Goal: Task Accomplishment & Management: Manage account settings

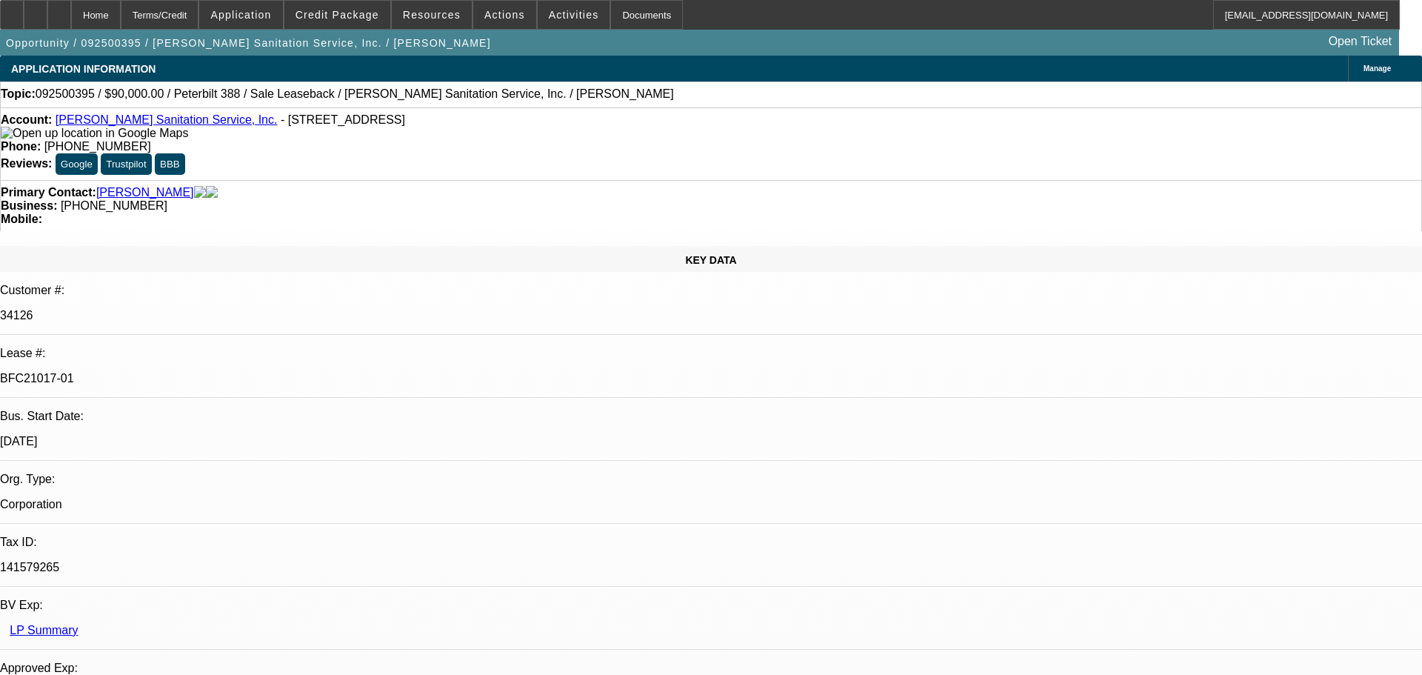
select select "0"
select select "2"
select select "0"
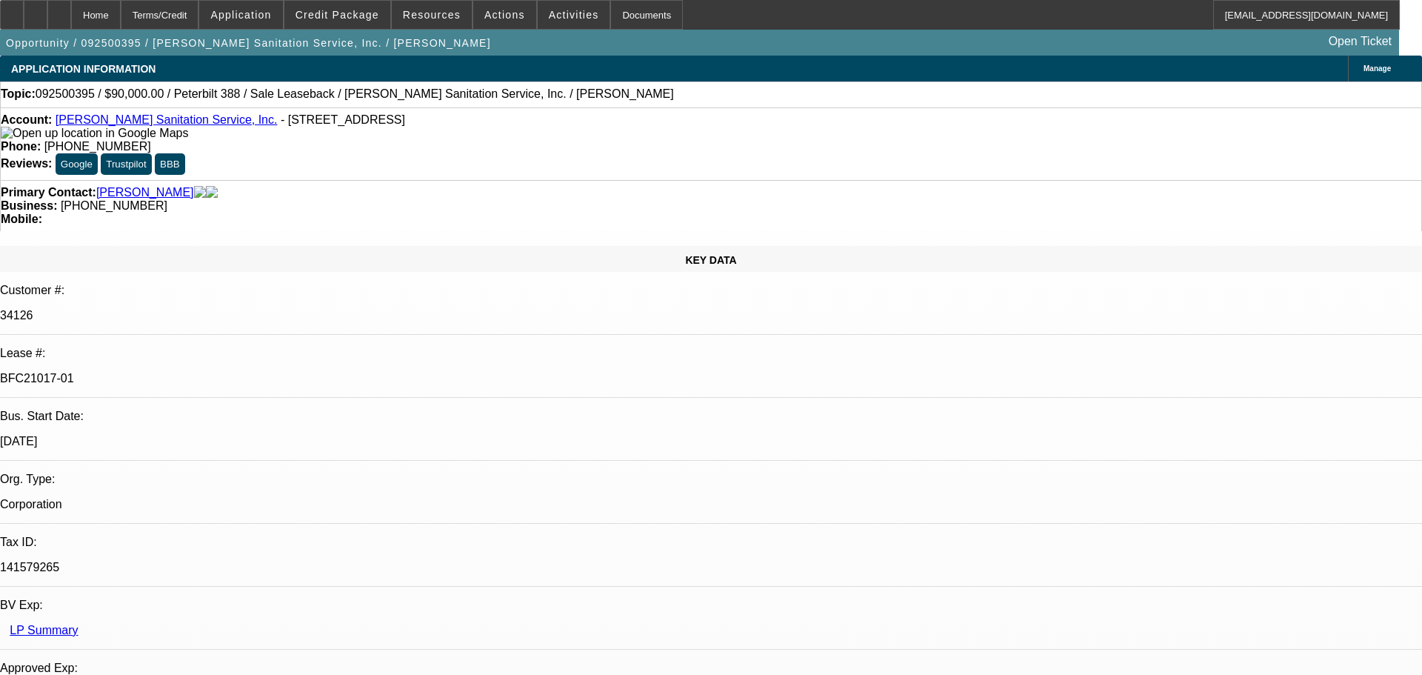
select select "0"
select select "1"
select select "2"
select select "6"
select select "1"
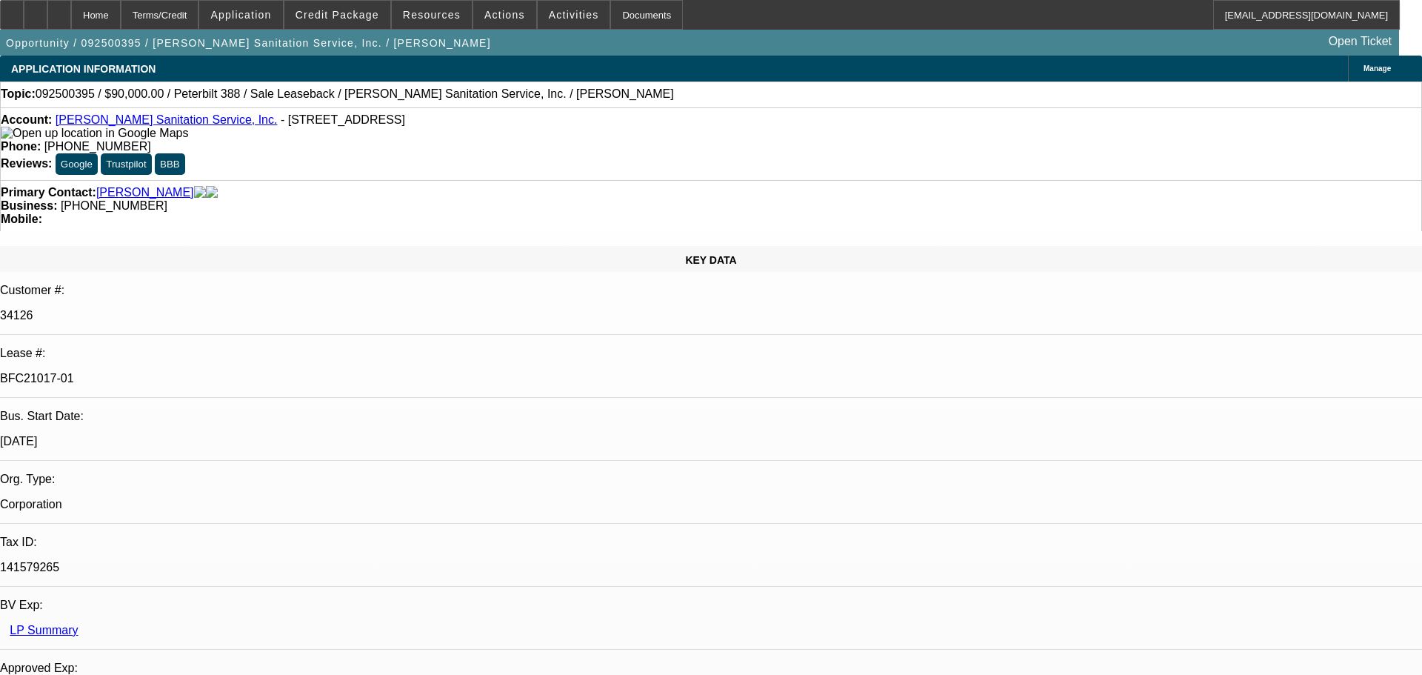
select select "2"
select select "6"
click at [71, 24] on div at bounding box center [59, 15] width 24 height 30
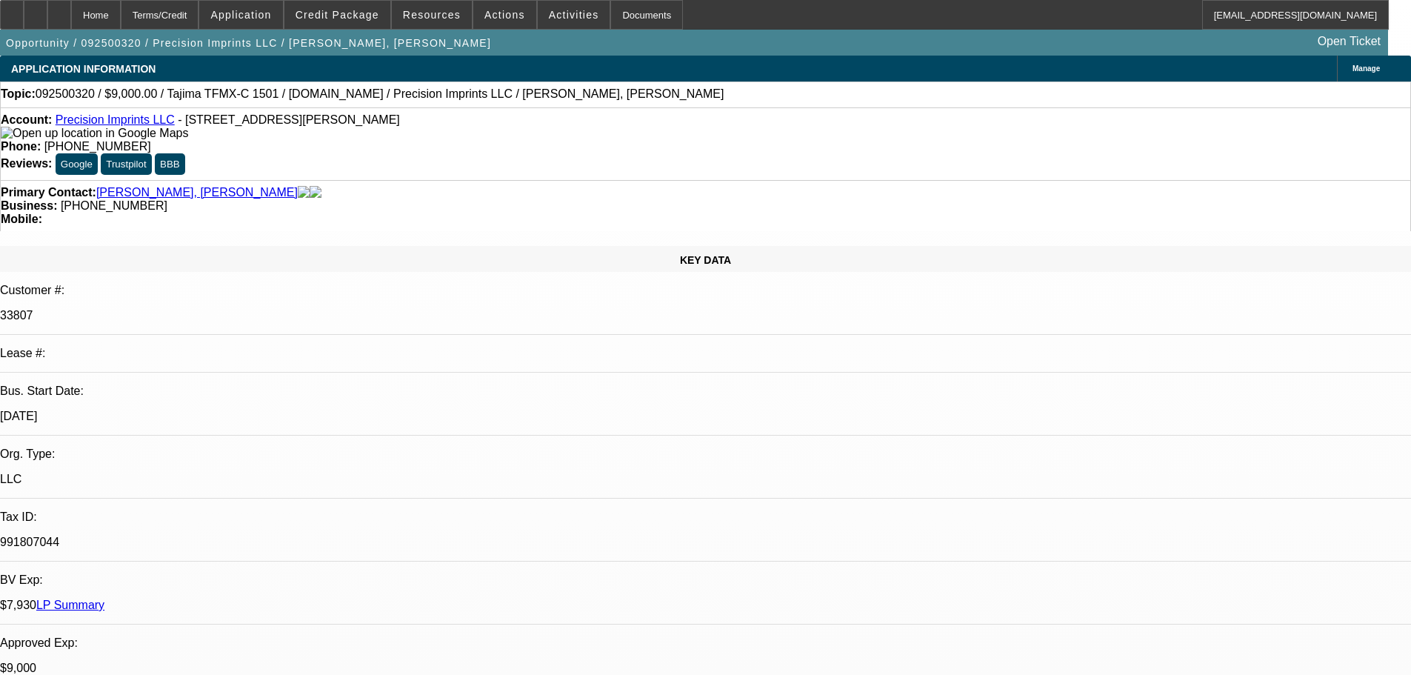
select select "0"
select select "2"
select select "0.1"
select select "4"
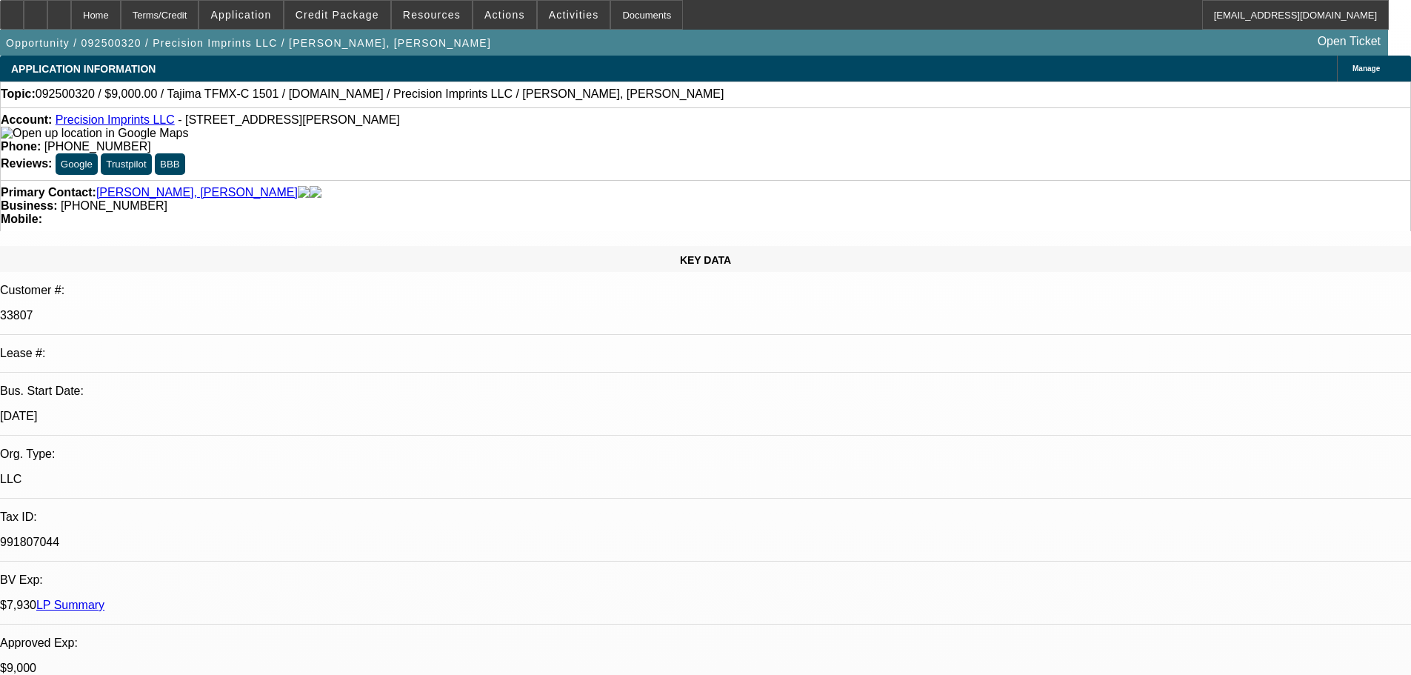
select select "0"
select select "2"
select select "0.1"
select select "4"
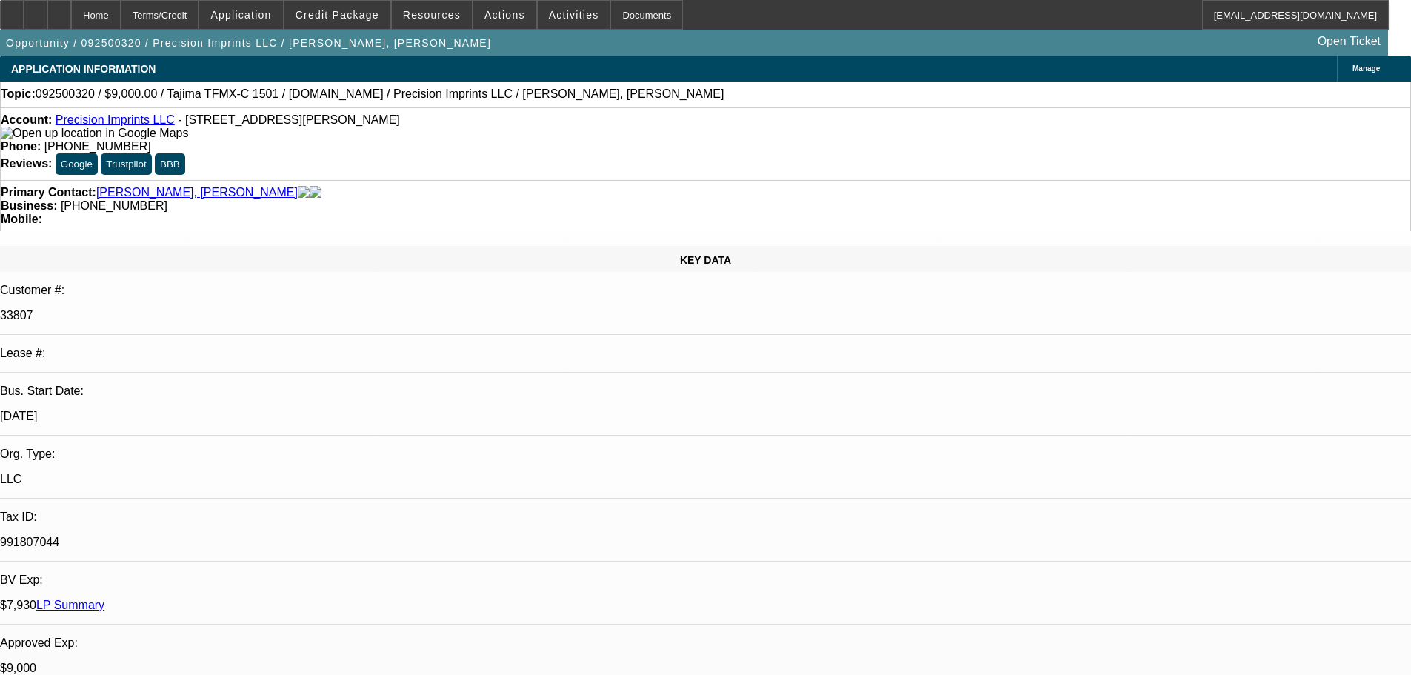
select select "0"
select select "2"
select select "0.1"
select select "4"
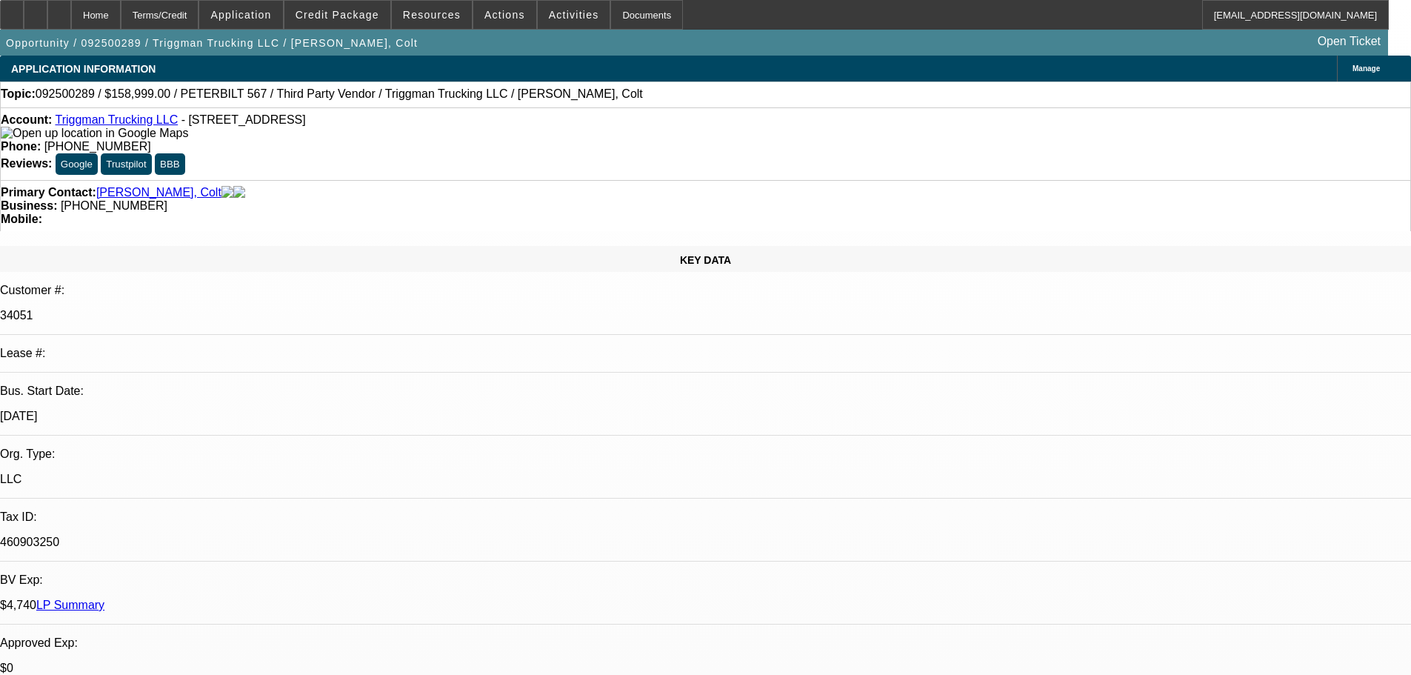
select select "0"
select select "2"
select select "0.1"
select select "4"
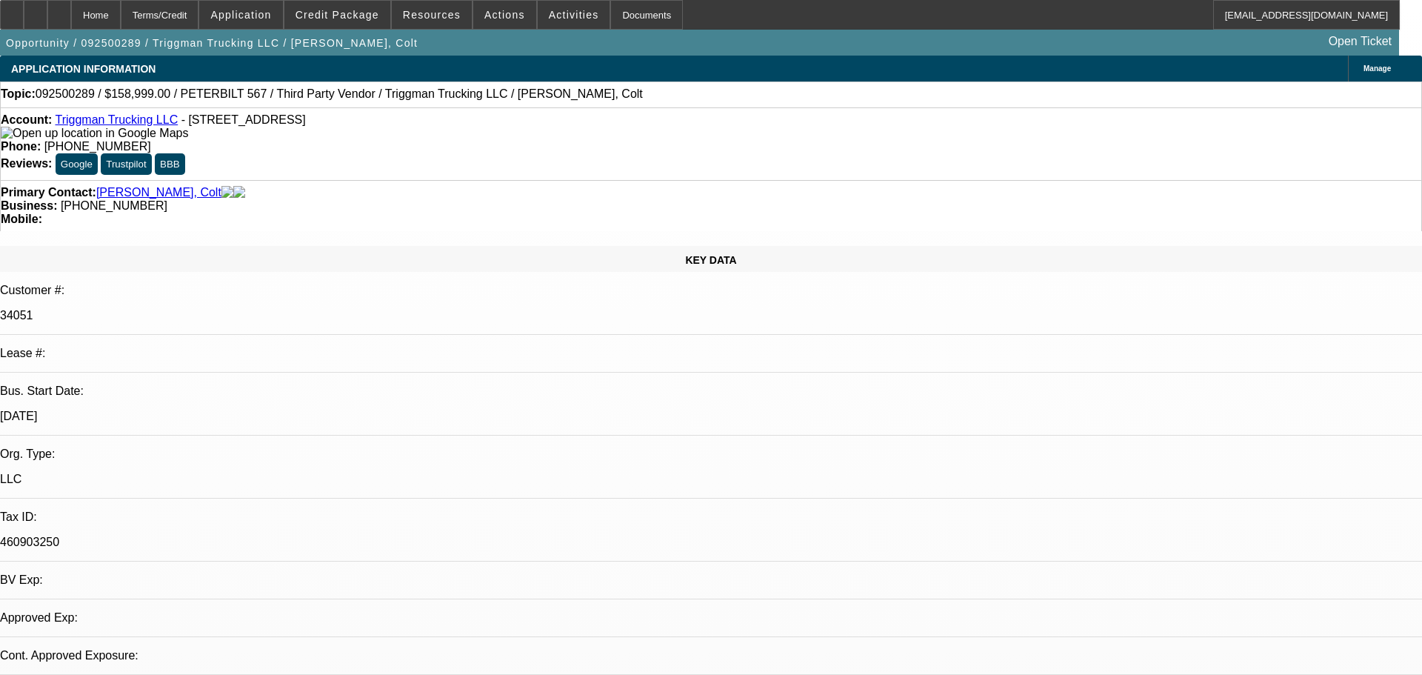
select select "0"
select select "2"
select select "0.1"
select select "4"
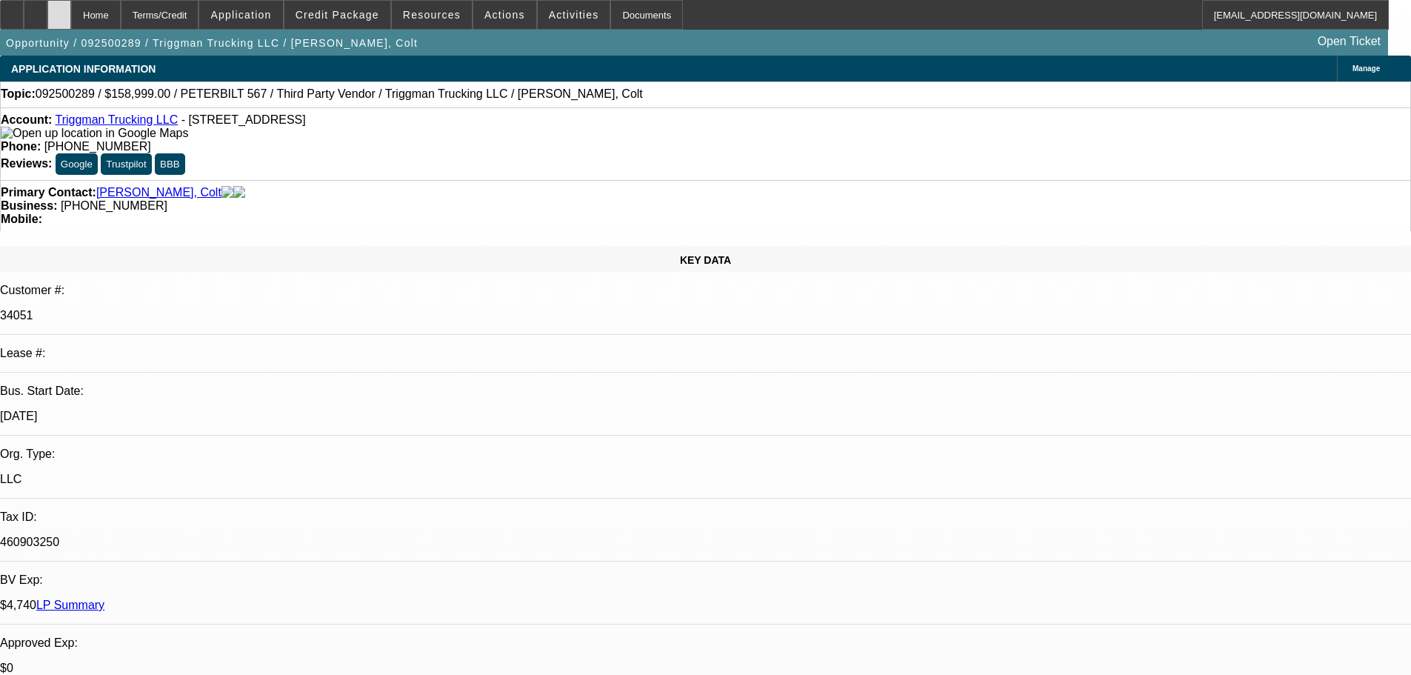
click at [71, 4] on div at bounding box center [59, 15] width 24 height 30
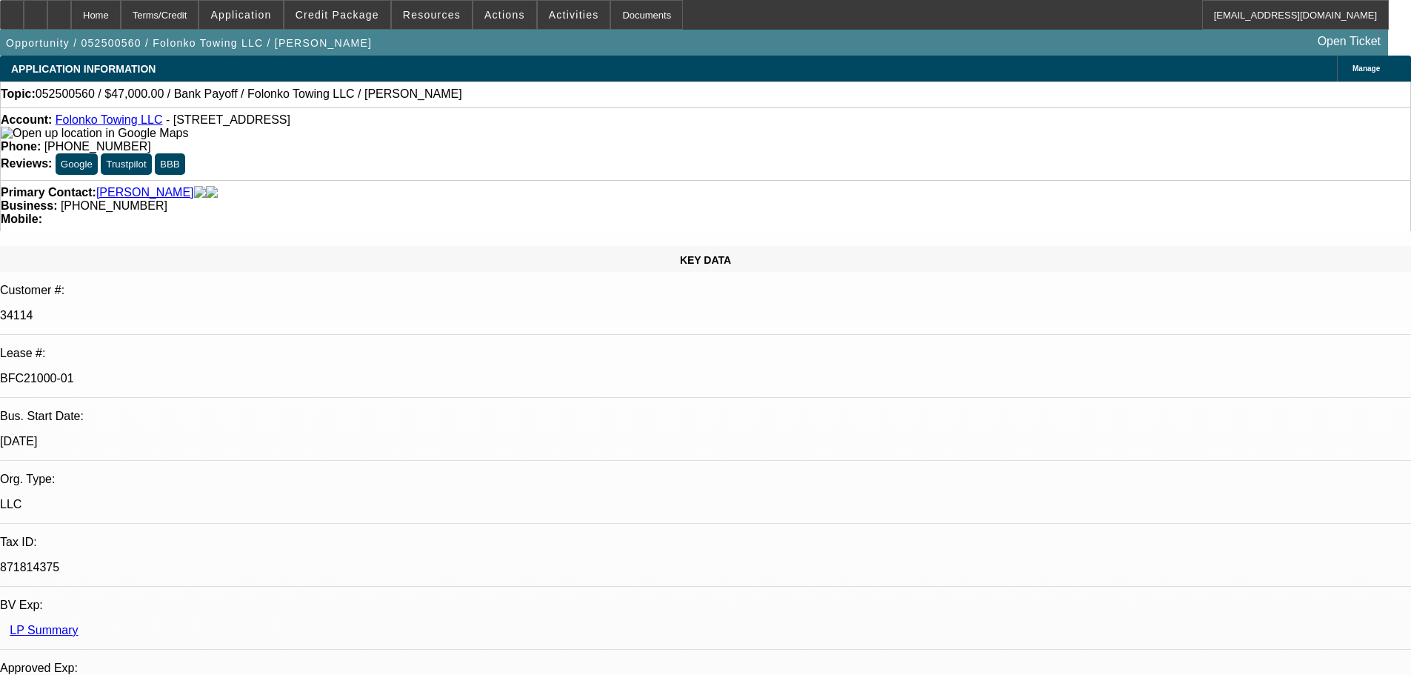
select select "0"
select select "2"
select select "0.1"
select select "4"
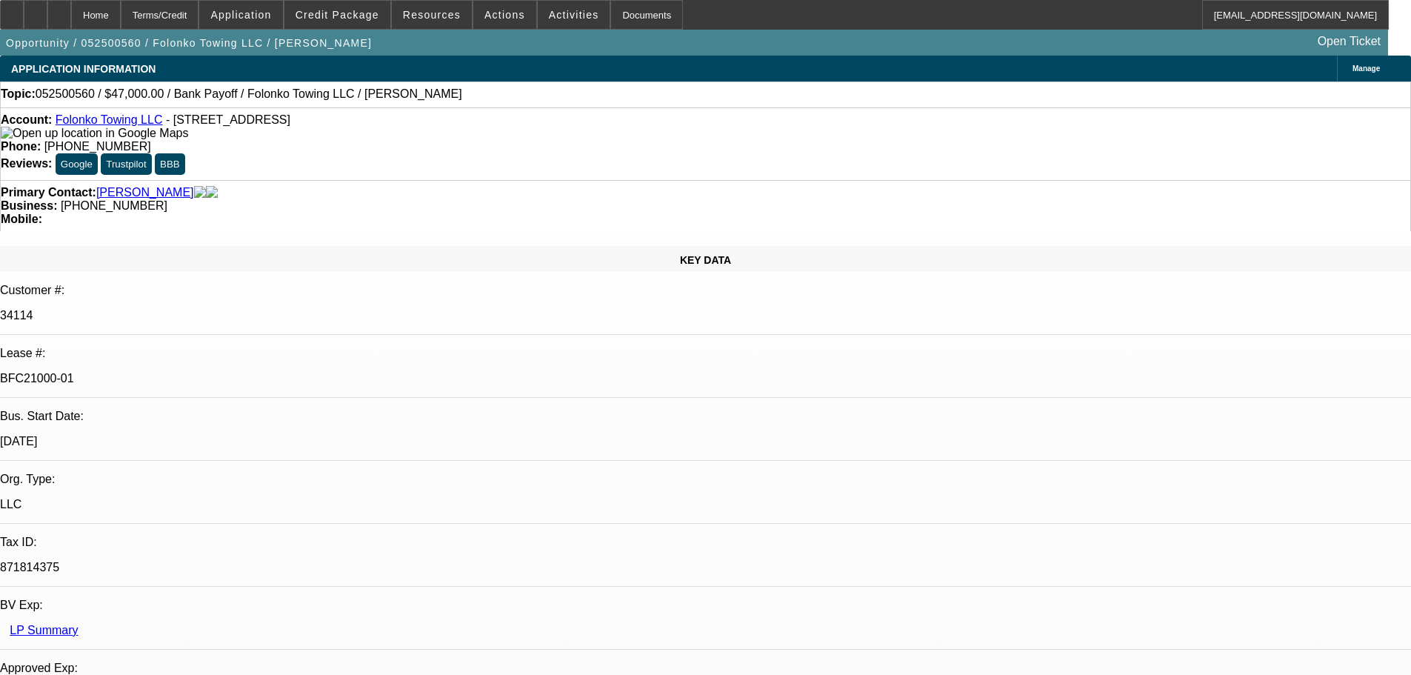
select select "0"
select select "2"
select select "0.1"
select select "4"
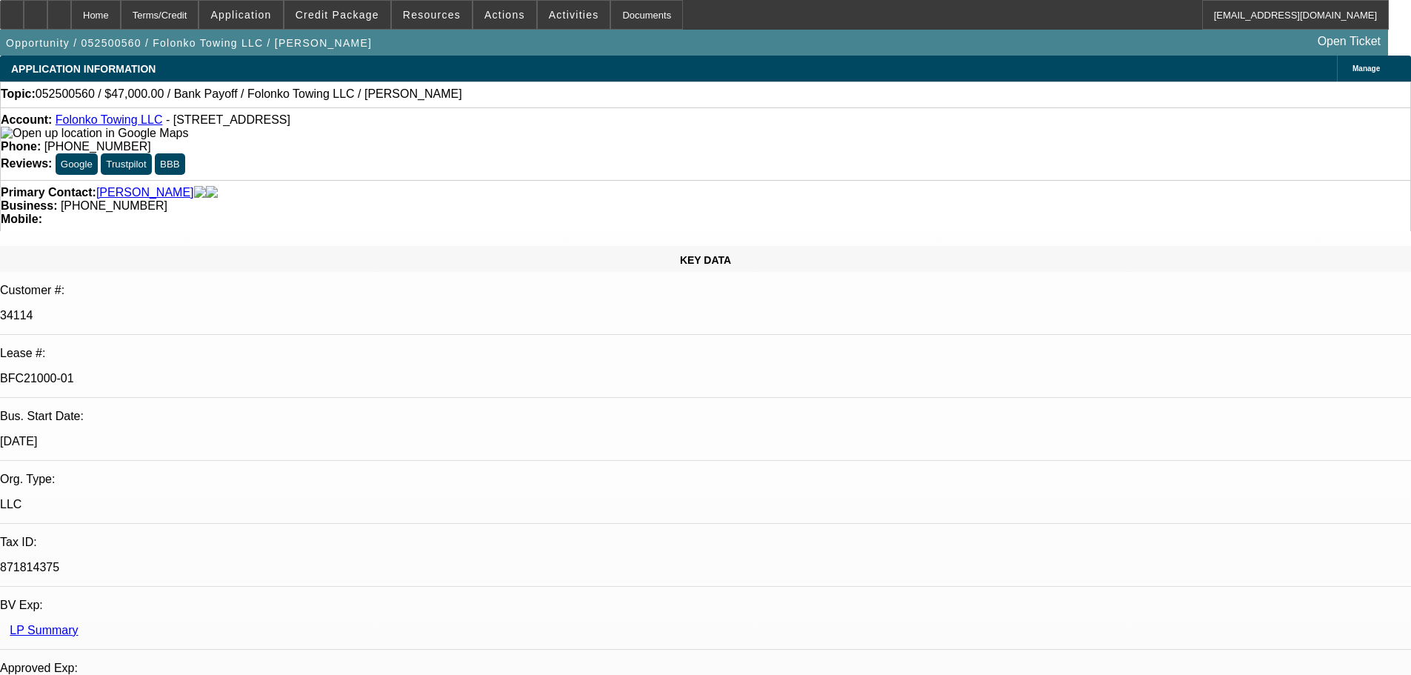
select select "0"
select select "2"
select select "0.1"
select select "4"
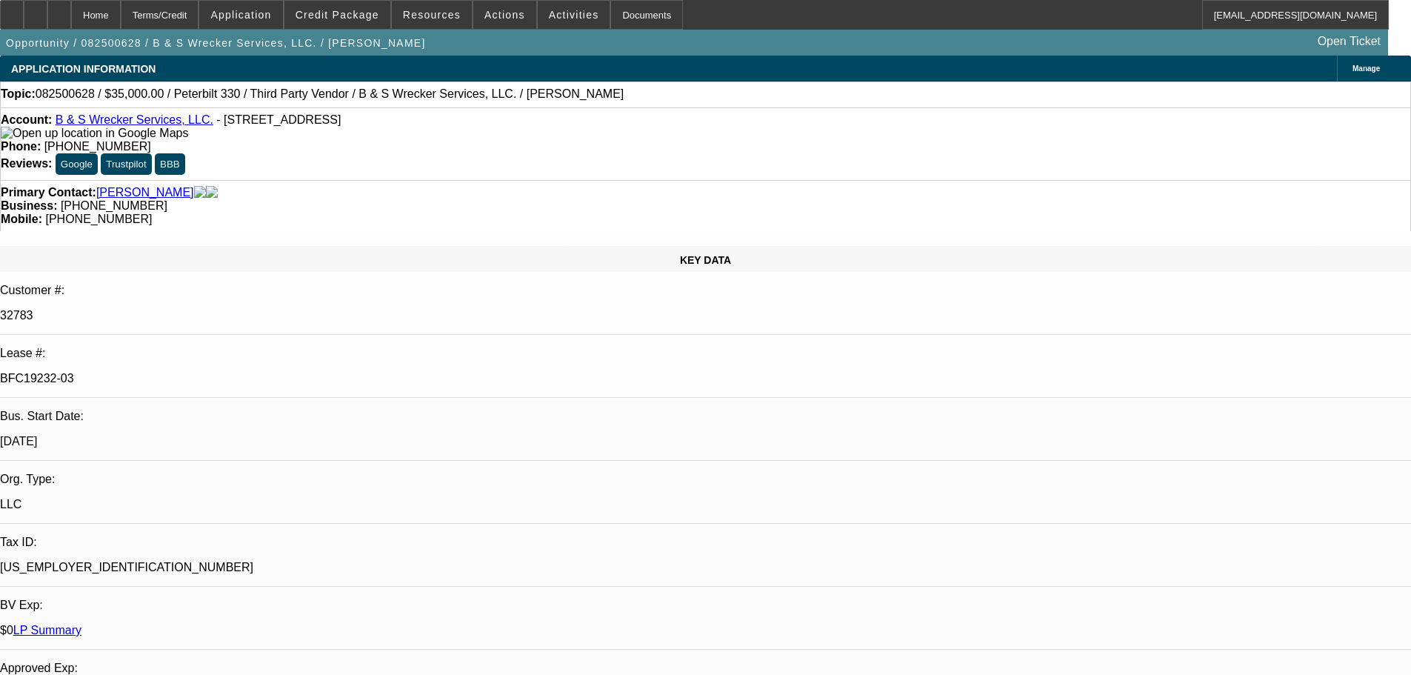
select select "0"
select select "6"
select select "0"
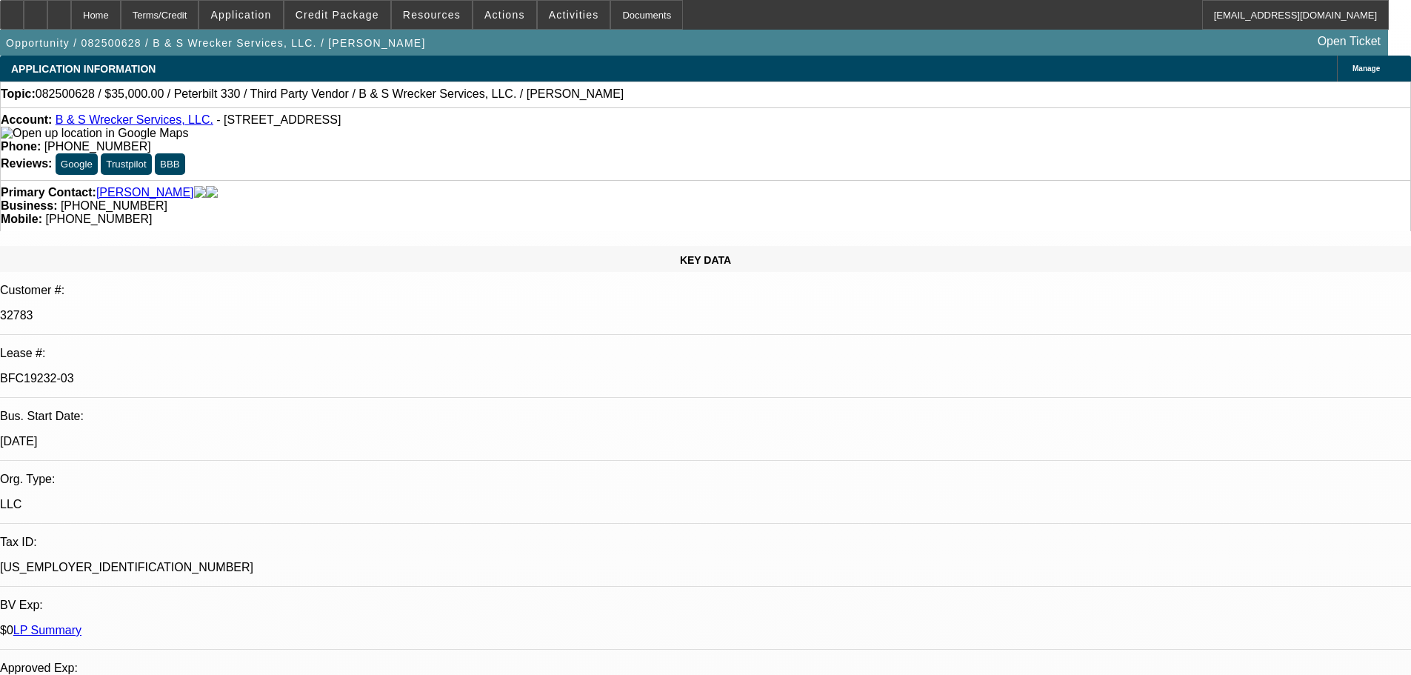
select select "0"
select select "6"
select select "0"
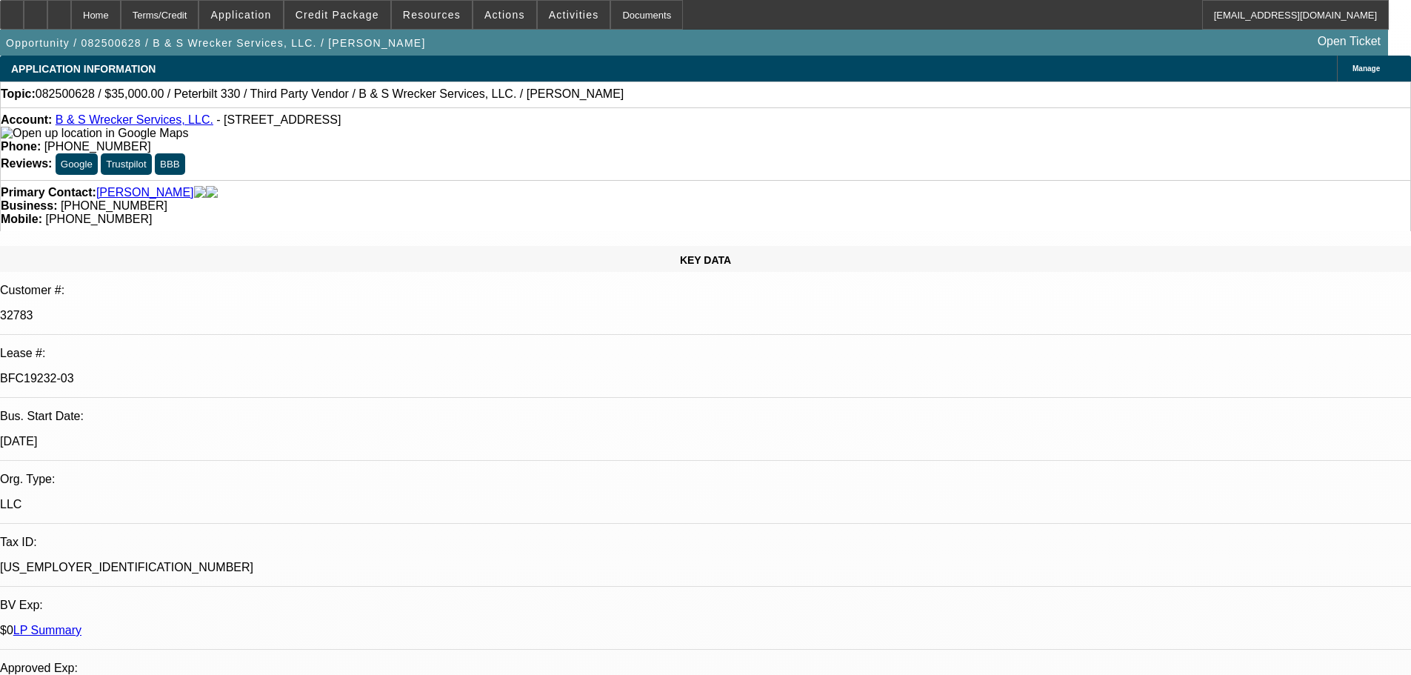
select select "0"
select select "6"
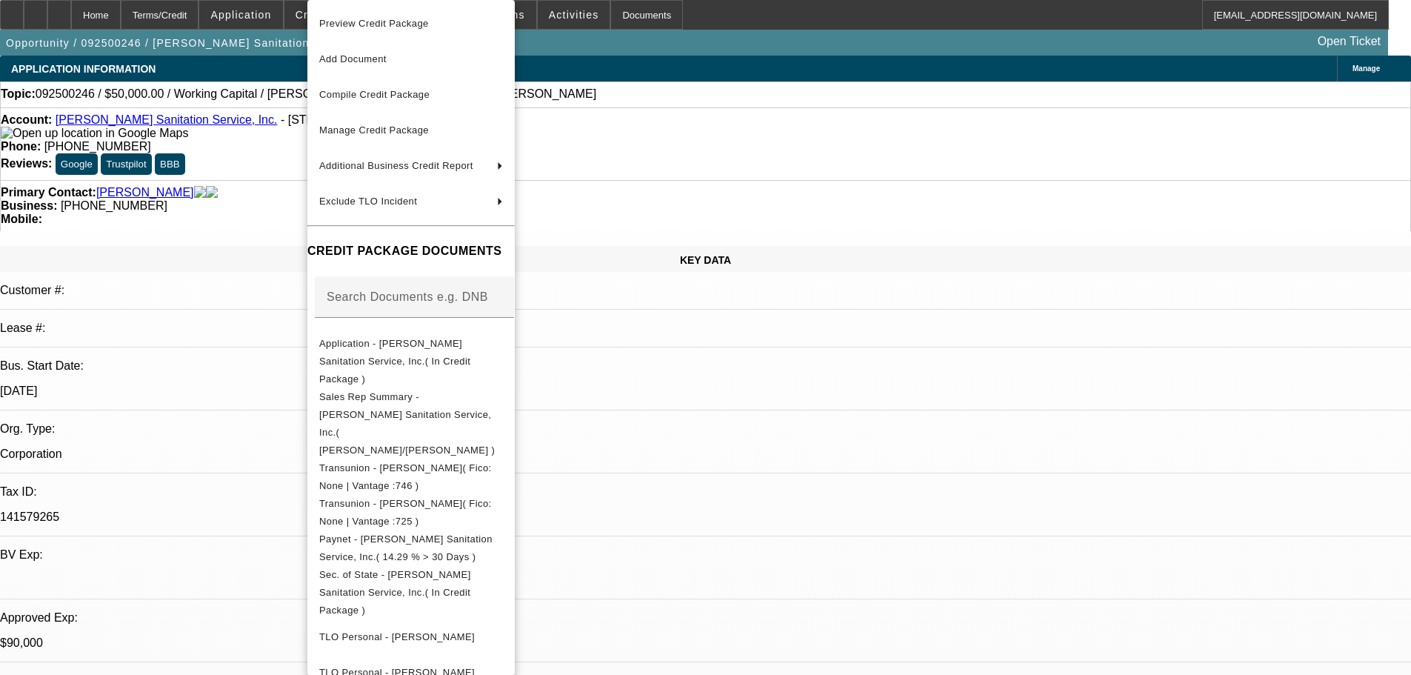
select select "0"
select select "2"
select select "0"
select select "6"
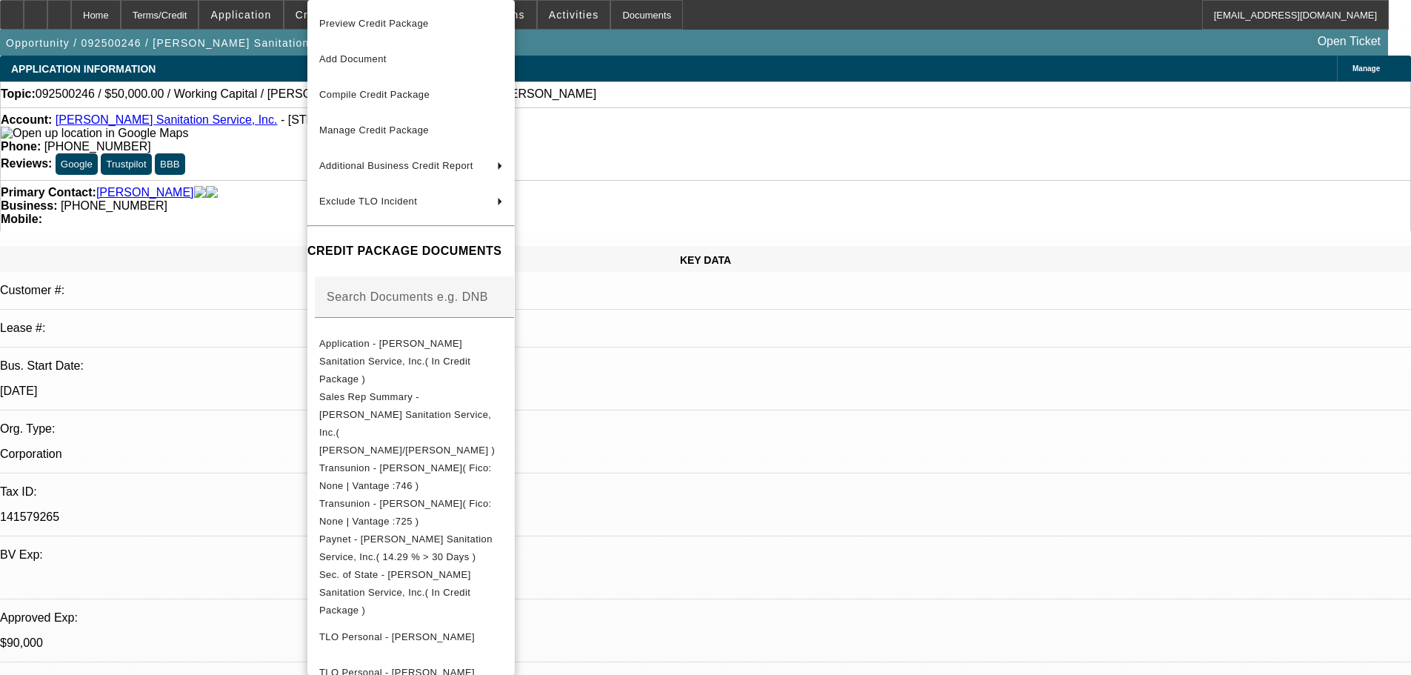
select select "0"
select select "2"
select select "0"
select select "6"
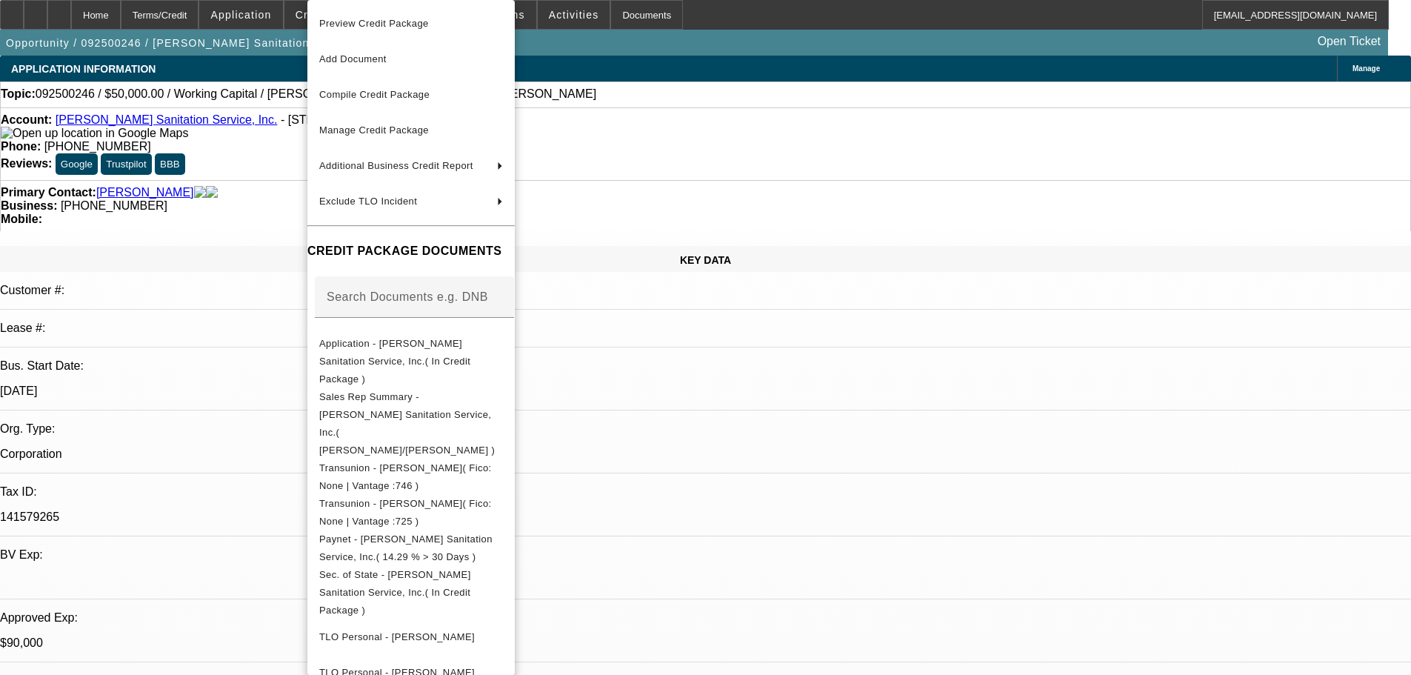
select select "0"
select select "2"
select select "0"
select select "6"
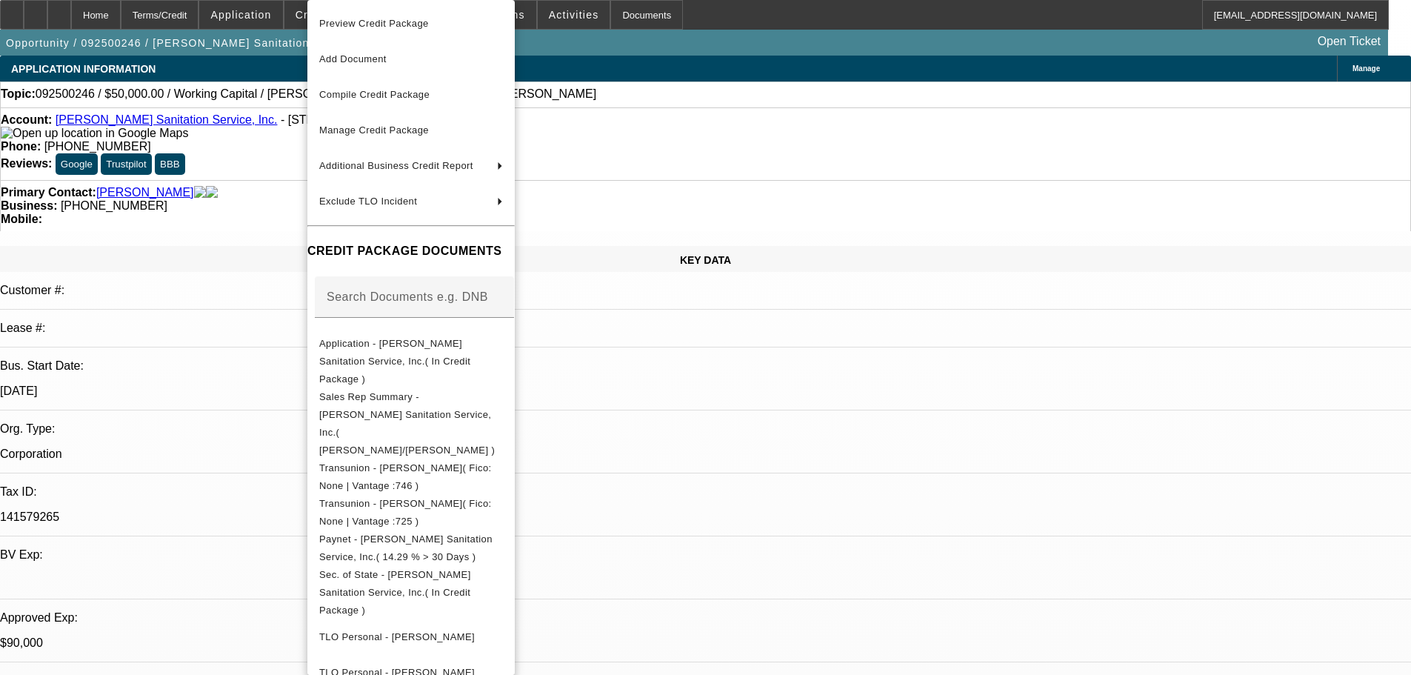
click at [773, 81] on div at bounding box center [705, 337] width 1411 height 675
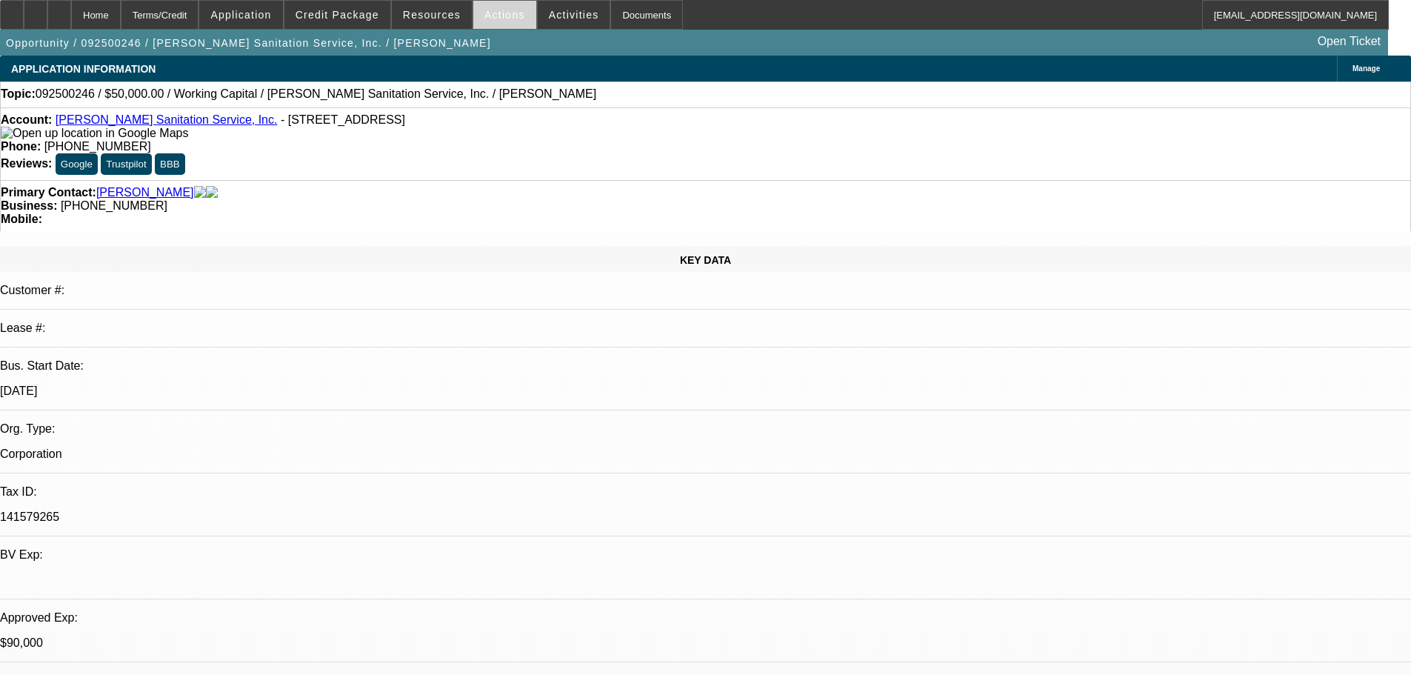
click at [492, 19] on span "Actions" at bounding box center [504, 15] width 41 height 12
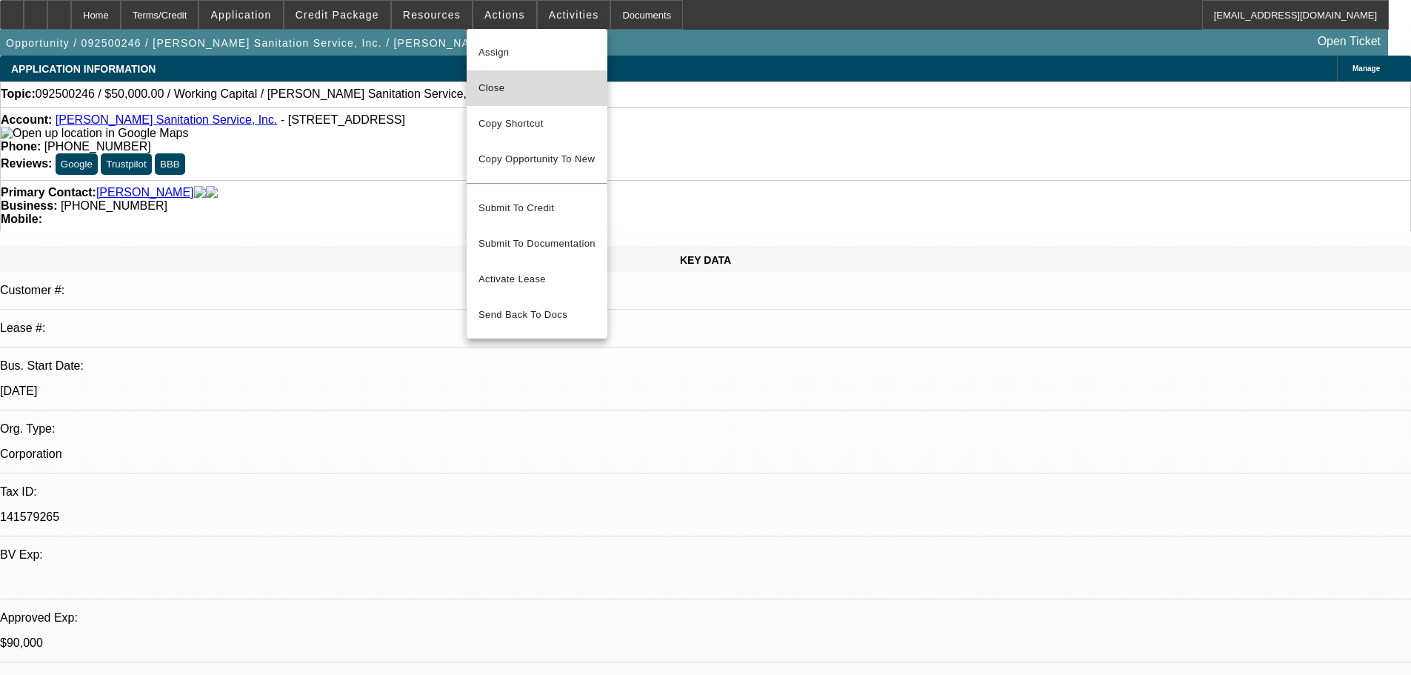
click at [501, 96] on span "Close" at bounding box center [536, 88] width 117 height 18
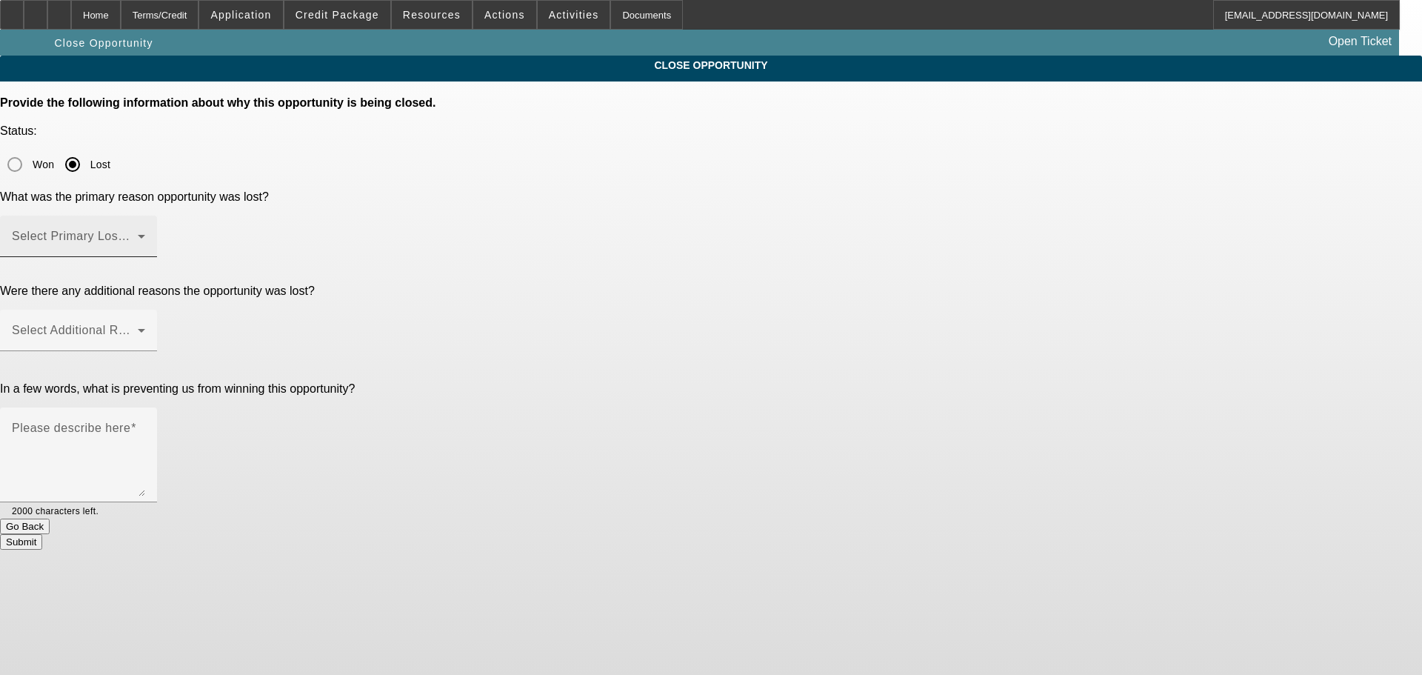
click at [138, 233] on span at bounding box center [75, 242] width 126 height 18
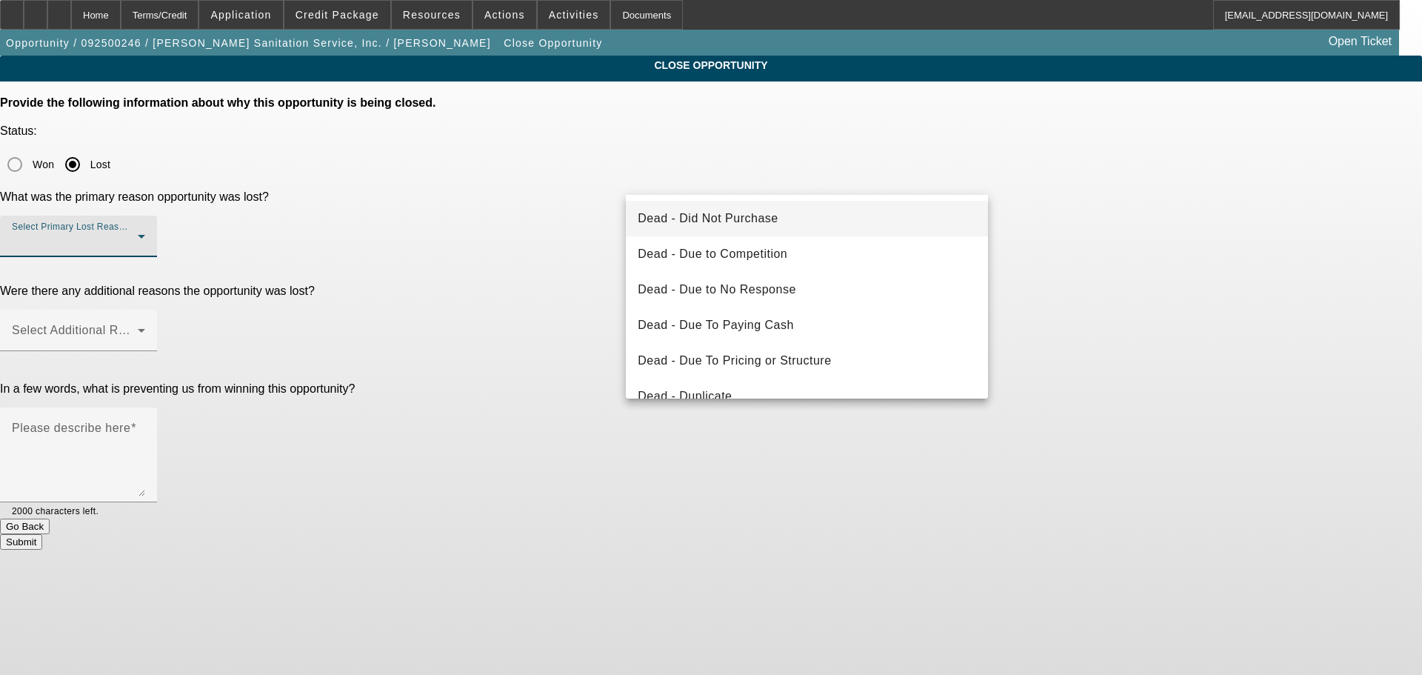
click at [828, 216] on mat-option "Dead - Did Not Purchase" at bounding box center [807, 219] width 362 height 36
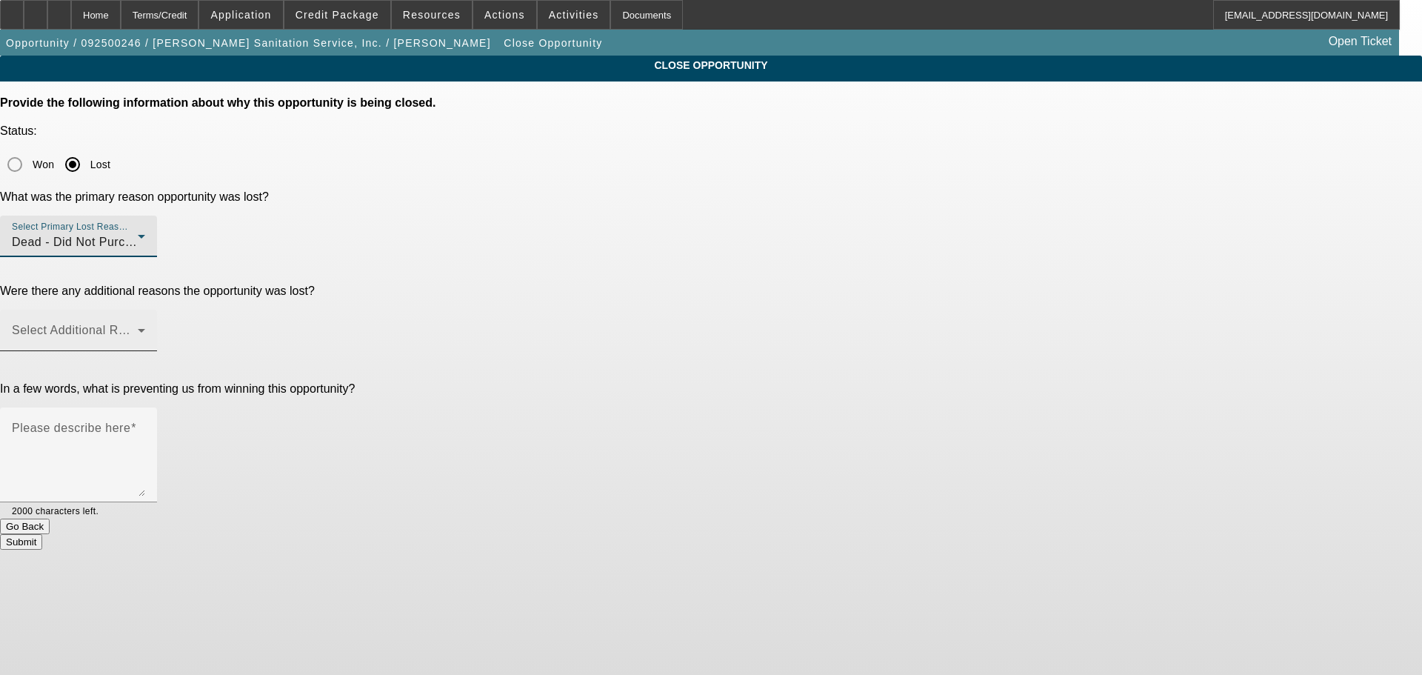
click at [158, 324] on mat-label "Select Additional Reasons" at bounding box center [85, 330] width 147 height 13
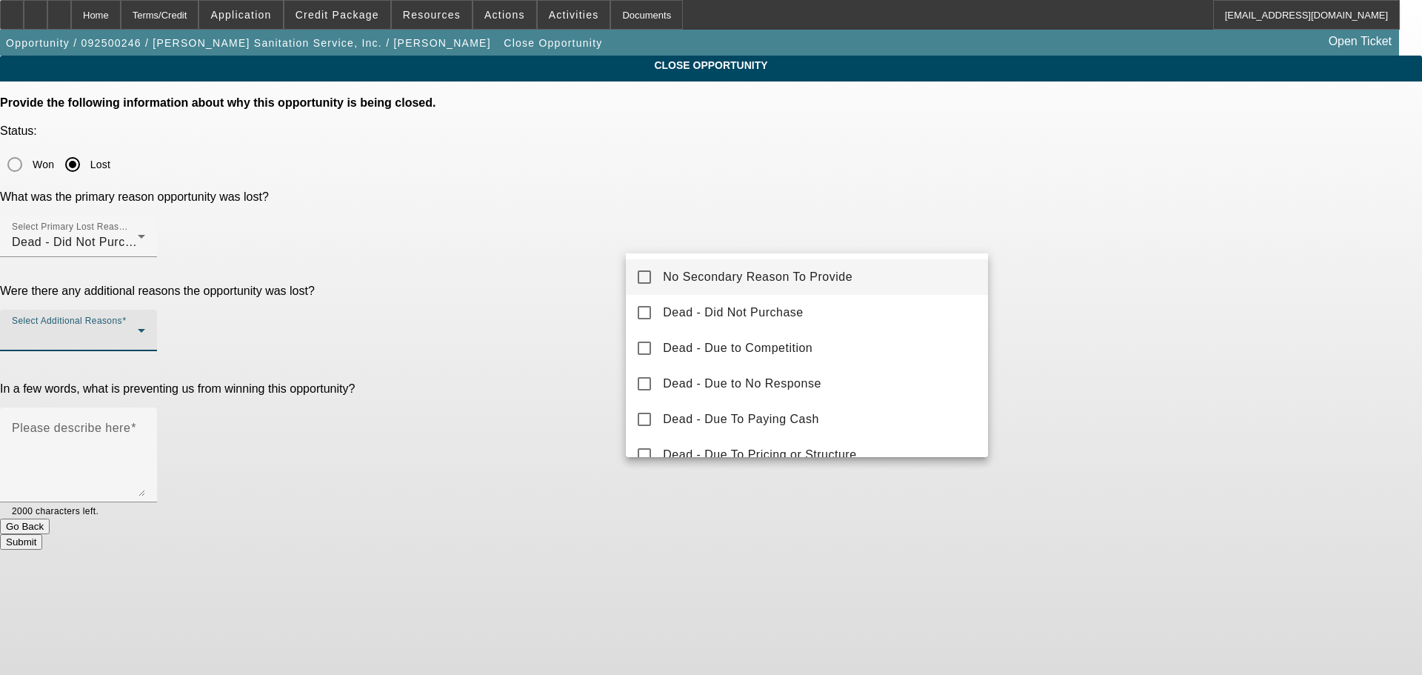
click at [649, 275] on mat-pseudo-checkbox at bounding box center [644, 276] width 13 height 13
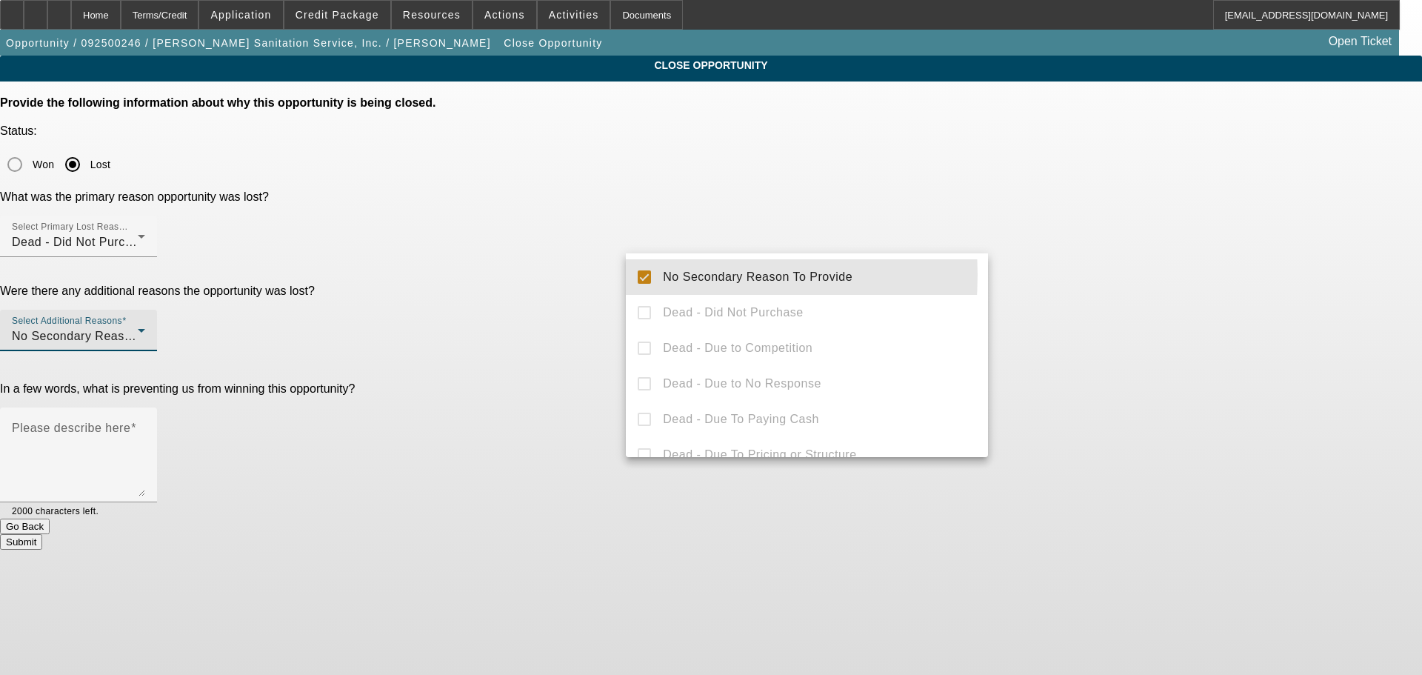
click at [574, 273] on div at bounding box center [711, 337] width 1422 height 675
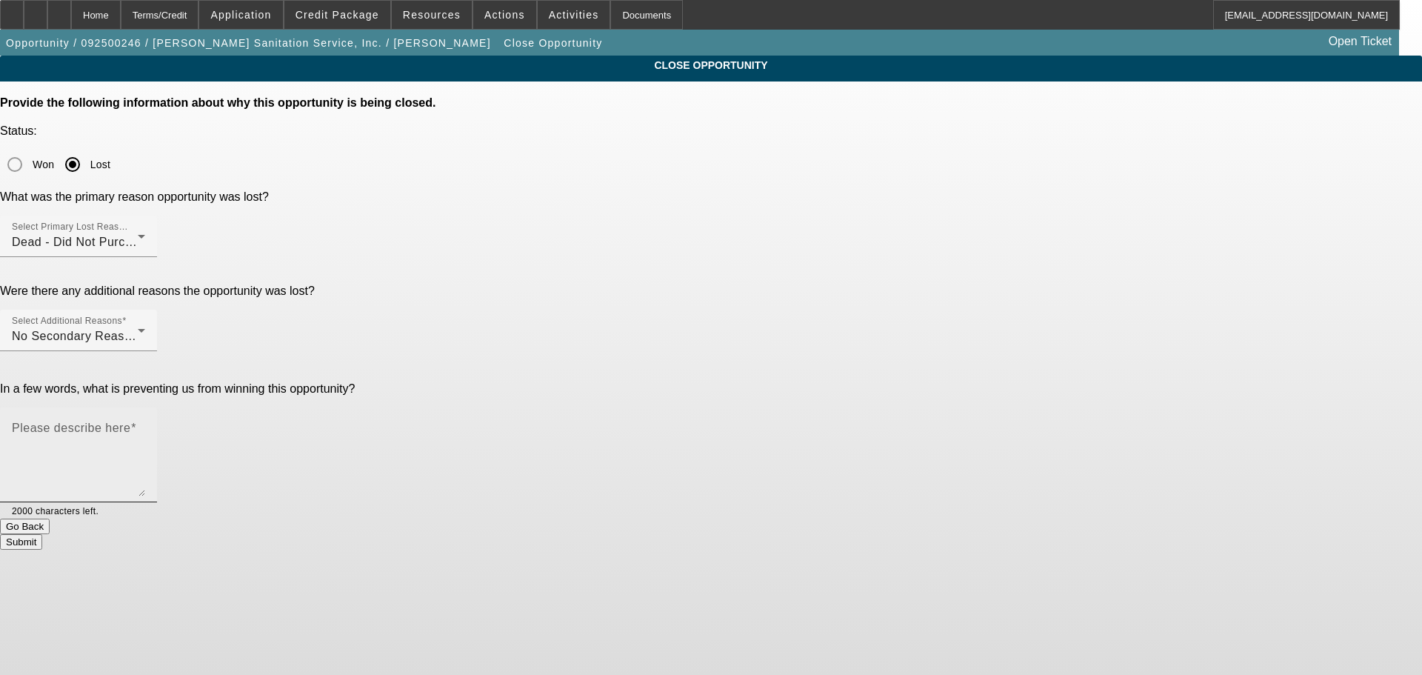
click at [145, 425] on textarea "Please describe here" at bounding box center [78, 460] width 133 height 71
type textarea "Went with sale leaseback"
click at [42, 534] on button "Submit" at bounding box center [21, 542] width 42 height 16
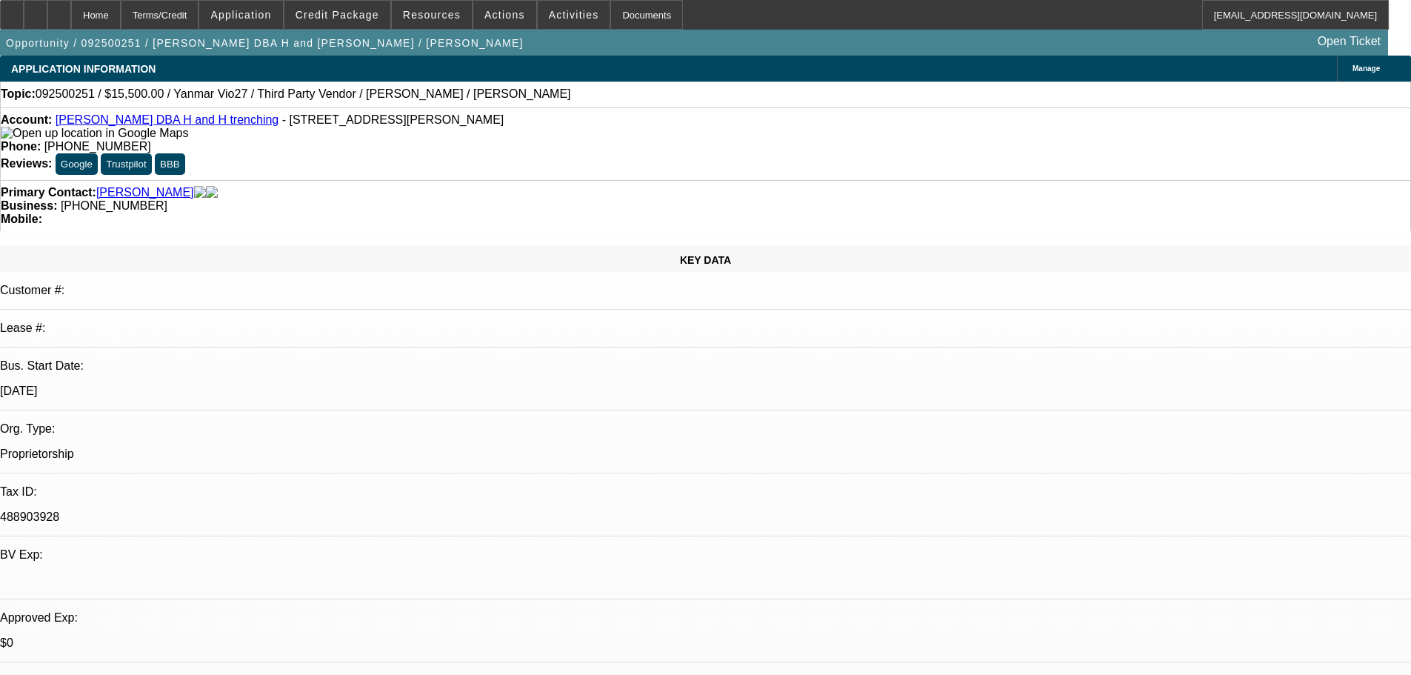
select select "0"
select select "6"
select select "0"
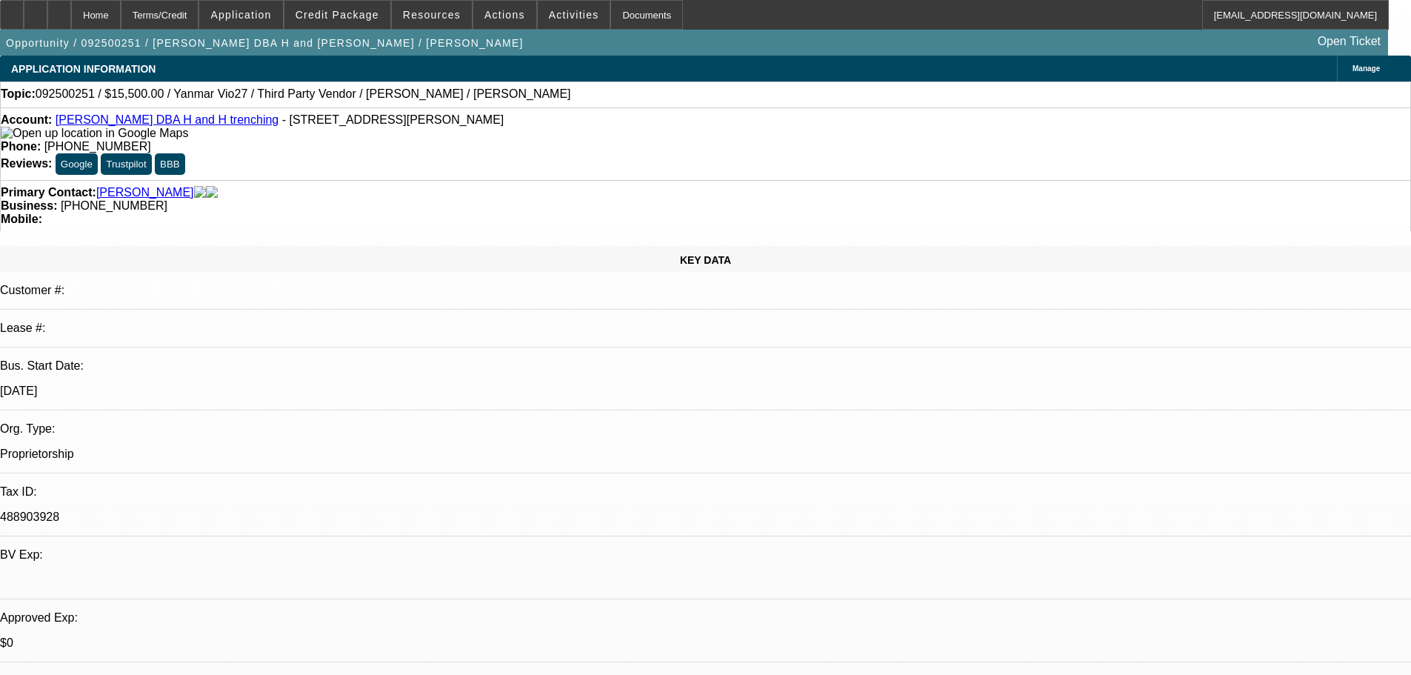
select select "0"
select select "0.1"
select select "4"
select select "0"
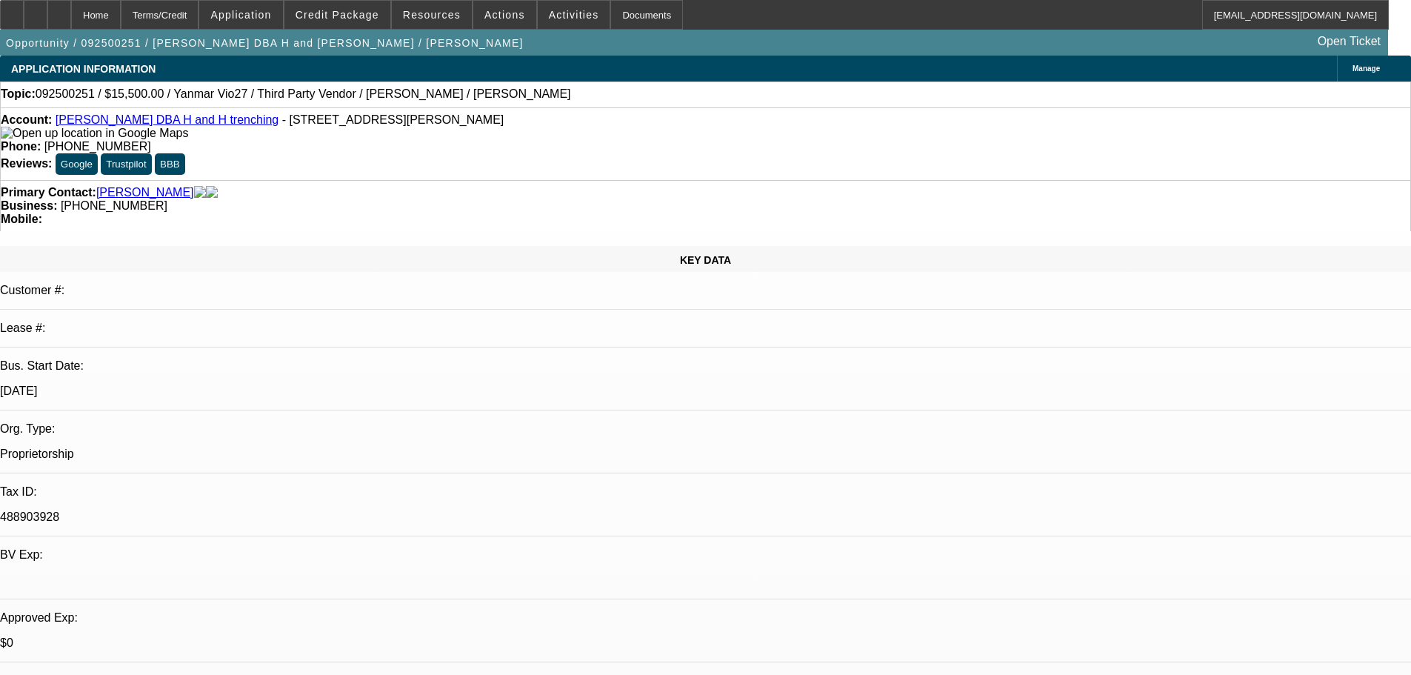
select select "0.1"
select select "4"
select select "0"
select select "0.1"
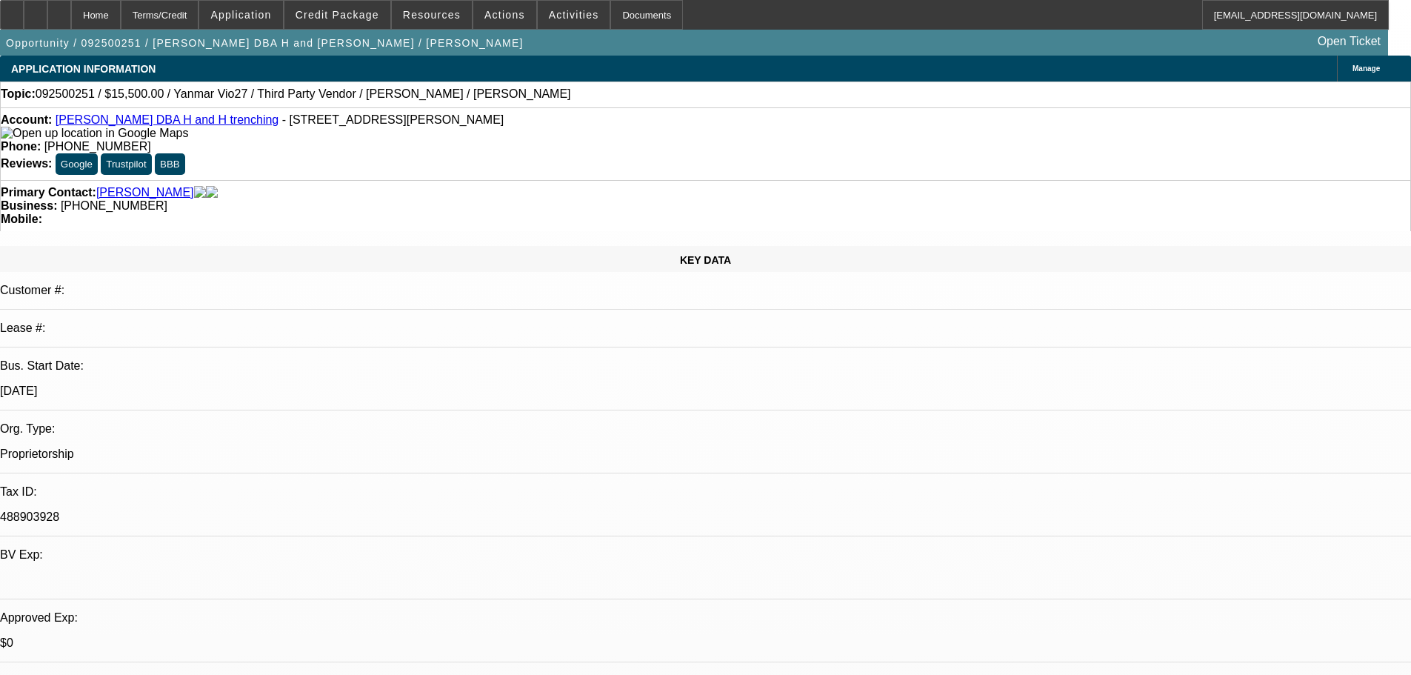
select select "4"
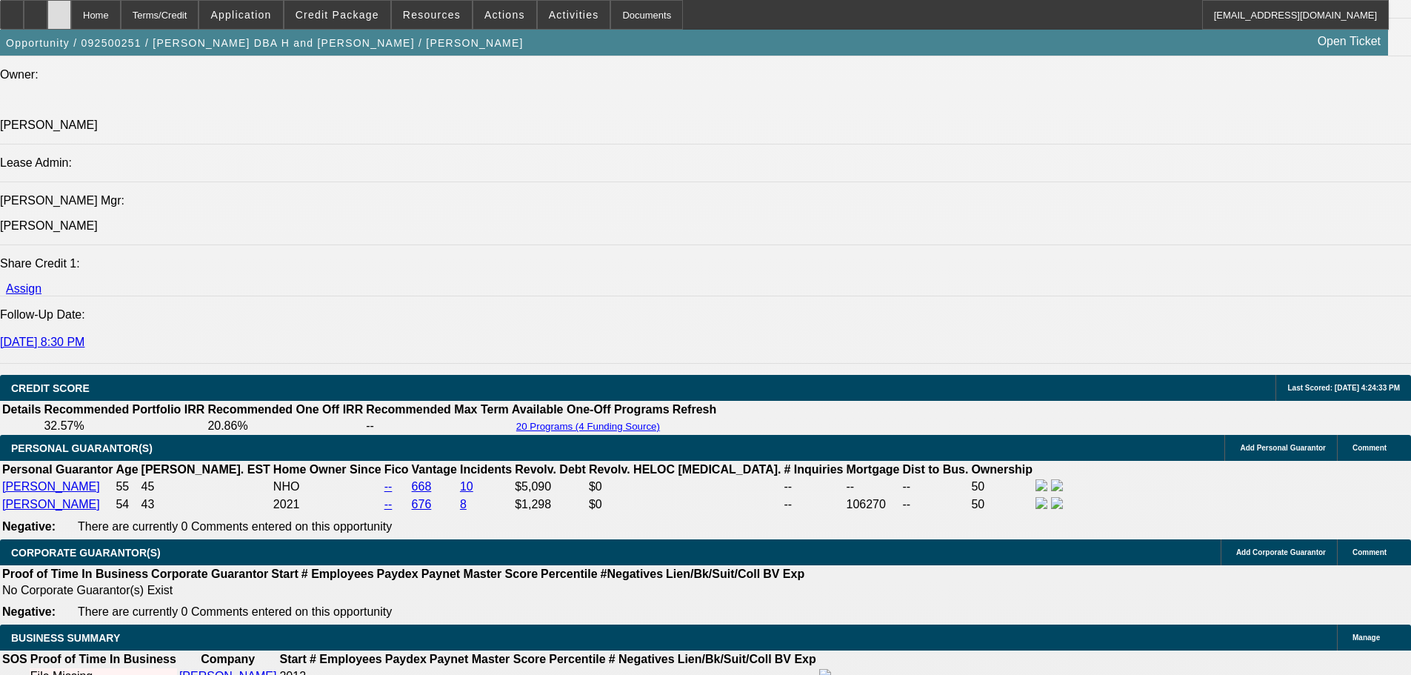
click at [71, 13] on div at bounding box center [59, 15] width 24 height 30
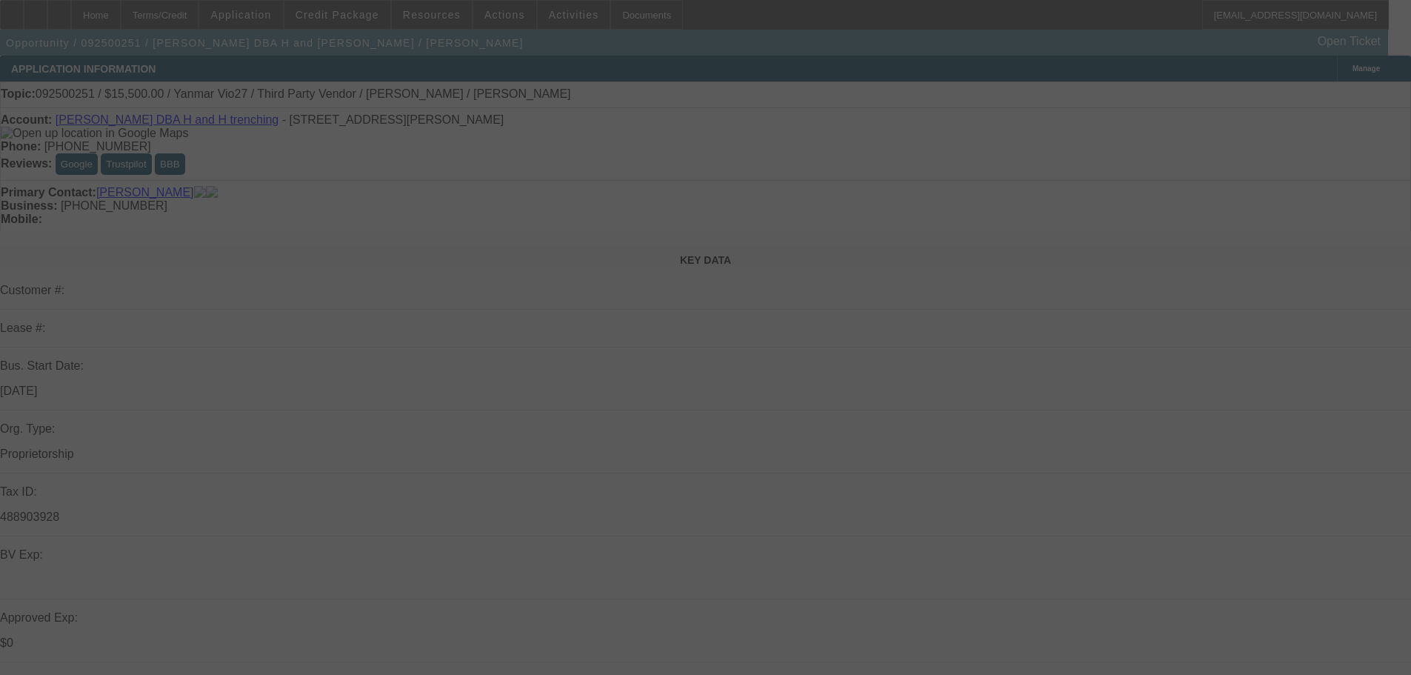
select select "0"
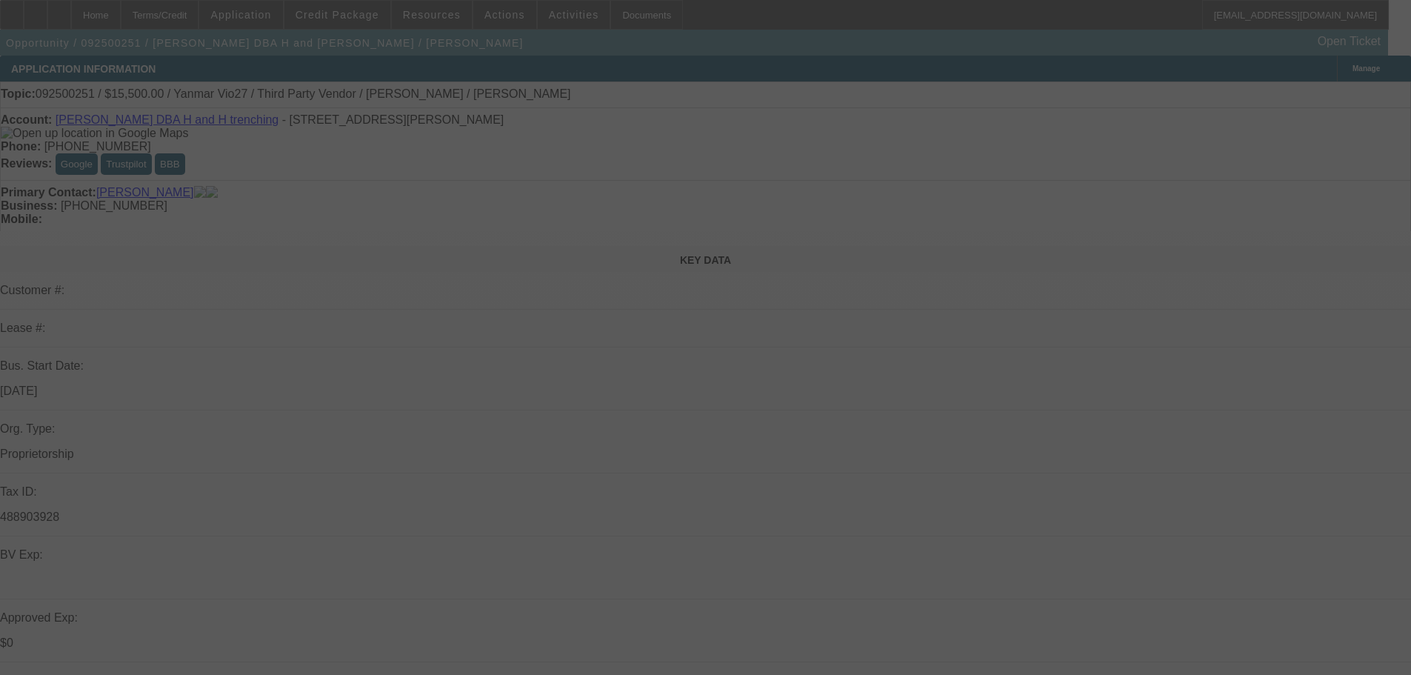
select select "0.1"
select select "0"
select select "0.1"
select select "0"
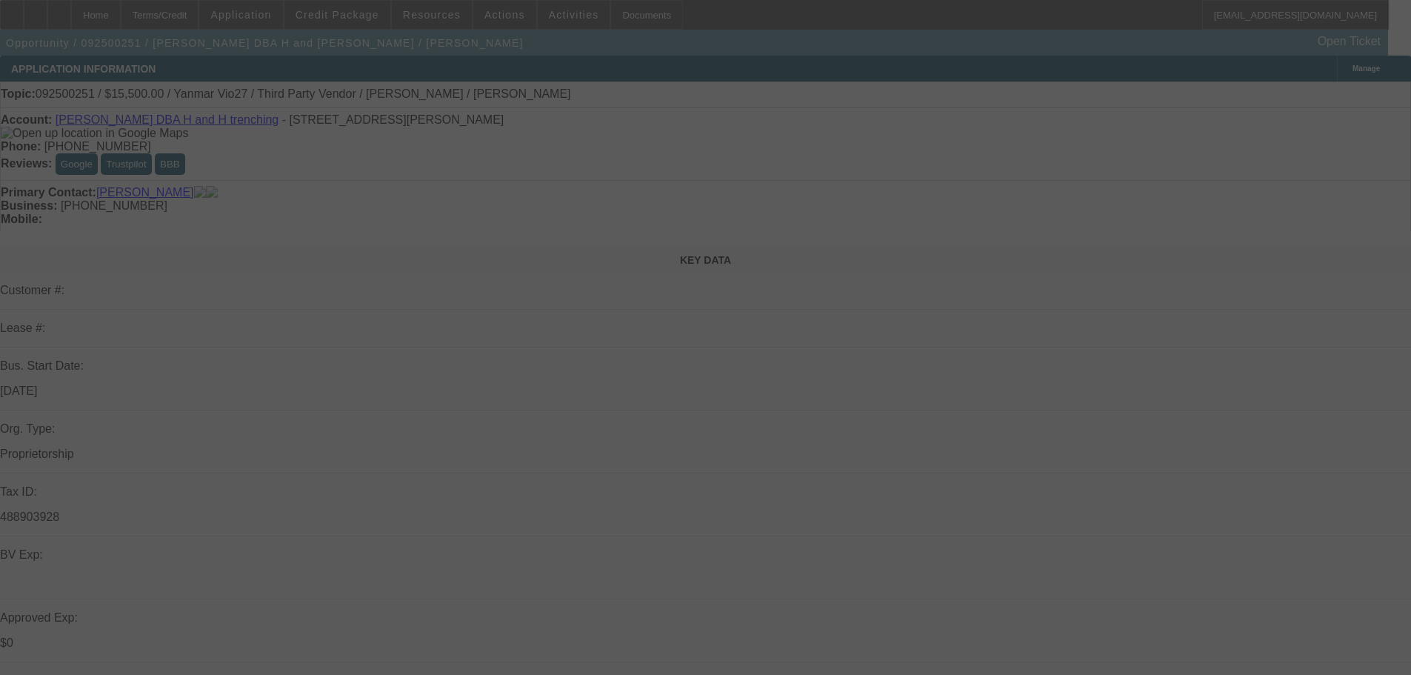
select select "0"
select select "0.1"
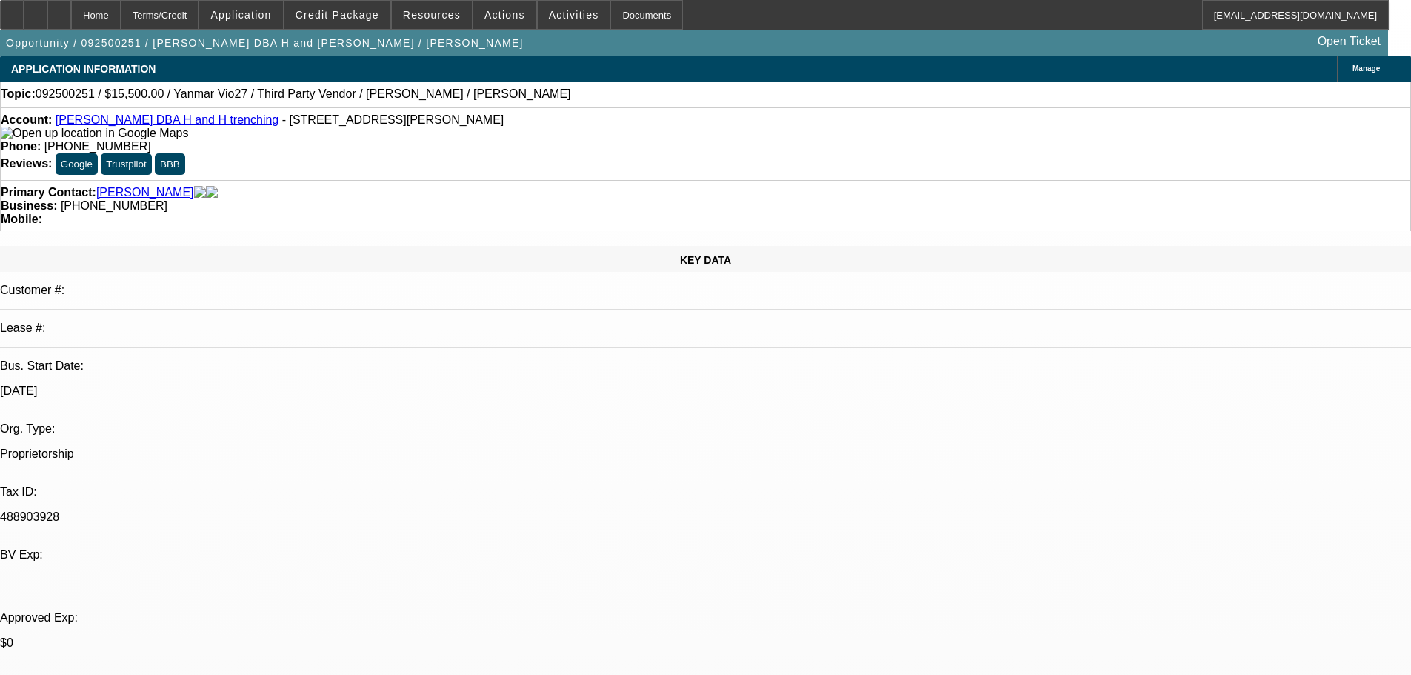
select select "1"
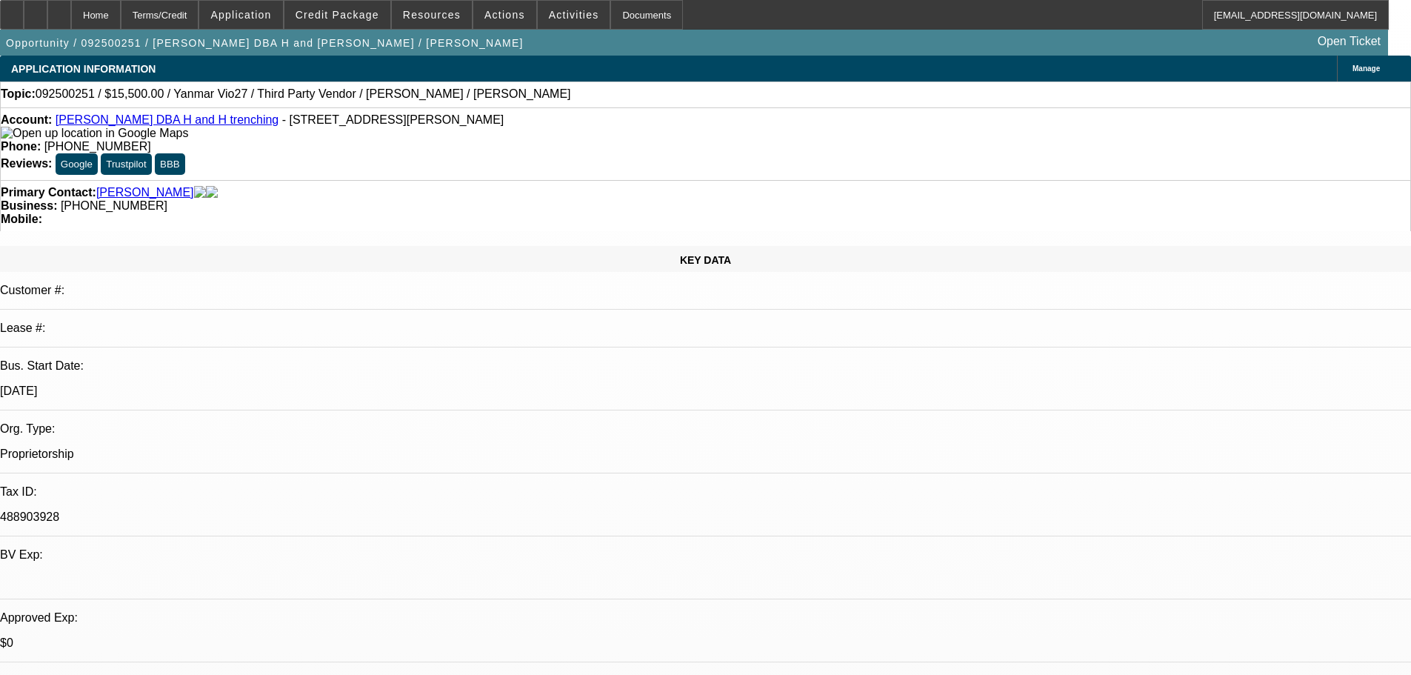
select select "1"
select select "6"
select select "4"
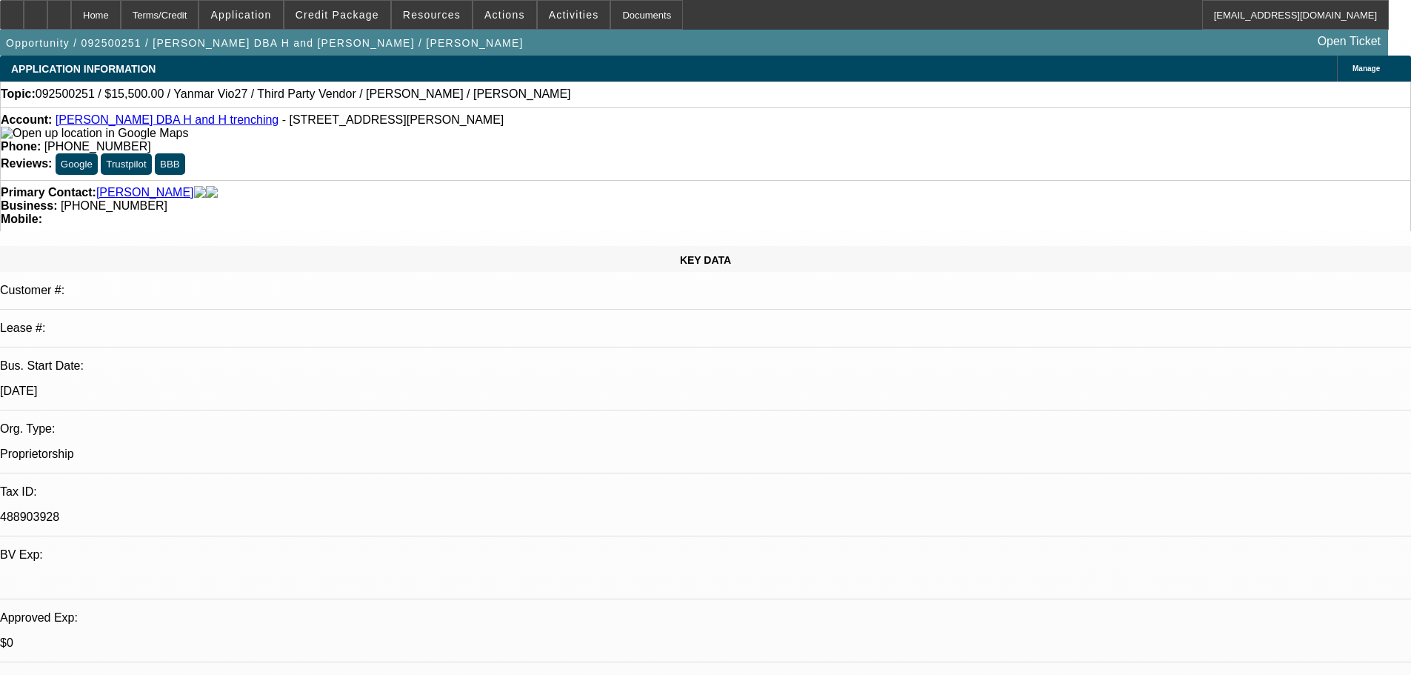
select select "4"
click at [71, 27] on div at bounding box center [59, 15] width 24 height 30
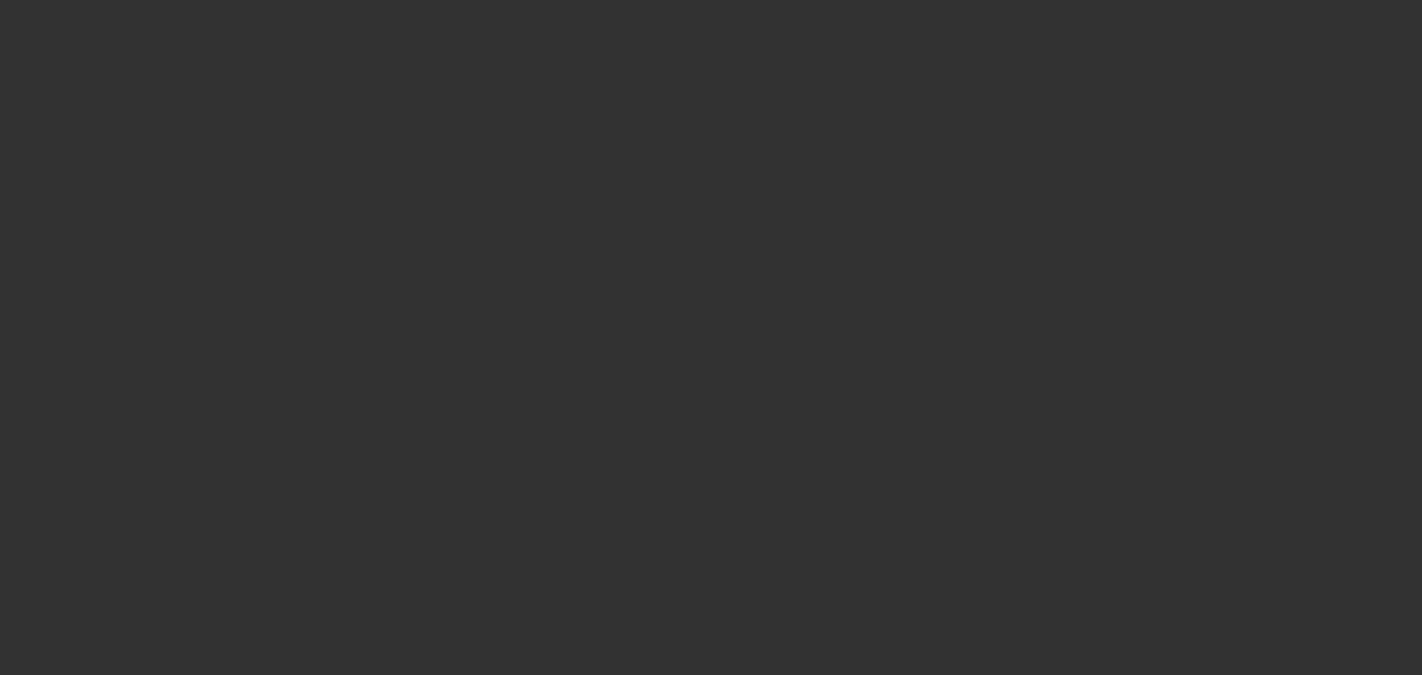
select select "0"
select select "2"
select select "0"
select select "6"
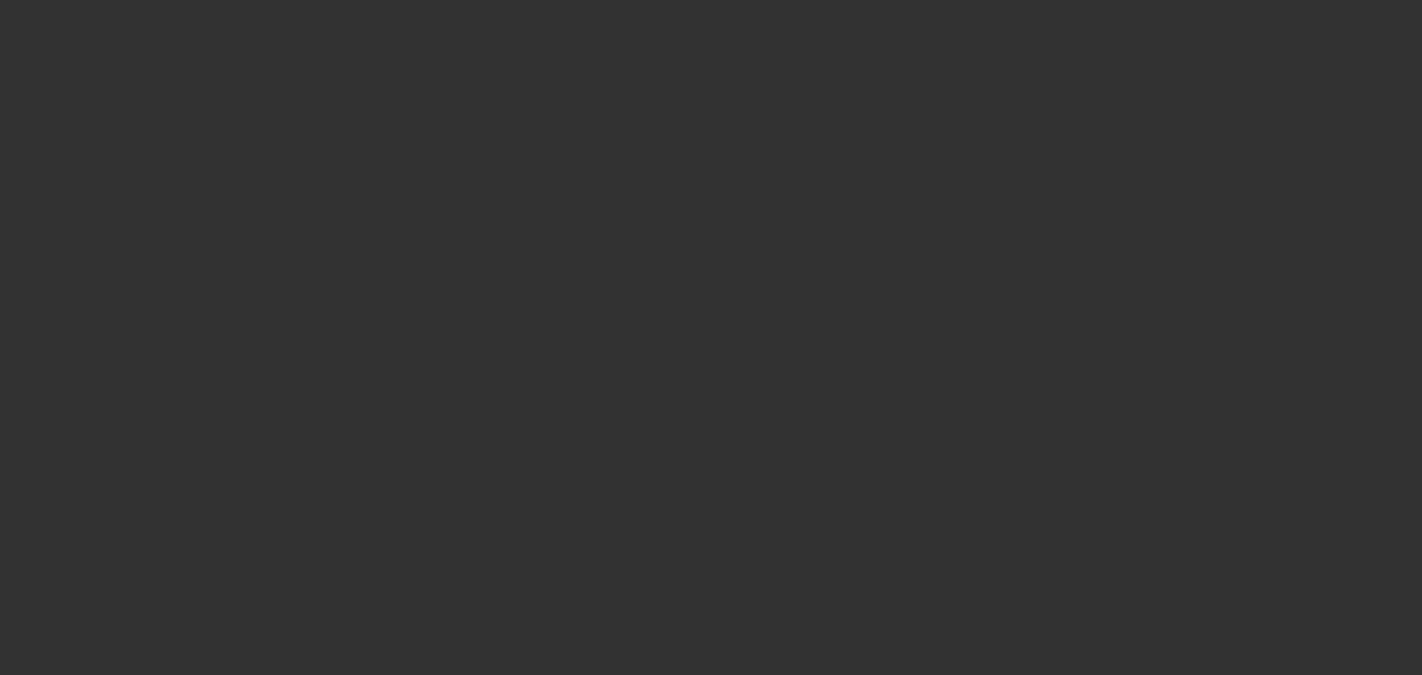
select select "0"
select select "2"
select select "0"
select select "6"
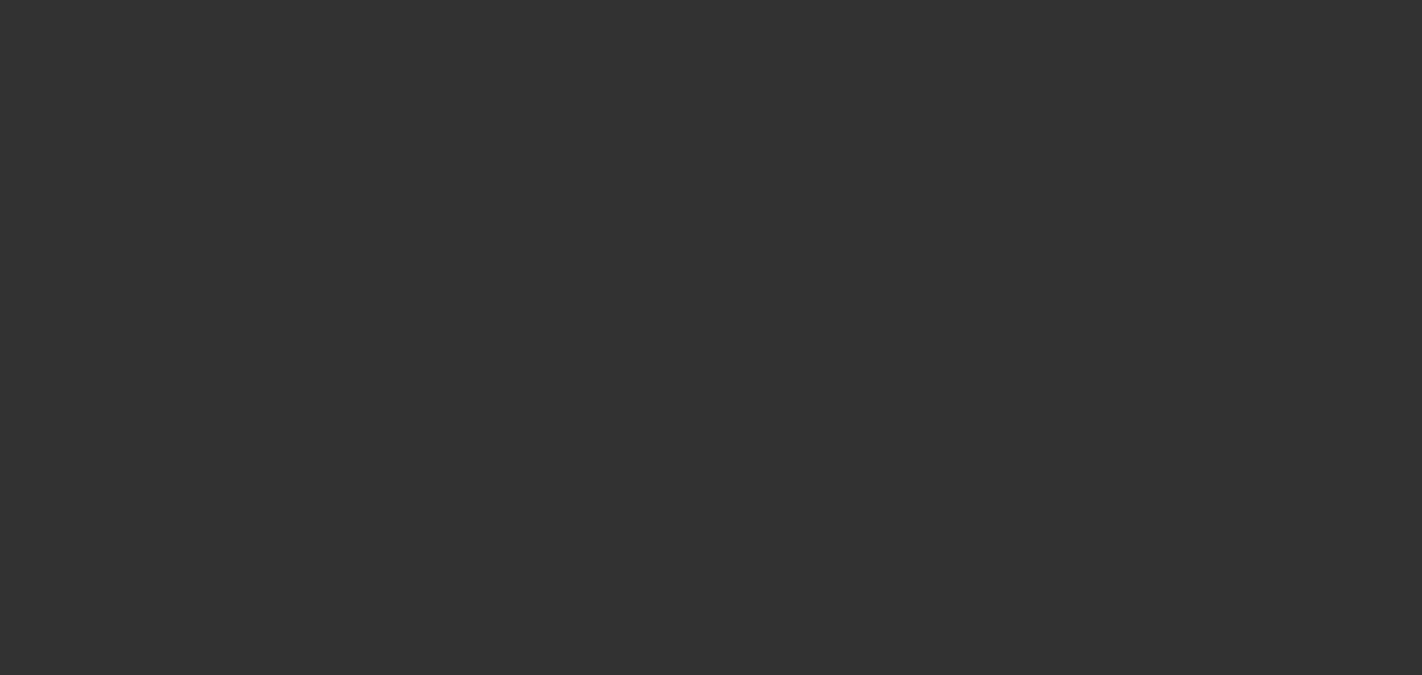
select select "0"
select select "2"
select select "0"
select select "6"
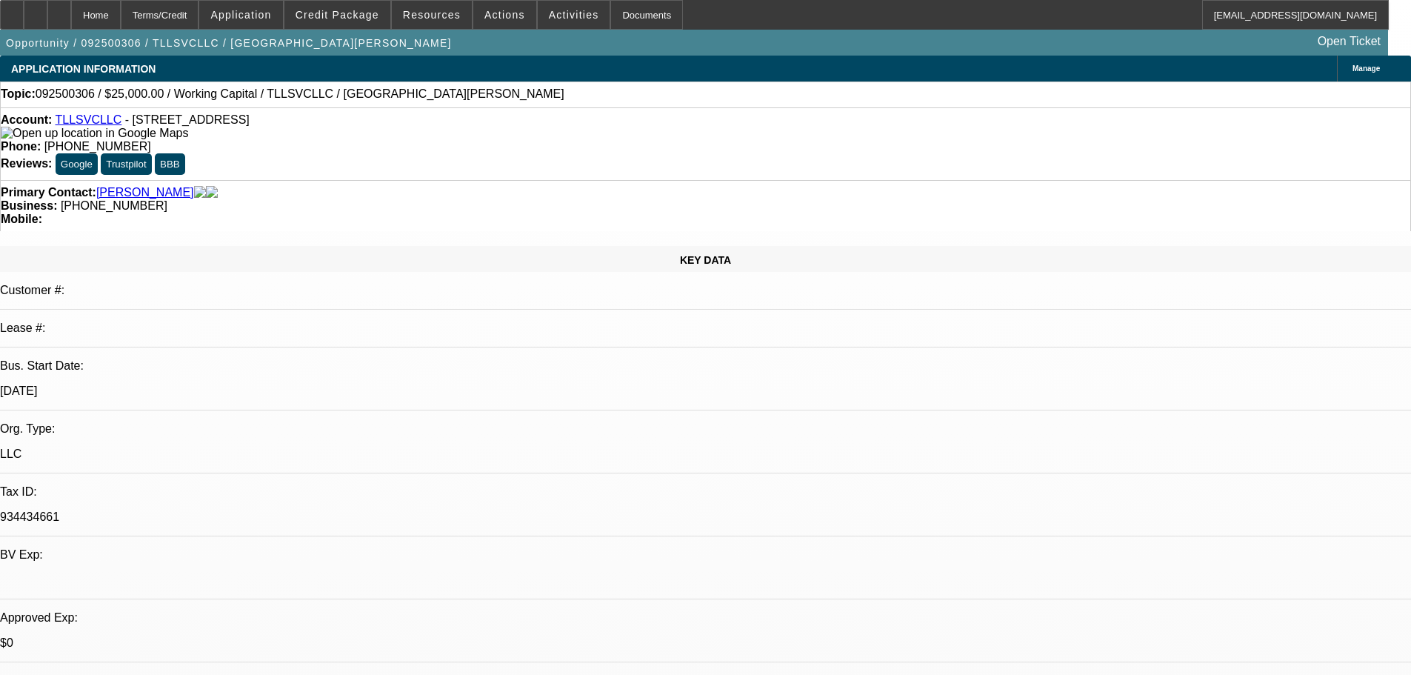
select select "0"
select select "2"
select select "0.1"
select select "4"
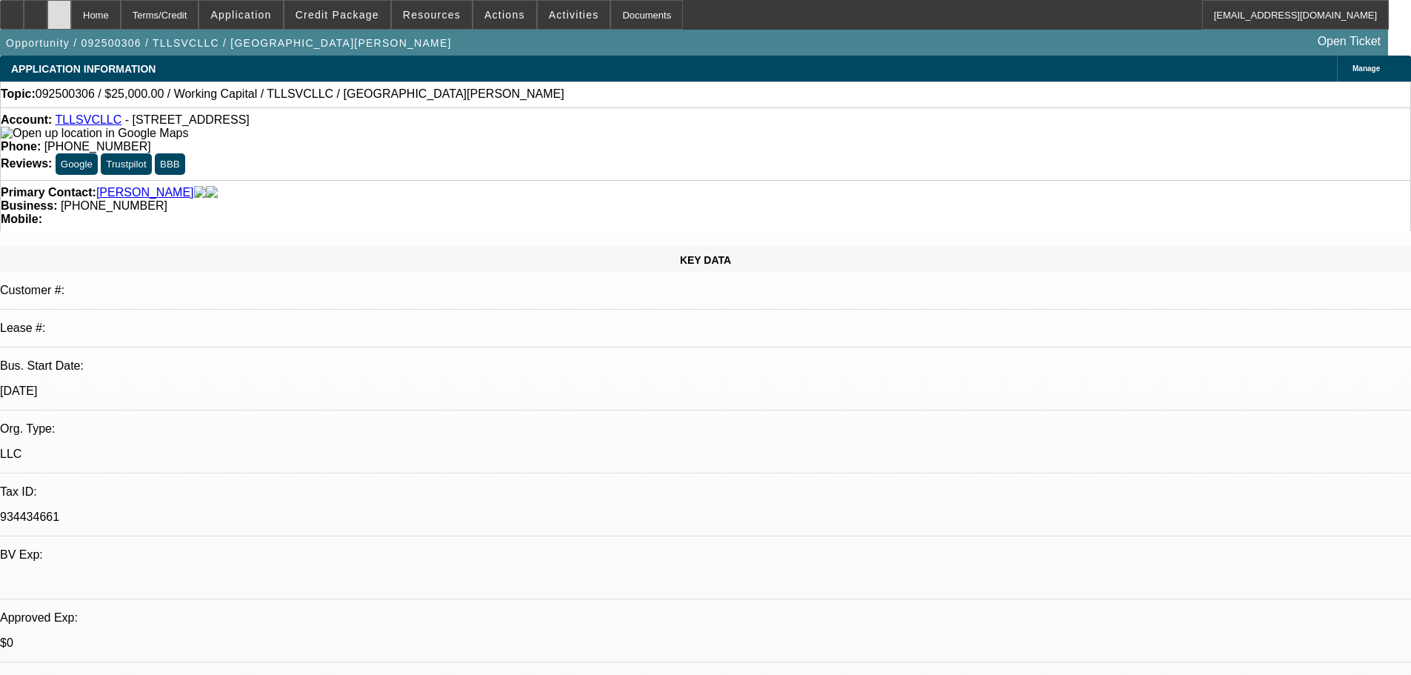
click at [71, 19] on div at bounding box center [59, 15] width 24 height 30
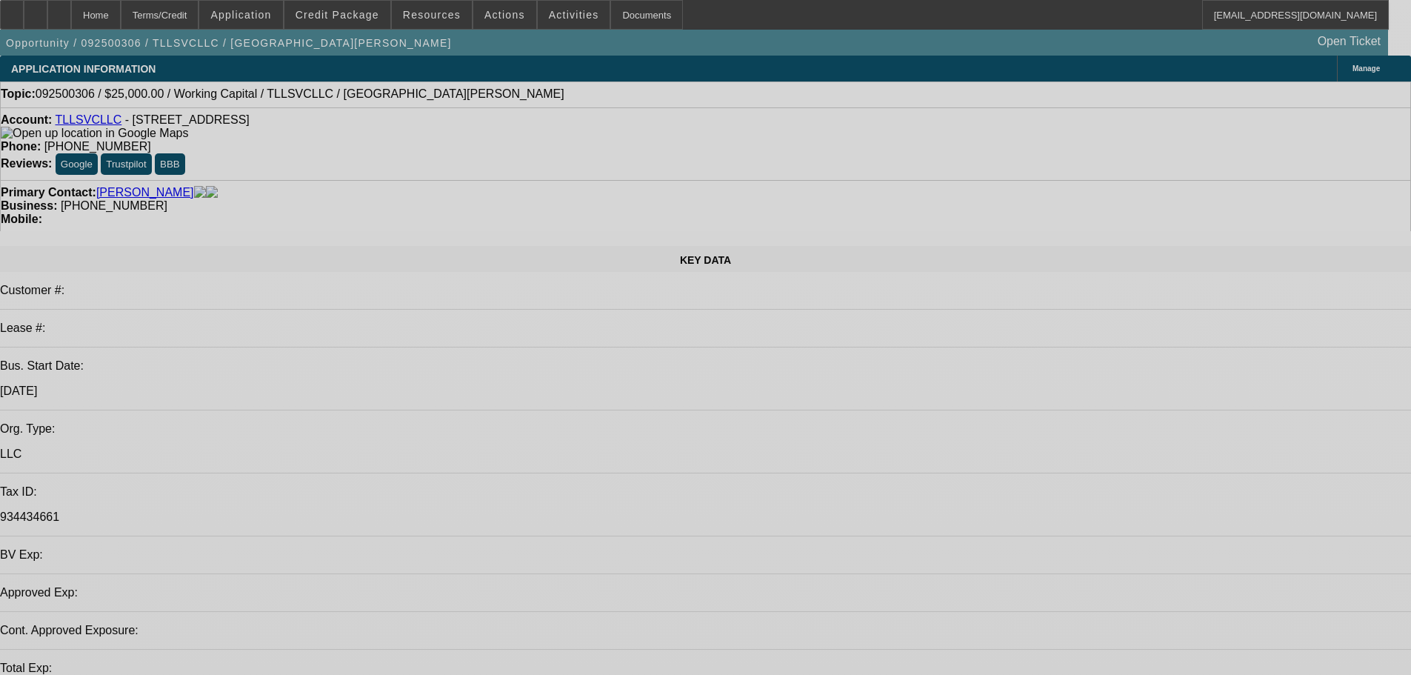
select select "0"
select select "2"
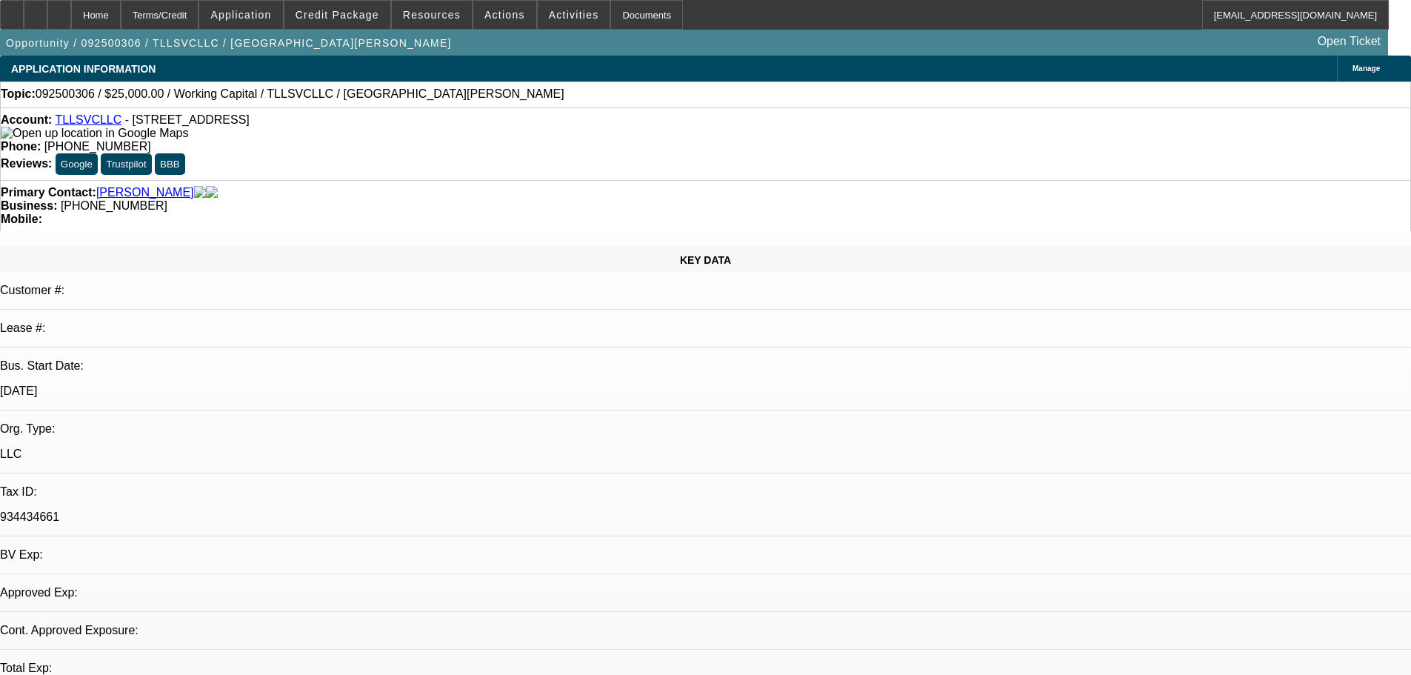
select select "0.1"
select select "4"
click at [71, 10] on div at bounding box center [59, 15] width 24 height 30
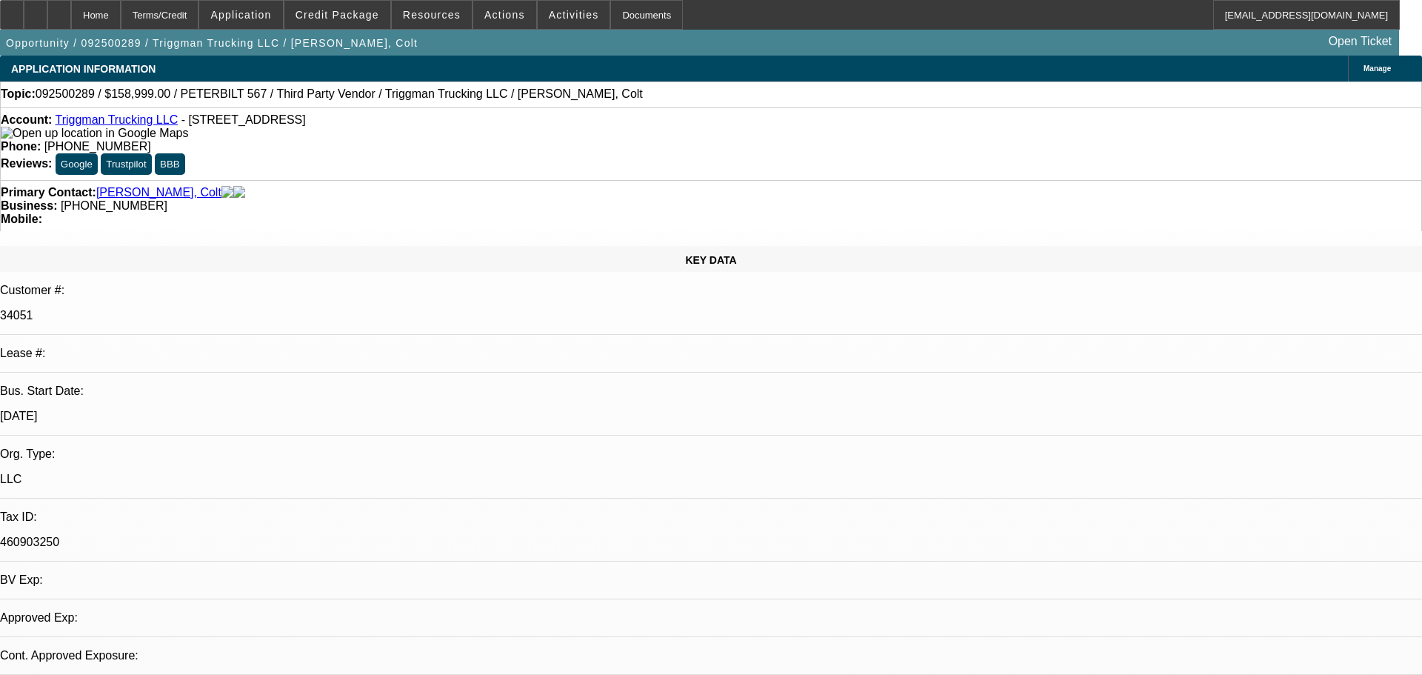
select select "0"
select select "2"
select select "0.1"
select select "4"
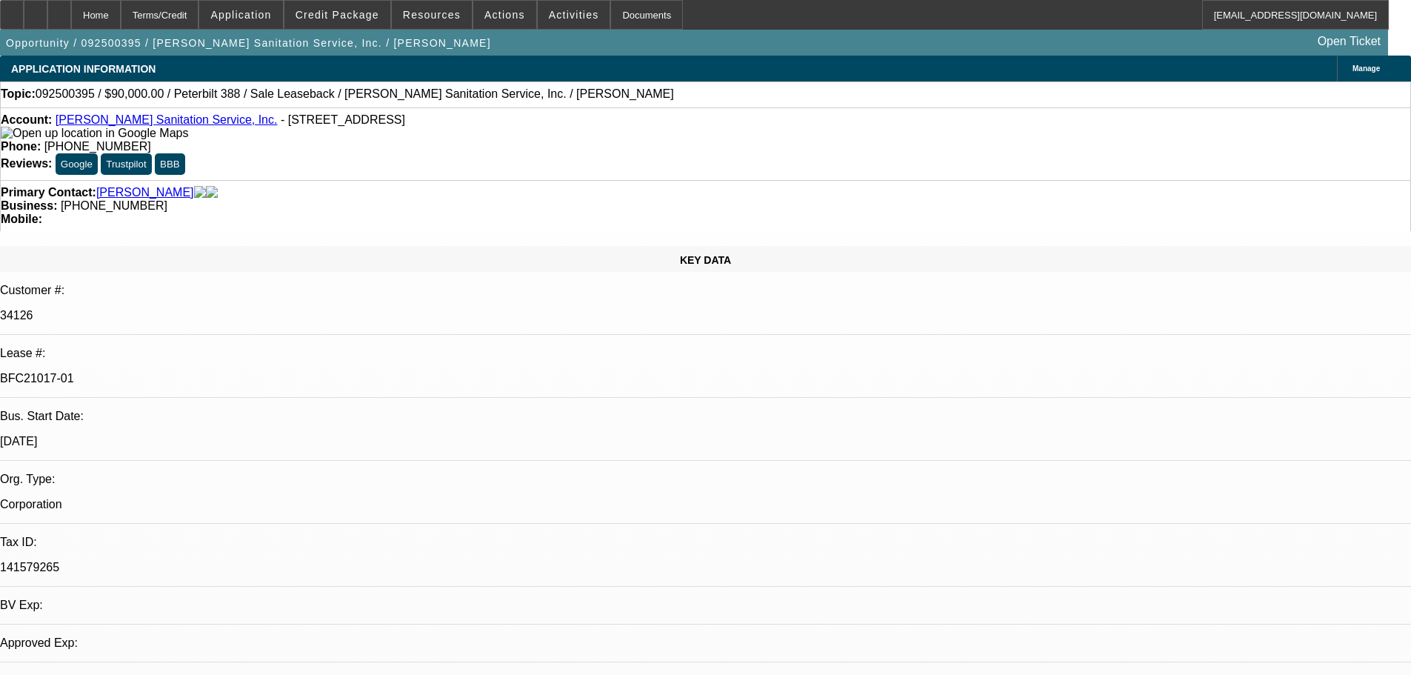
select select "0"
select select "2"
select select "0"
select select "6"
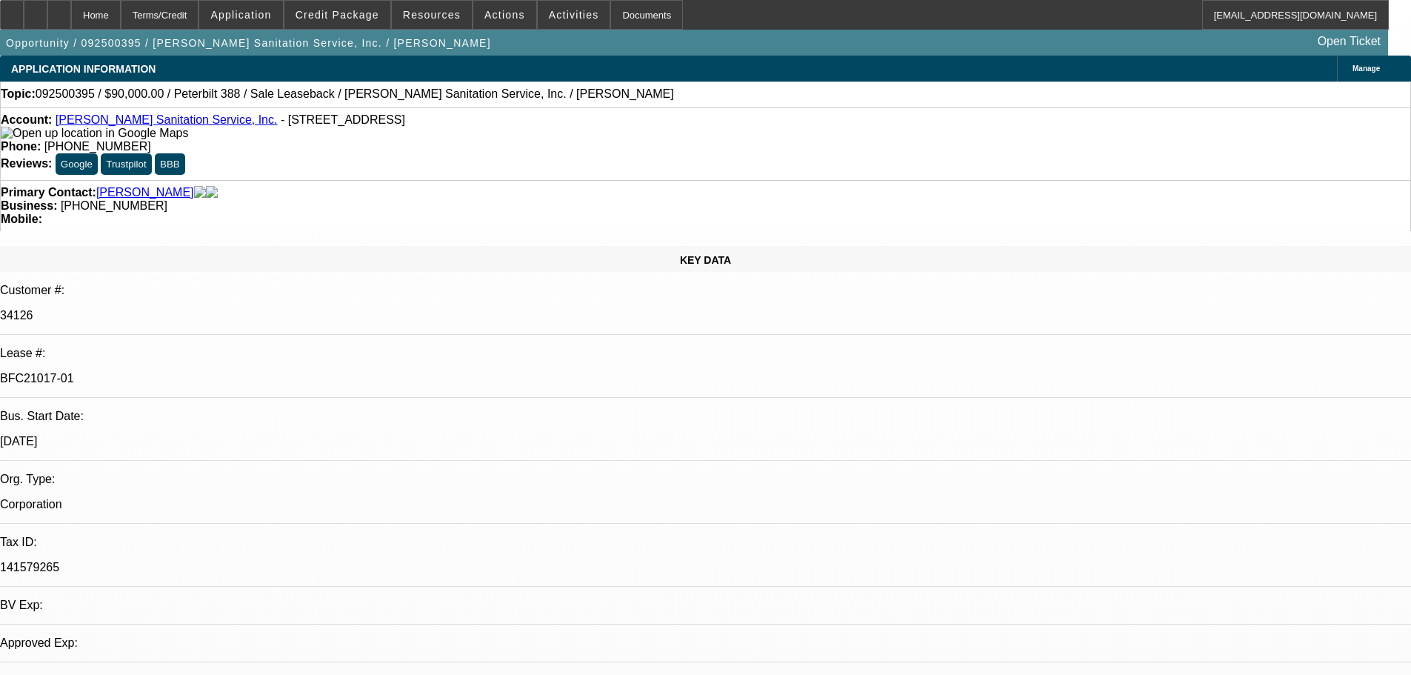
select select "0"
select select "2"
select select "0"
select select "6"
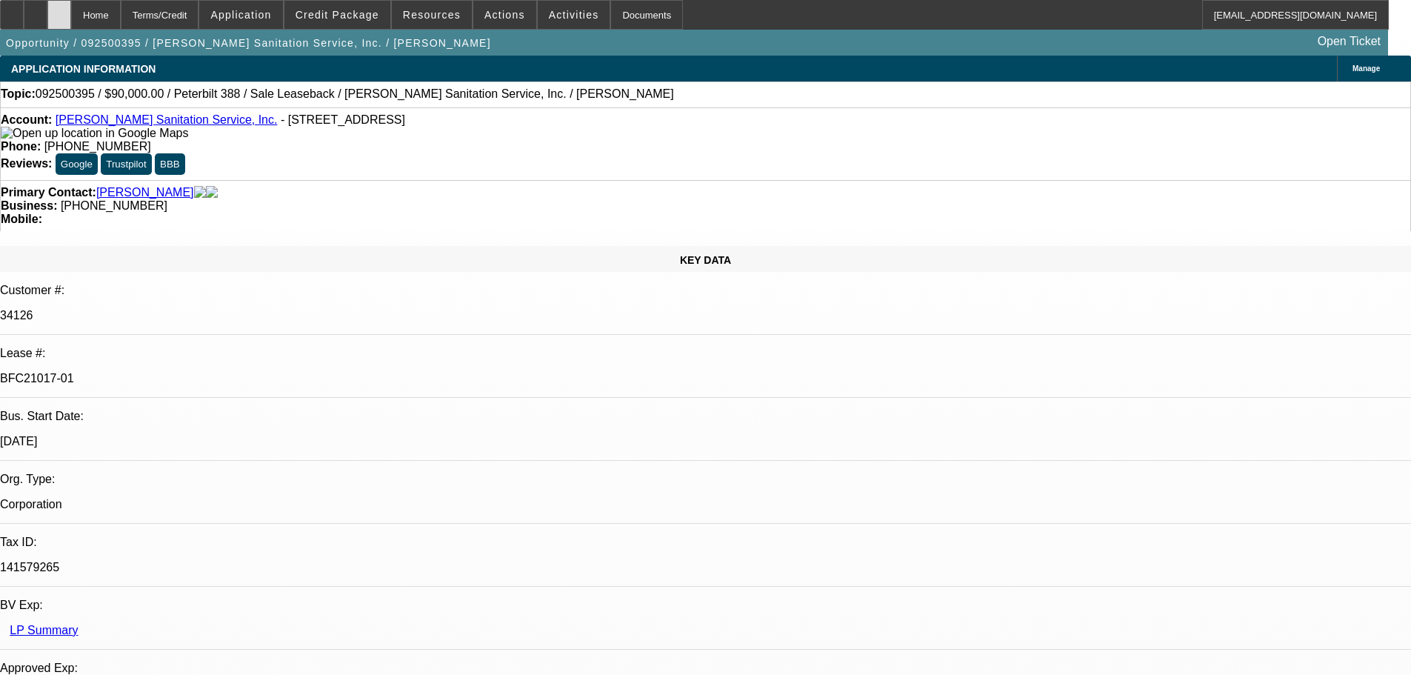
click at [71, 21] on div at bounding box center [59, 15] width 24 height 30
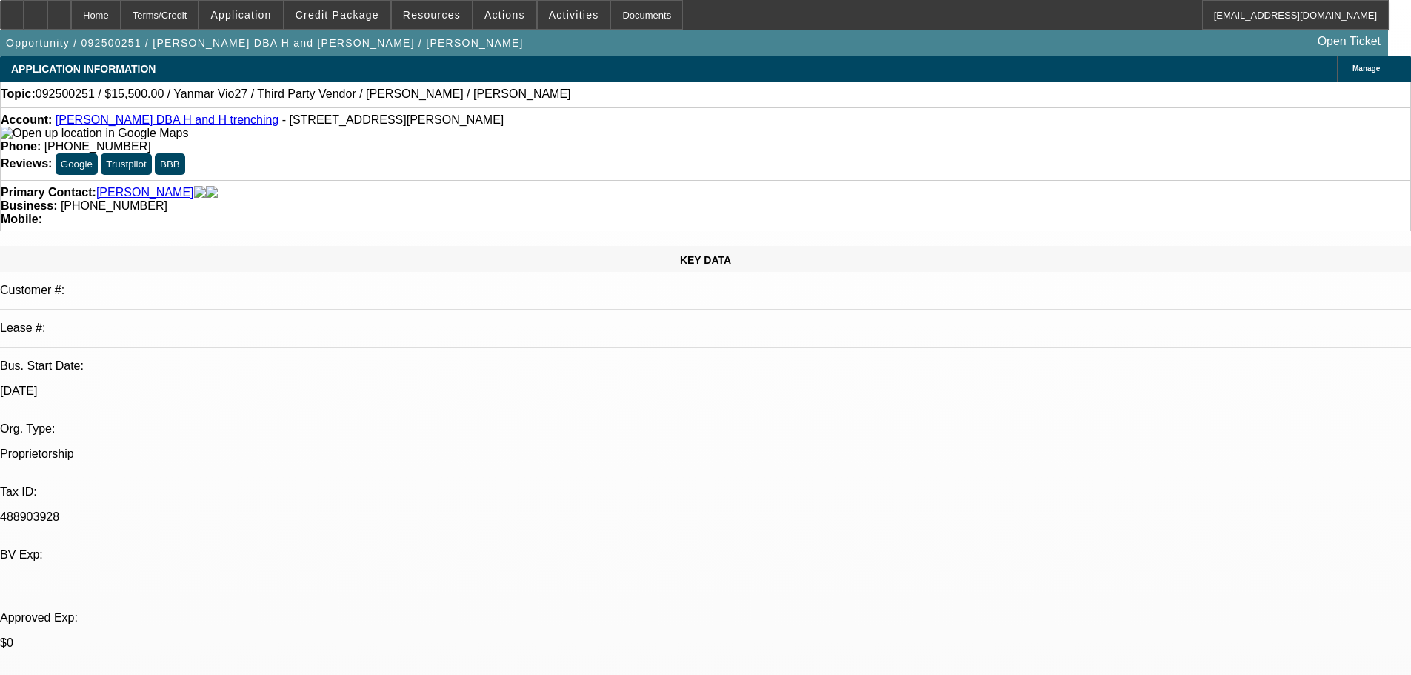
select select "0"
select select "6"
select select "0"
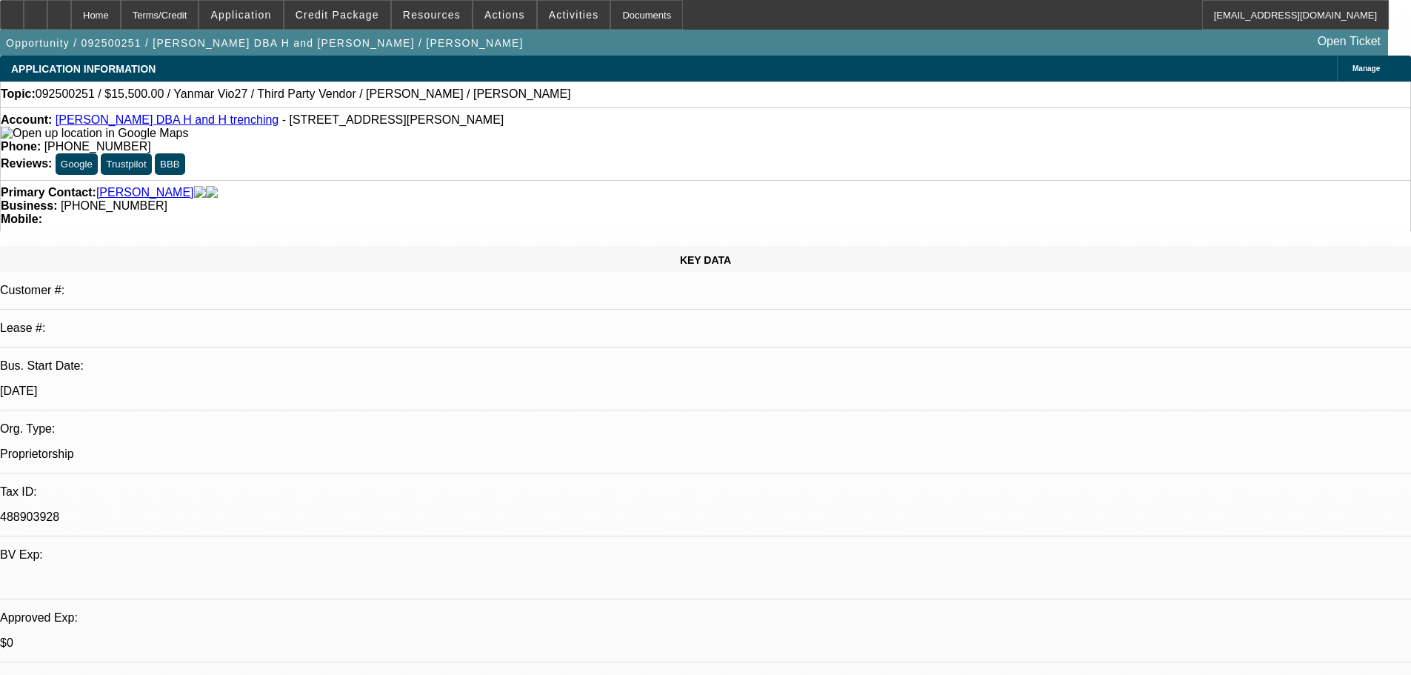
select select "0"
select select "0.1"
select select "4"
select select "0"
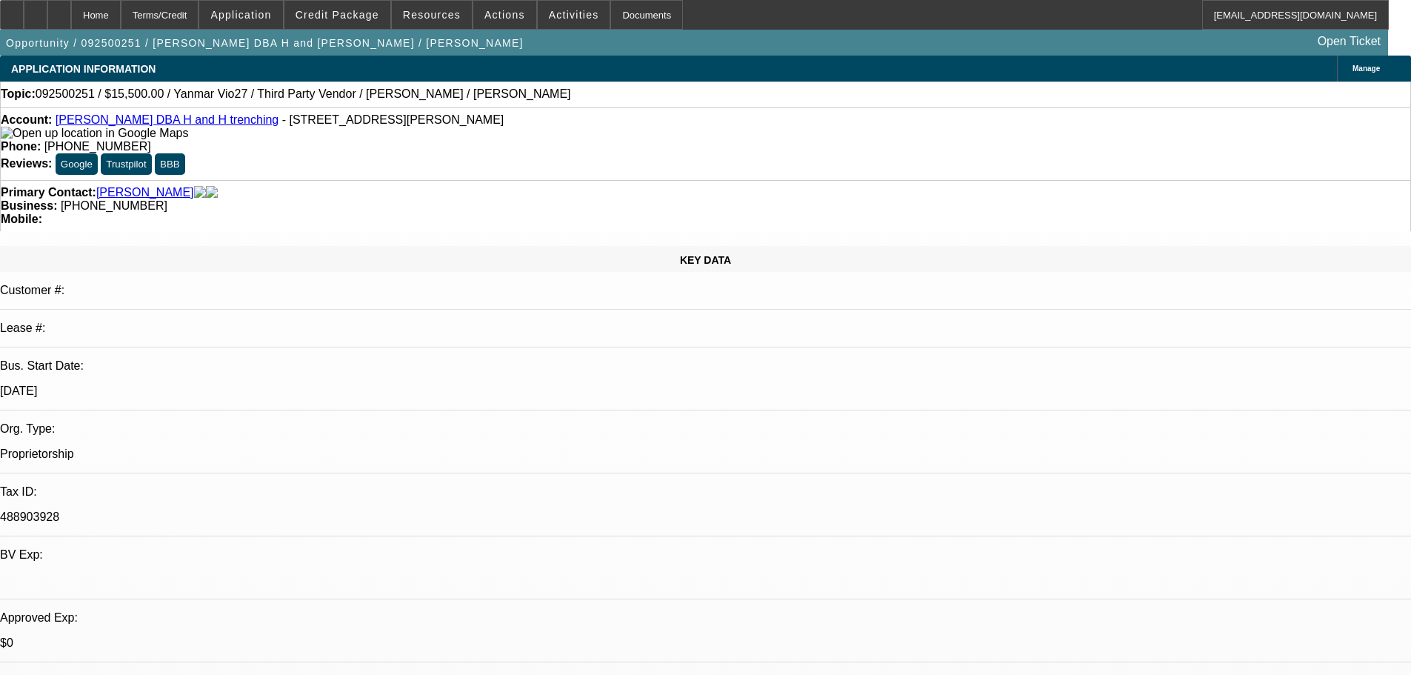
select select "0.1"
select select "4"
select select "0"
select select "0.1"
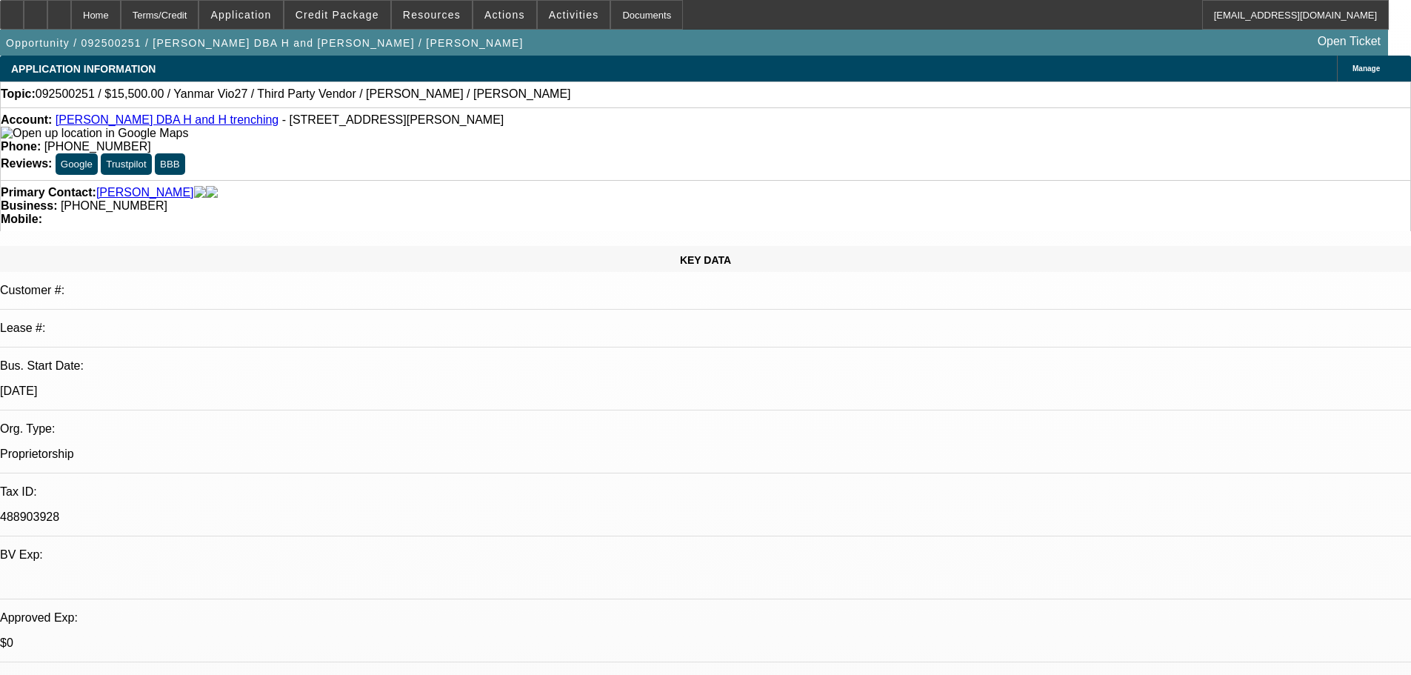
select select "4"
click at [71, 13] on div at bounding box center [59, 15] width 24 height 30
select select "0"
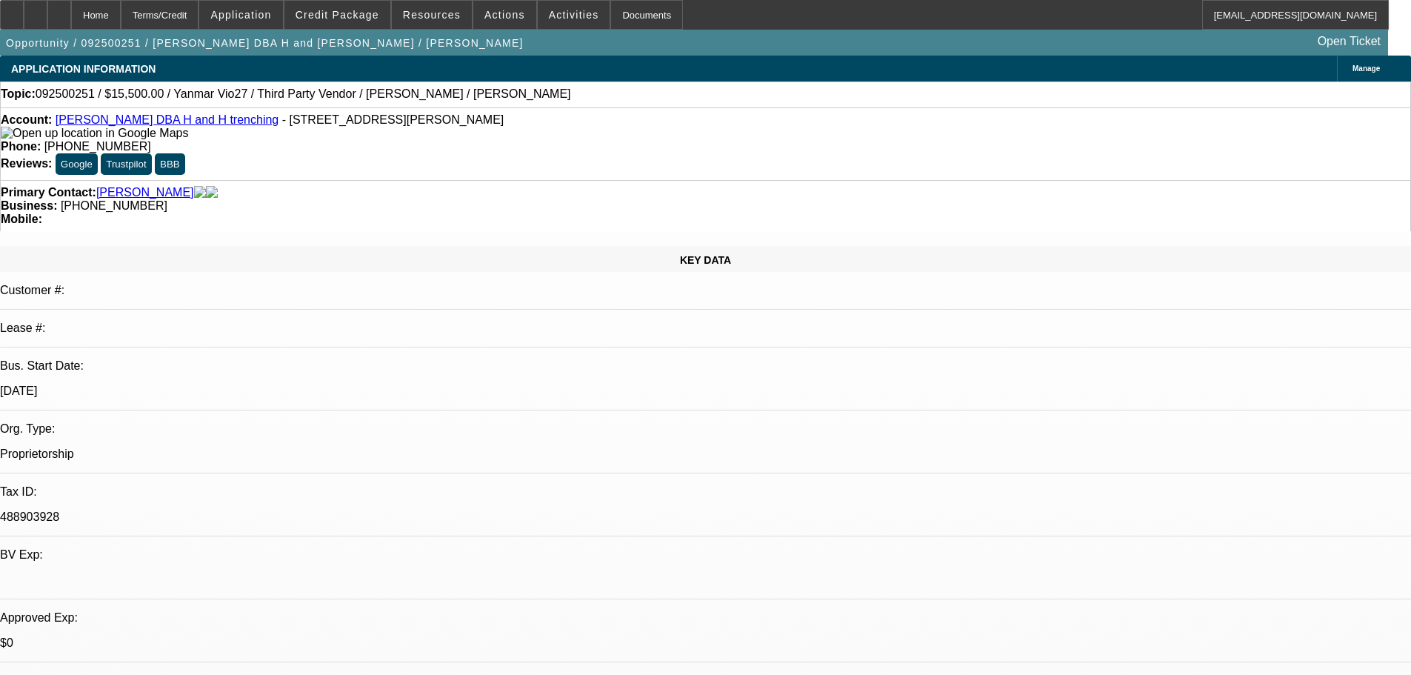
select select "6"
select select "0"
select select "0.1"
select select "4"
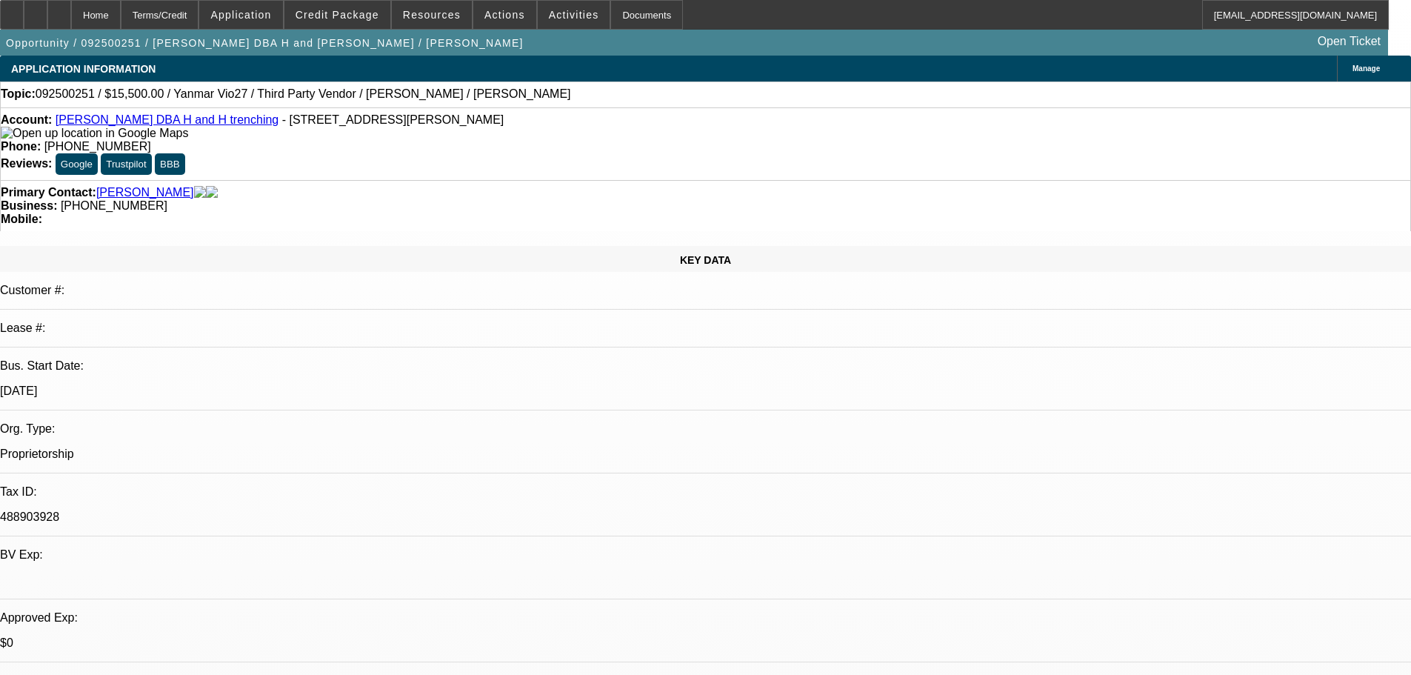
select select "0"
select select "0.1"
select select "4"
select select "0"
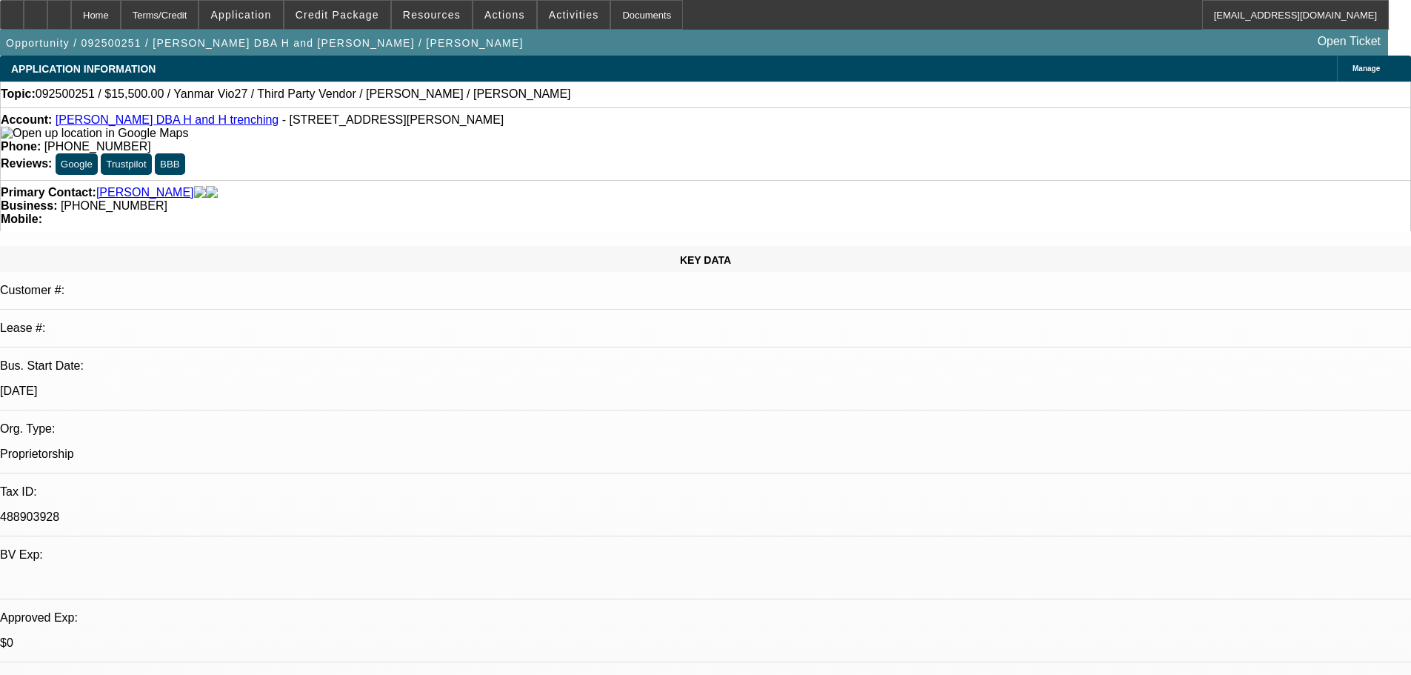
select select "0"
select select "0.1"
select select "4"
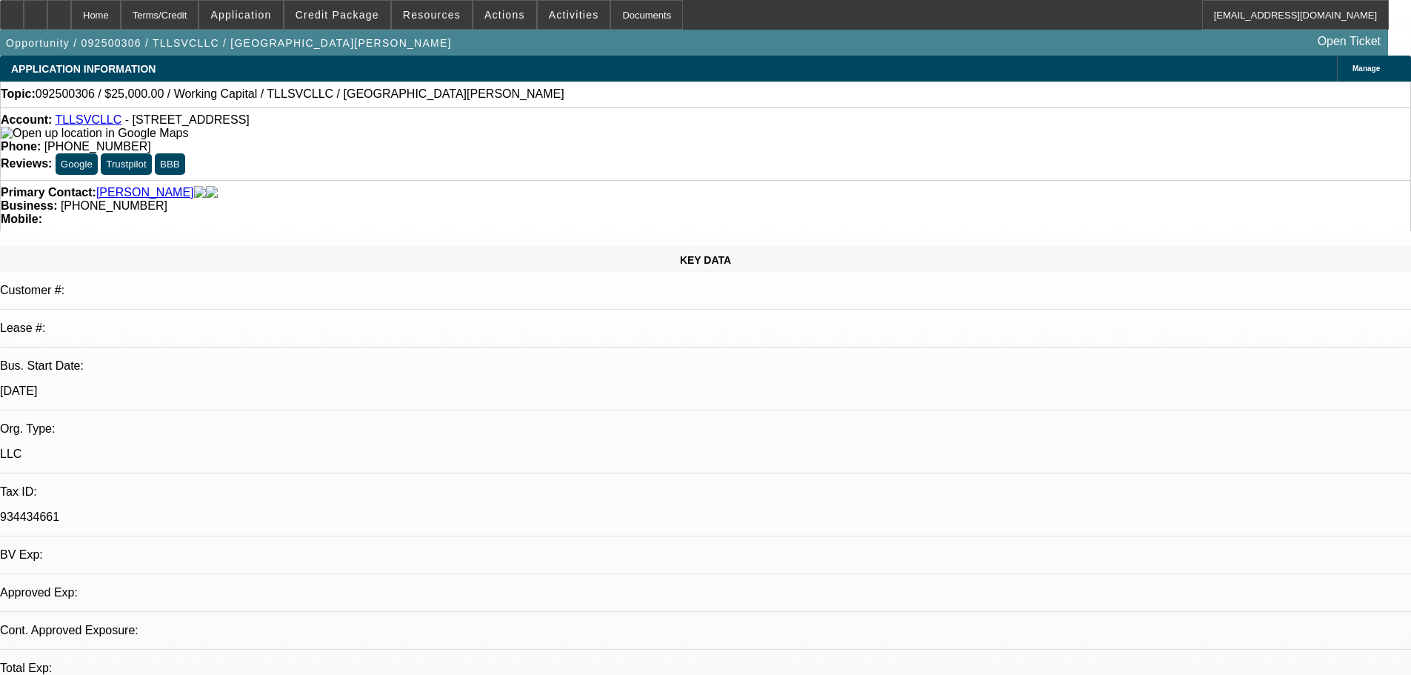
select select "0"
select select "2"
select select "0.1"
select select "1"
select select "2"
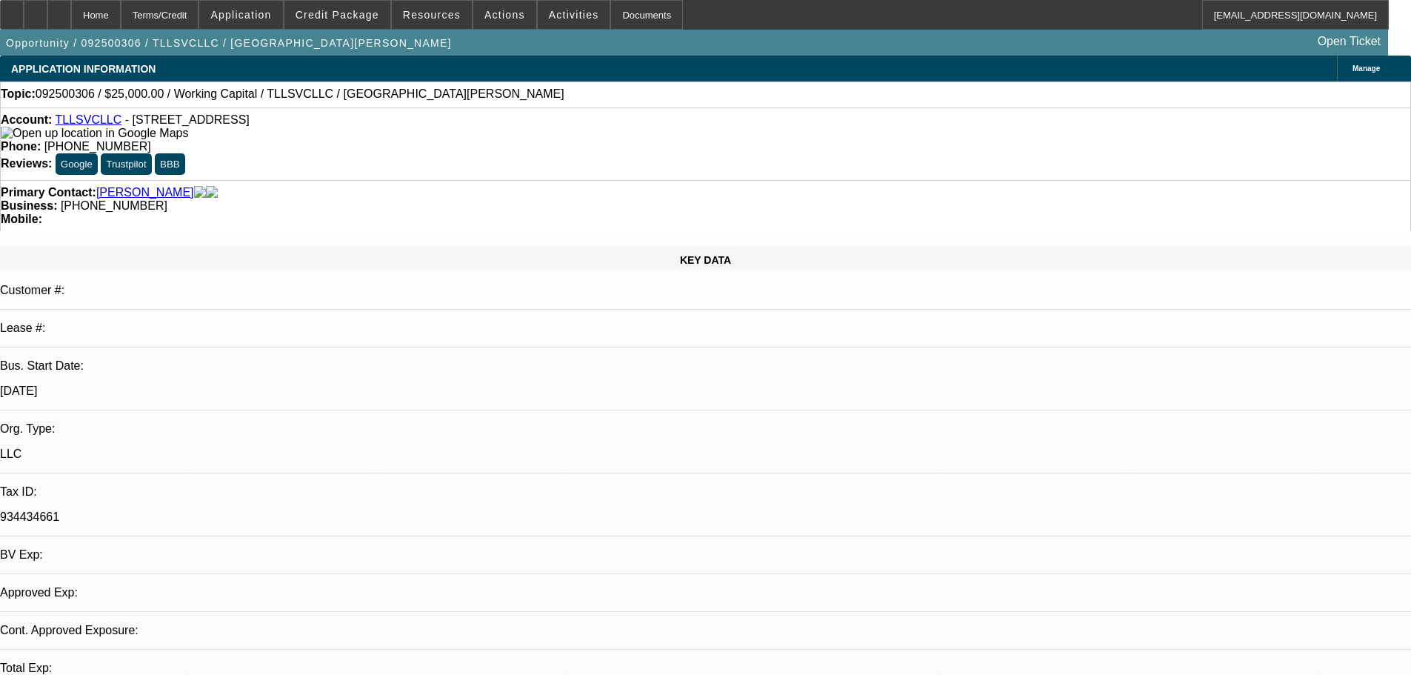
select select "4"
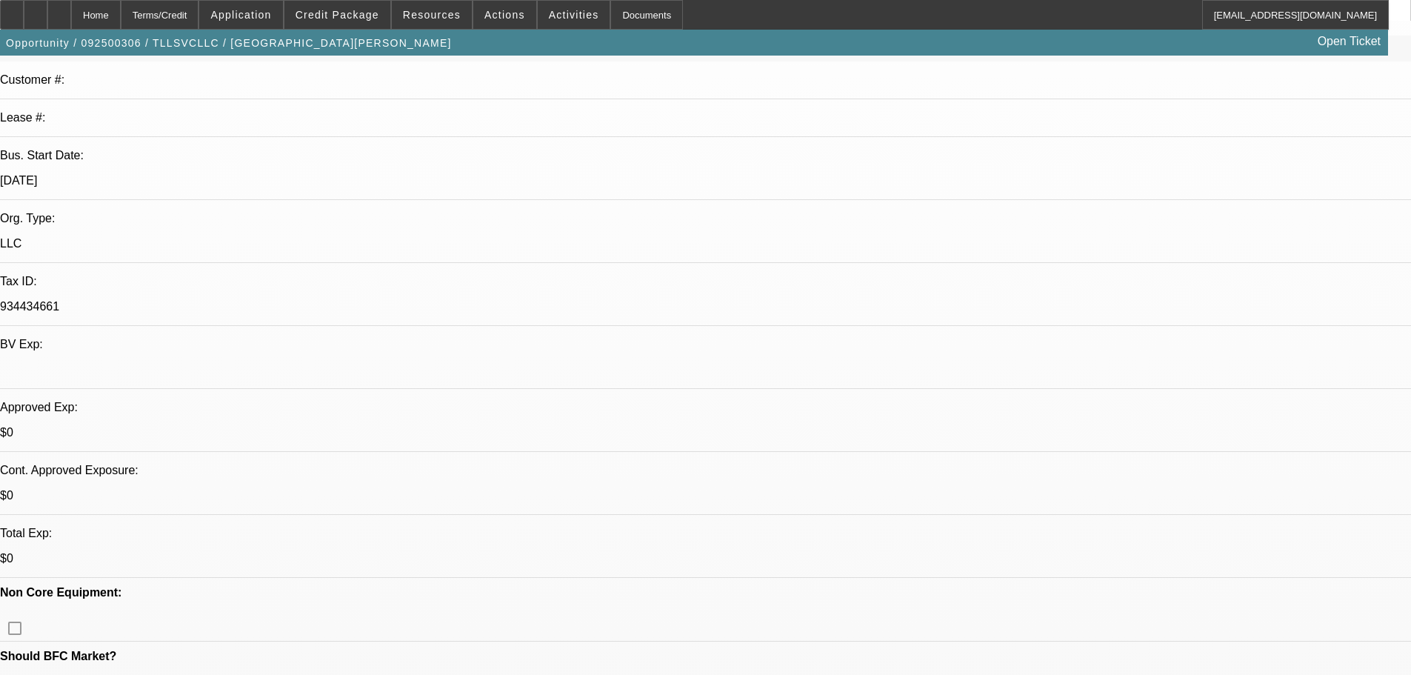
scroll to position [222, 0]
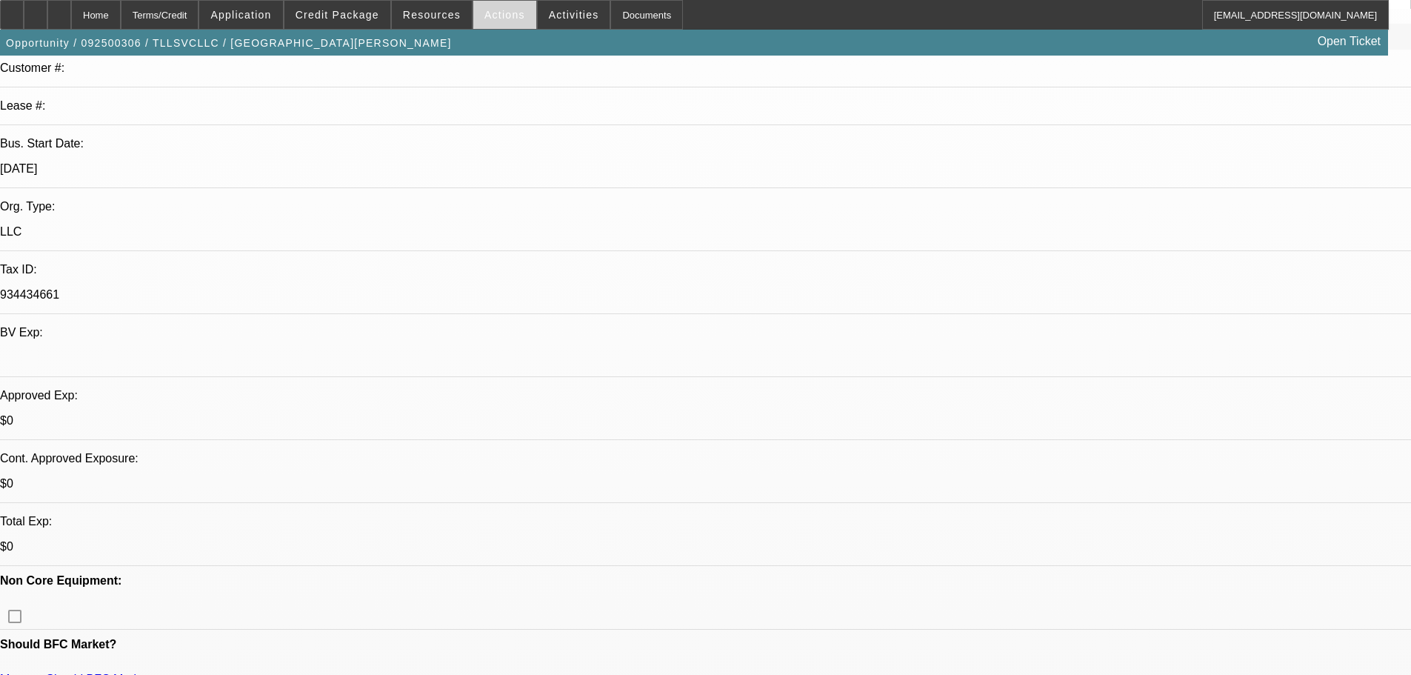
click at [486, 16] on span "Actions" at bounding box center [504, 15] width 41 height 12
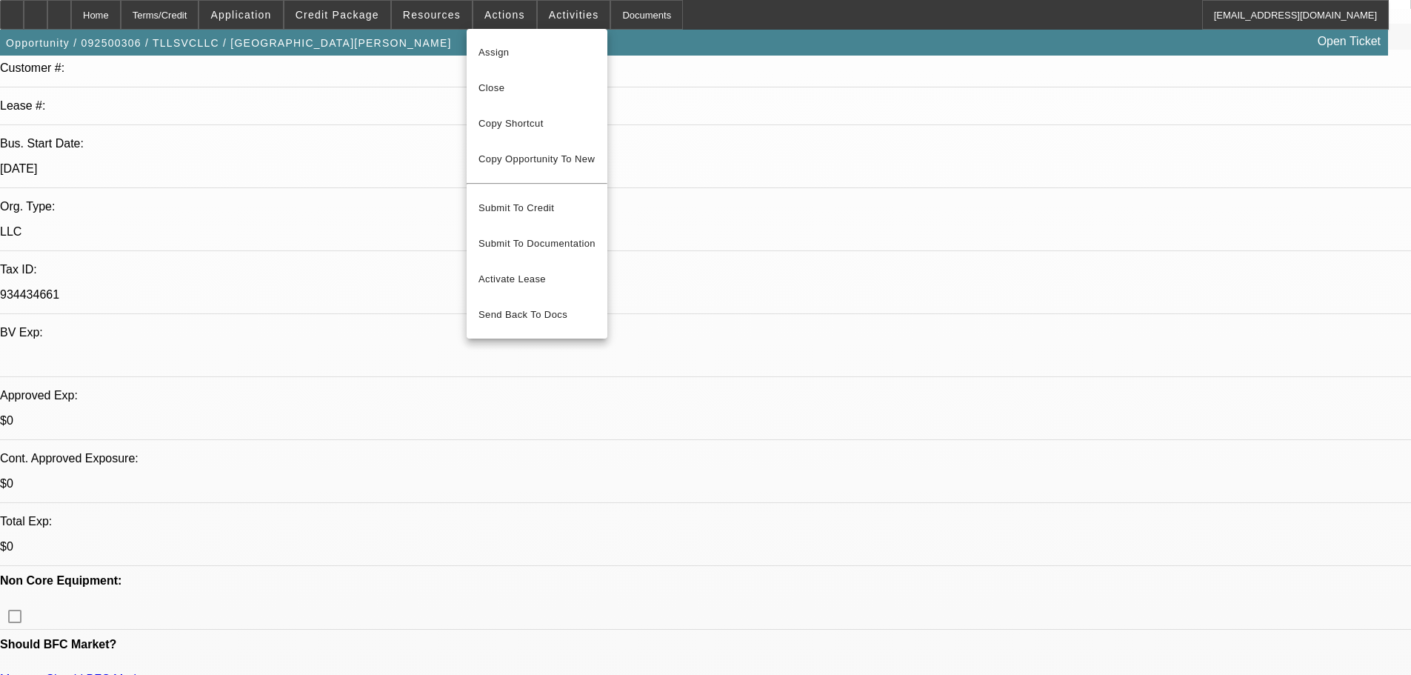
click at [364, 471] on div at bounding box center [705, 337] width 1411 height 675
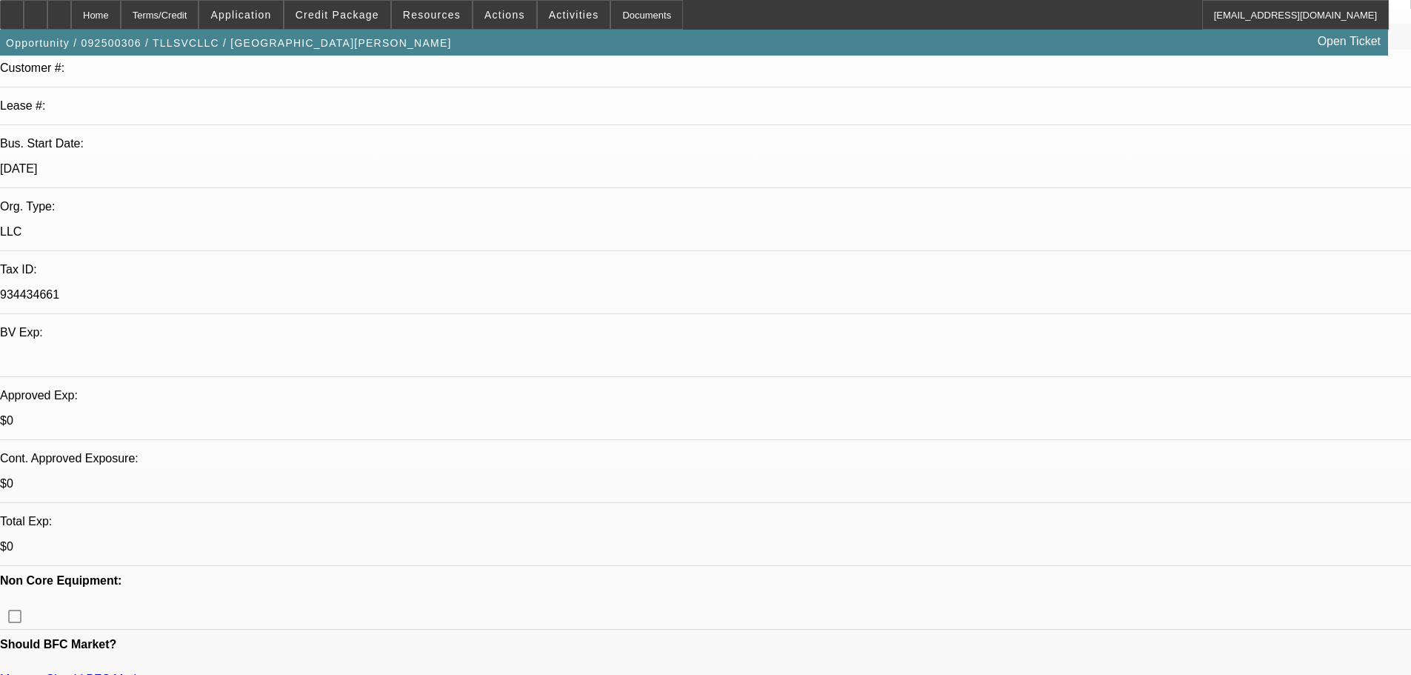
click at [484, 16] on span "Actions" at bounding box center [504, 15] width 41 height 12
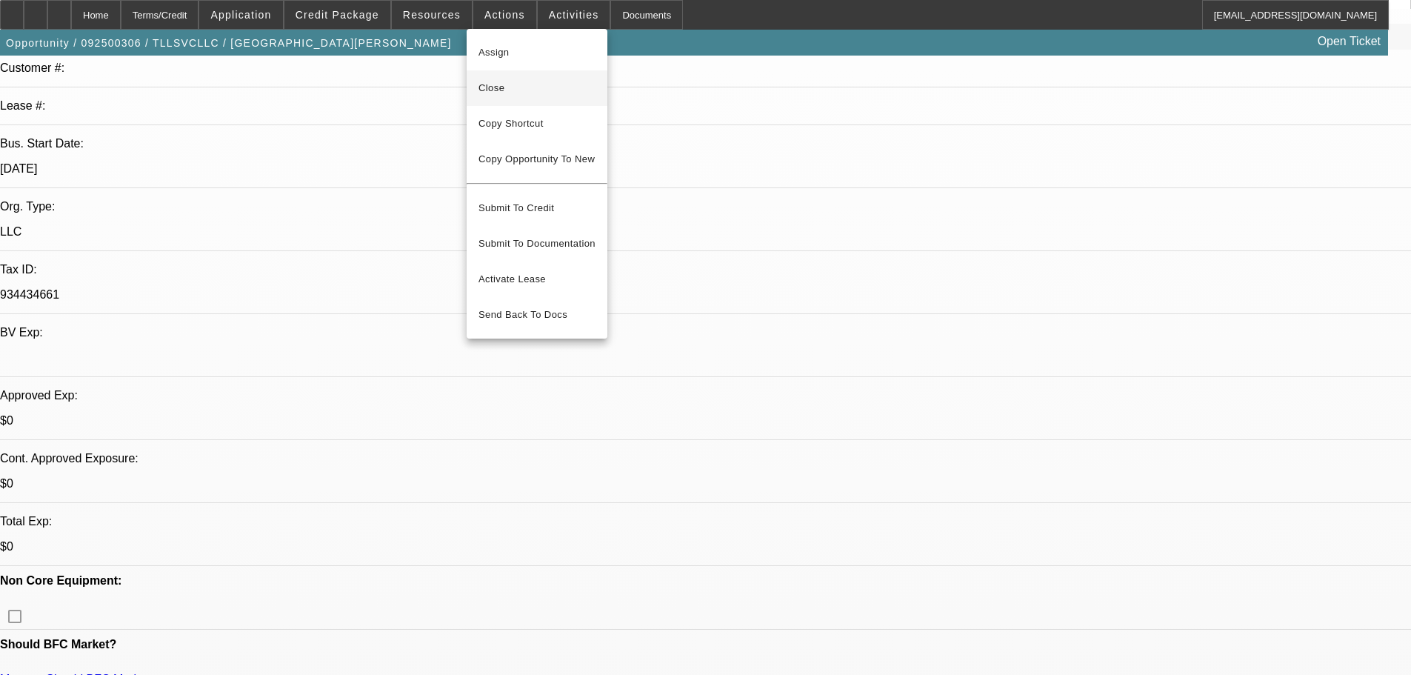
click at [508, 98] on button "Close" at bounding box center [537, 88] width 141 height 36
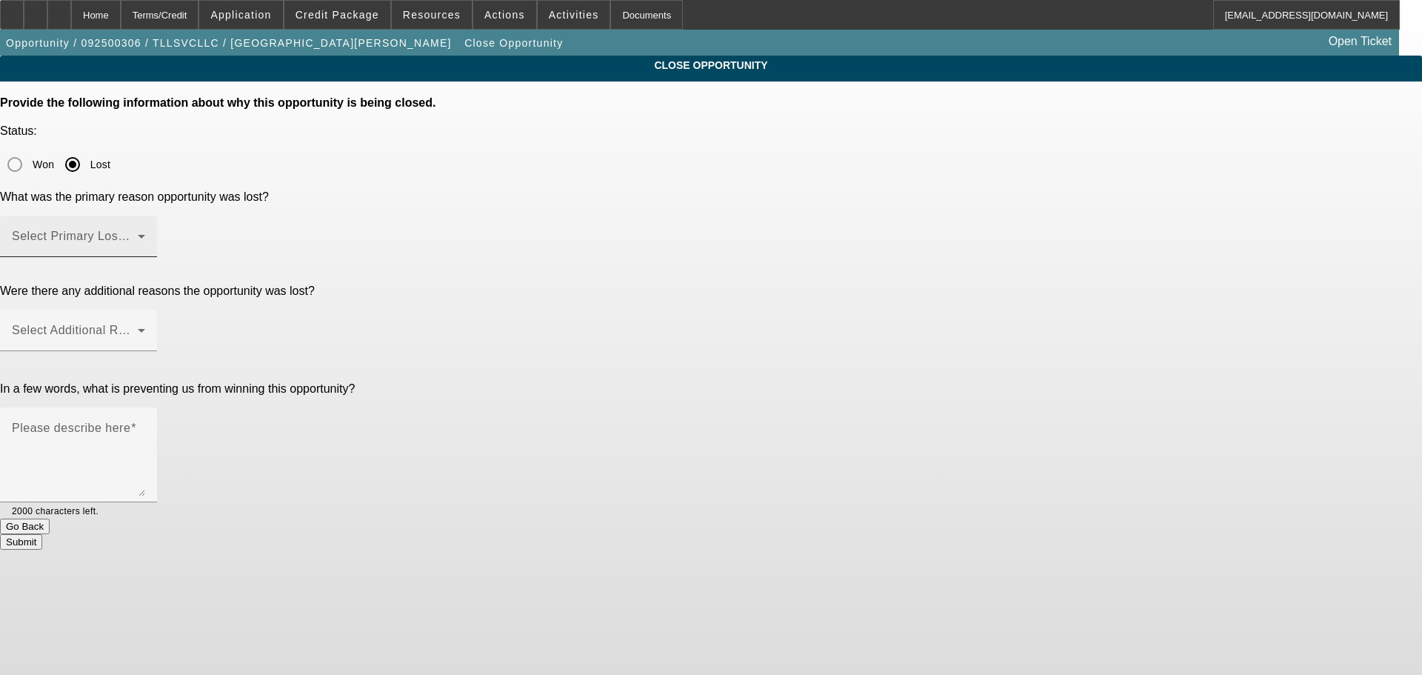
click at [145, 216] on div "Select Primary Lost Reason" at bounding box center [78, 236] width 133 height 41
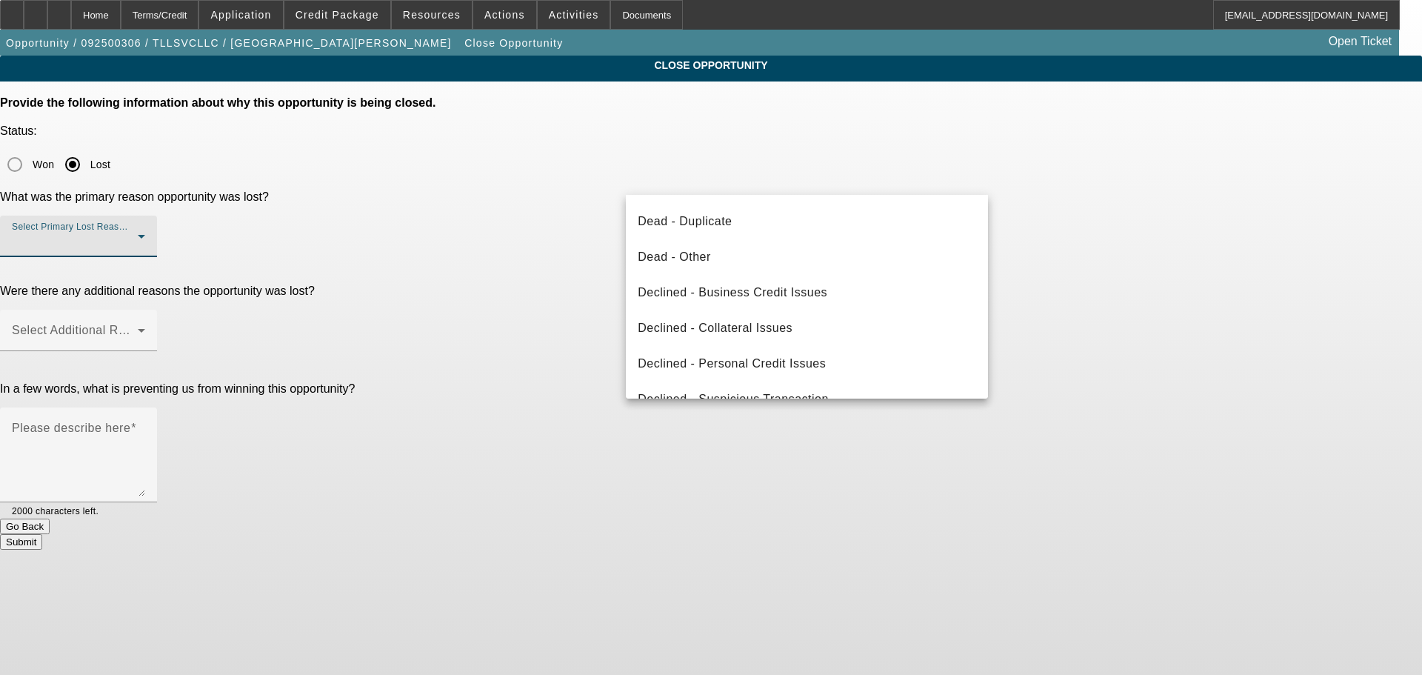
scroll to position [199, 0]
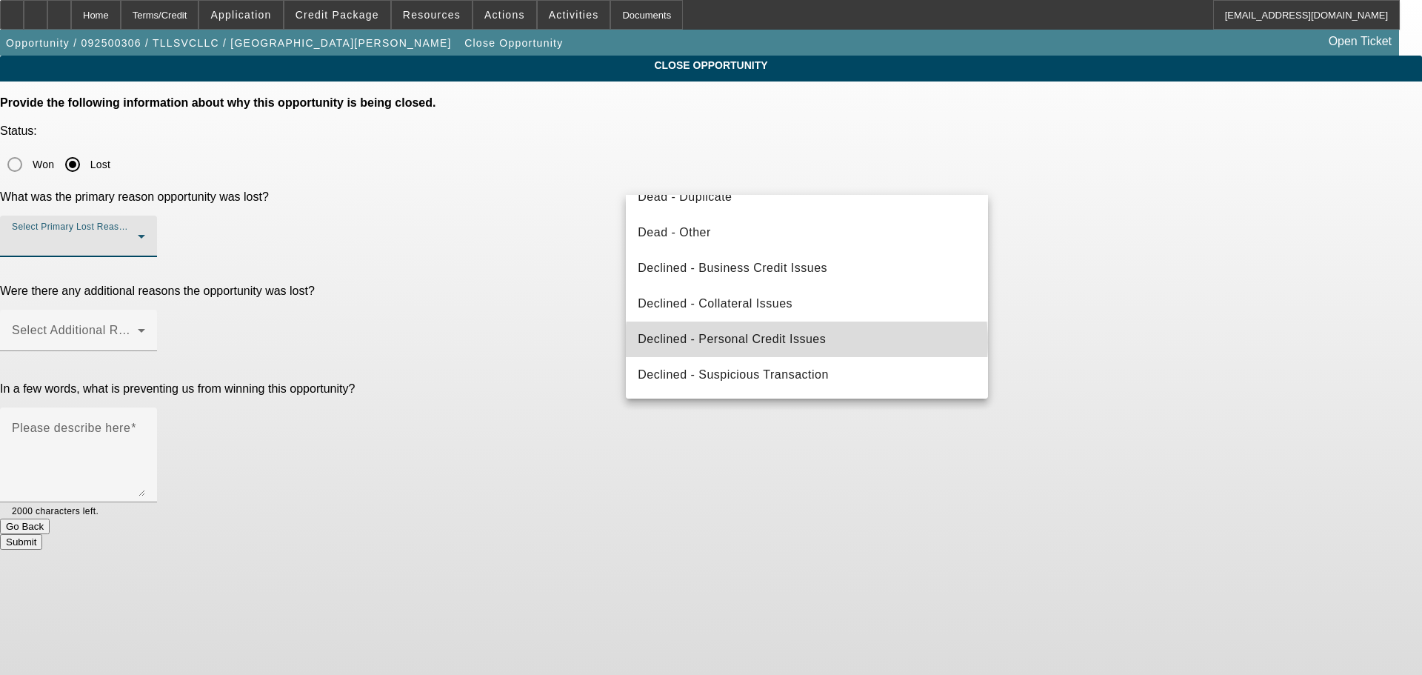
click at [807, 343] on span "Declined - Personal Credit Issues" at bounding box center [732, 339] width 188 height 18
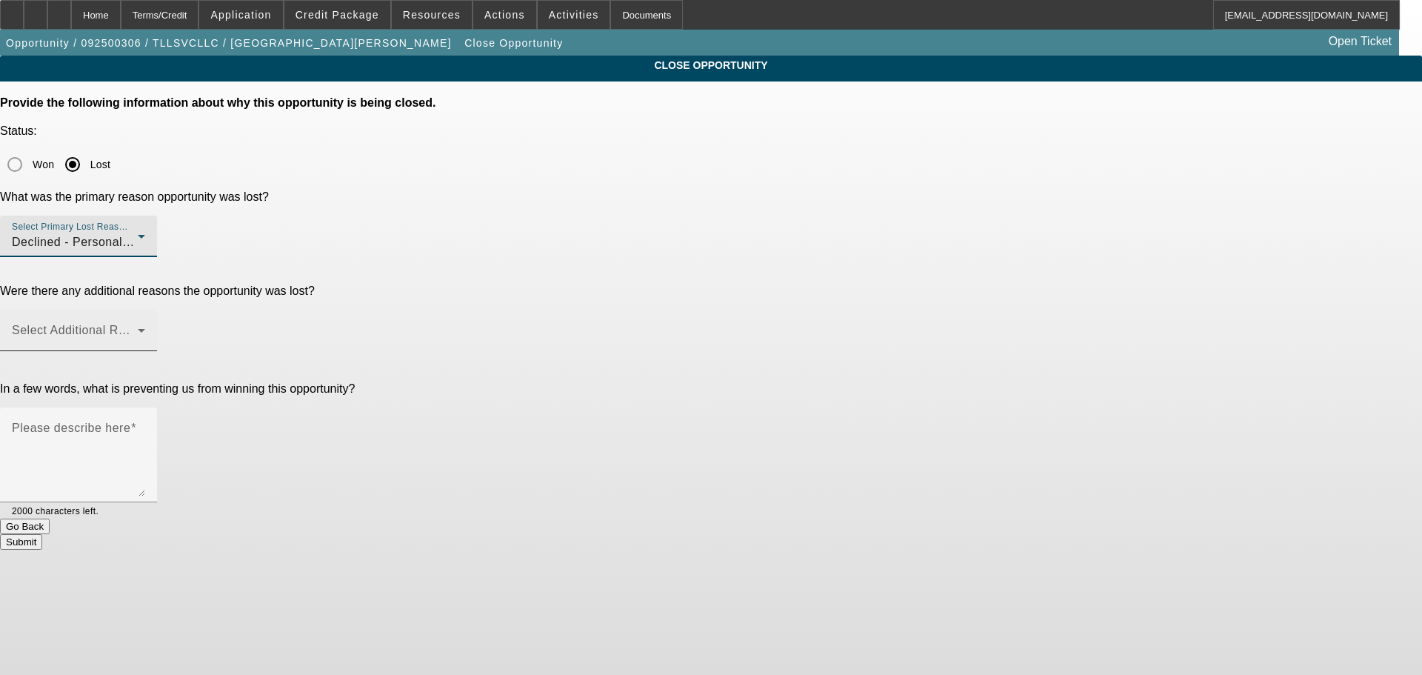
click at [138, 327] on span at bounding box center [75, 336] width 126 height 18
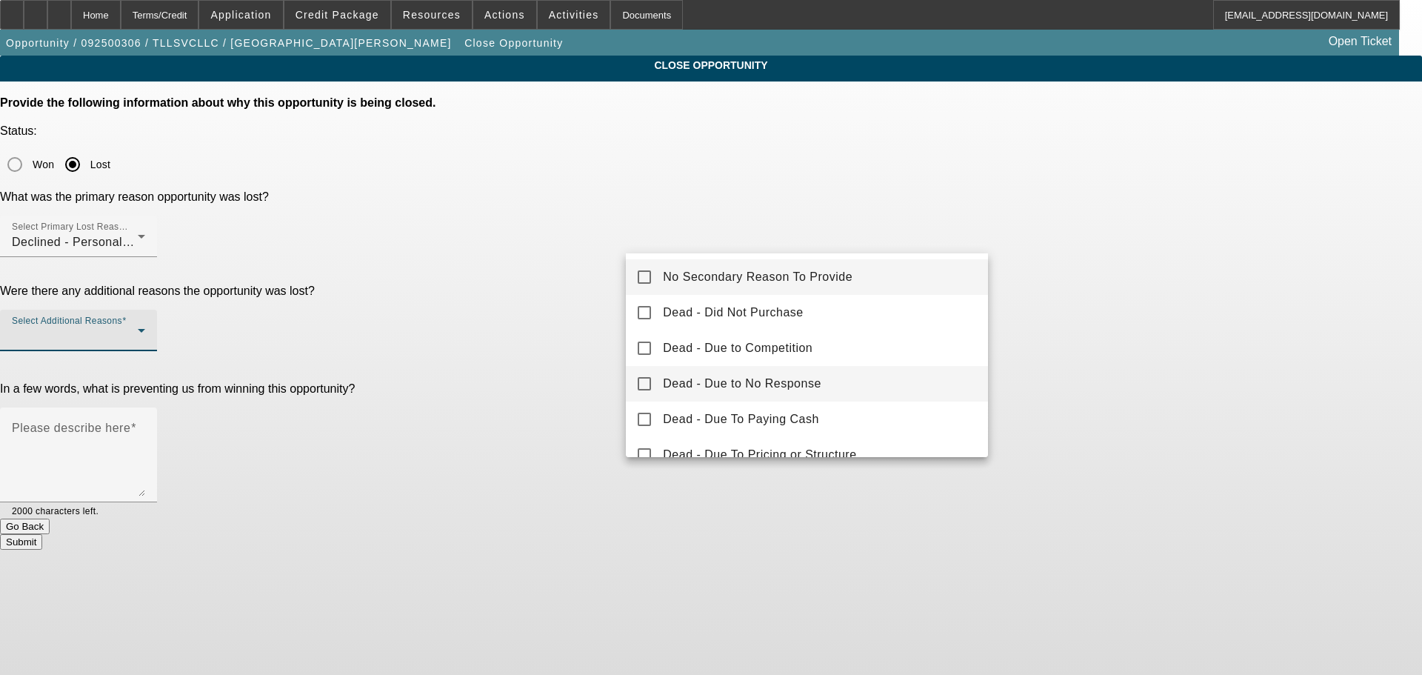
click at [802, 380] on span "Dead - Due to No Response" at bounding box center [742, 384] width 158 height 18
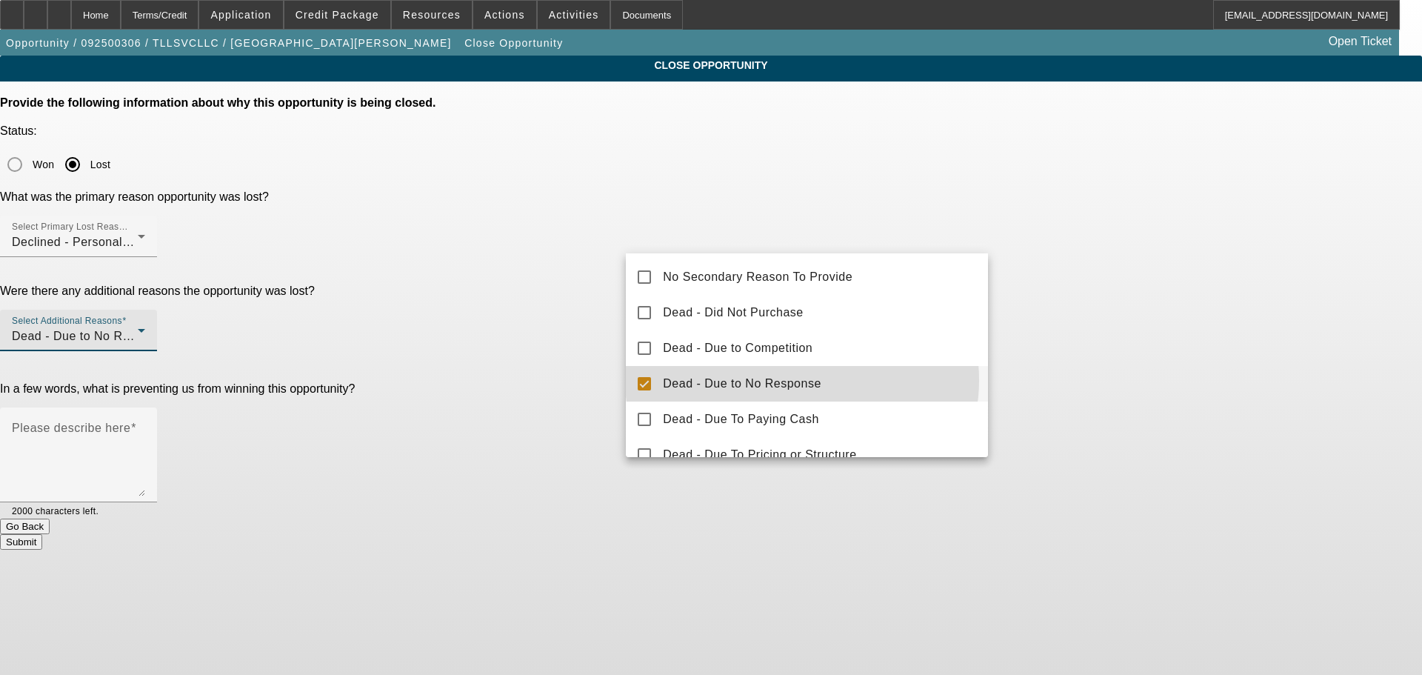
click at [590, 325] on div at bounding box center [711, 337] width 1422 height 675
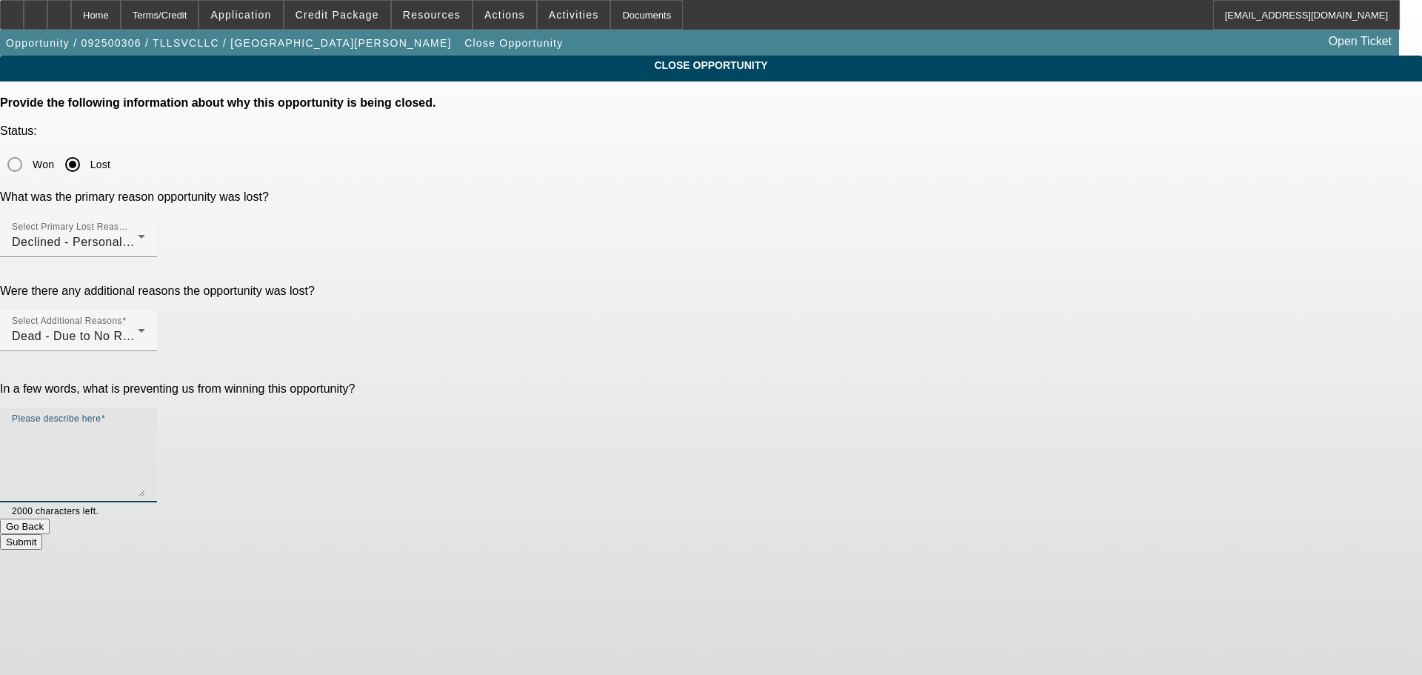
click at [145, 425] on textarea "Please describe here" at bounding box center [78, 460] width 133 height 71
type textarea "decline"
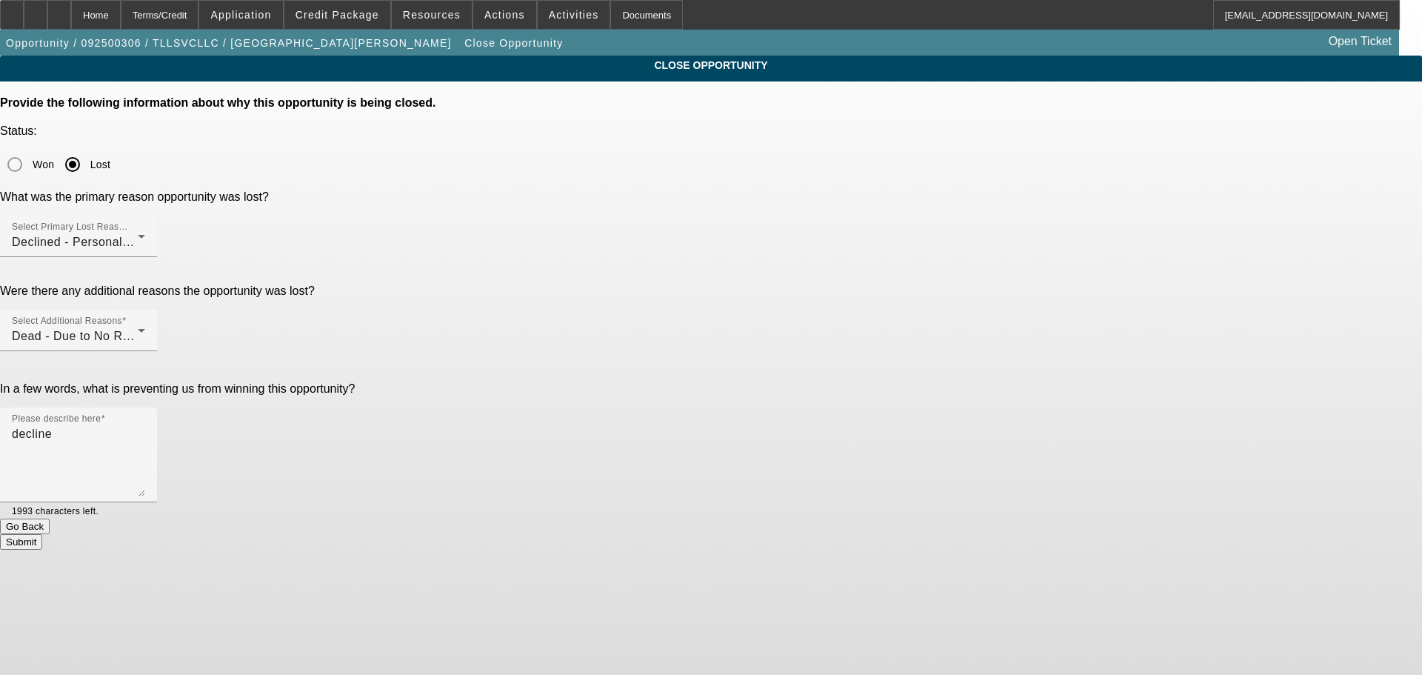
click at [42, 534] on button "Submit" at bounding box center [21, 542] width 42 height 16
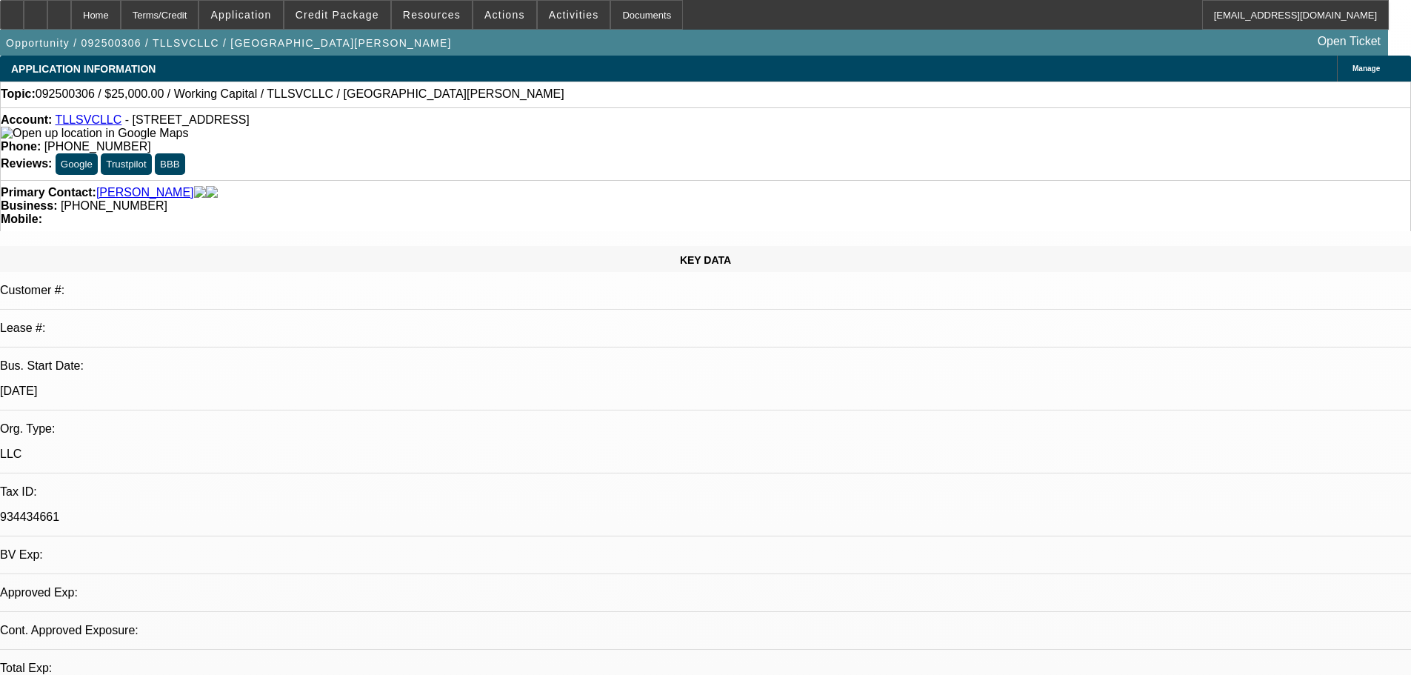
select select "0"
select select "2"
select select "0.1"
select select "1"
select select "2"
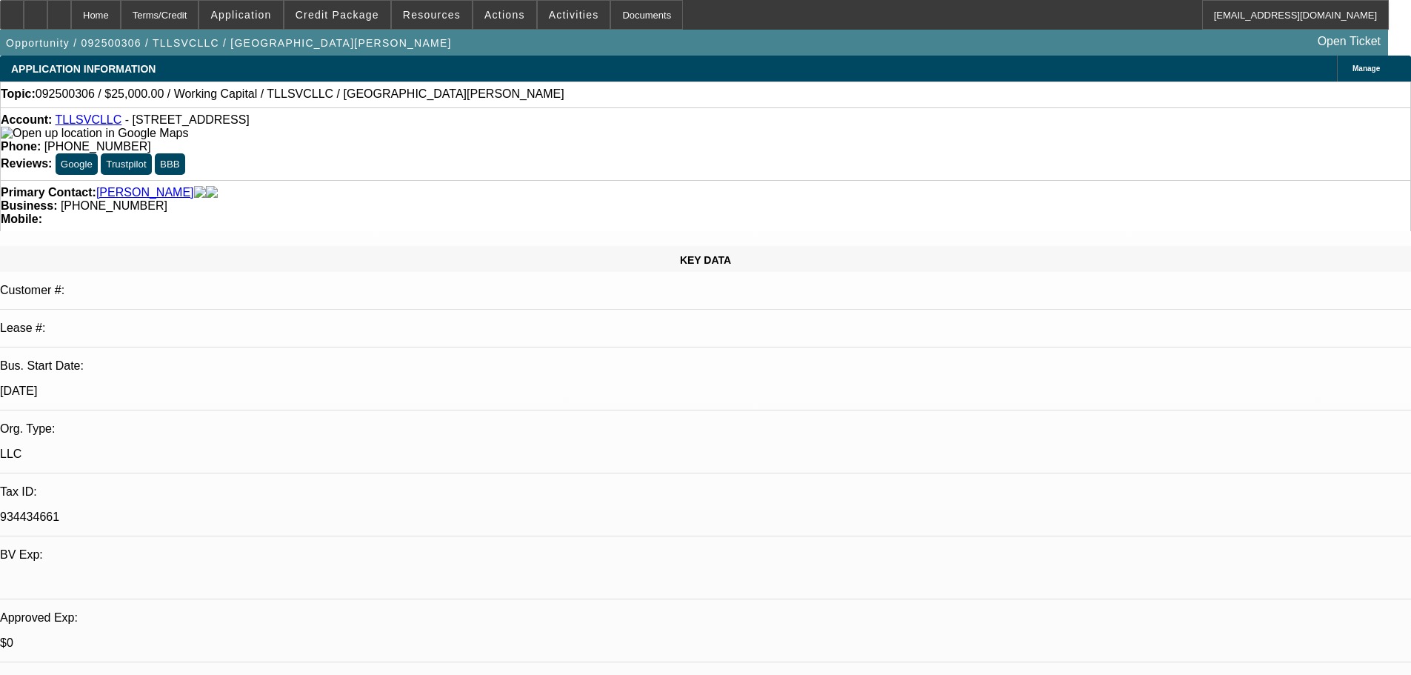
select select "4"
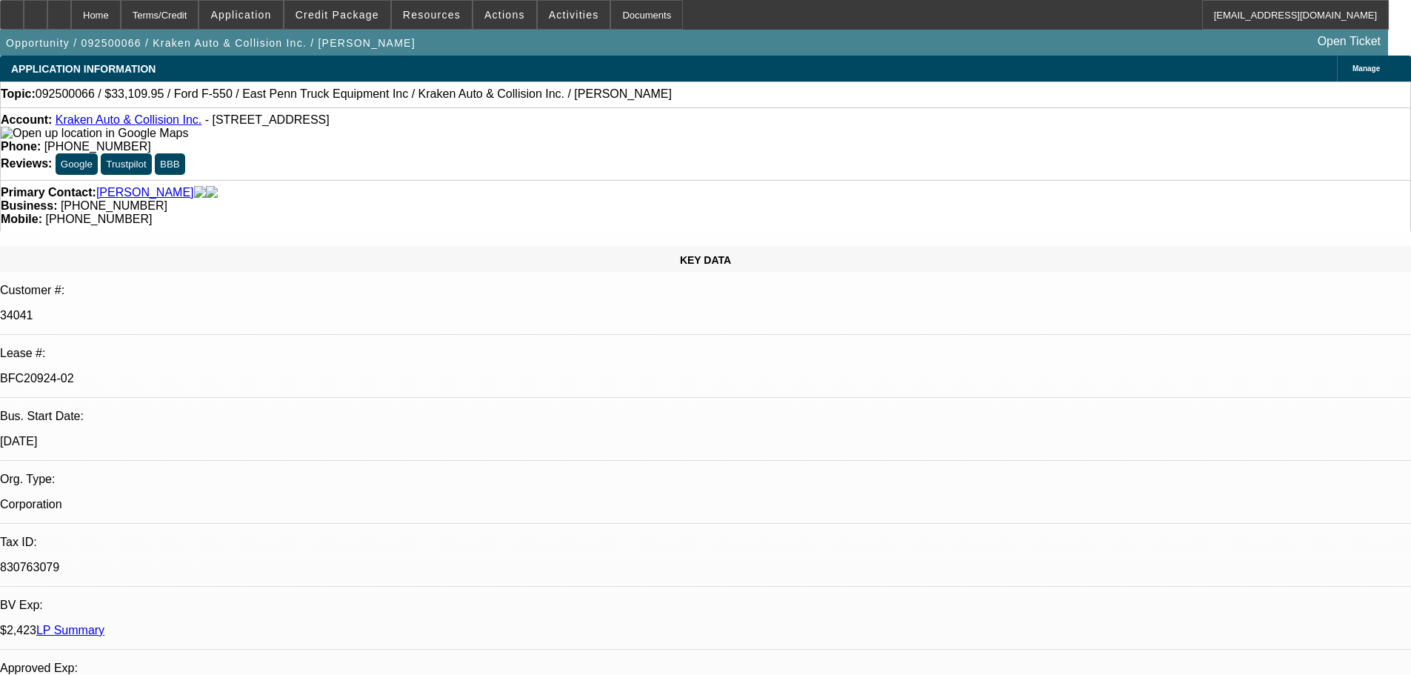
select select "0"
select select "0.1"
select select "4"
select select "0"
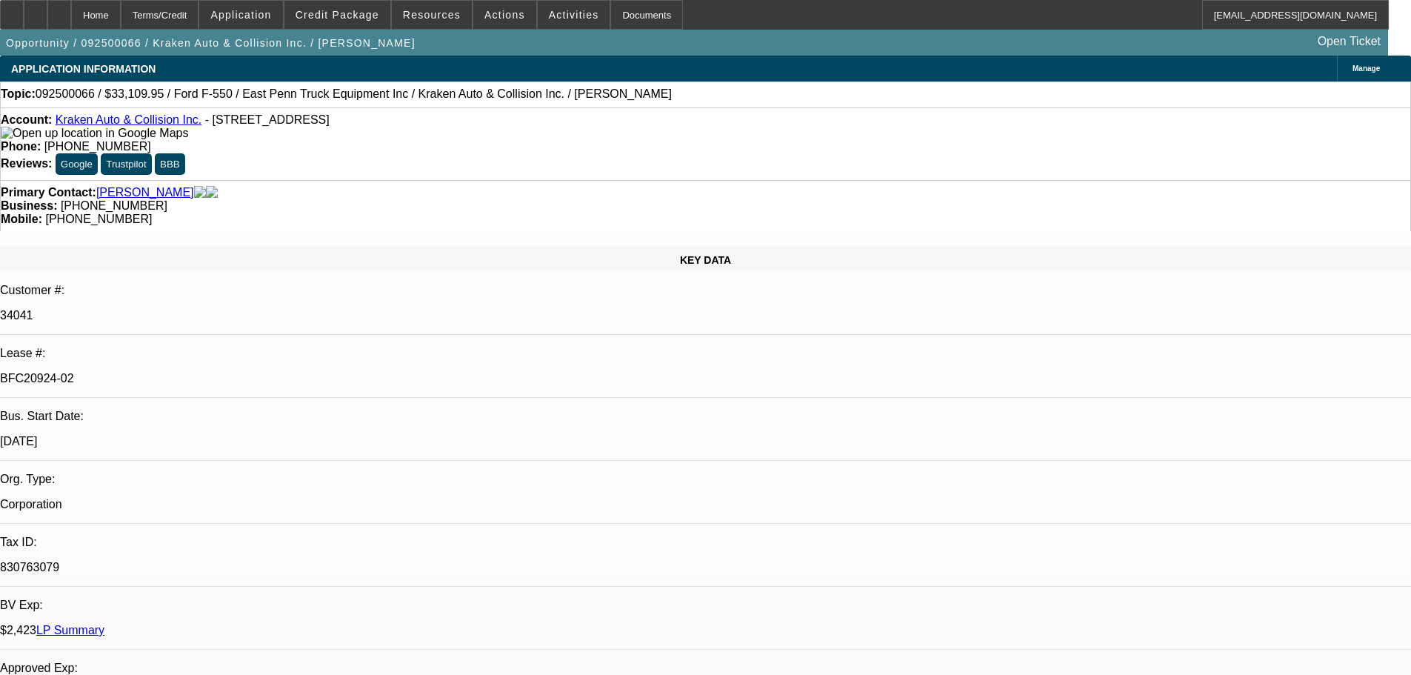
select select "0"
select select "0.1"
select select "4"
select select "0"
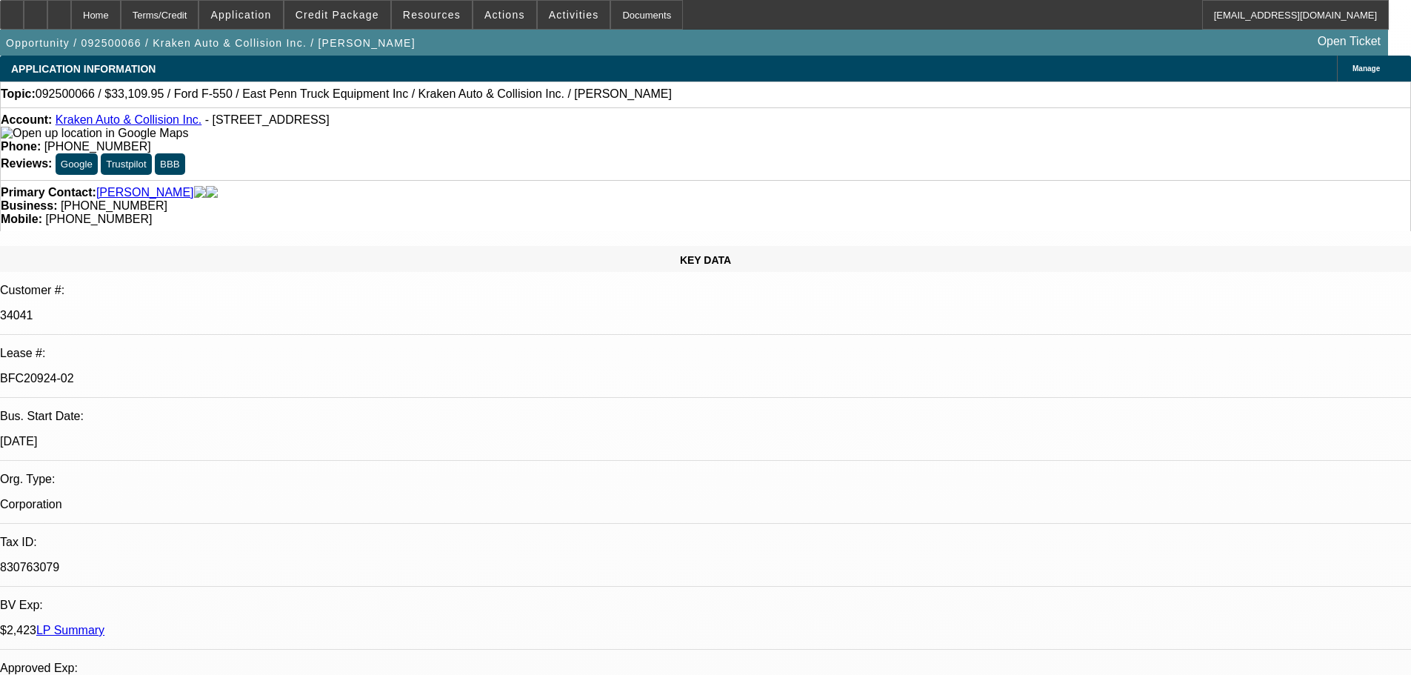
select select "0.1"
select select "4"
select select "0"
select select "0.1"
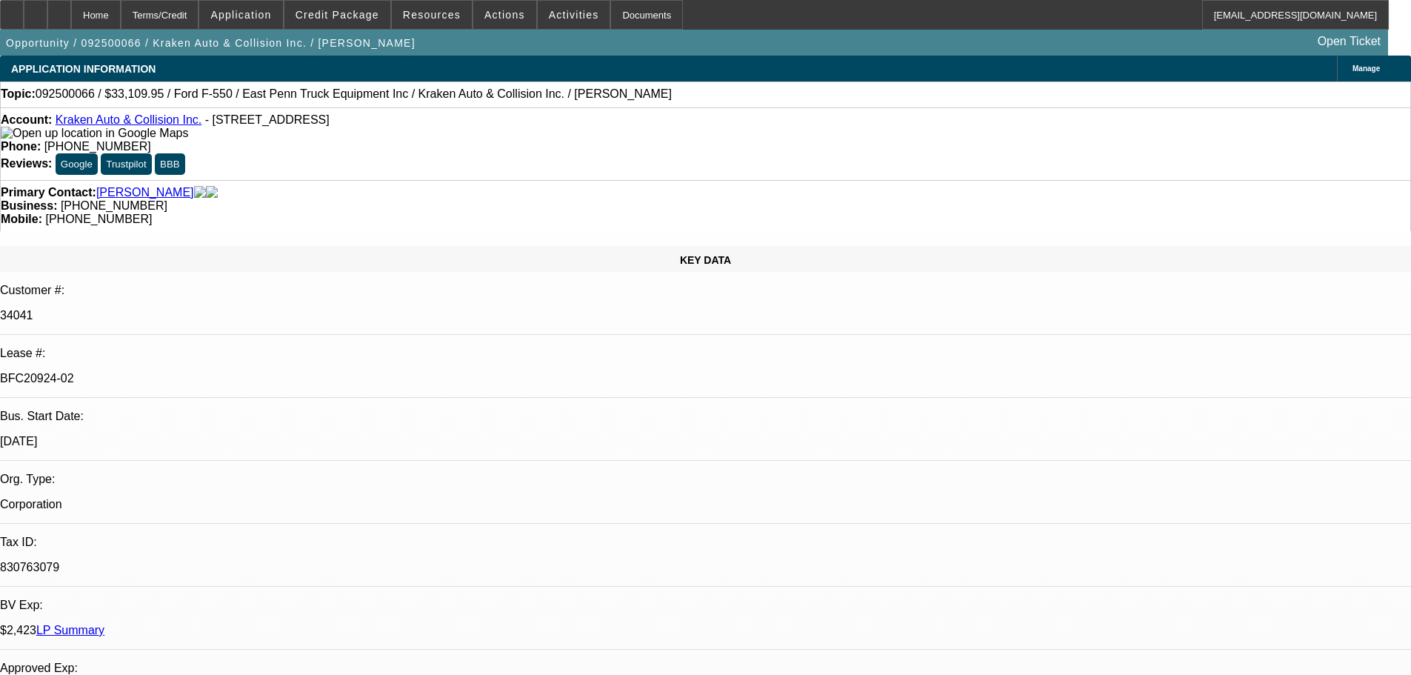
select select "4"
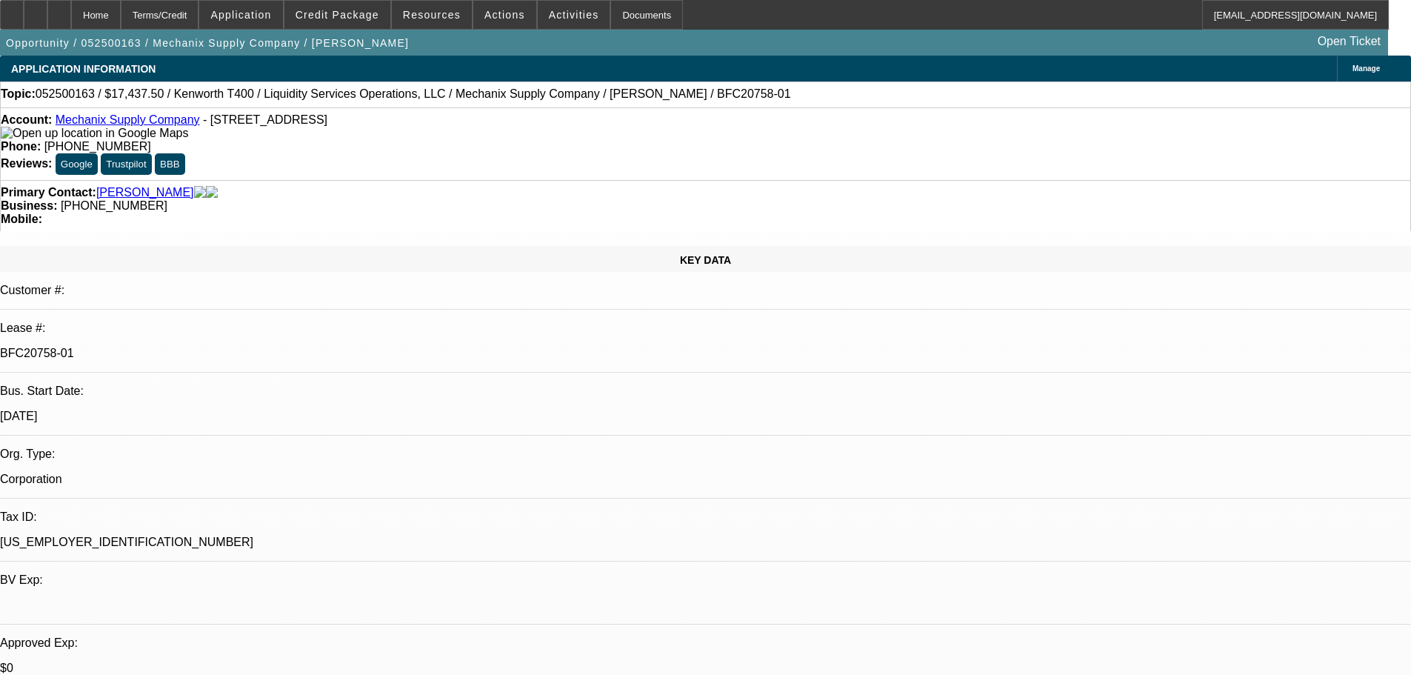
select select "0"
select select "6"
select select "0"
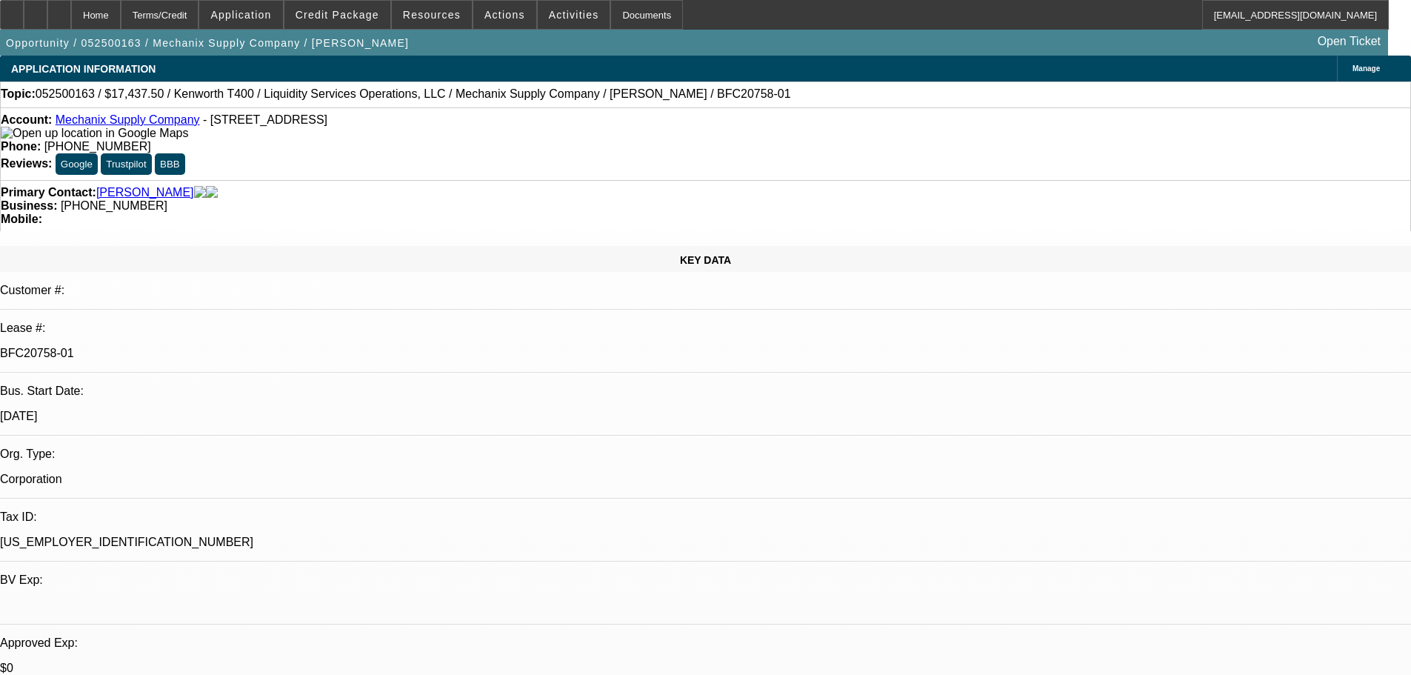
select select "0"
select select "6"
select select "0"
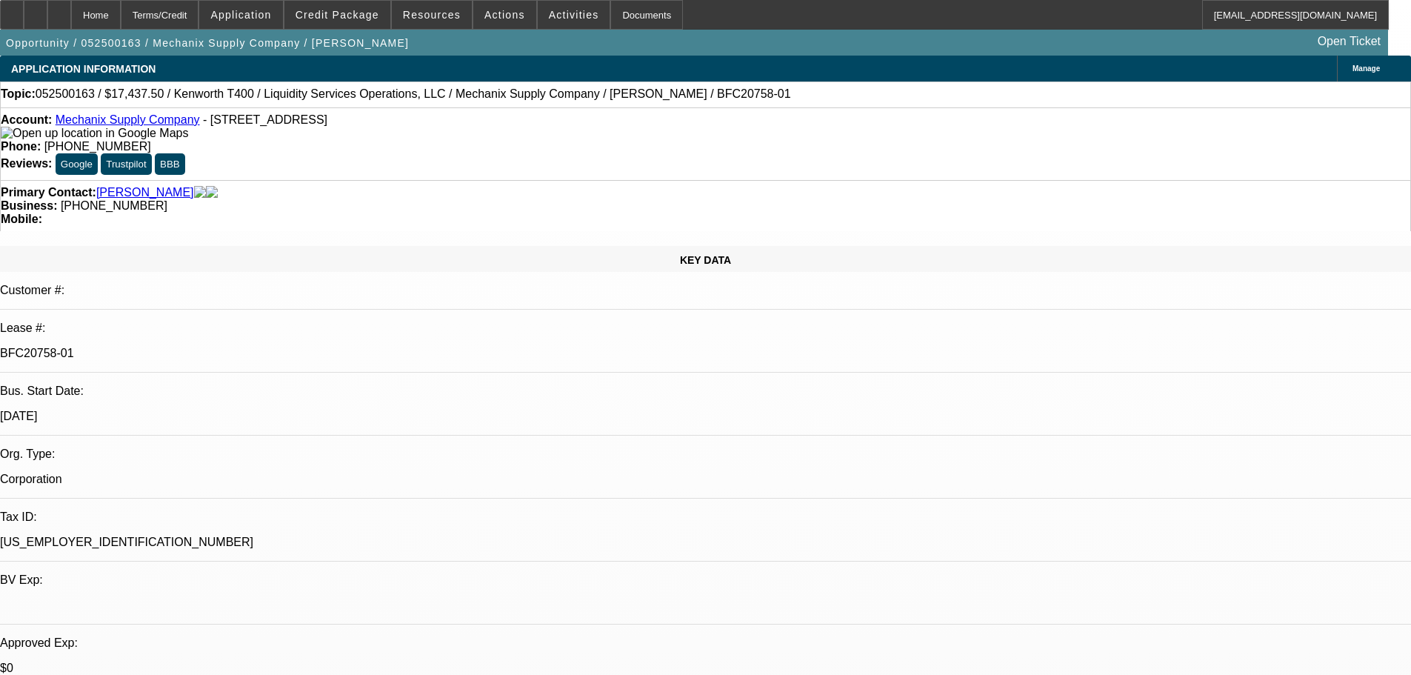
select select "0"
select select "6"
select select "0"
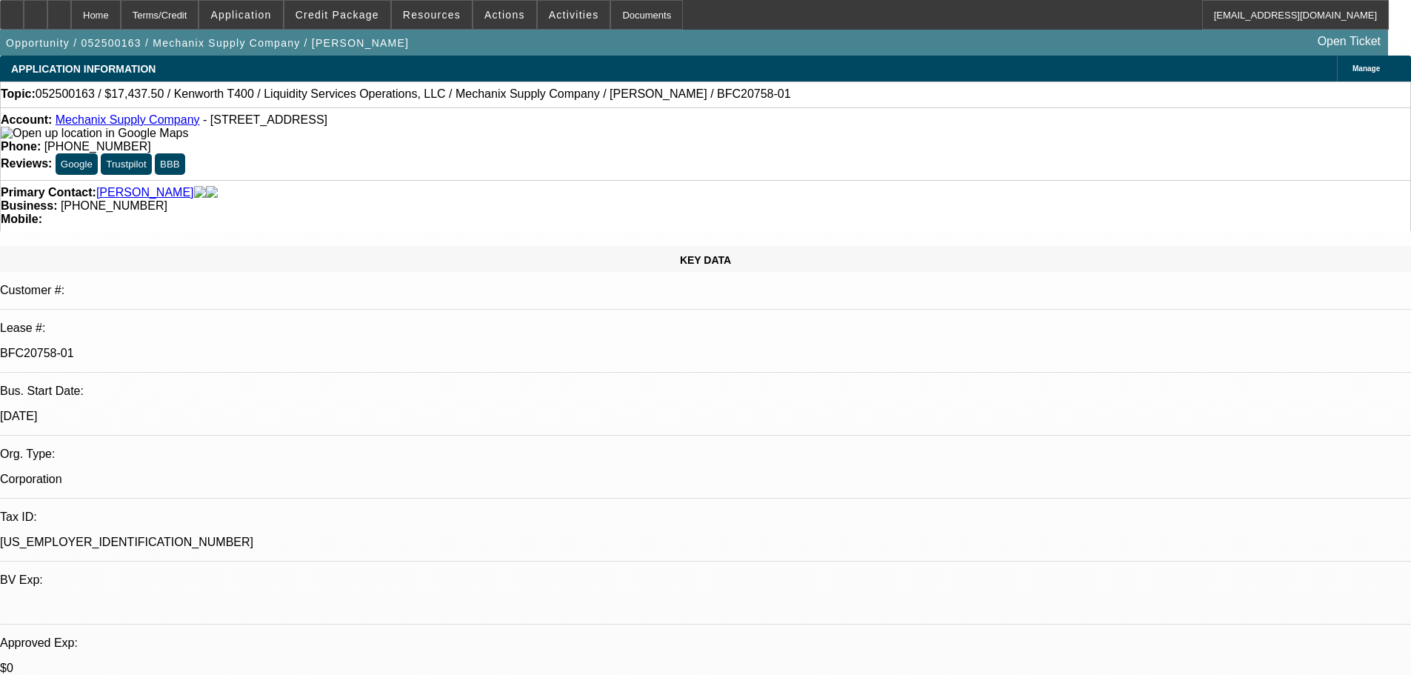
select select "6"
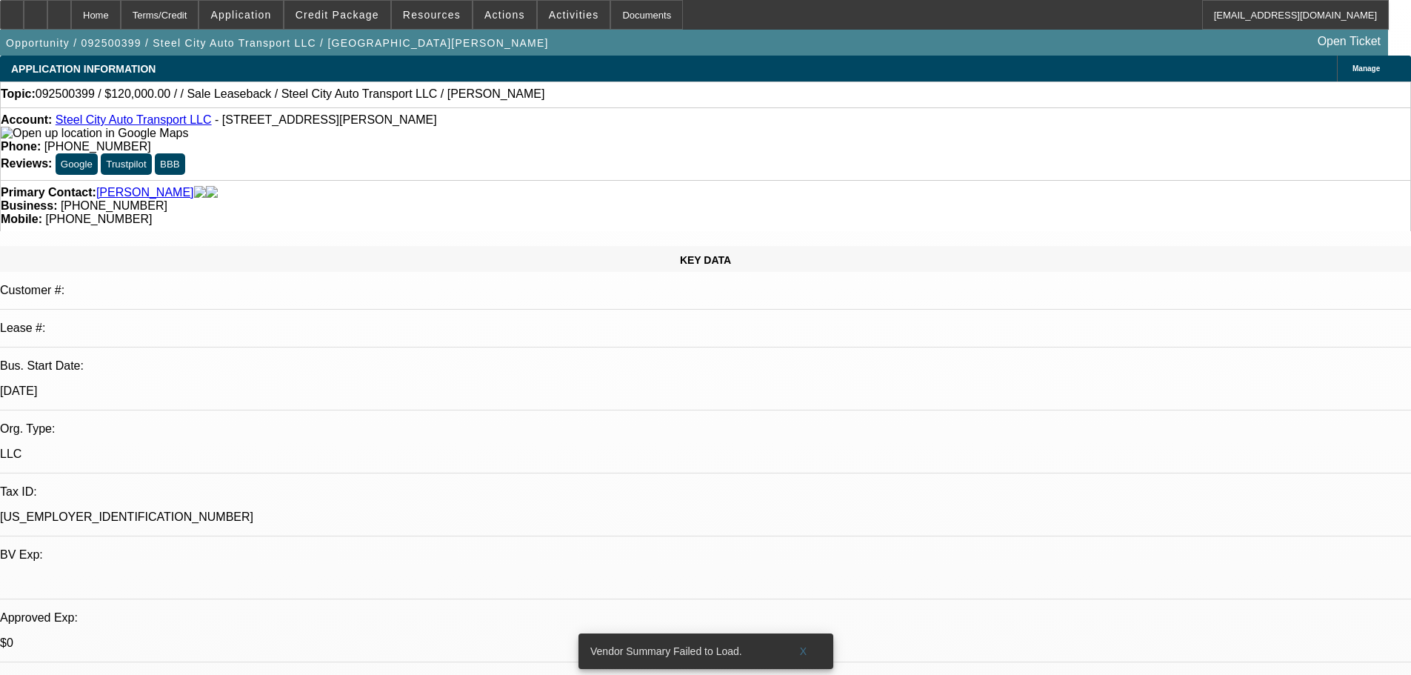
select select "0"
select select "2"
select select "0.1"
select select "4"
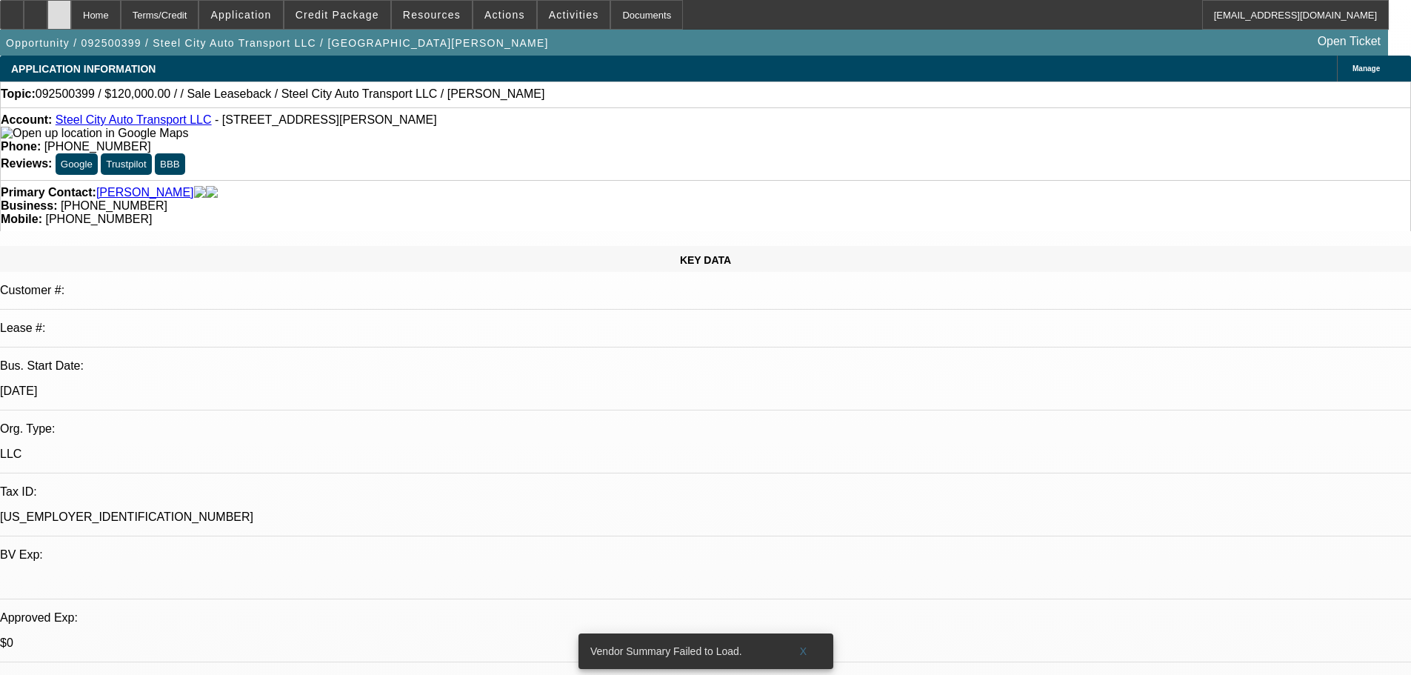
click at [59, 10] on icon at bounding box center [59, 10] width 0 height 0
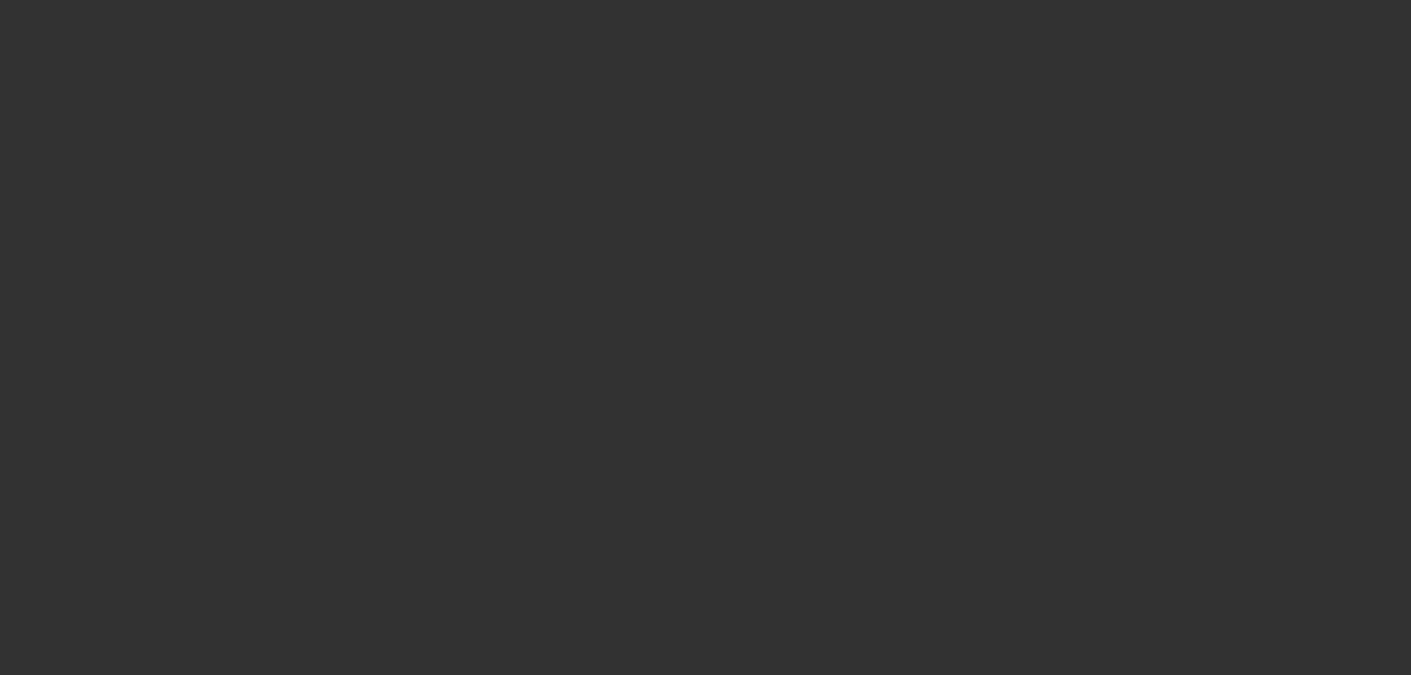
select select "0"
select select "2"
select select "0.1"
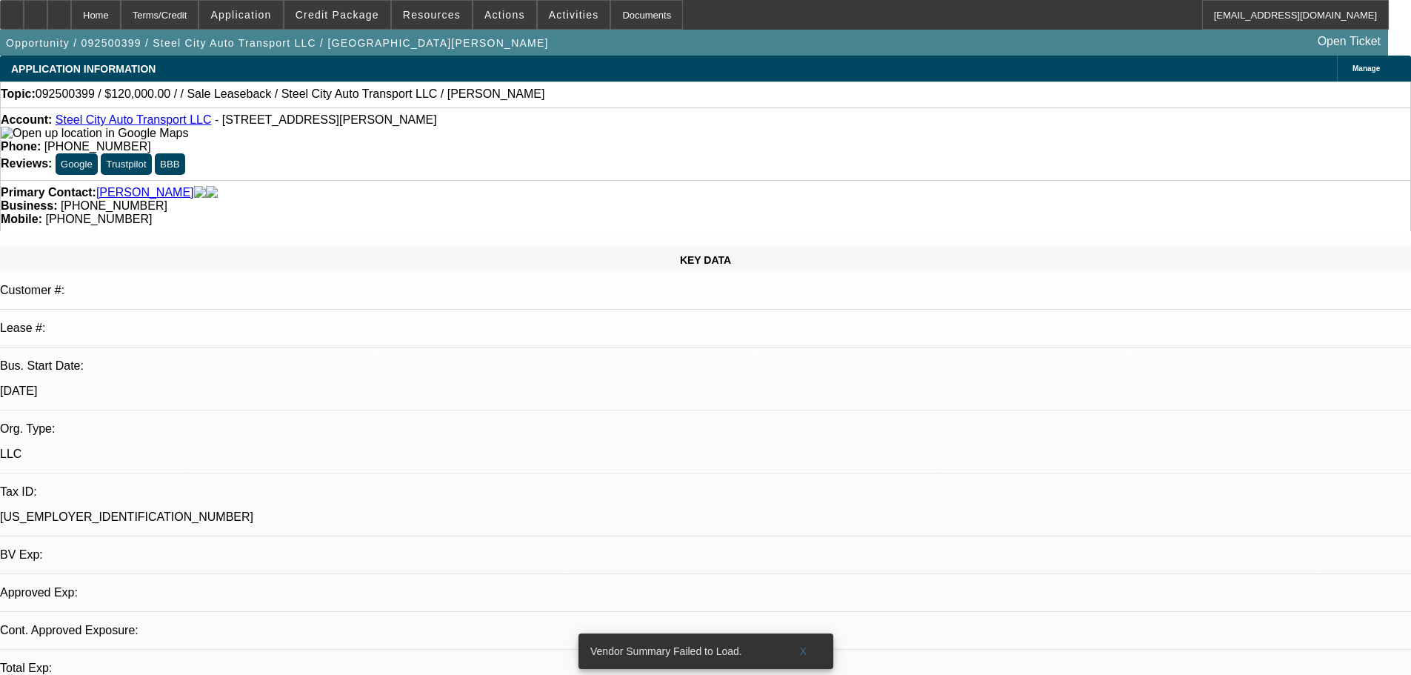
select select "1"
select select "2"
select select "4"
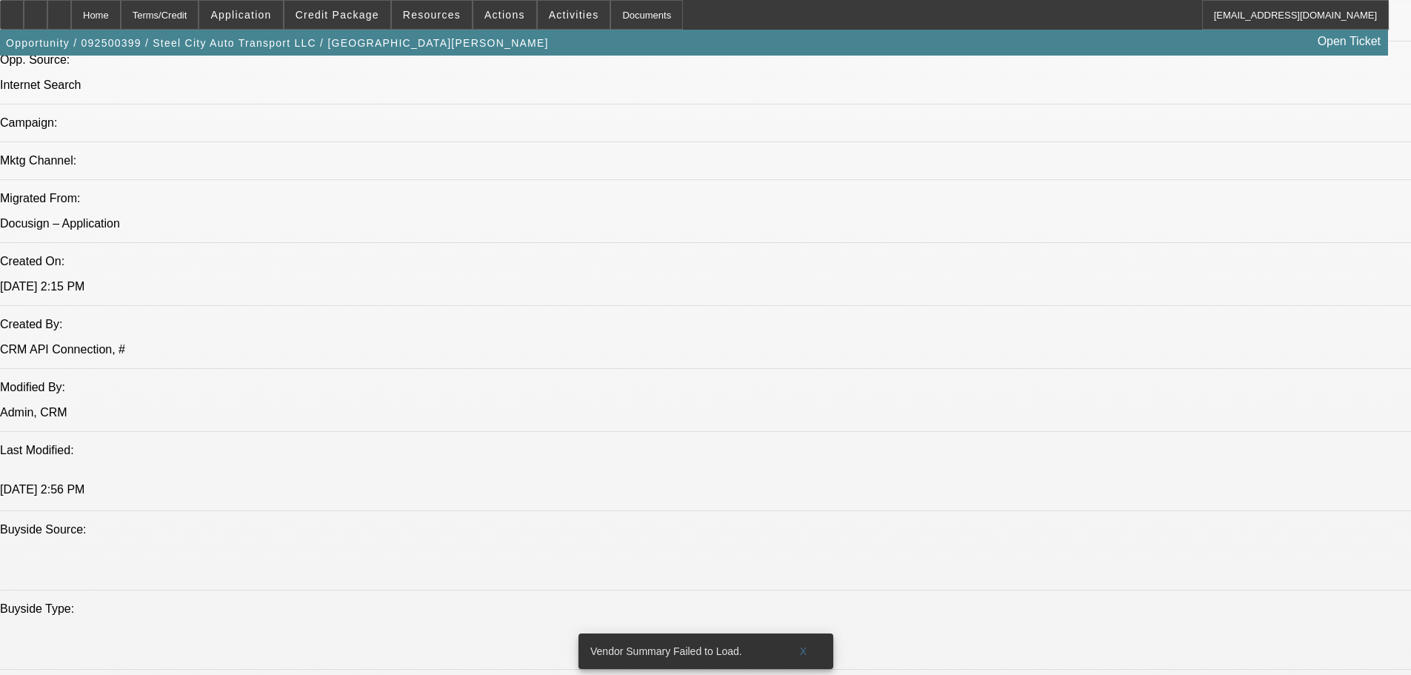
scroll to position [963, 0]
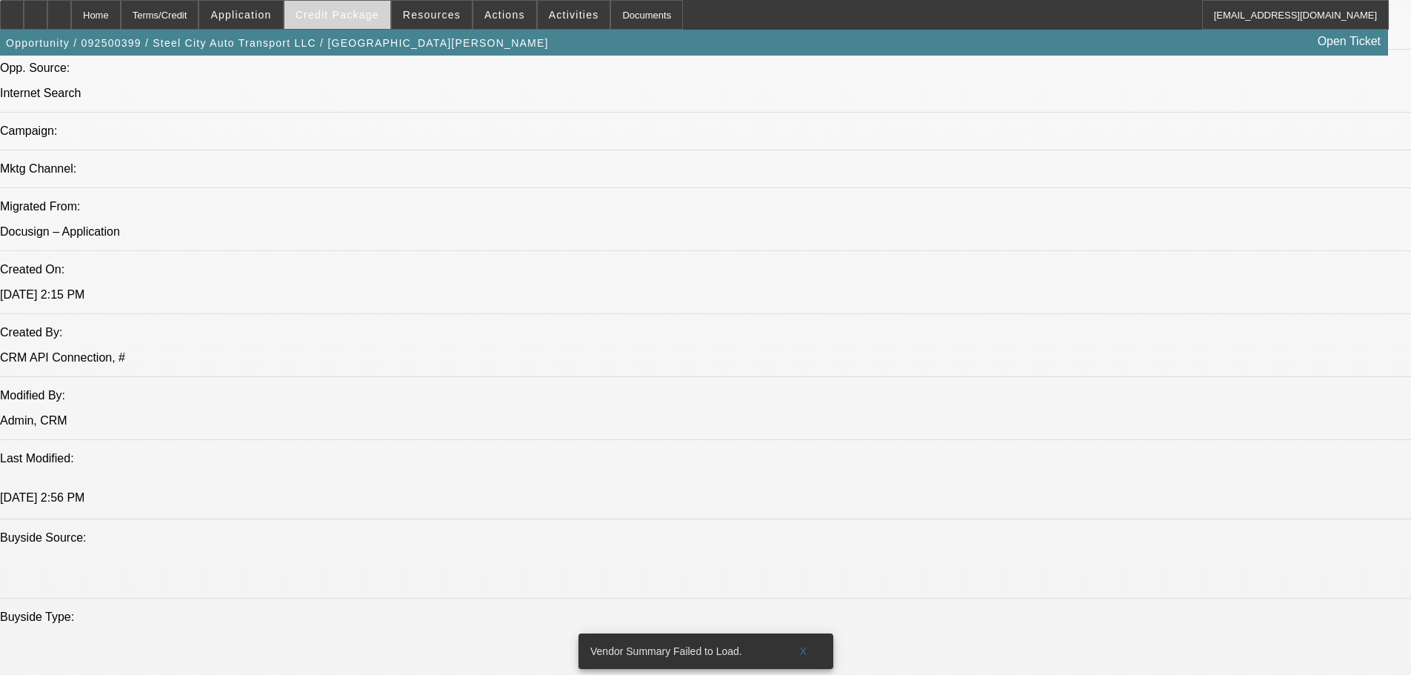
click at [320, 4] on span at bounding box center [337, 15] width 106 height 36
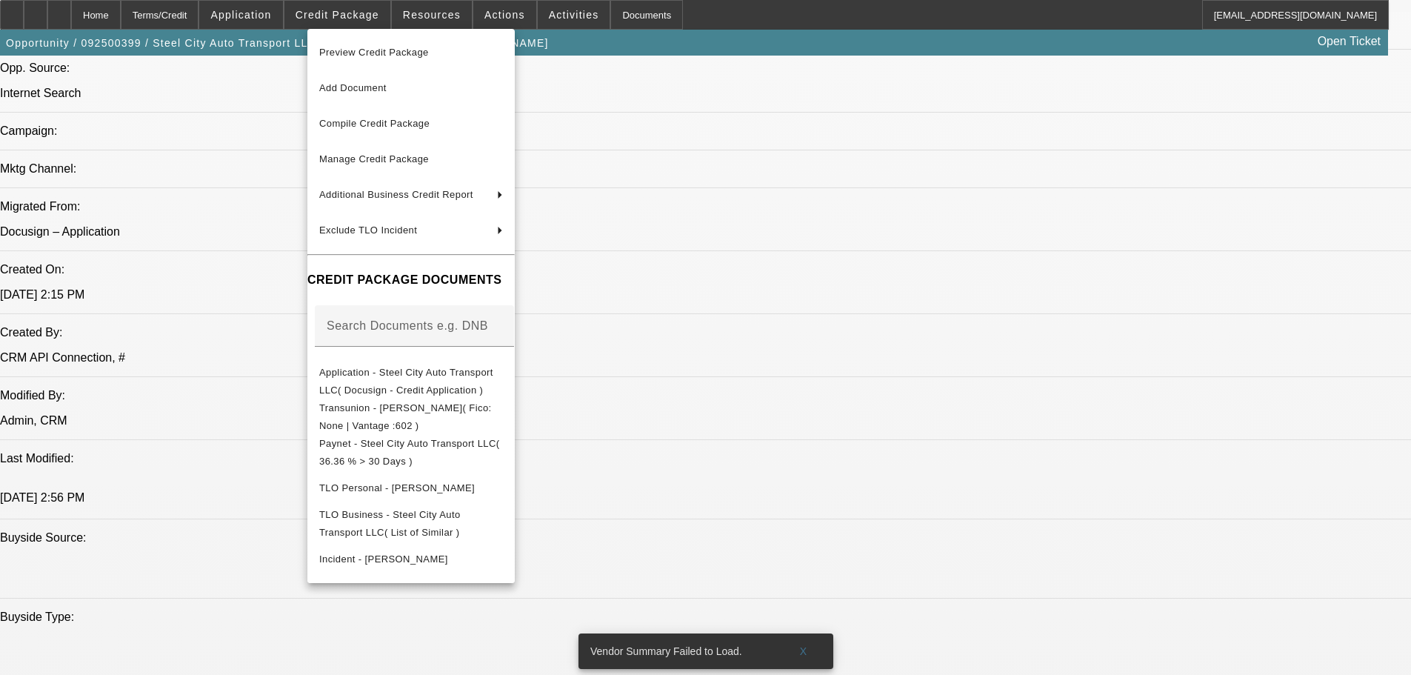
click at [1058, 410] on div at bounding box center [705, 337] width 1411 height 675
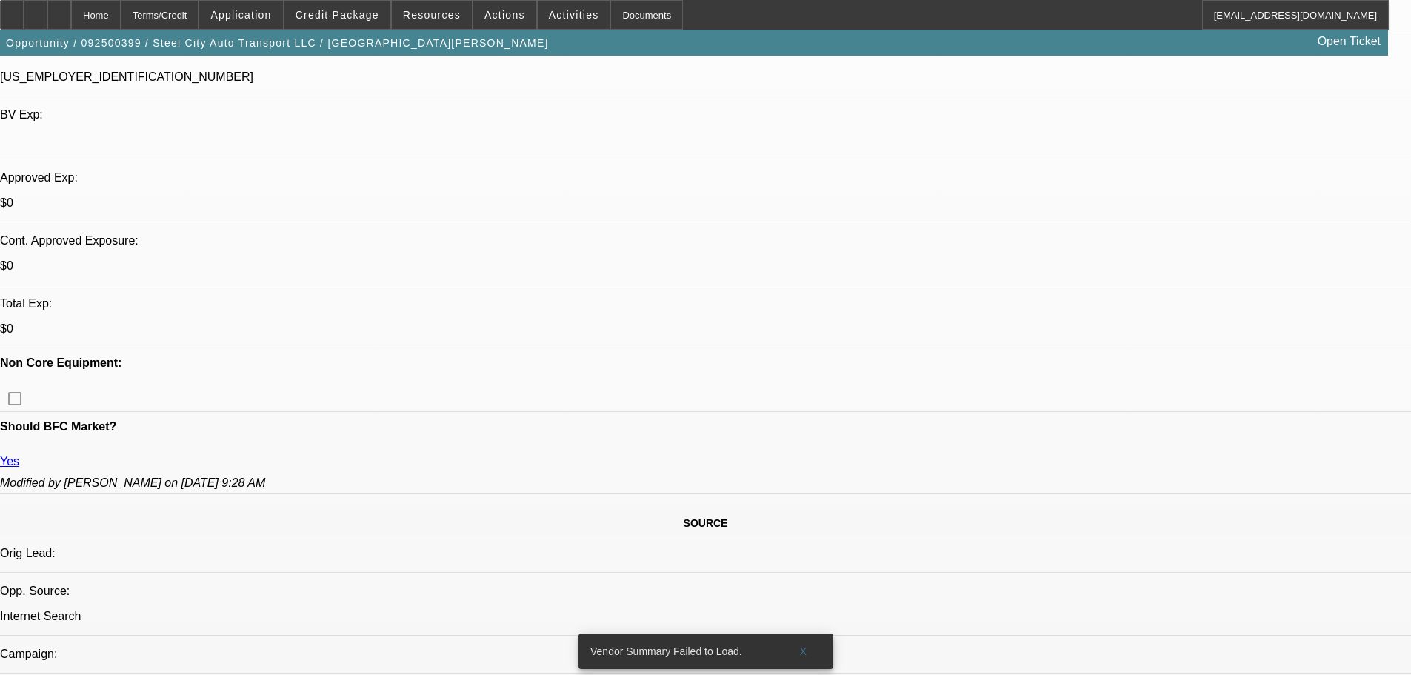
scroll to position [0, 0]
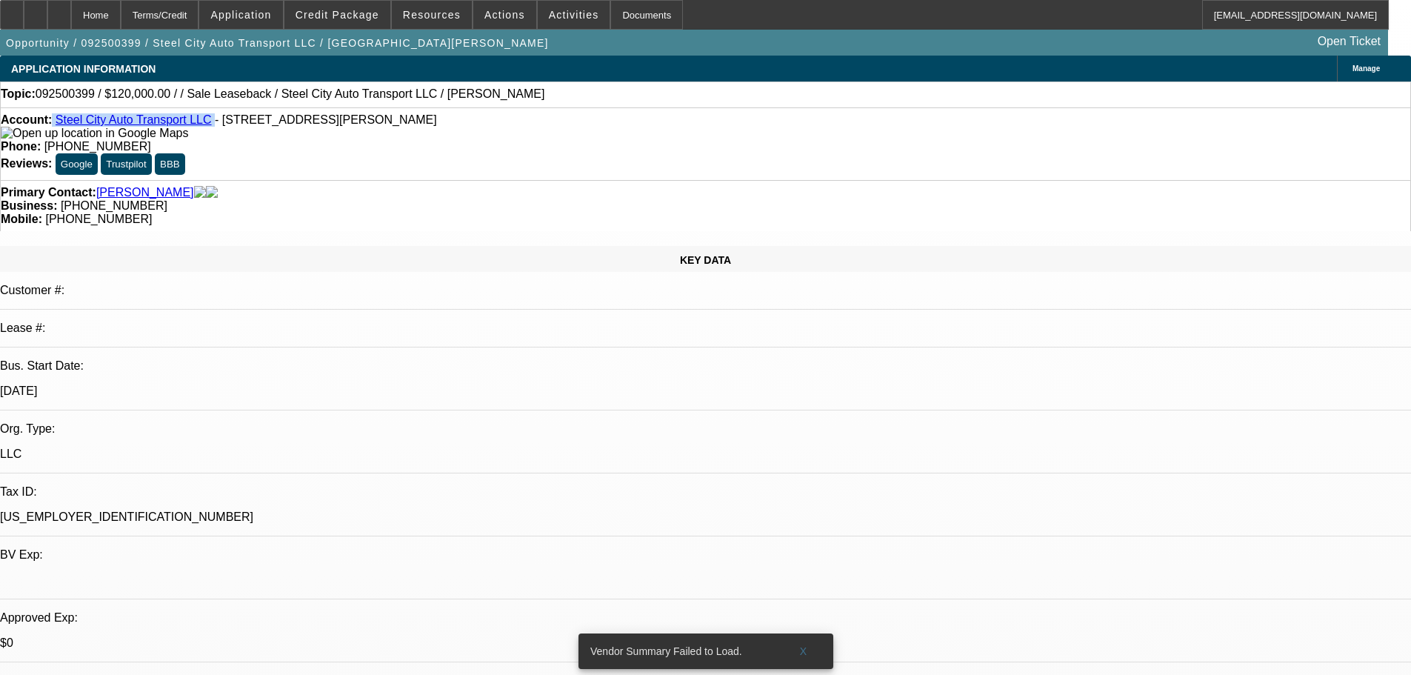
drag, startPoint x: 64, startPoint y: 126, endPoint x: 198, endPoint y: 124, distance: 133.3
click at [198, 124] on div "Account: Steel City Auto Transport LLC - [STREET_ADDRESS][PERSON_NAME]" at bounding box center [705, 126] width 1409 height 27
copy div "Steel City Auto Transport LLC"
click at [327, 10] on span "Credit Package" at bounding box center [337, 15] width 84 height 12
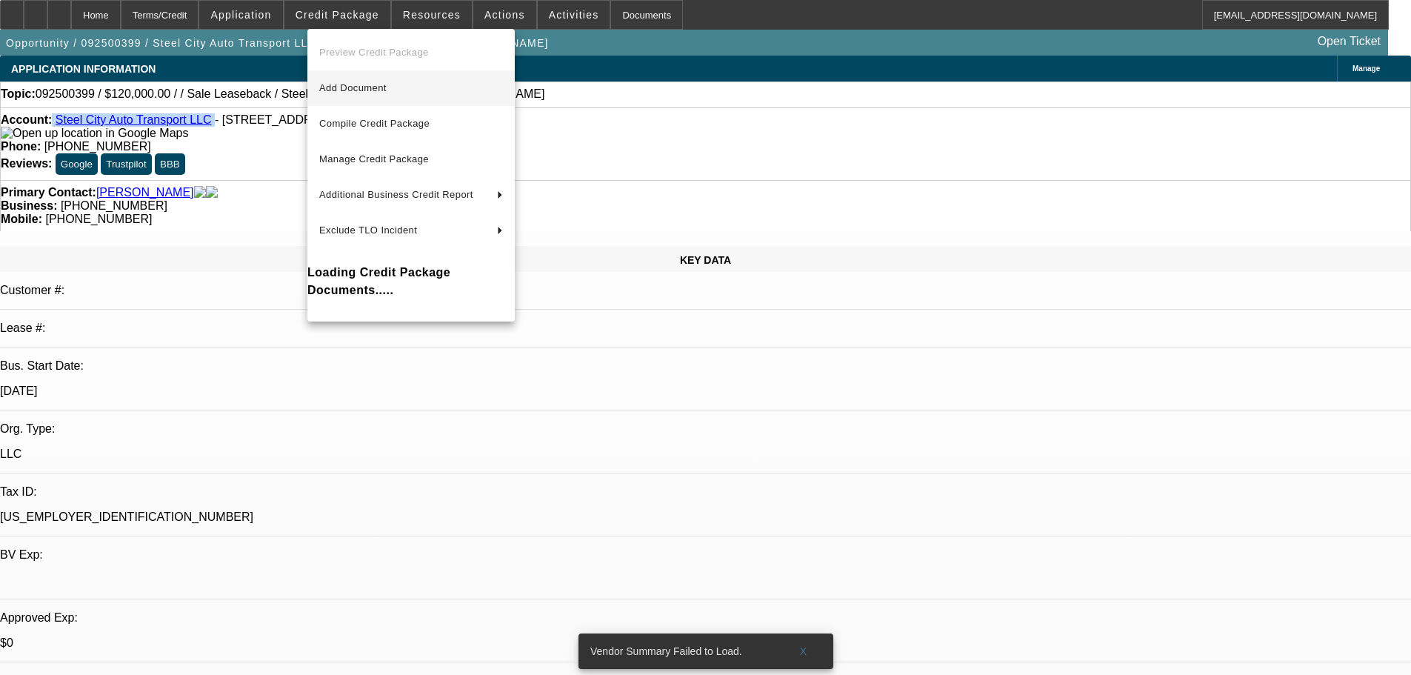
click at [335, 90] on span "Add Document" at bounding box center [352, 87] width 67 height 11
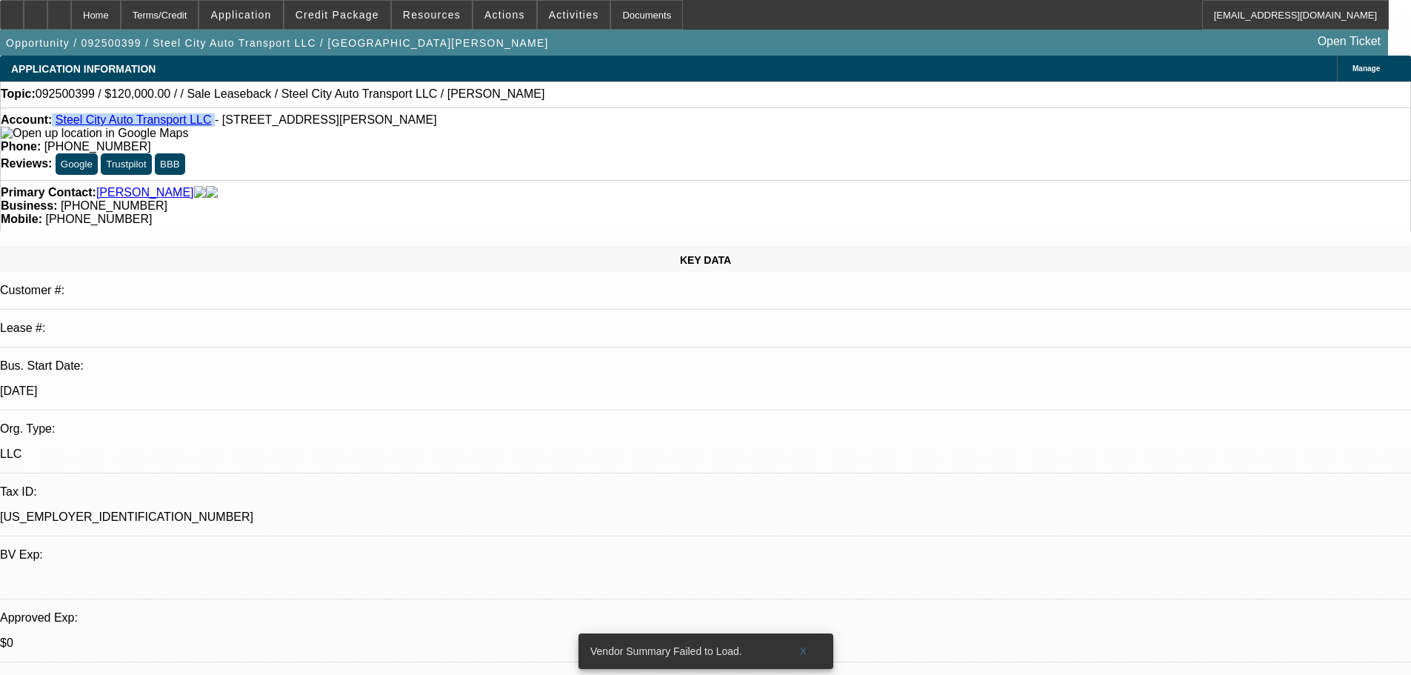
click at [571, 101] on div "Topic: 092500399 / $120,000.00 / / Sale Leaseback / Steel City Auto Transport L…" at bounding box center [705, 93] width 1409 height 13
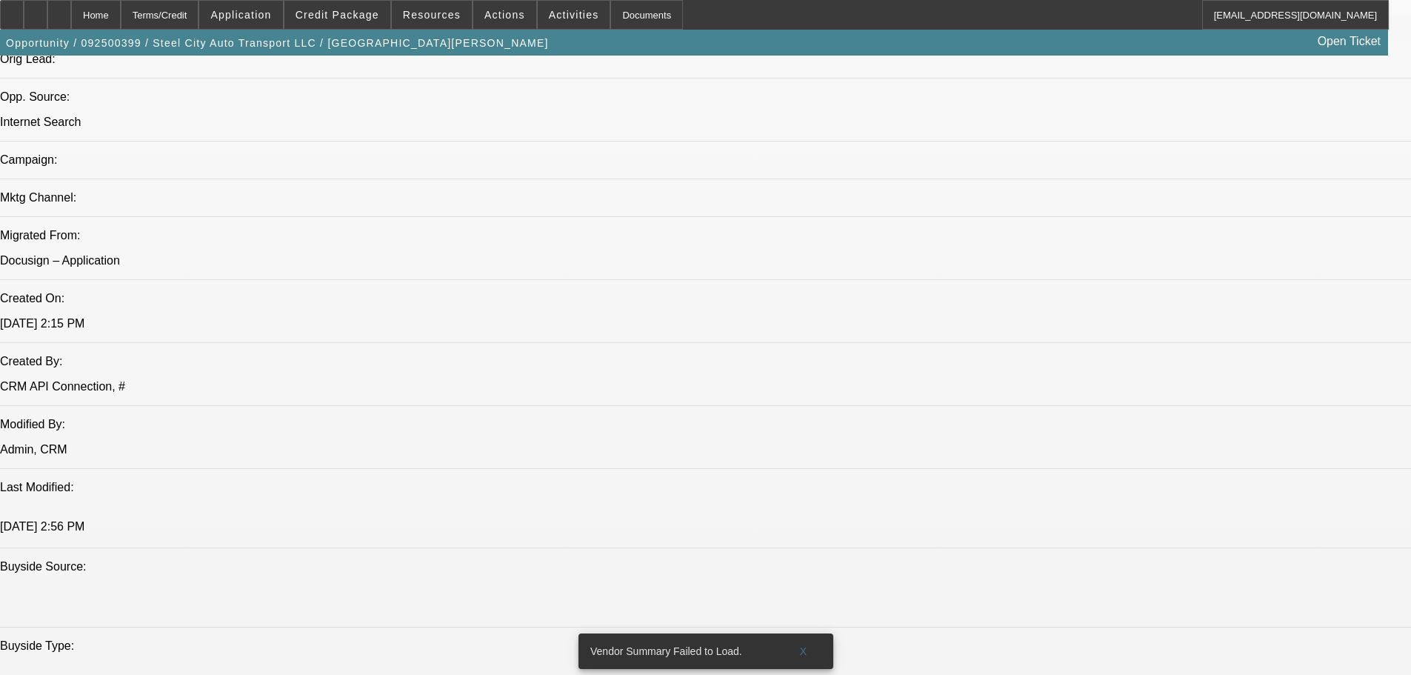
scroll to position [1037, 0]
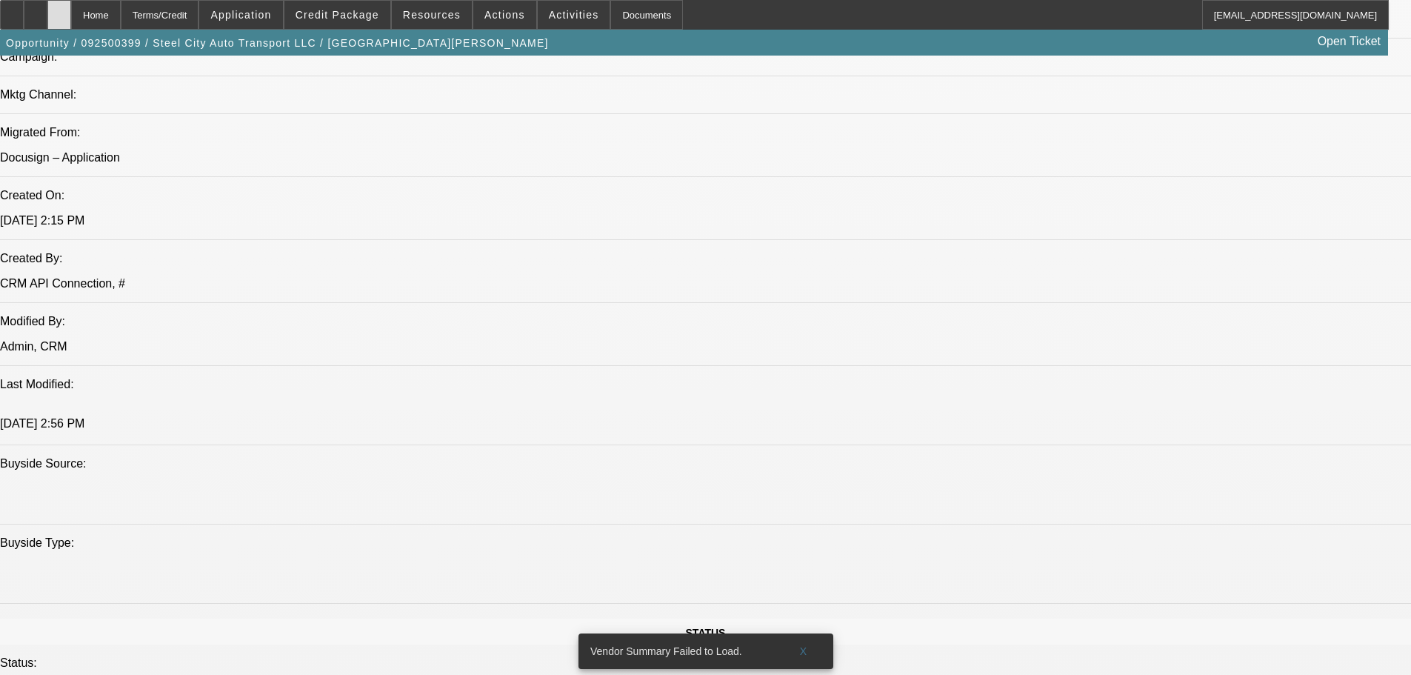
click at [71, 15] on div at bounding box center [59, 15] width 24 height 30
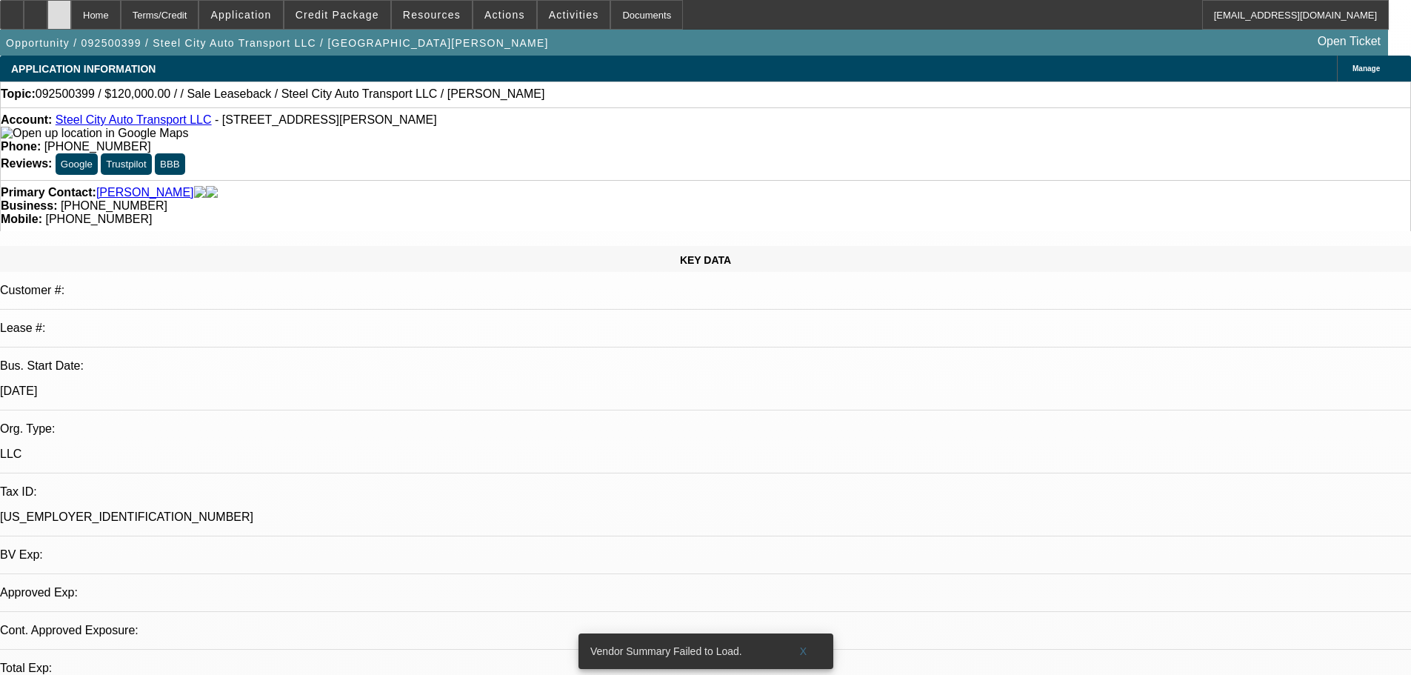
select select "0"
select select "2"
select select "0.1"
select select "1"
select select "2"
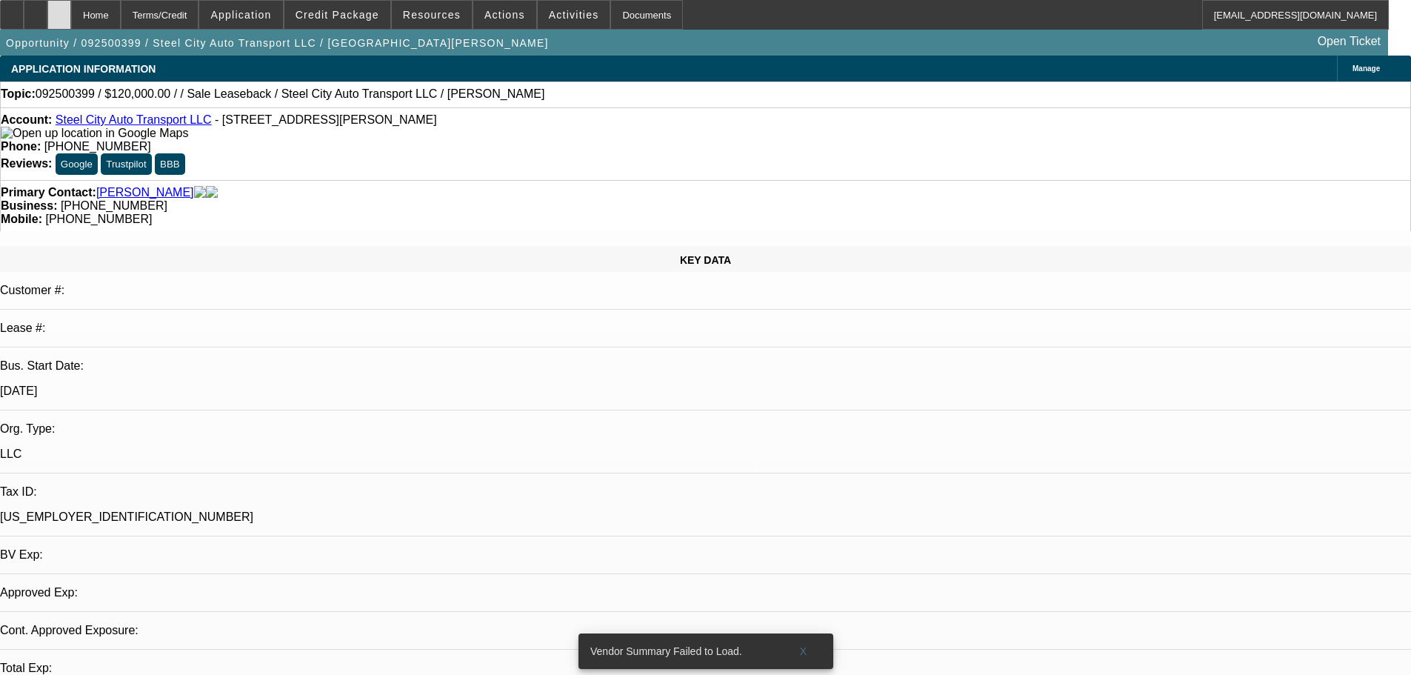
select select "4"
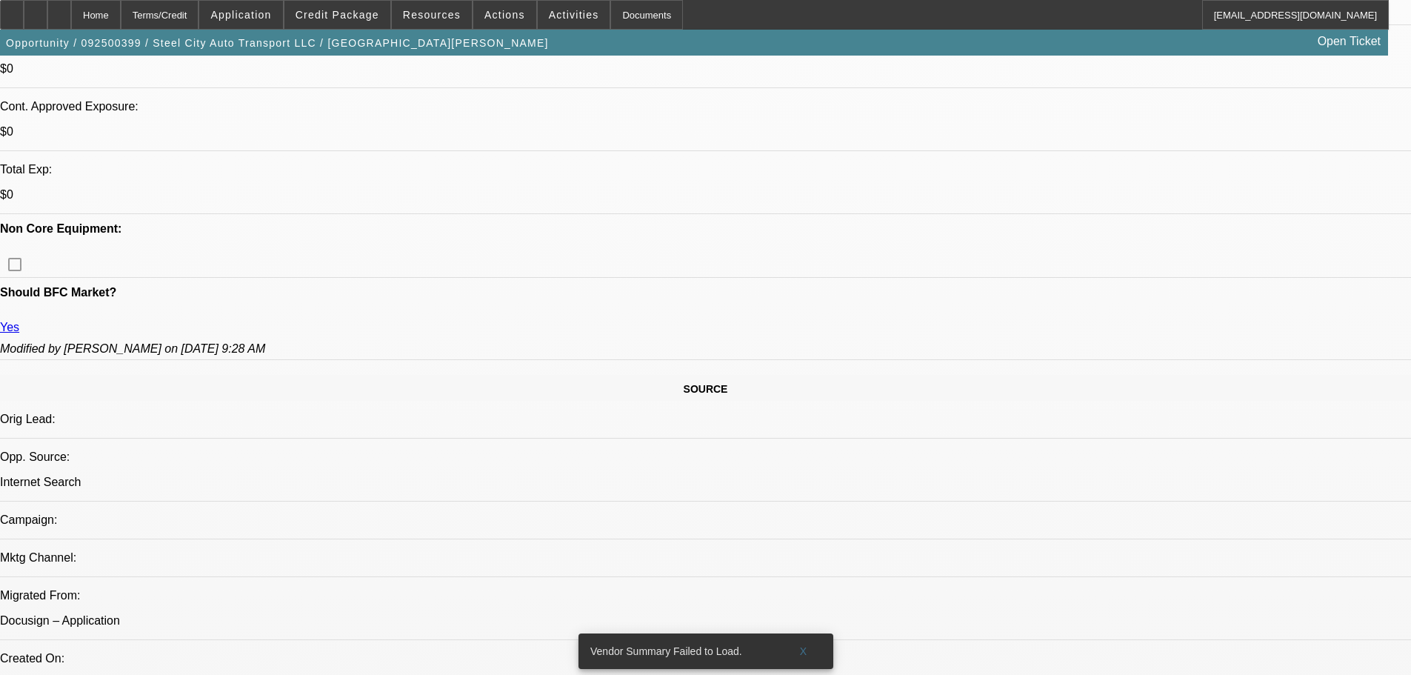
scroll to position [296, 0]
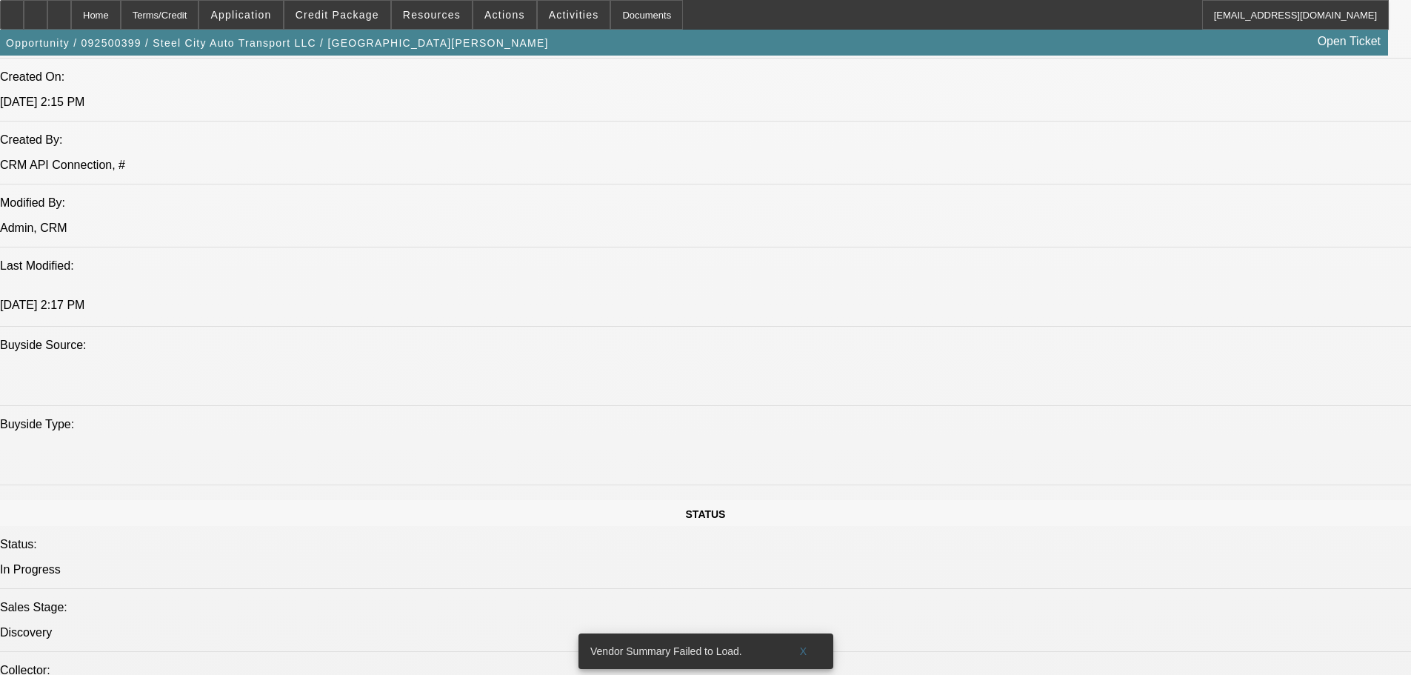
scroll to position [1333, 0]
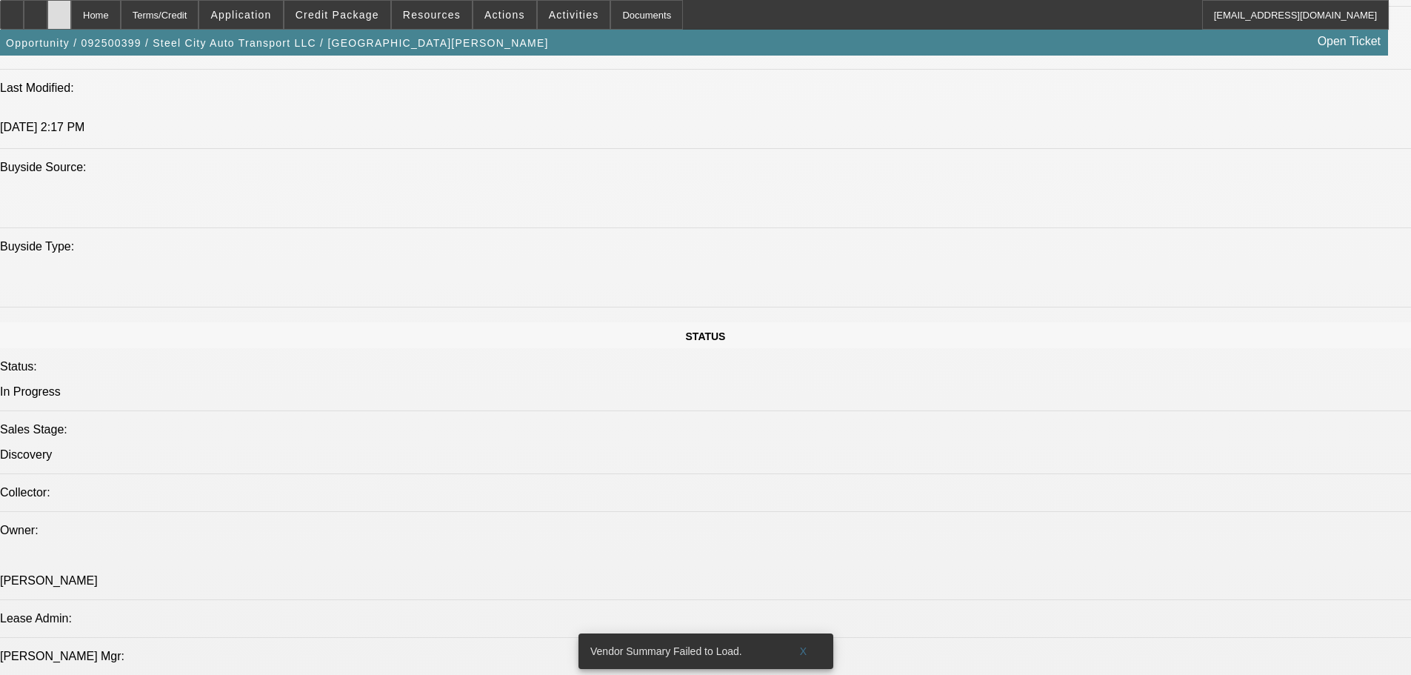
click at [59, 10] on icon at bounding box center [59, 10] width 0 height 0
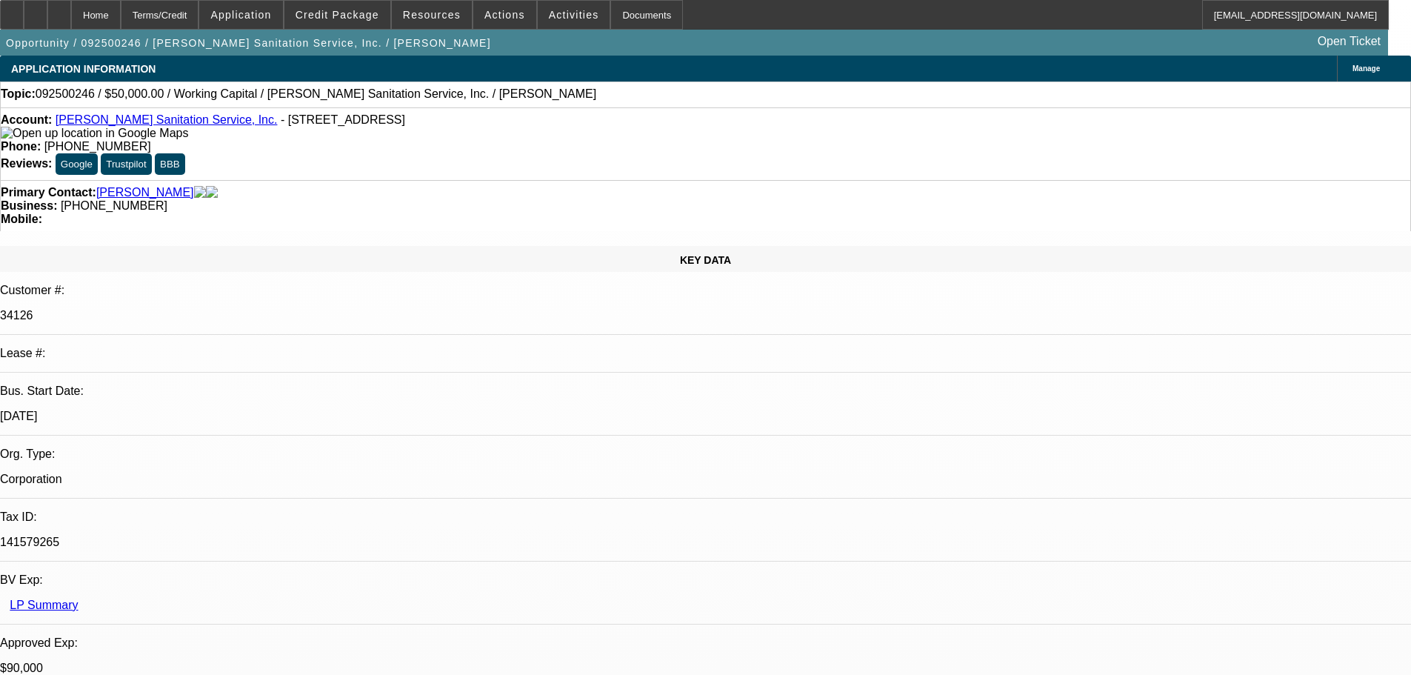
select select "0"
select select "2"
select select "0"
select select "6"
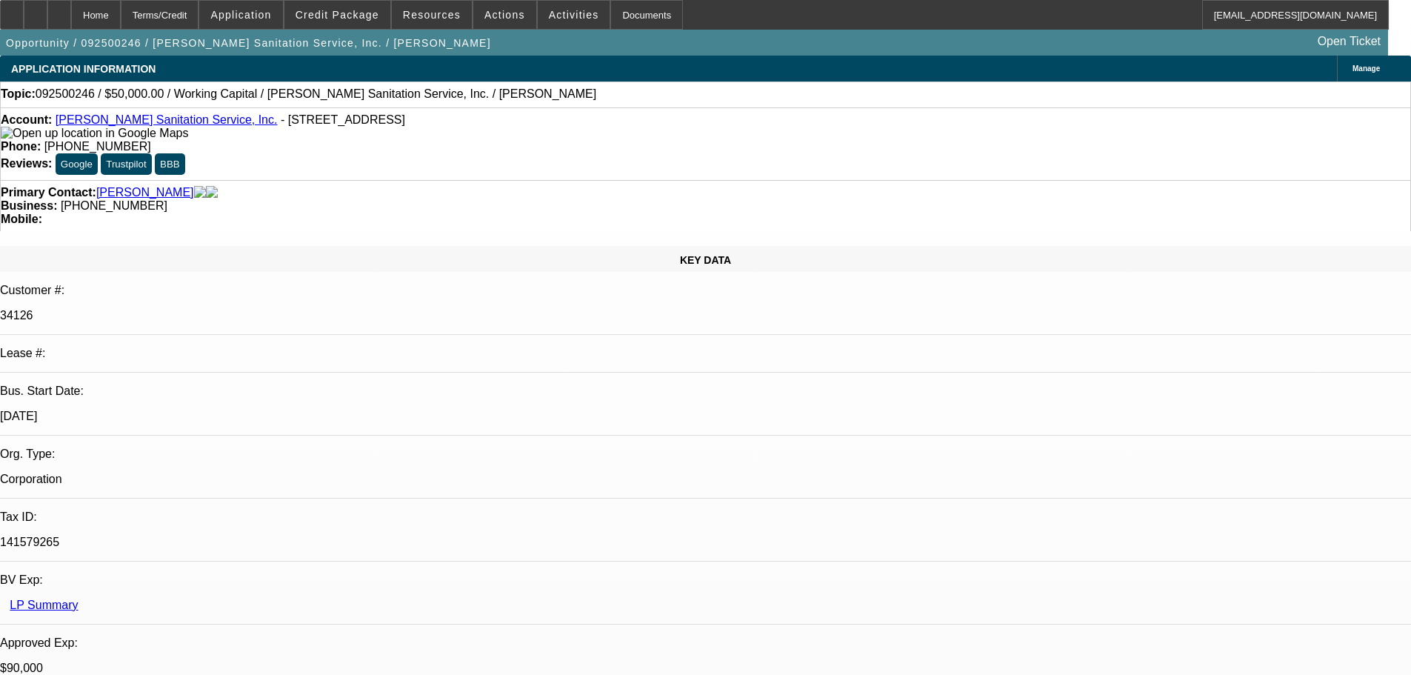
select select "0"
select select "2"
select select "0"
select select "6"
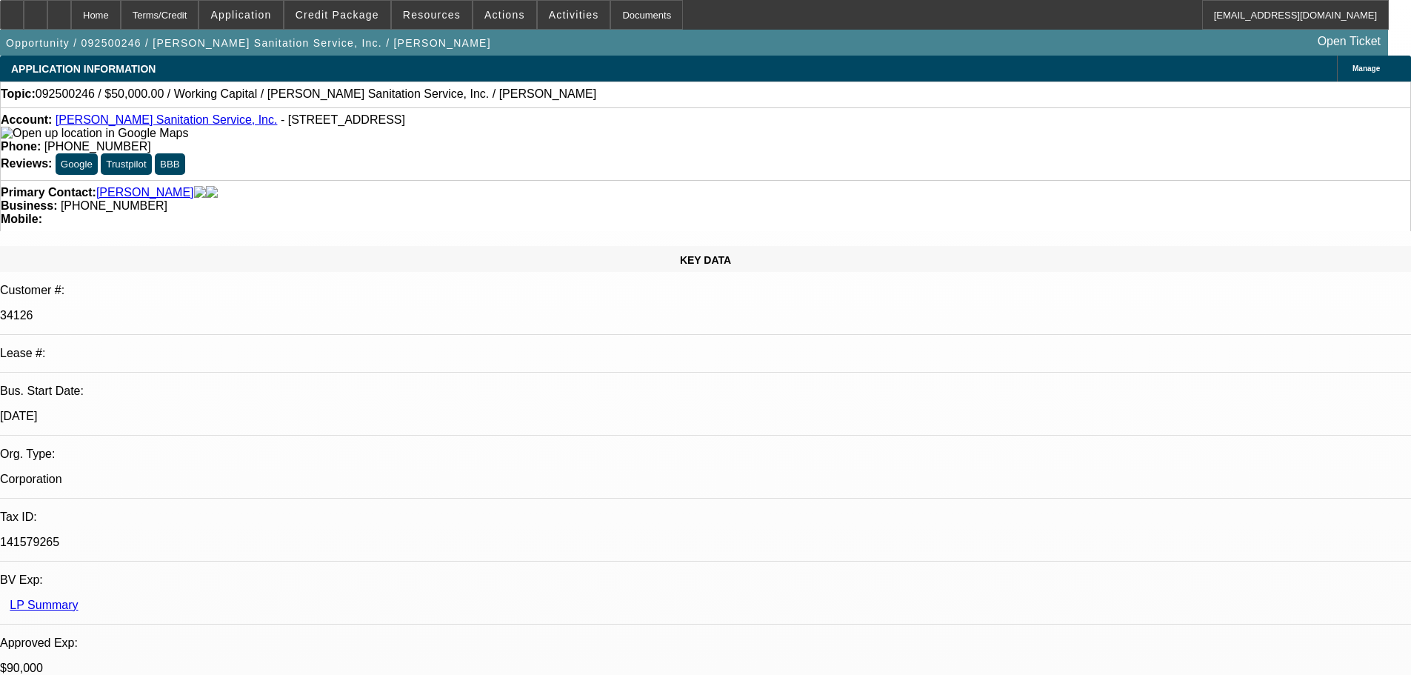
select select "0"
select select "2"
select select "0"
select select "6"
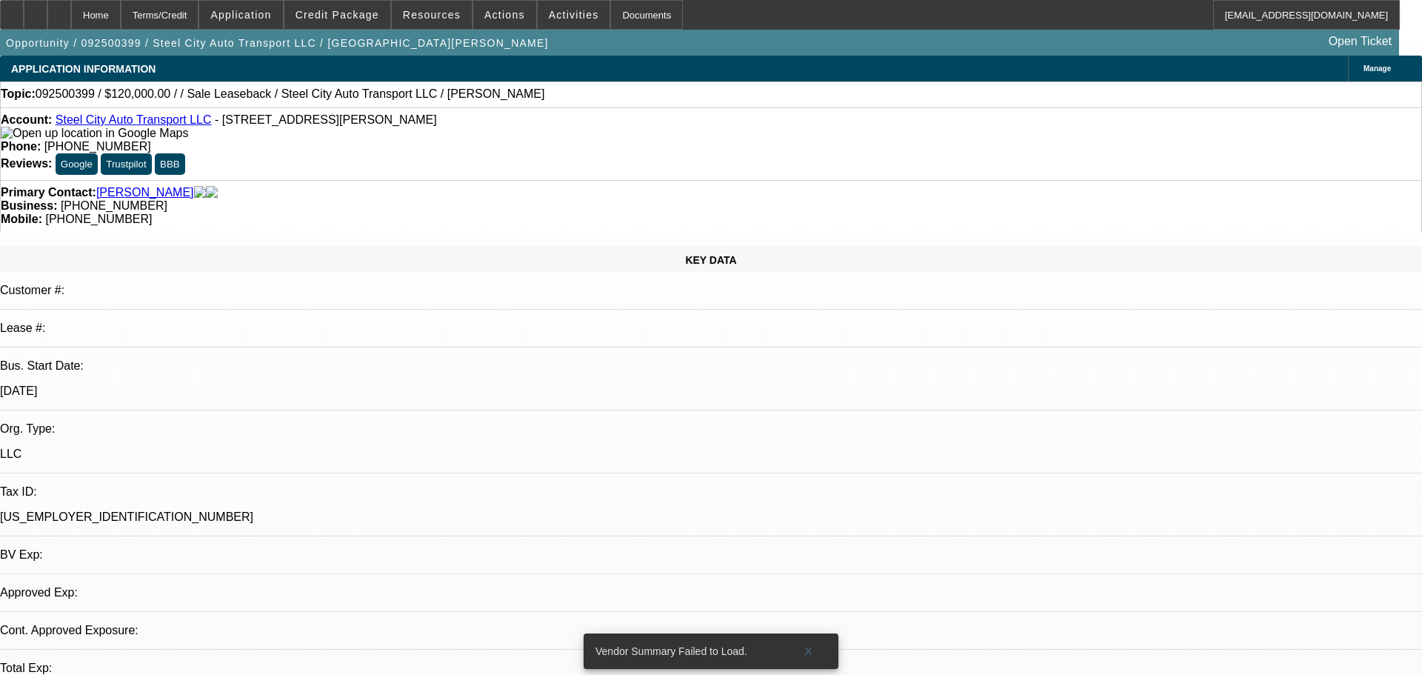
select select "0"
select select "2"
select select "0.1"
select select "1"
select select "2"
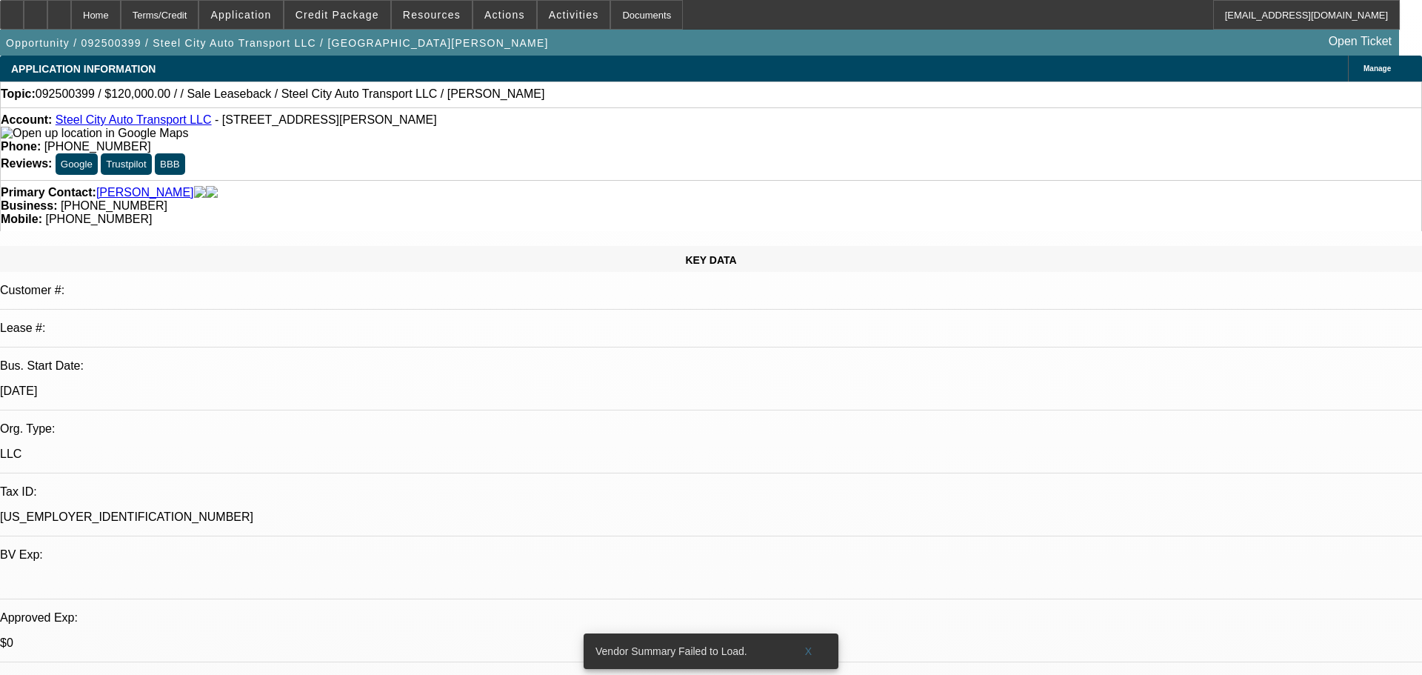
select select "4"
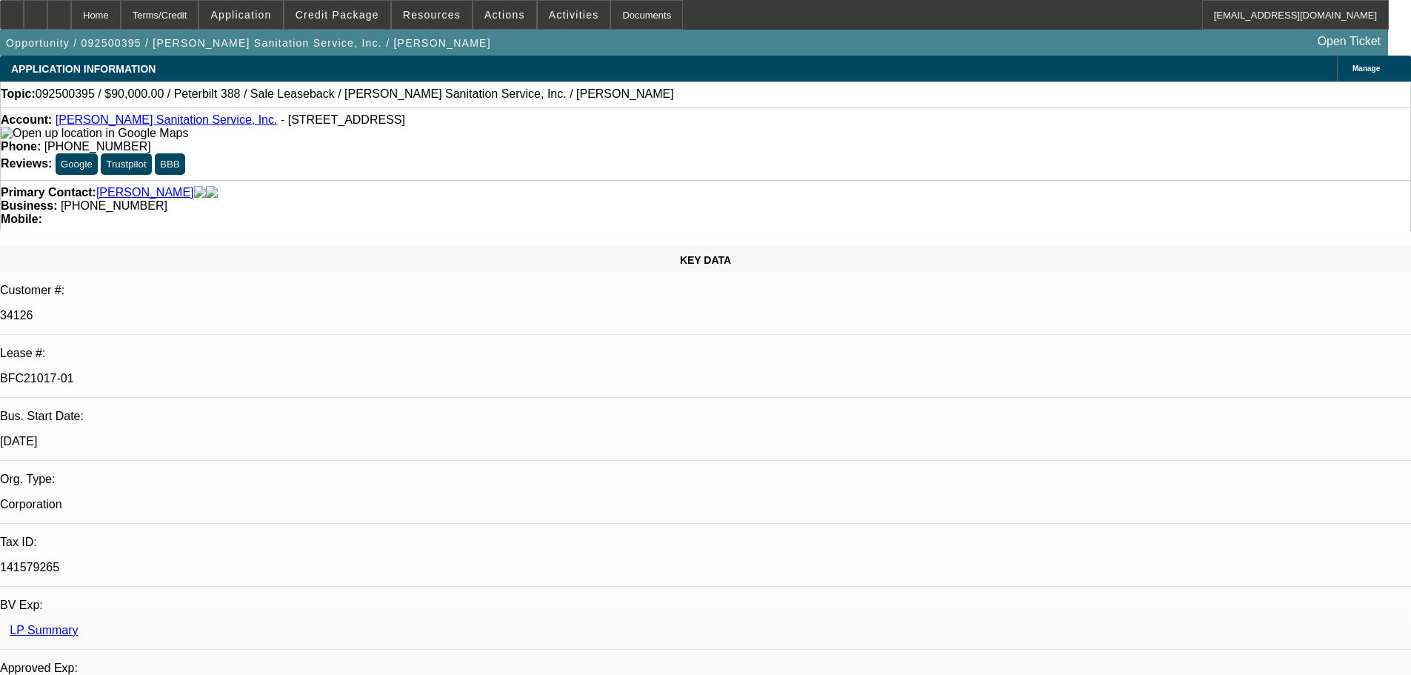
select select "0"
select select "2"
select select "0"
select select "6"
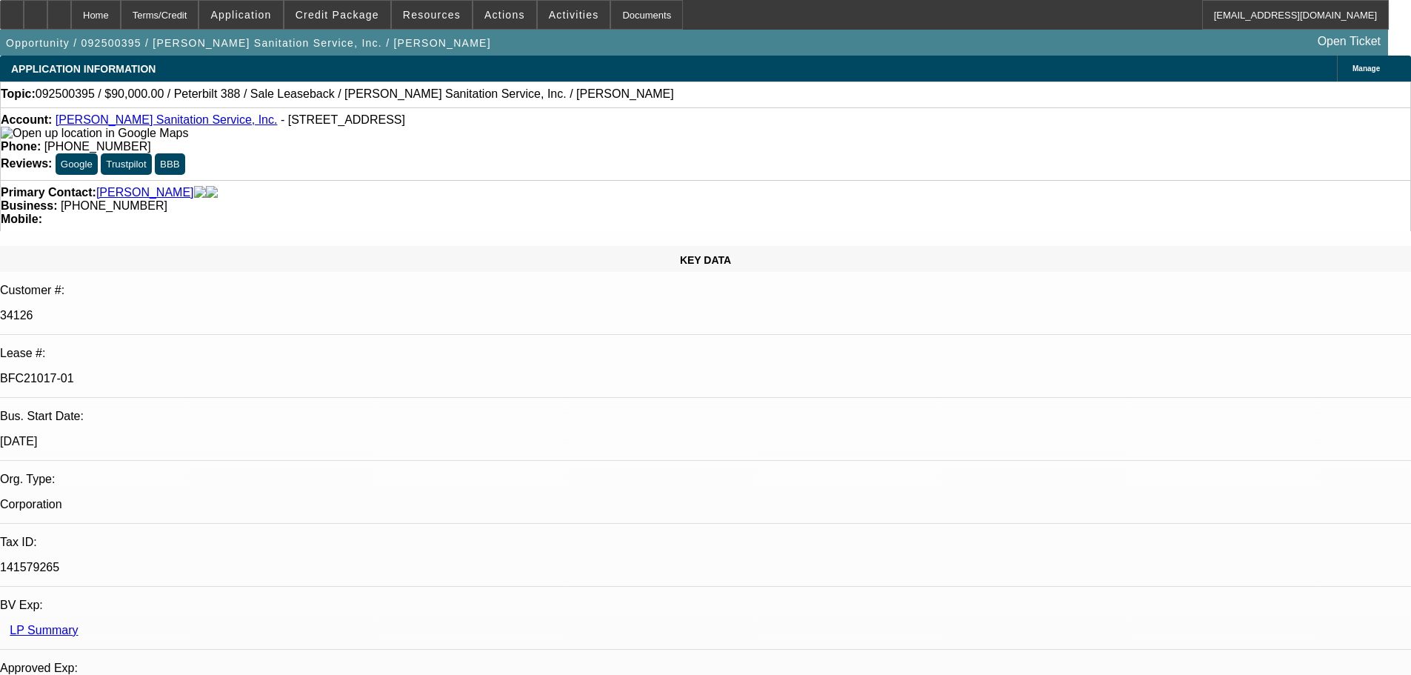
select select "0"
select select "2"
select select "0"
select select "6"
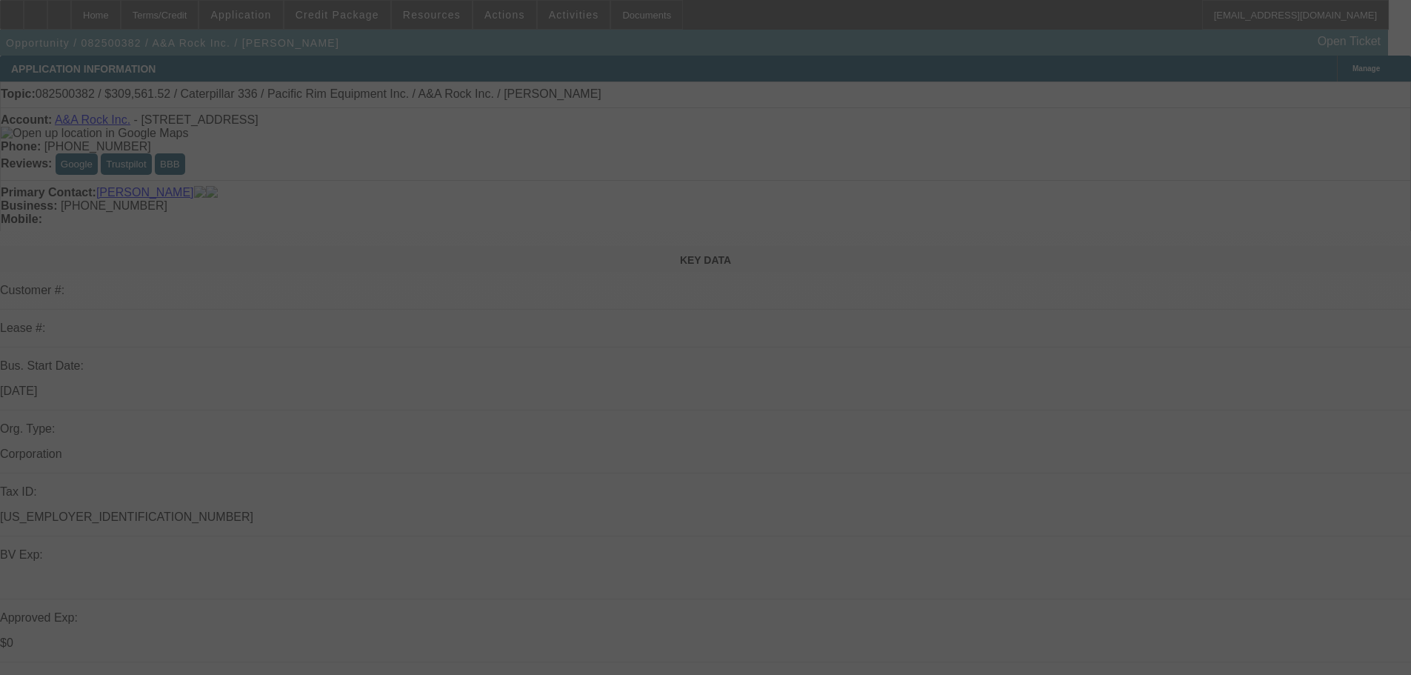
select select "0"
select select "2"
select select "0"
select select "6"
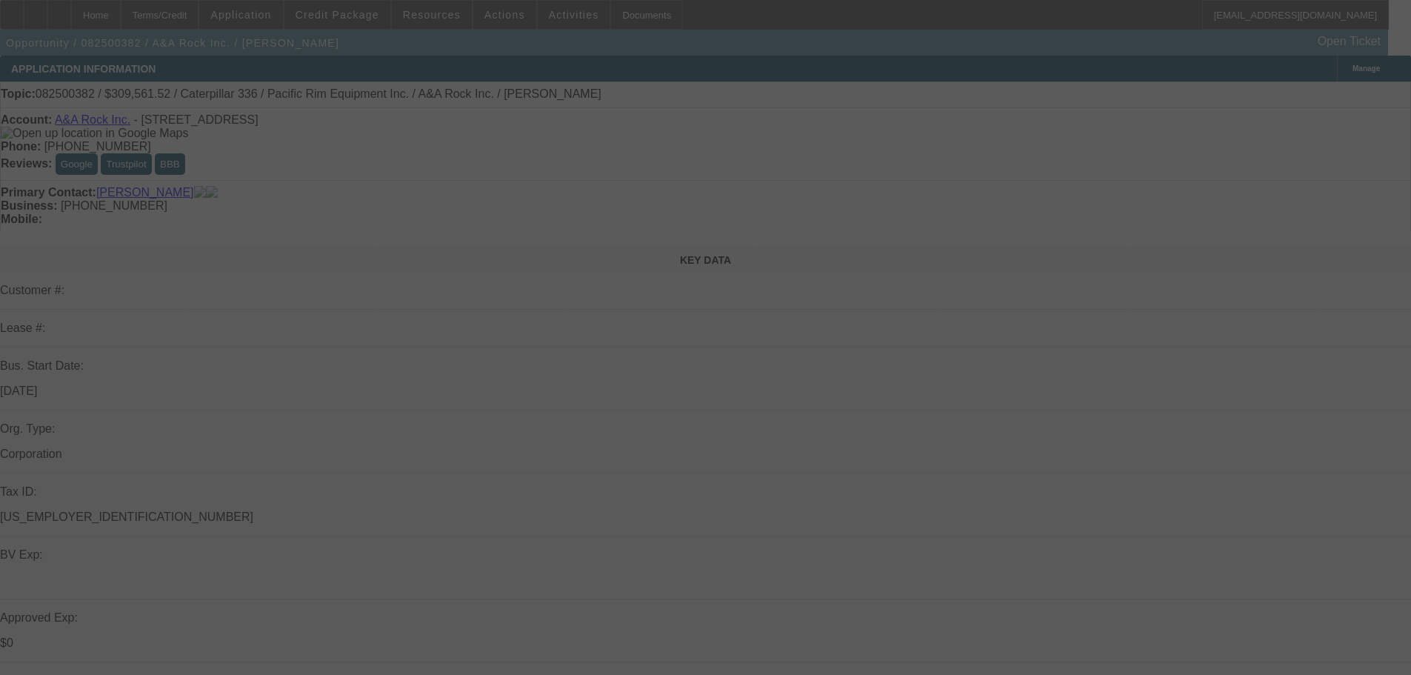
select select "0"
select select "2"
select select "0"
select select "6"
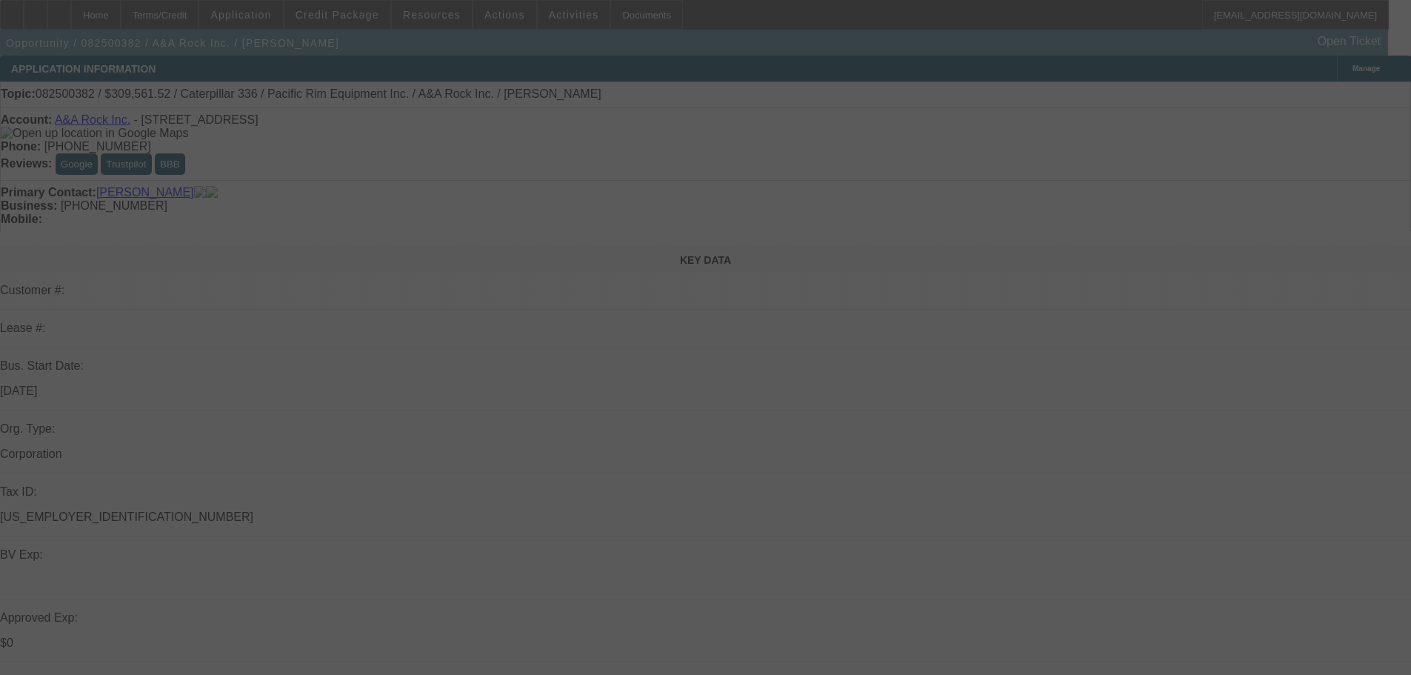
select select "0"
select select "2"
select select "0"
select select "6"
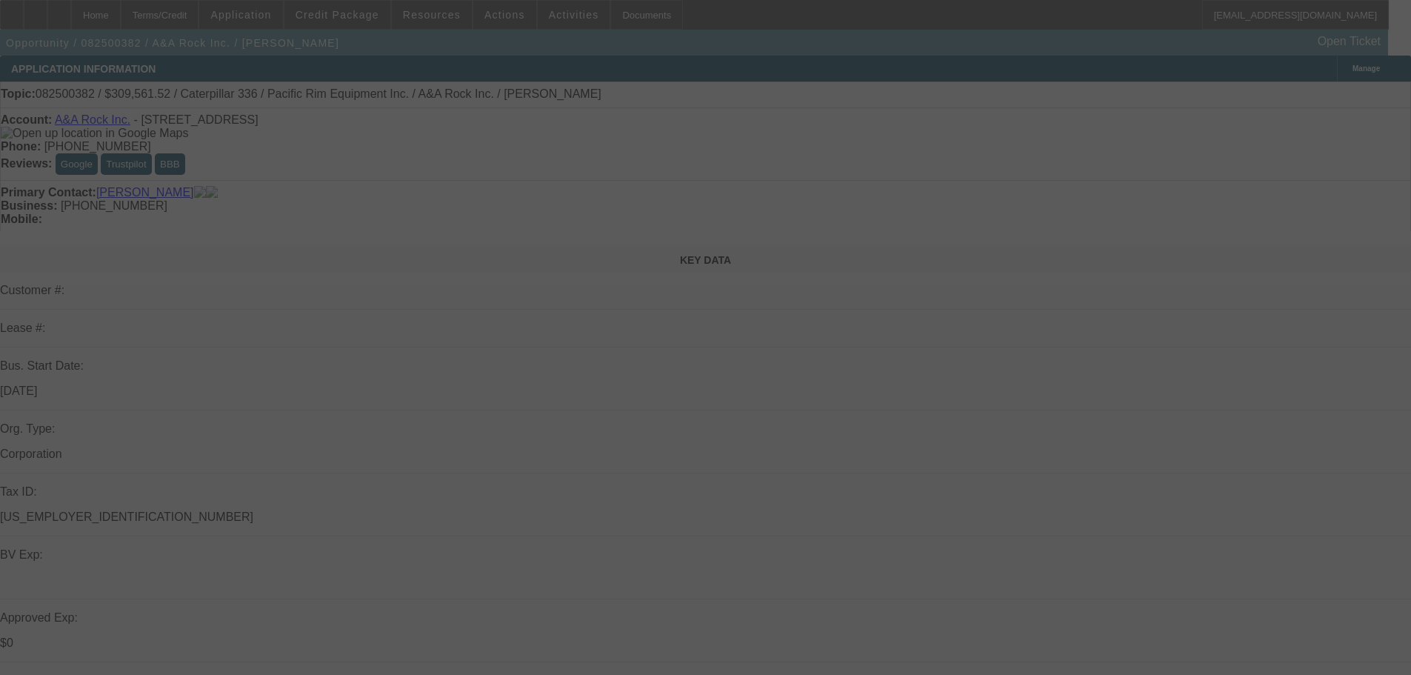
select select "0"
select select "2"
select select "0"
select select "6"
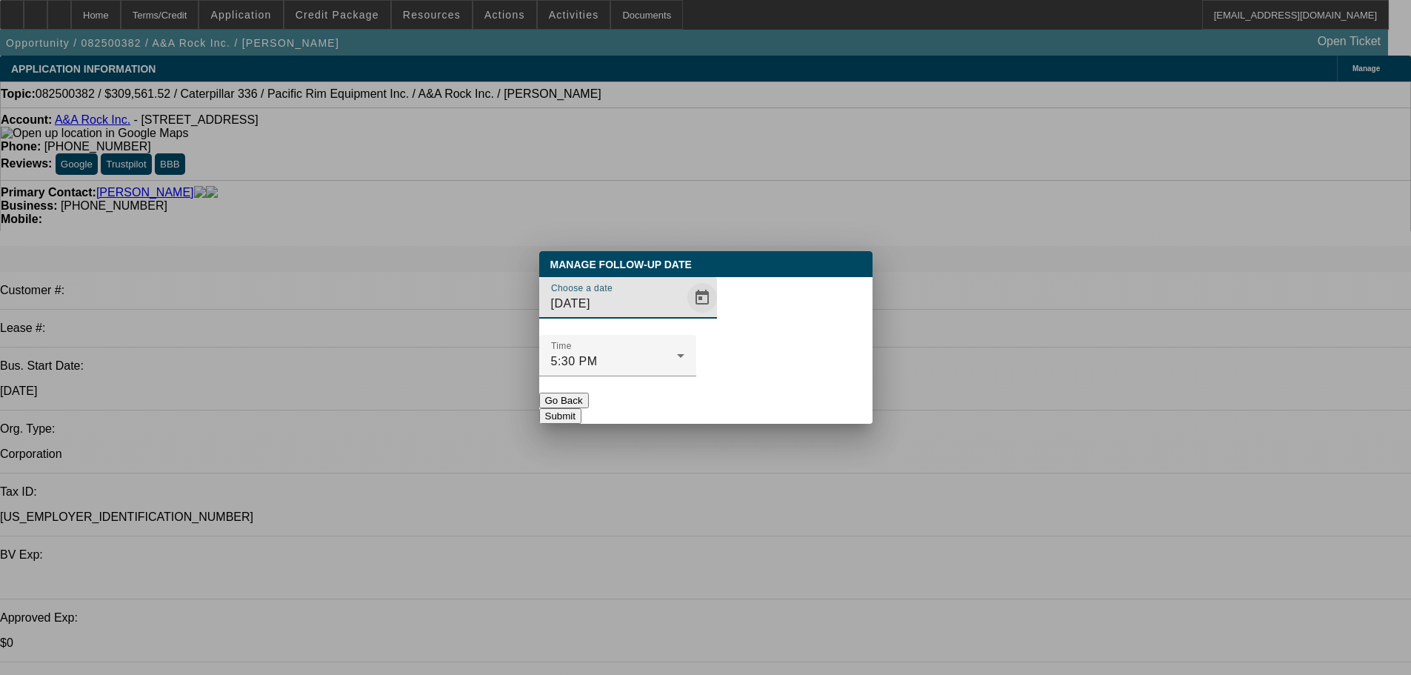
click at [684, 315] on span "Open calendar" at bounding box center [702, 298] width 36 height 36
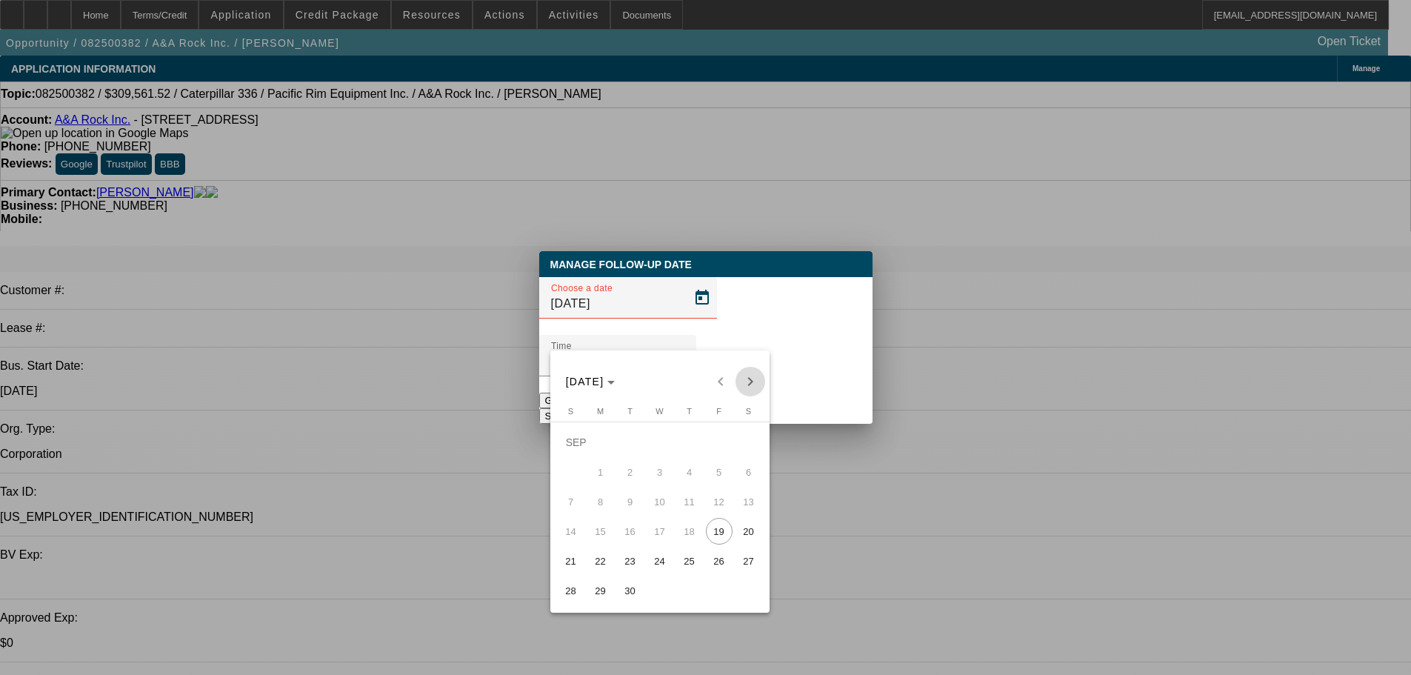
click at [747, 375] on span "Next month" at bounding box center [750, 382] width 30 height 30
click at [747, 375] on div "OCT 2025 OCT 2025" at bounding box center [660, 382] width 212 height 30
click at [708, 380] on span "Previous month" at bounding box center [721, 382] width 30 height 30
click at [732, 380] on div "SEP 2025 SEP 2025" at bounding box center [660, 382] width 212 height 30
click at [588, 575] on button "22" at bounding box center [601, 561] width 30 height 30
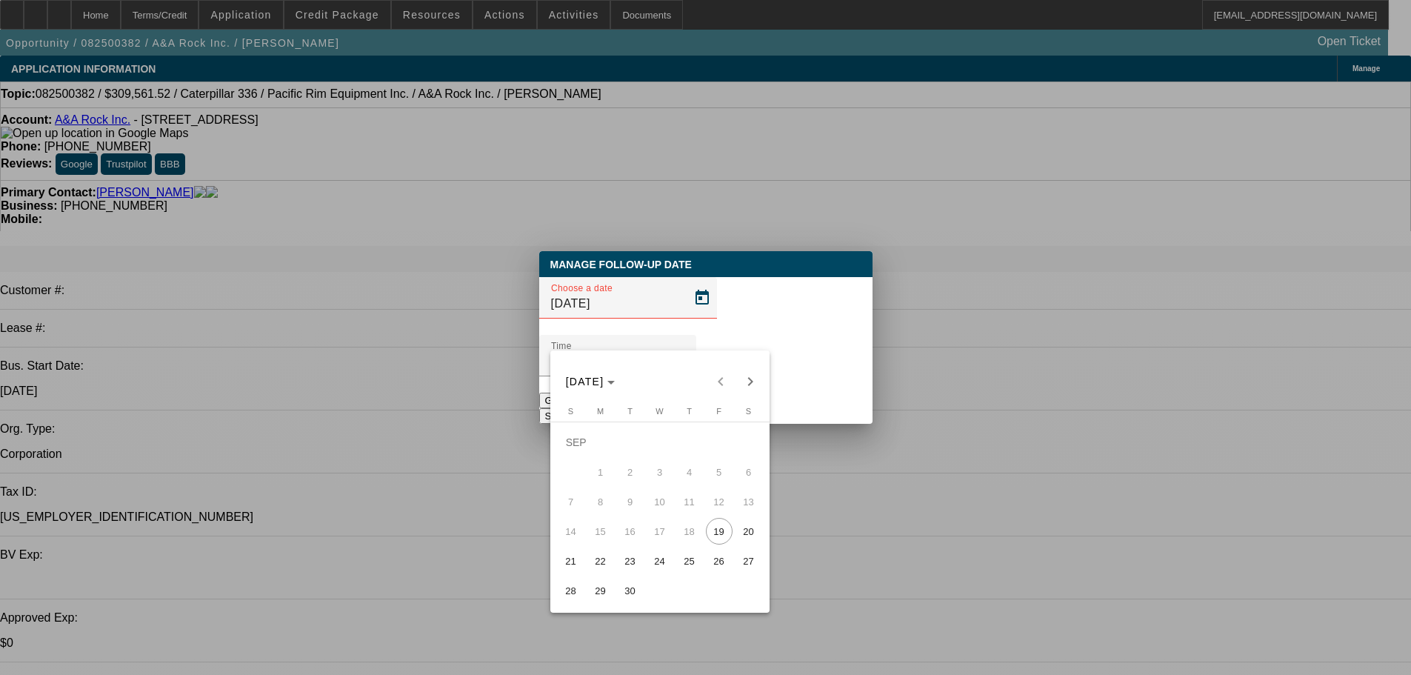
type input "9/22/2025"
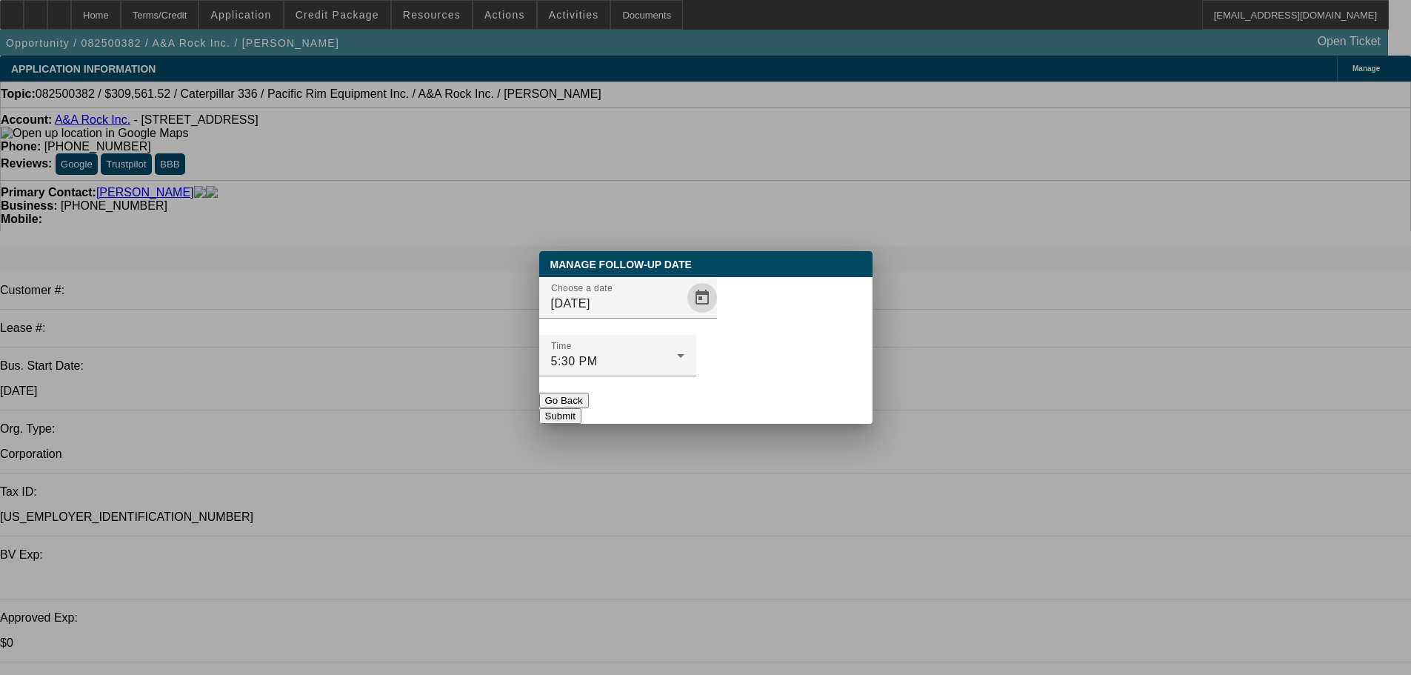
click at [581, 408] on button "Submit" at bounding box center [560, 416] width 42 height 16
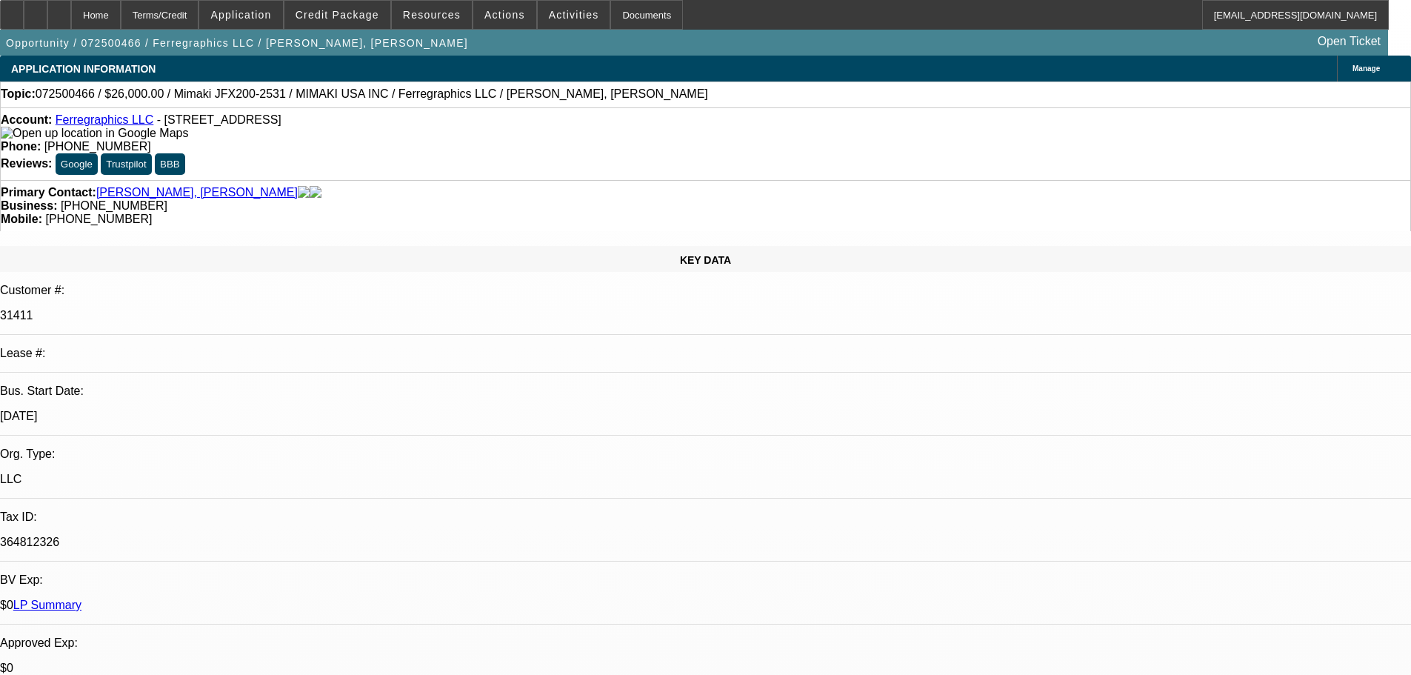
select select "0"
select select "6"
select select "0"
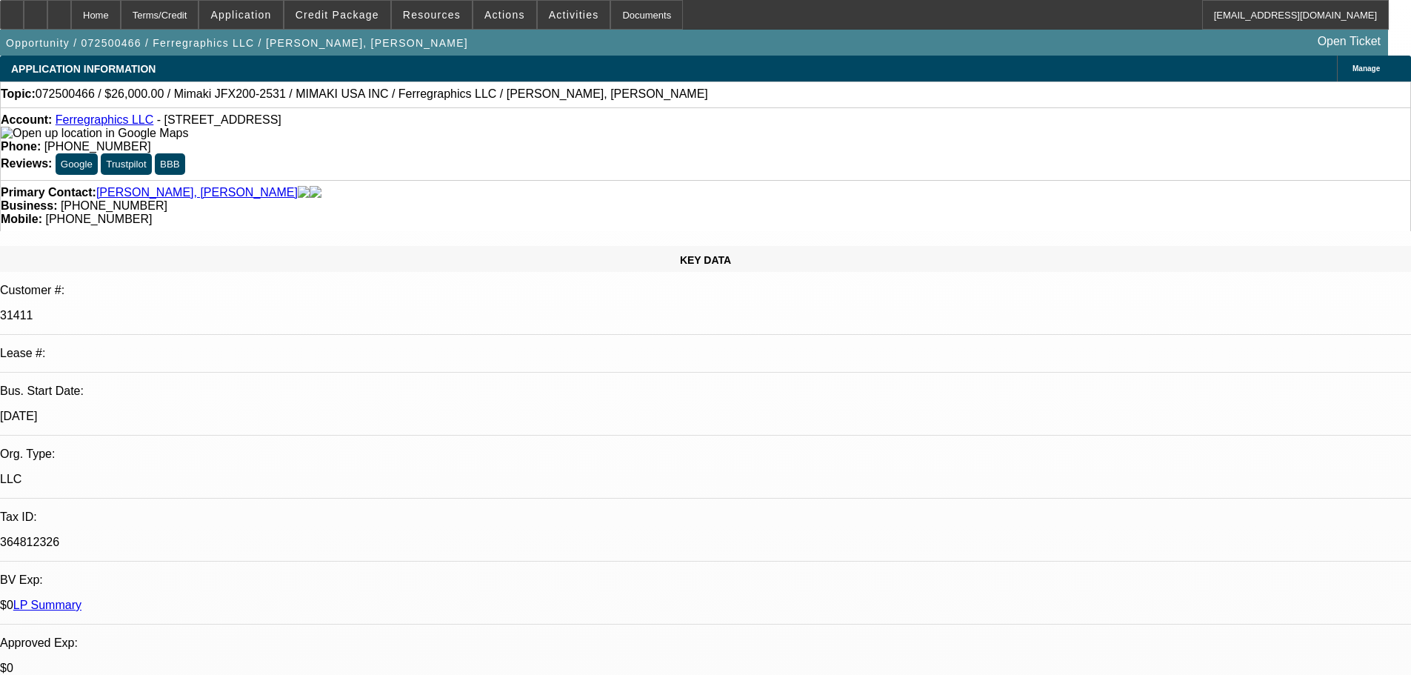
select select "0"
select select "6"
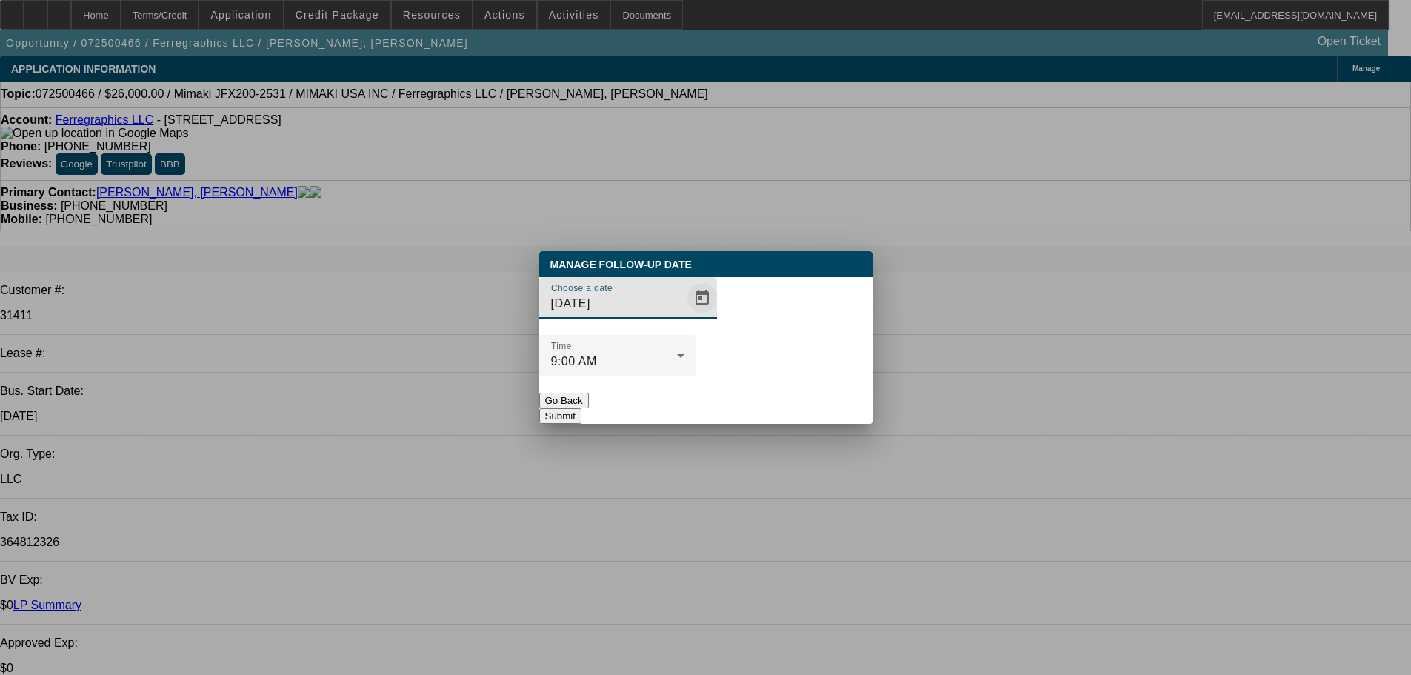
click at [687, 313] on button "Open calendar" at bounding box center [702, 298] width 30 height 30
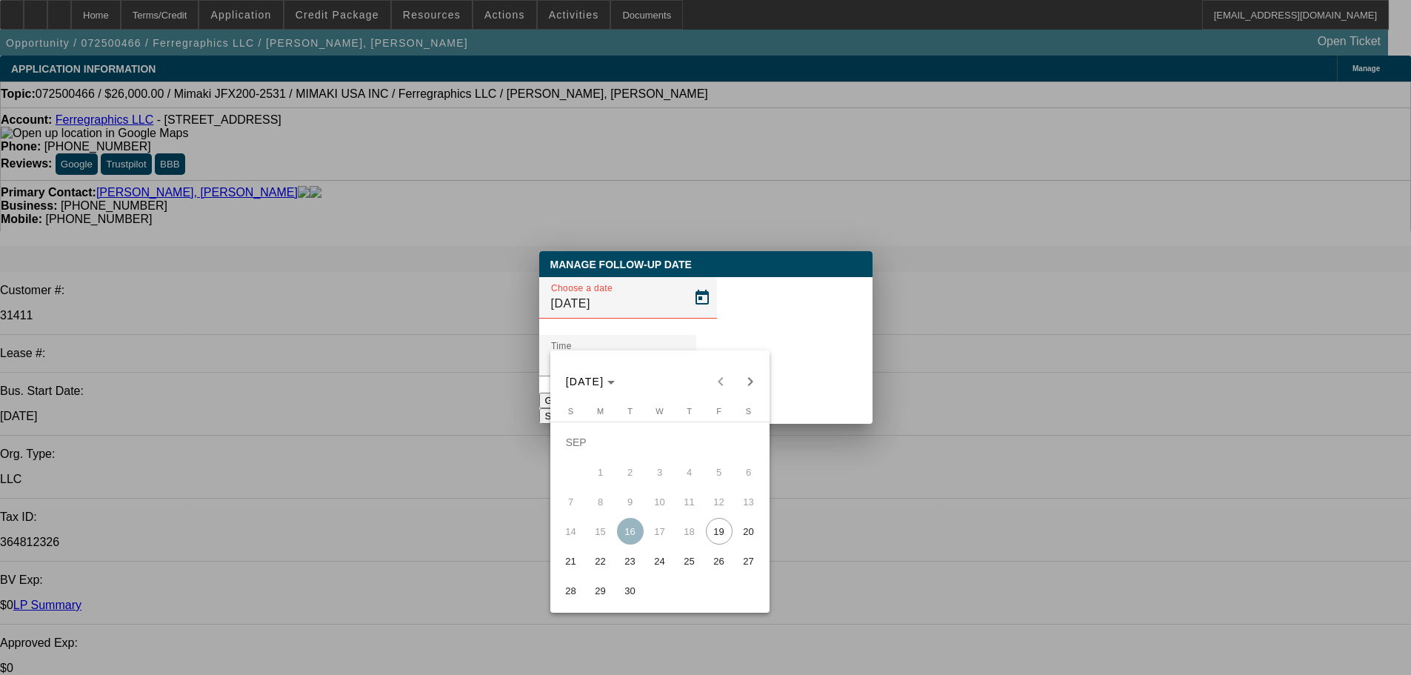
click at [598, 564] on span "22" at bounding box center [600, 560] width 27 height 27
type input "9/22/2025"
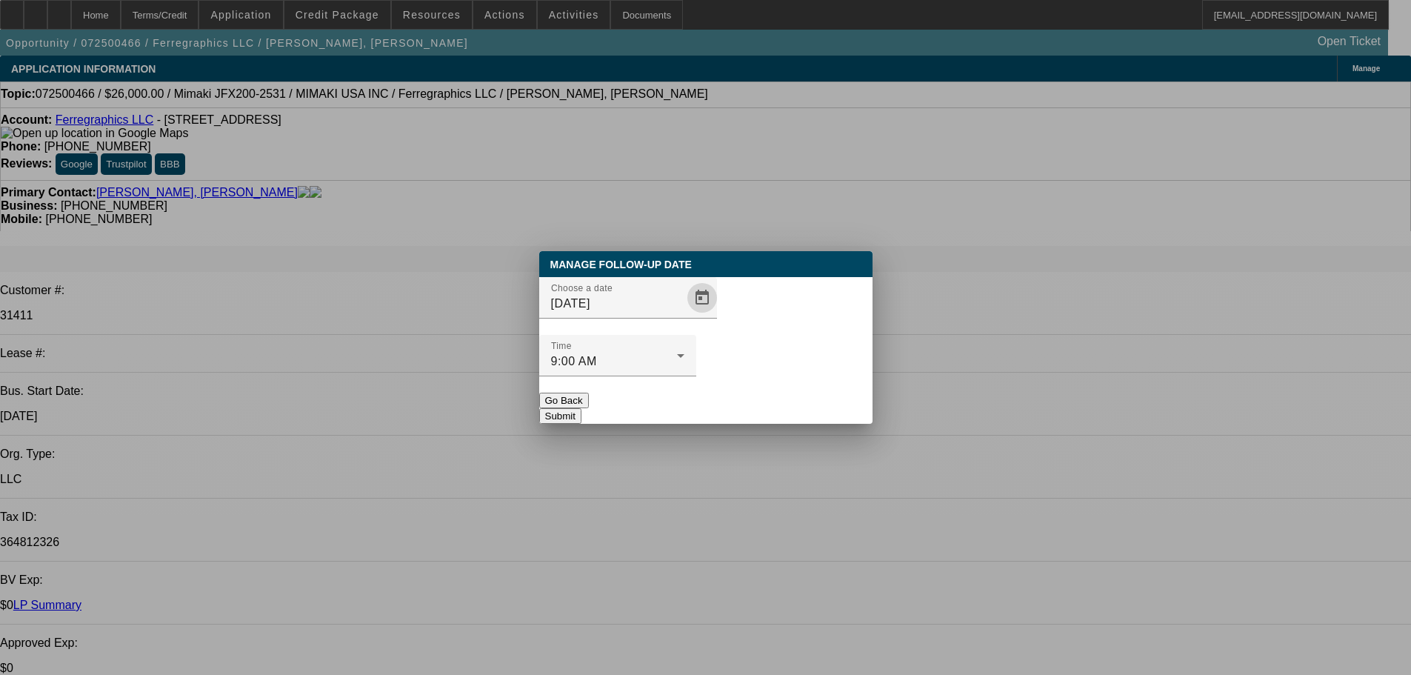
click at [581, 408] on button "Submit" at bounding box center [560, 416] width 42 height 16
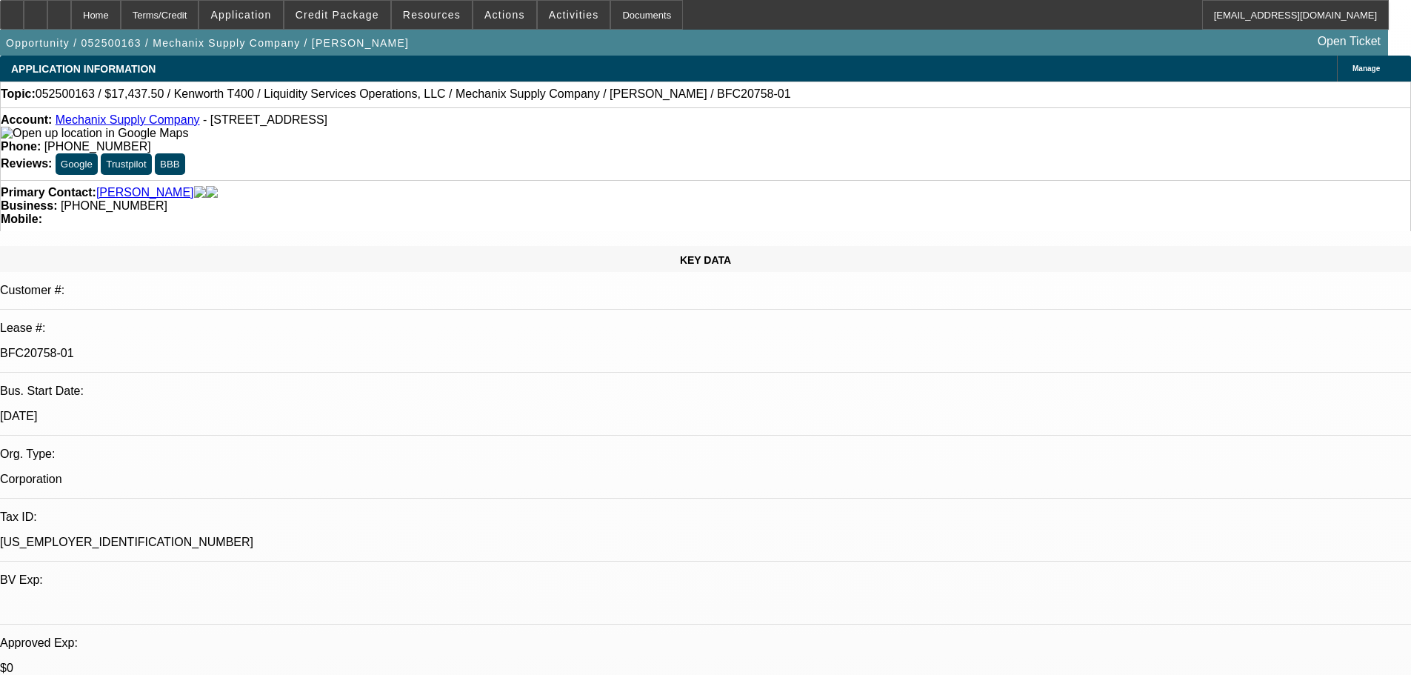
select select "0"
select select "6"
select select "0"
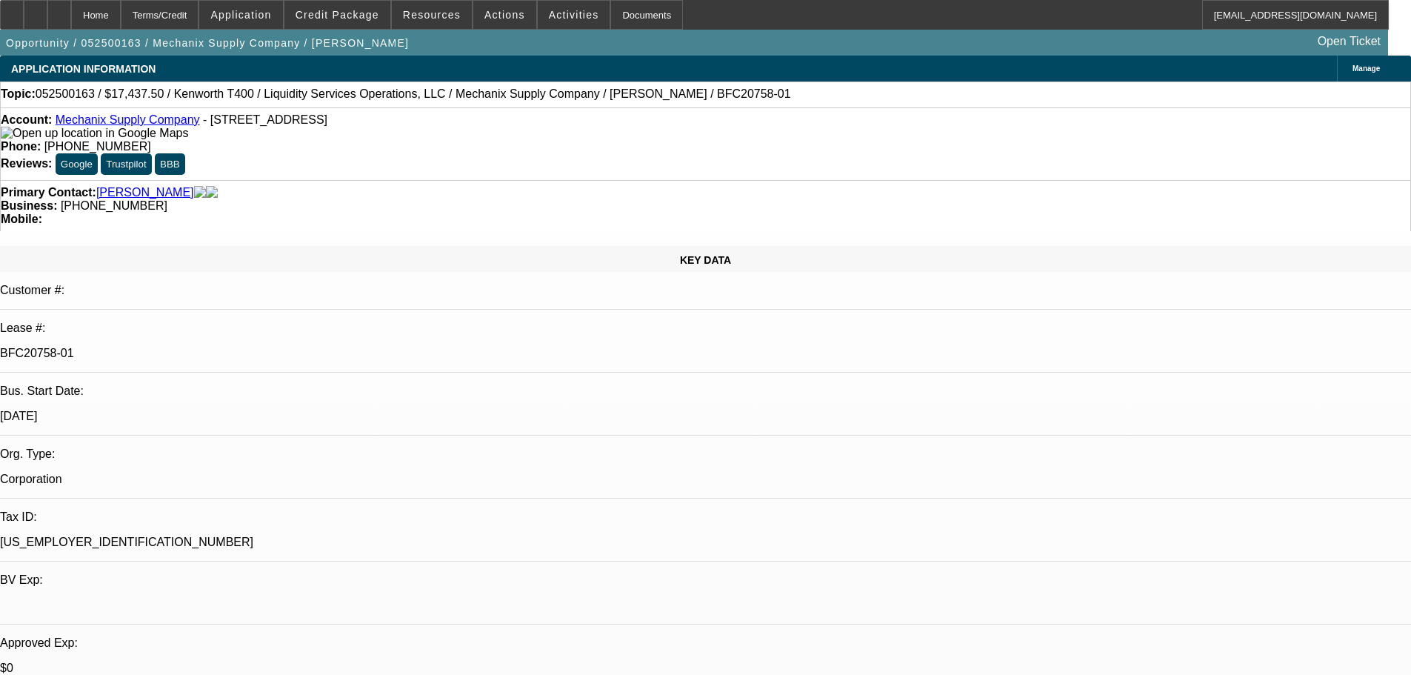
select select "0"
select select "6"
select select "0"
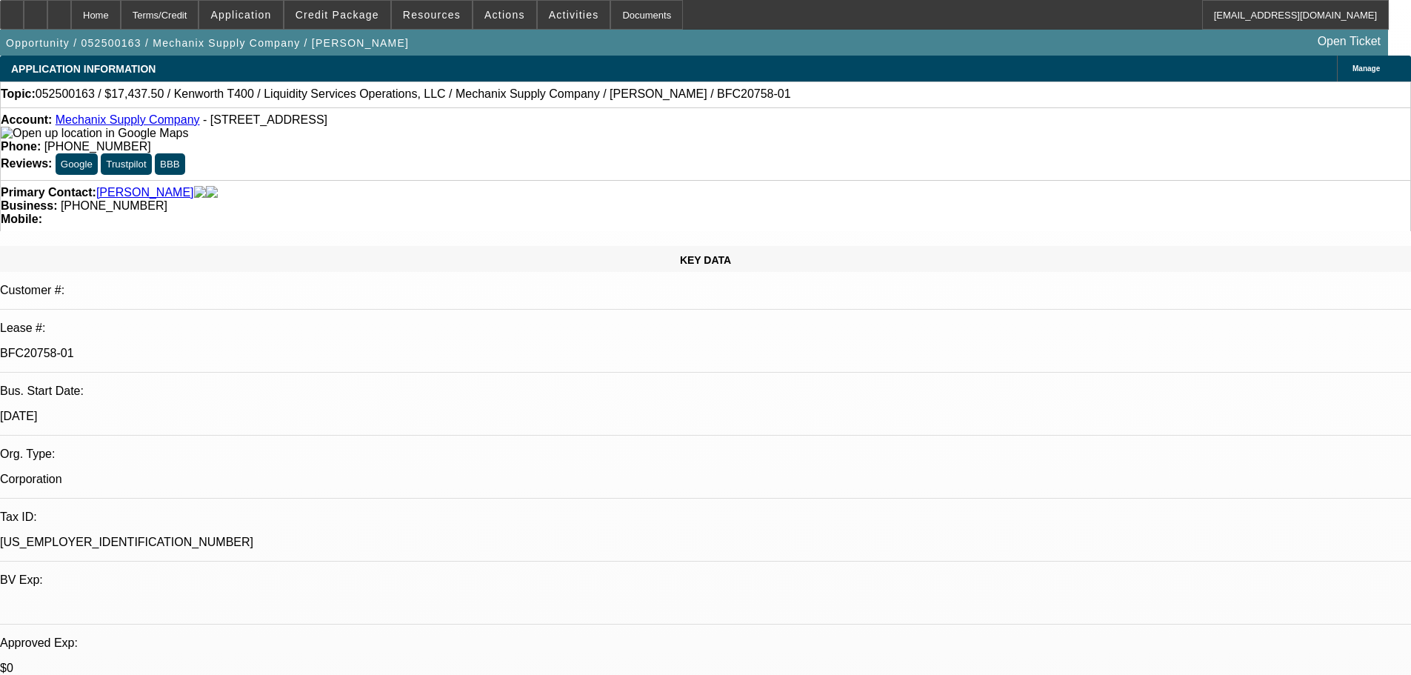
select select "0"
select select "6"
select select "0"
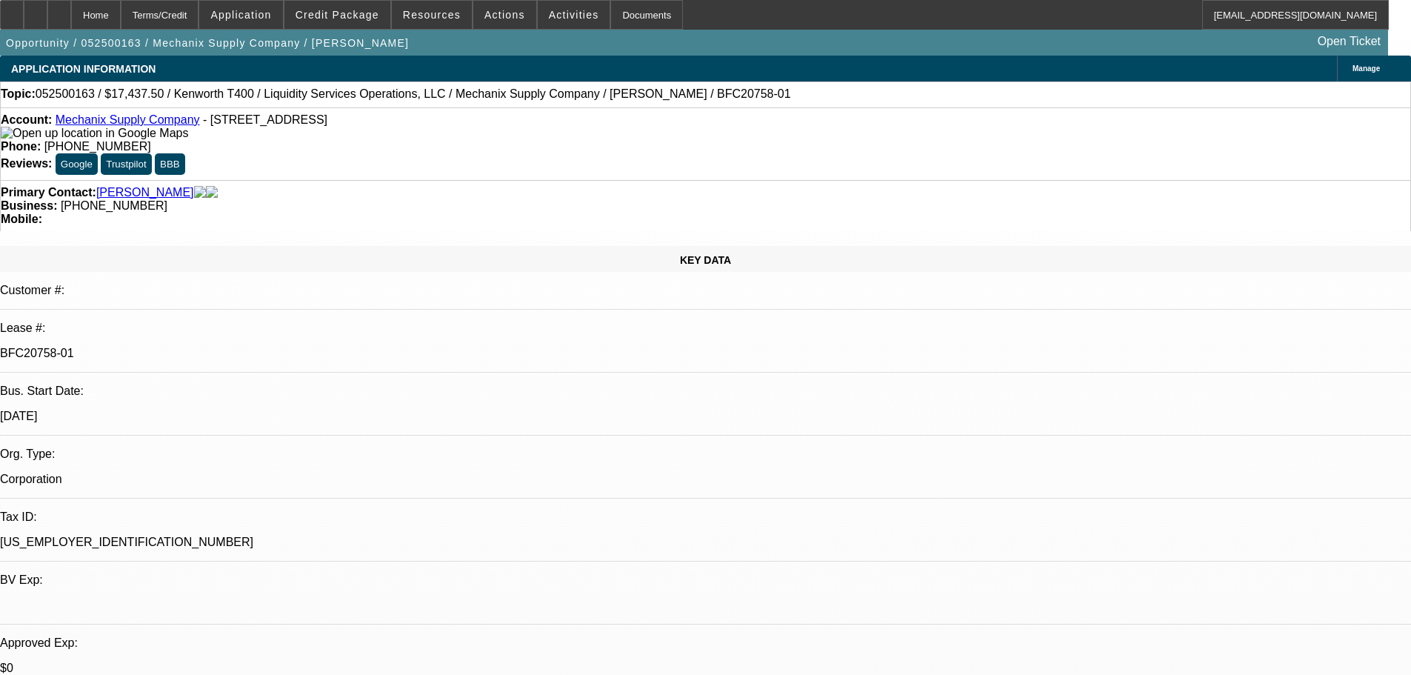
select select "6"
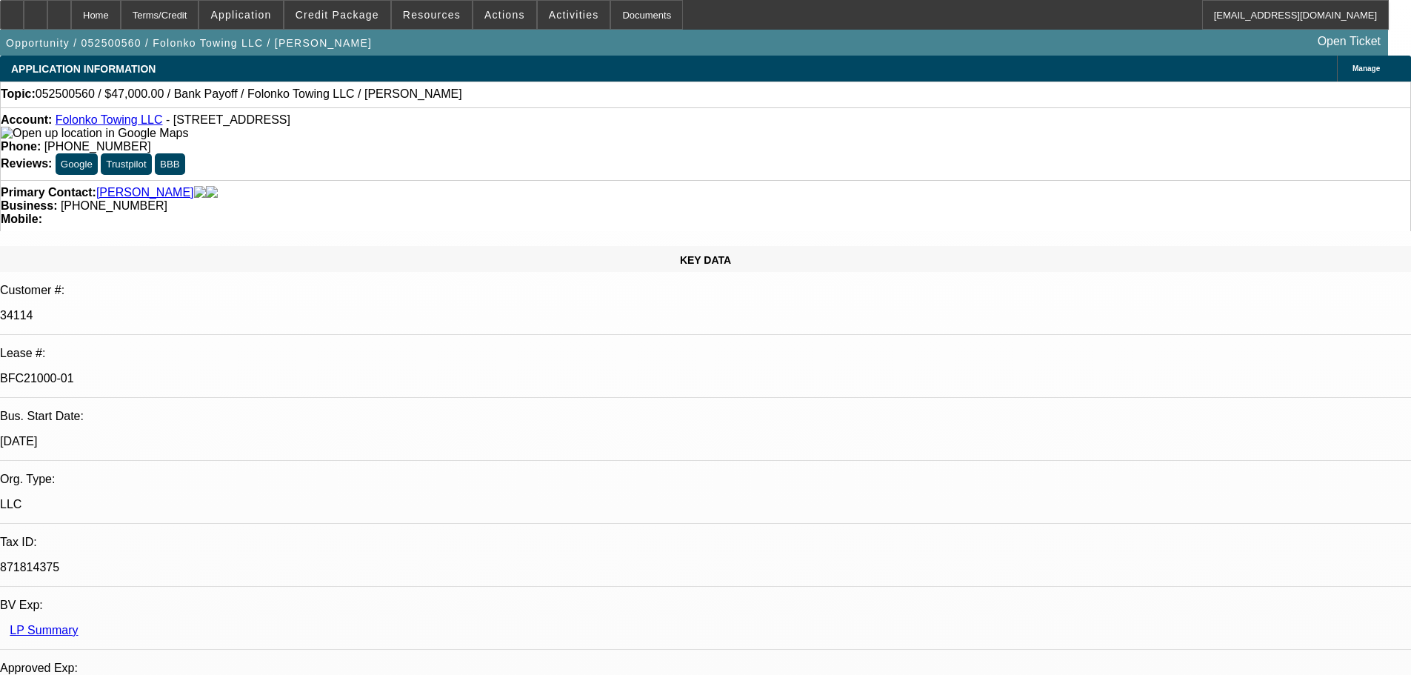
select select "0"
select select "2"
select select "0.1"
select select "4"
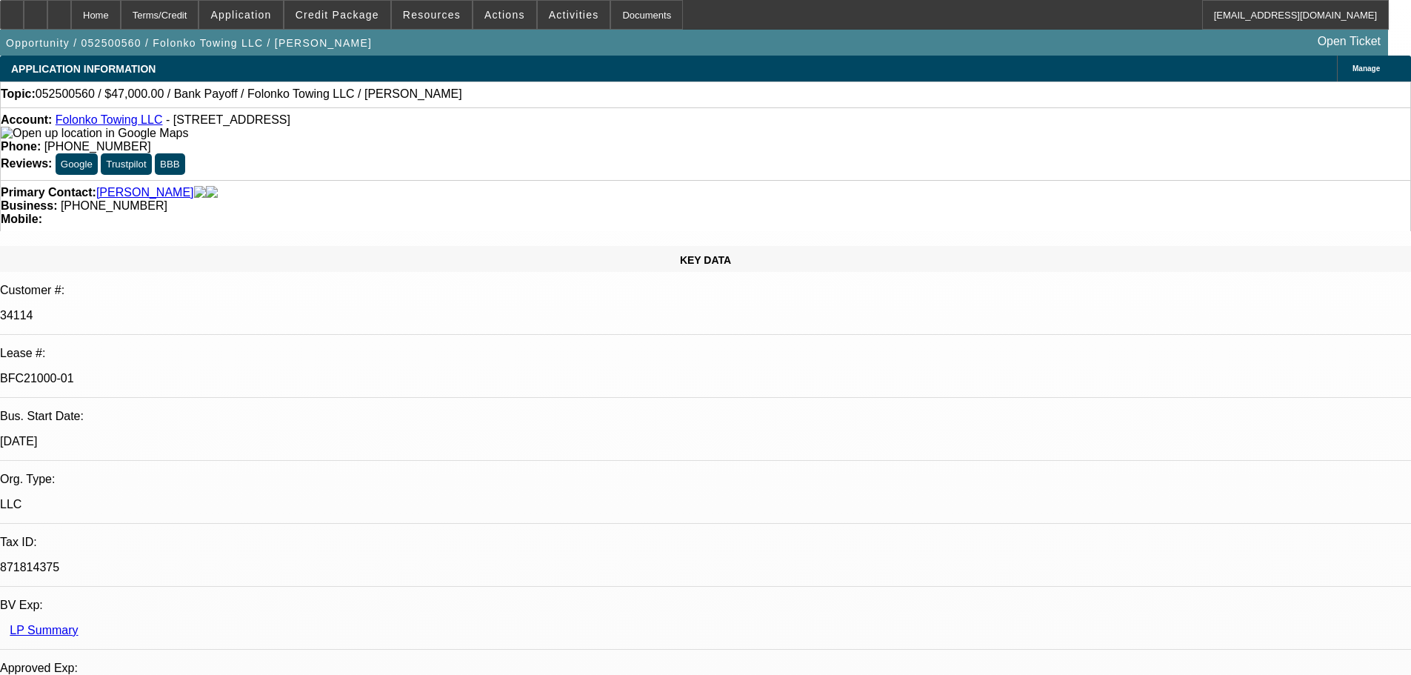
select select "0"
select select "2"
select select "0.1"
select select "4"
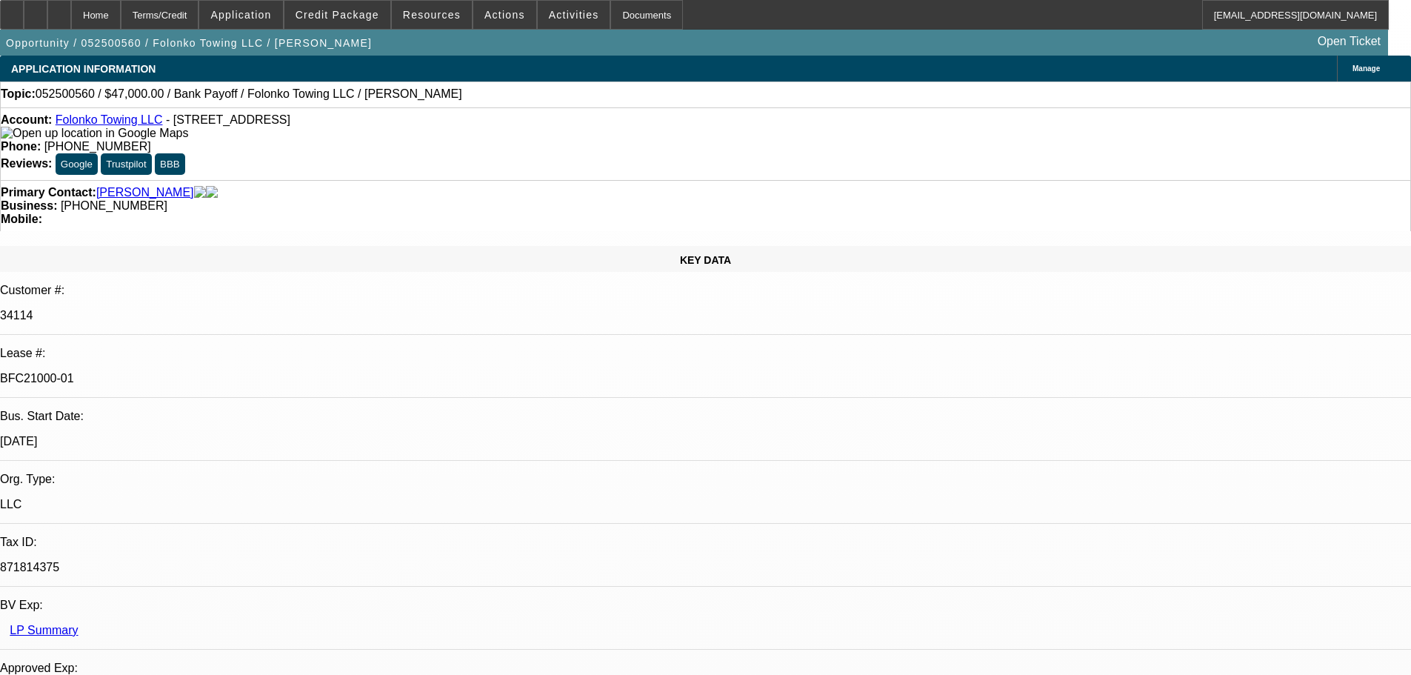
select select "0"
select select "2"
select select "0.1"
select select "4"
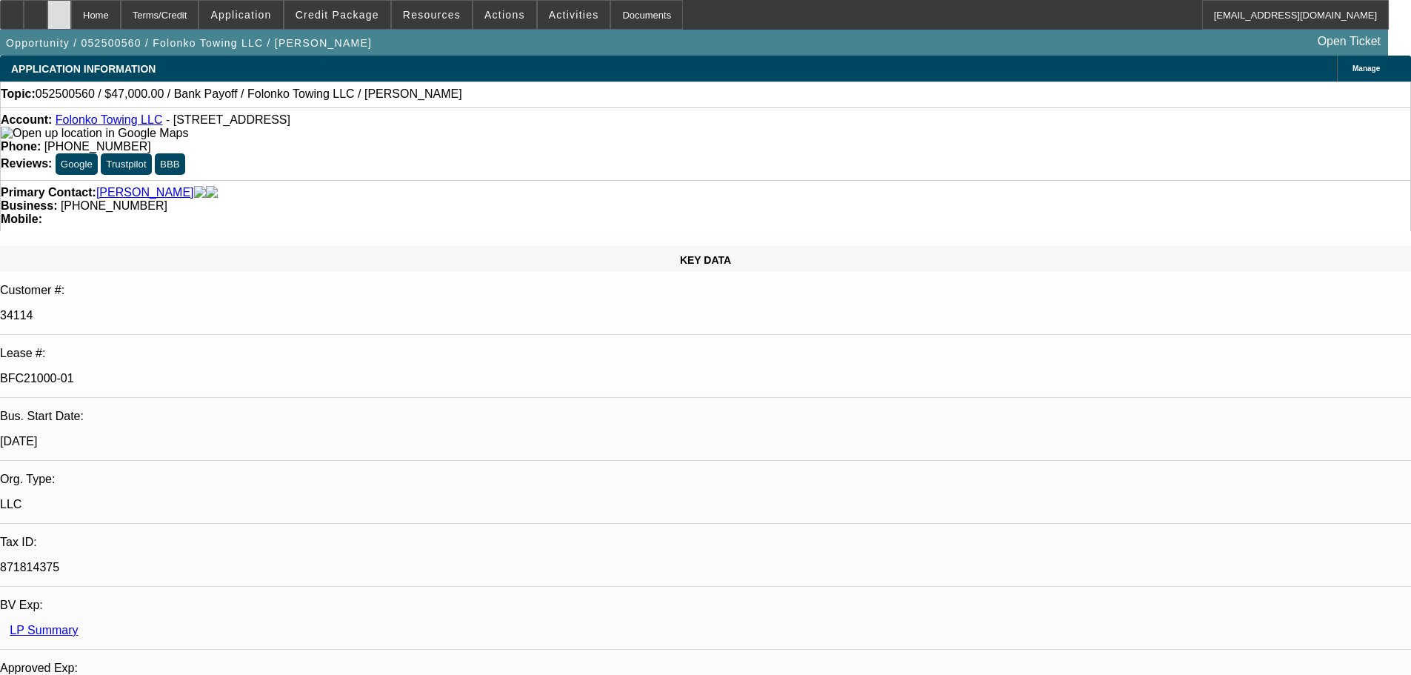
click at [71, 21] on div at bounding box center [59, 15] width 24 height 30
select select "0"
select select "2"
select select "0.1"
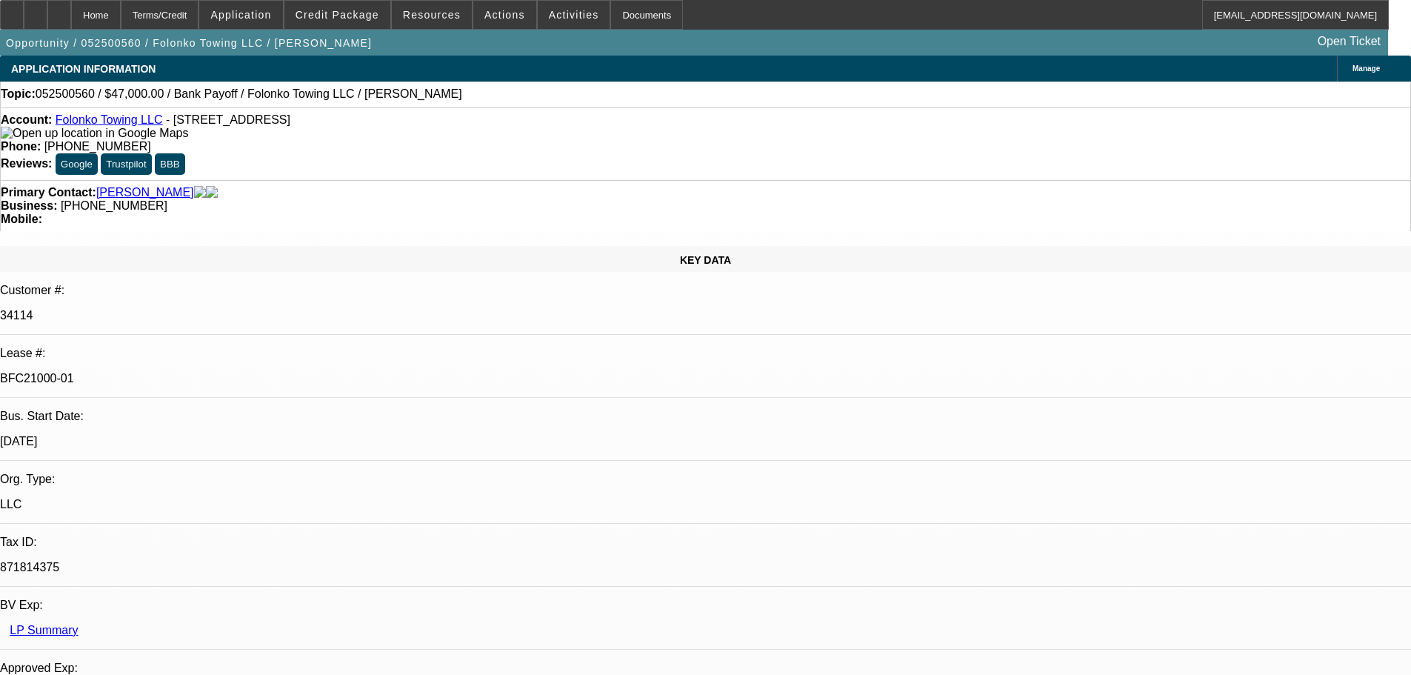
select select "4"
select select "0"
select select "2"
select select "0.1"
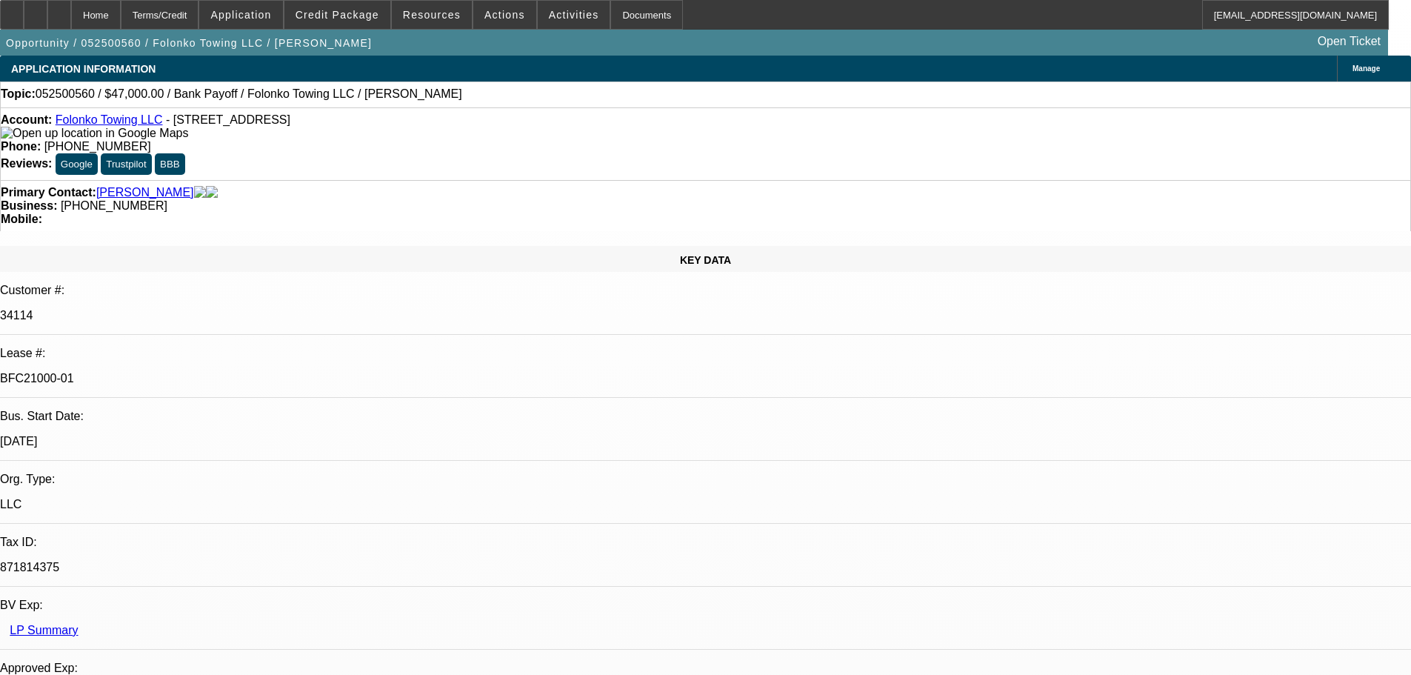
select select "4"
select select "0"
select select "2"
select select "0.1"
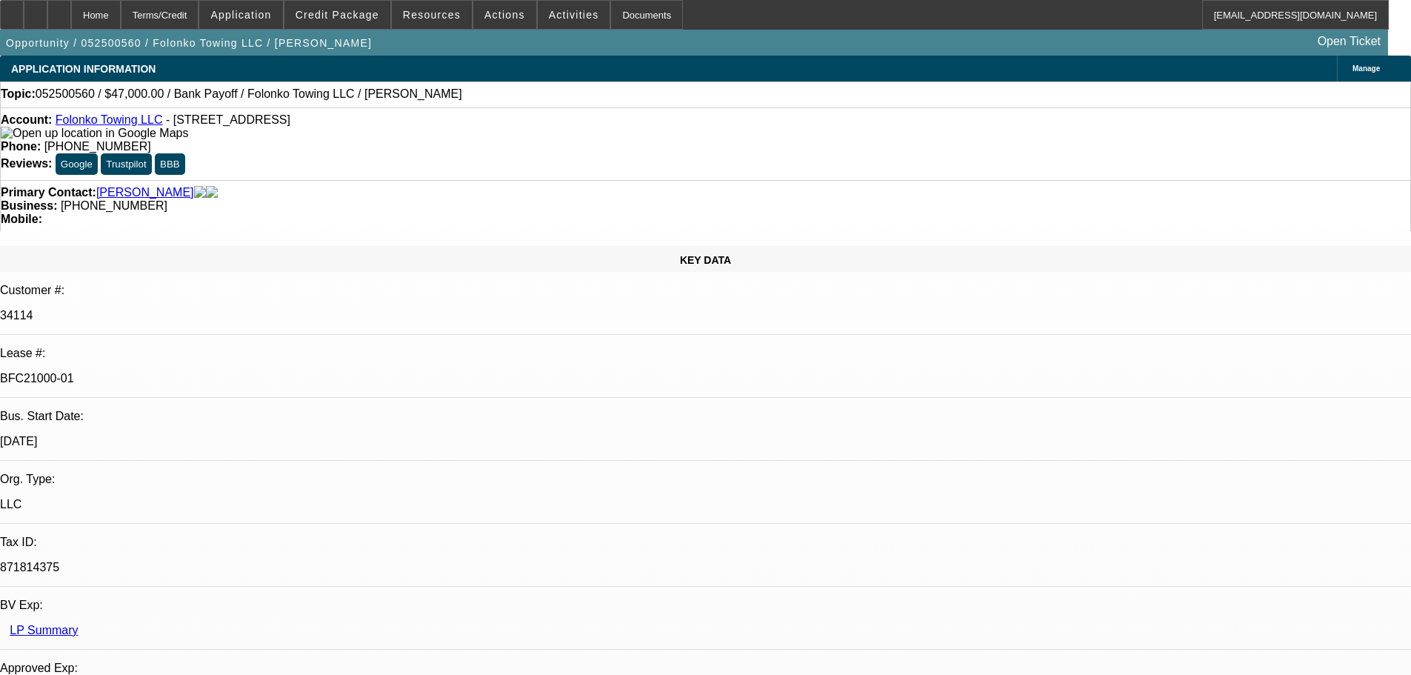
select select "4"
click at [71, 7] on div at bounding box center [59, 15] width 24 height 30
select select "0"
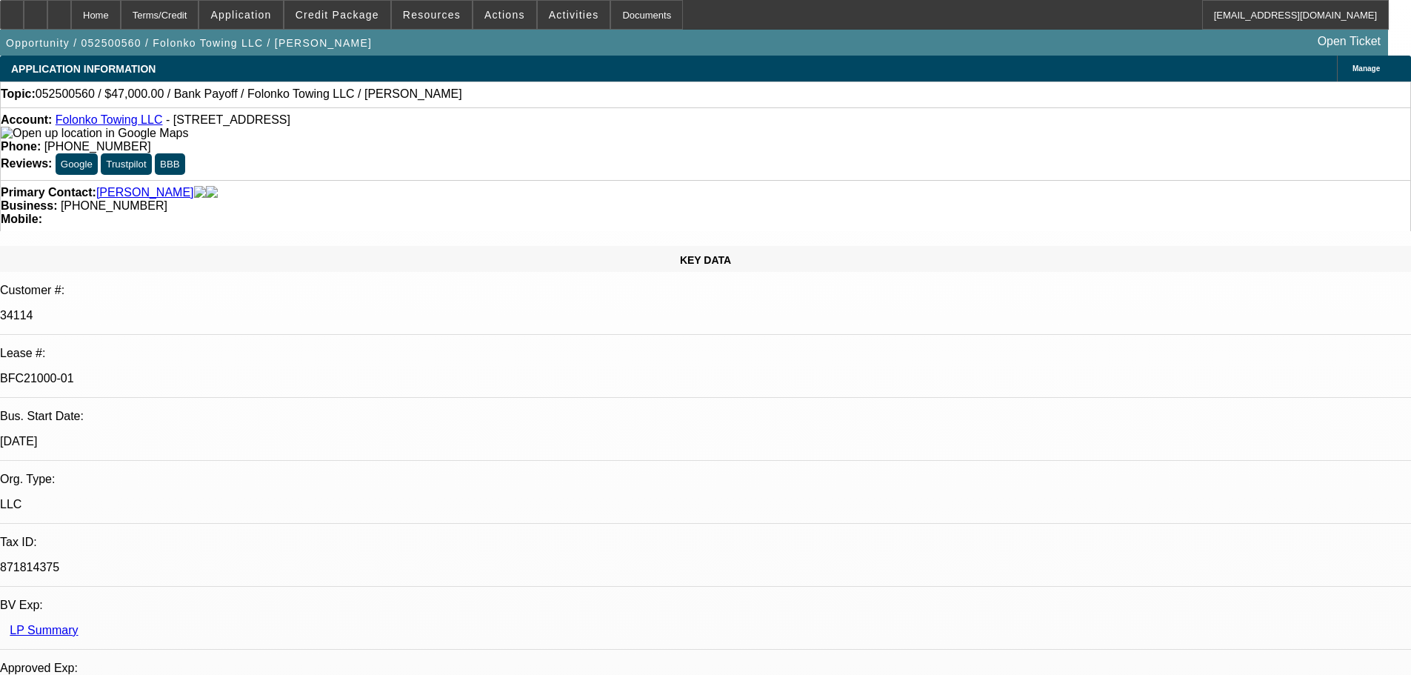
select select "2"
select select "0.1"
select select "4"
select select "0"
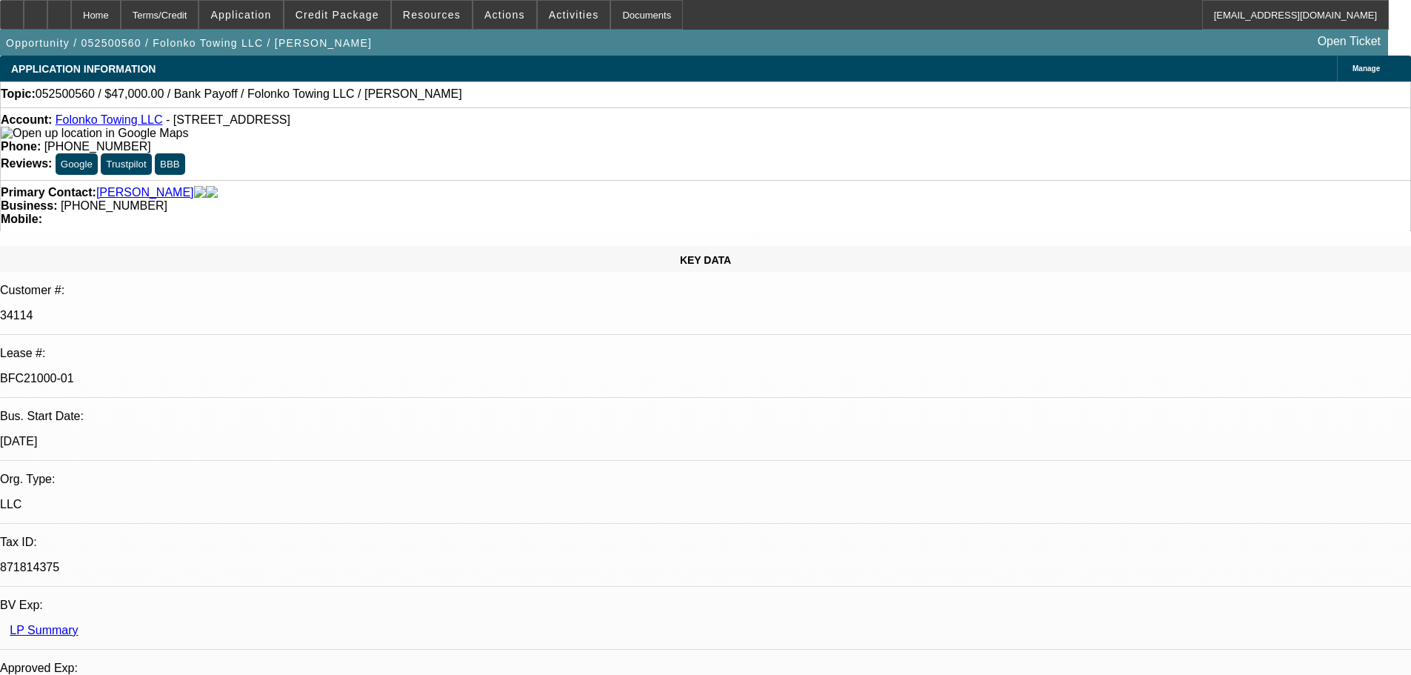
select select "2"
select select "0.1"
select select "4"
select select "0"
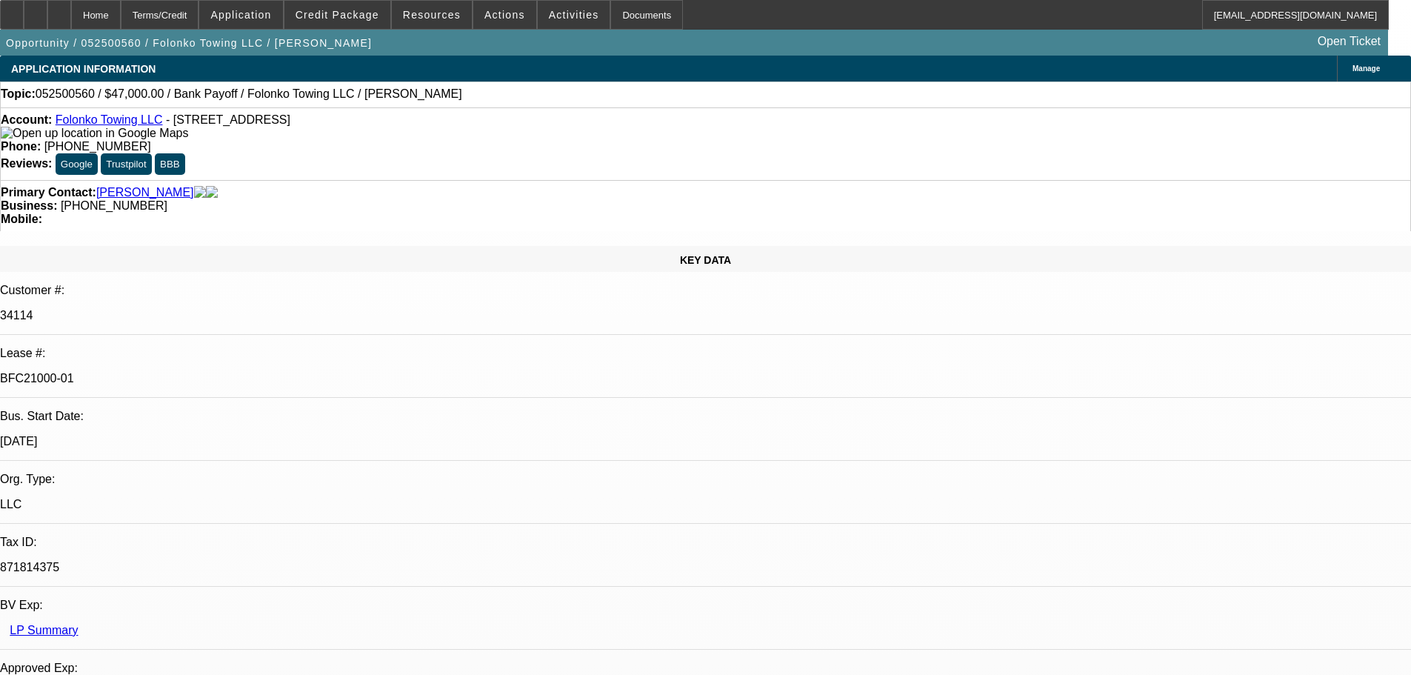
select select "0"
select select "2"
select select "0.1"
select select "4"
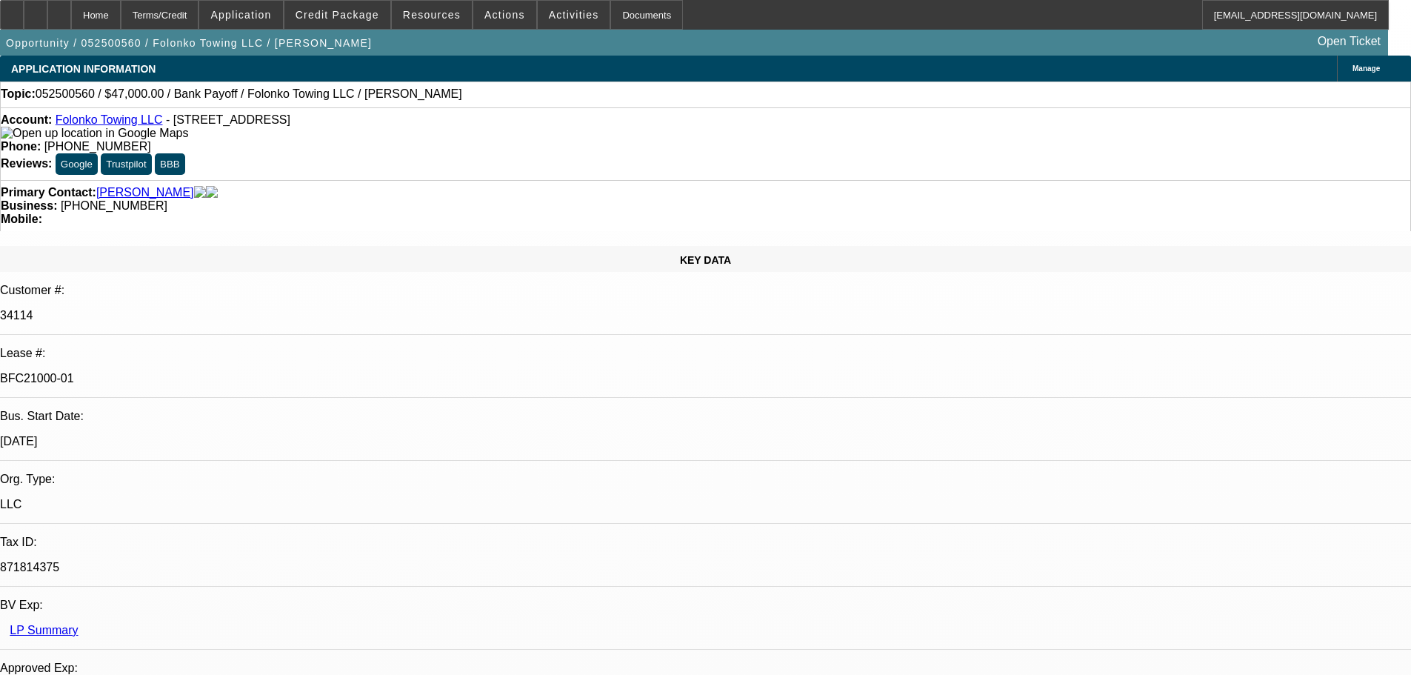
click at [24, 16] on div at bounding box center [12, 15] width 24 height 30
click at [551, 101] on div "Topic: 052500560 / $47,000.00 / Bank Payoff / Folonko Towing LLC / Touray, Lamin" at bounding box center [705, 93] width 1409 height 13
click at [550, 101] on div "Topic: 052500560 / $47,000.00 / Bank Payoff / Folonko Towing LLC / Touray, Lamin" at bounding box center [705, 93] width 1409 height 13
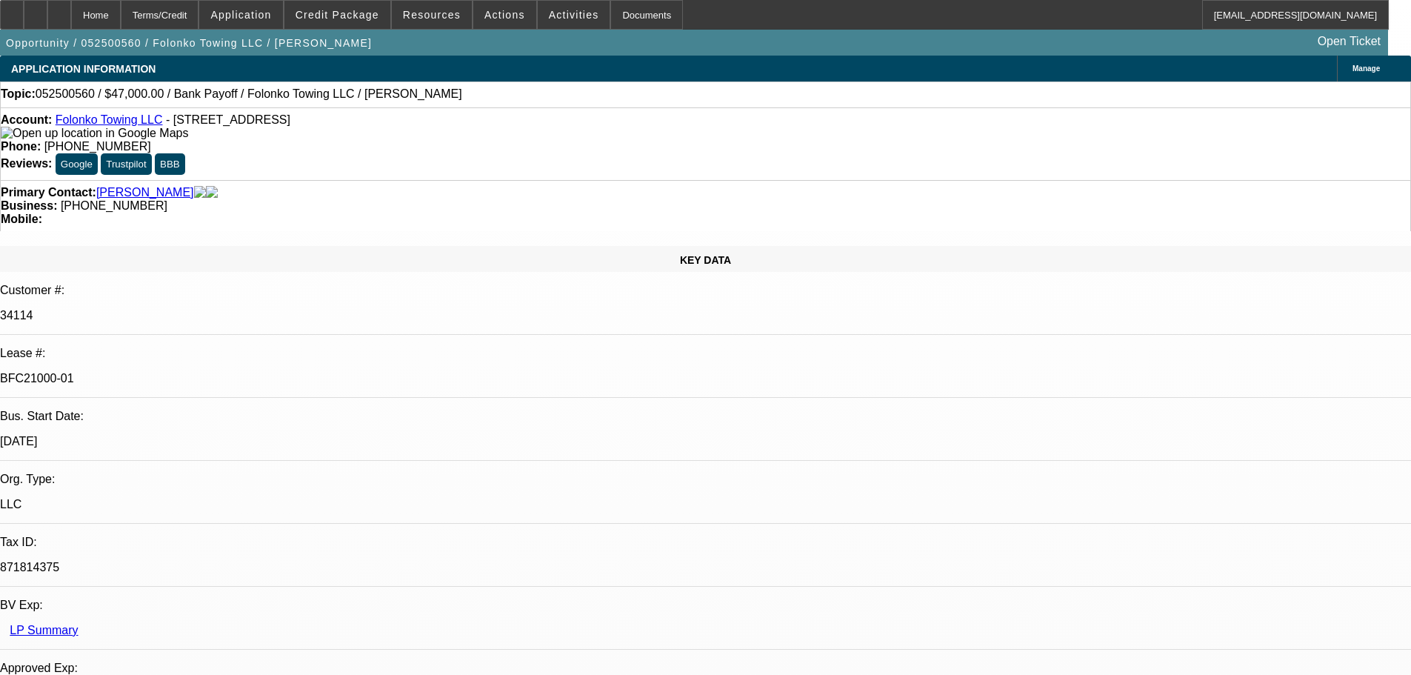
click at [559, 101] on div "Topic: 052500560 / $47,000.00 / Bank Payoff / Folonko Towing LLC / Touray, Lamin" at bounding box center [705, 93] width 1409 height 13
click at [71, 18] on div at bounding box center [59, 15] width 24 height 30
select select "0"
select select "2"
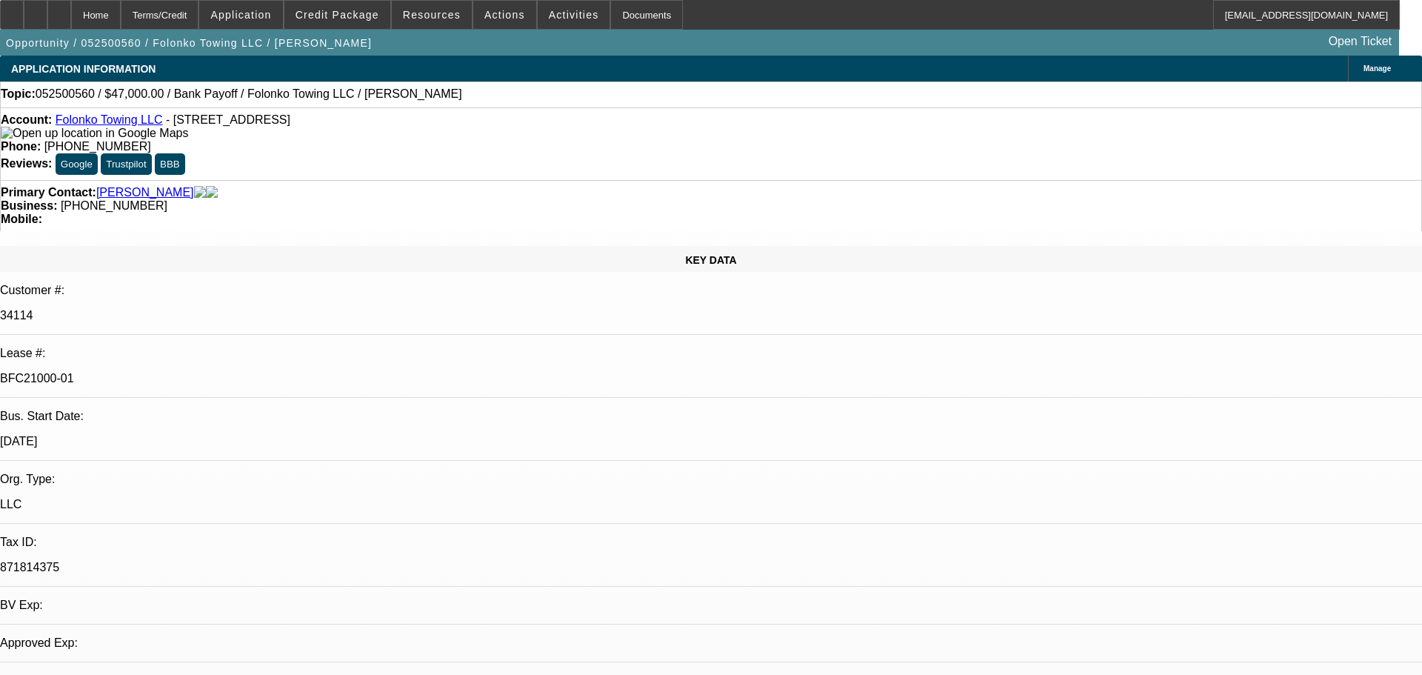
select select "0.1"
select select "4"
select select "0"
select select "2"
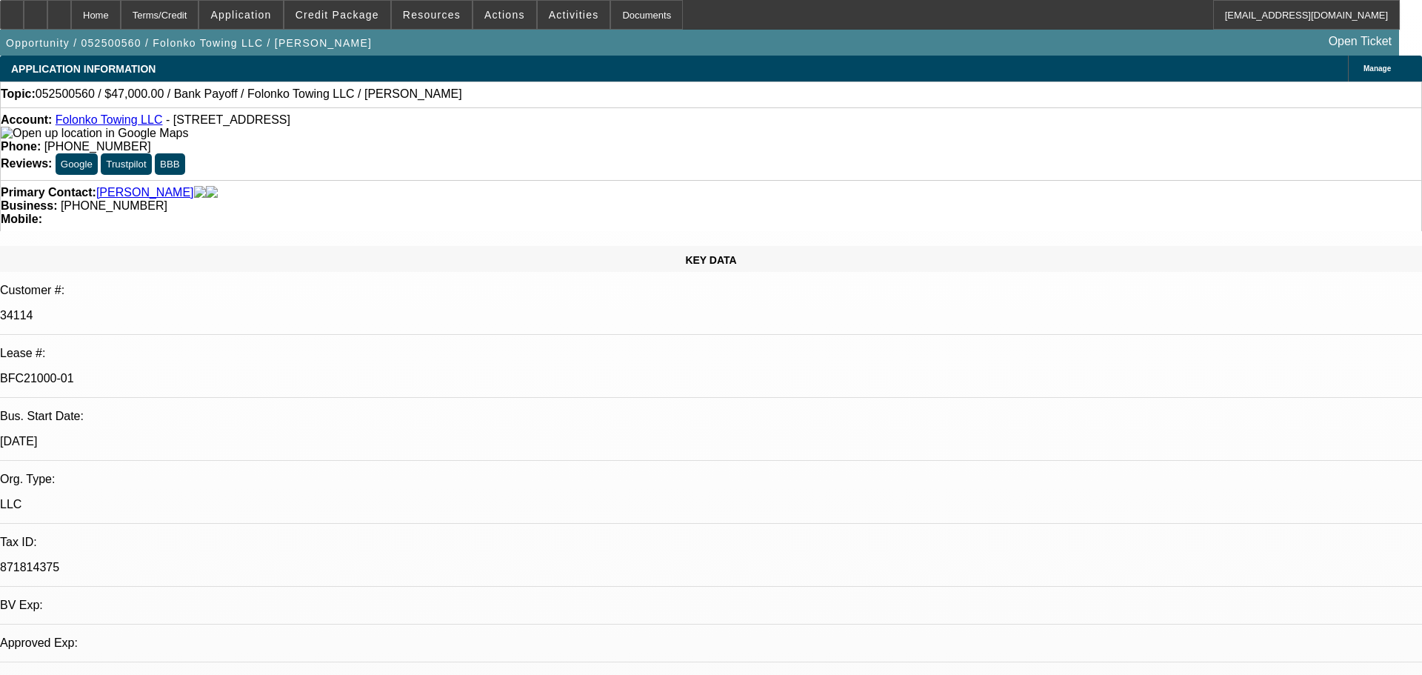
select select "0.1"
select select "4"
select select "0"
select select "2"
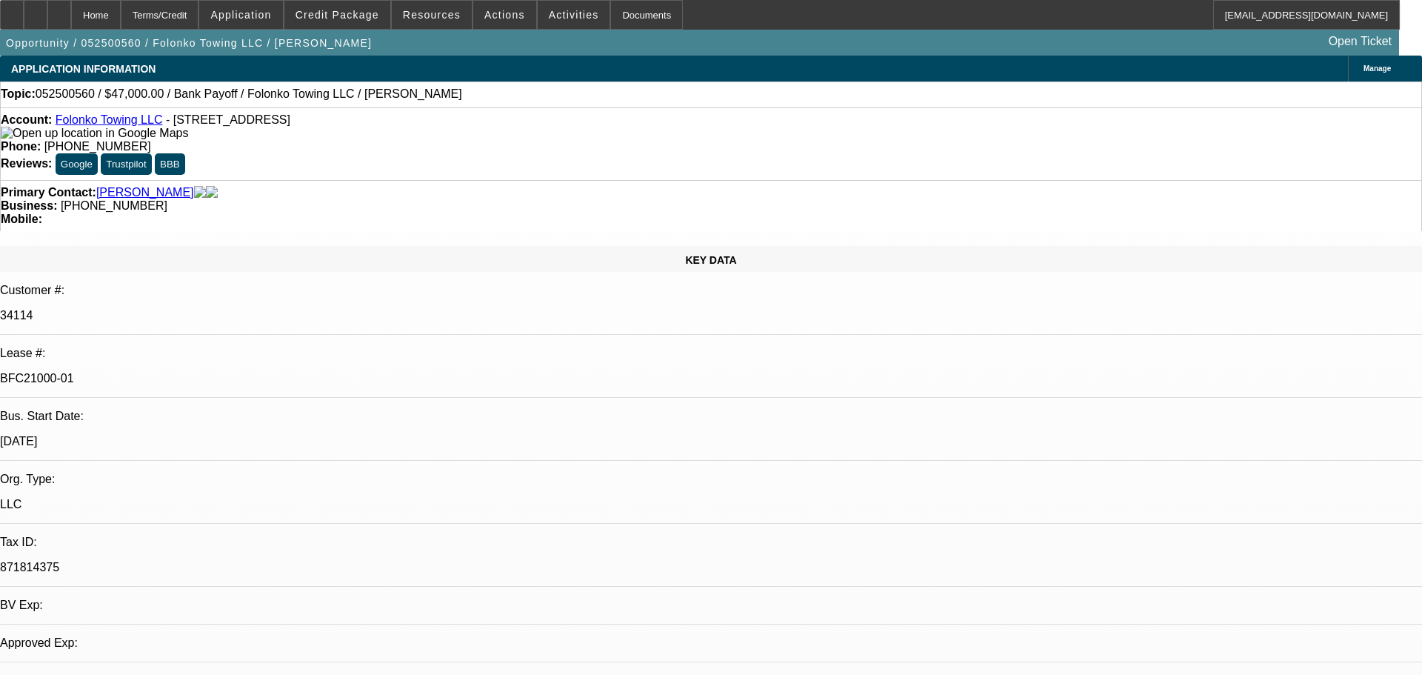
select select "0.1"
select select "4"
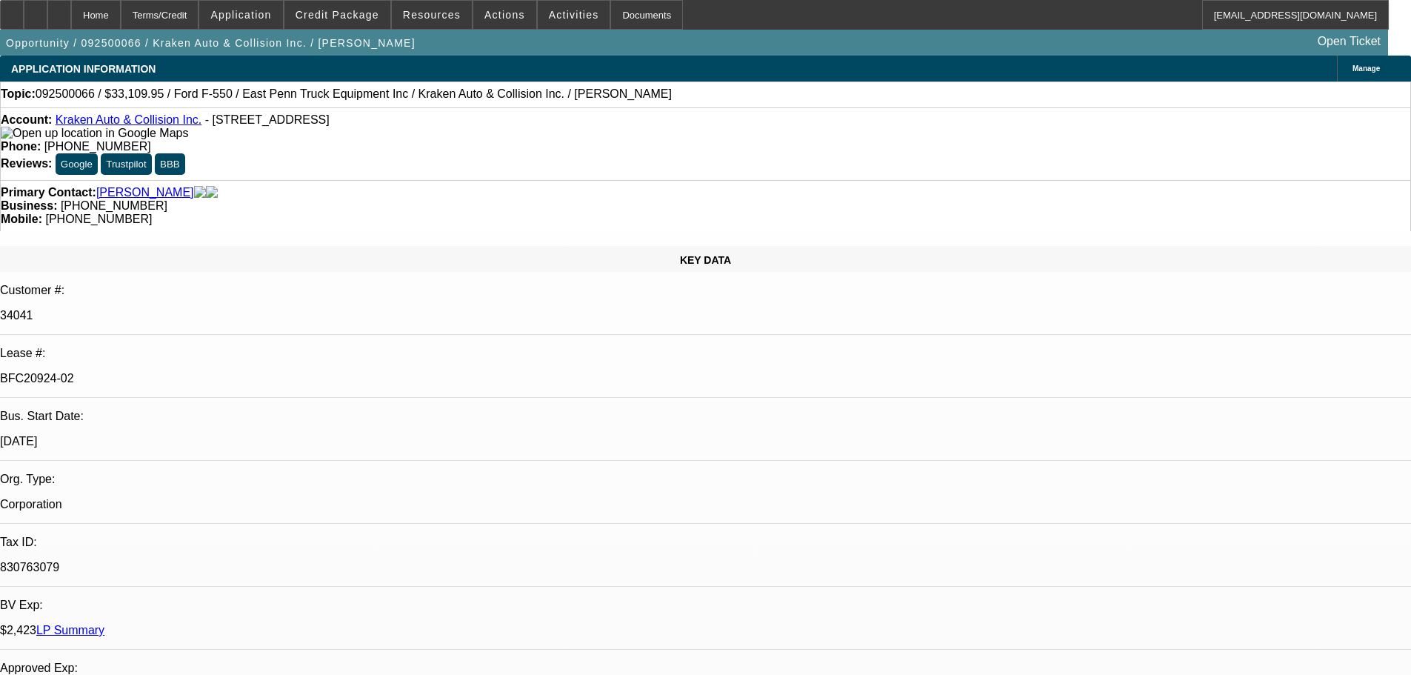
select select "0"
select select "0.1"
select select "4"
select select "0"
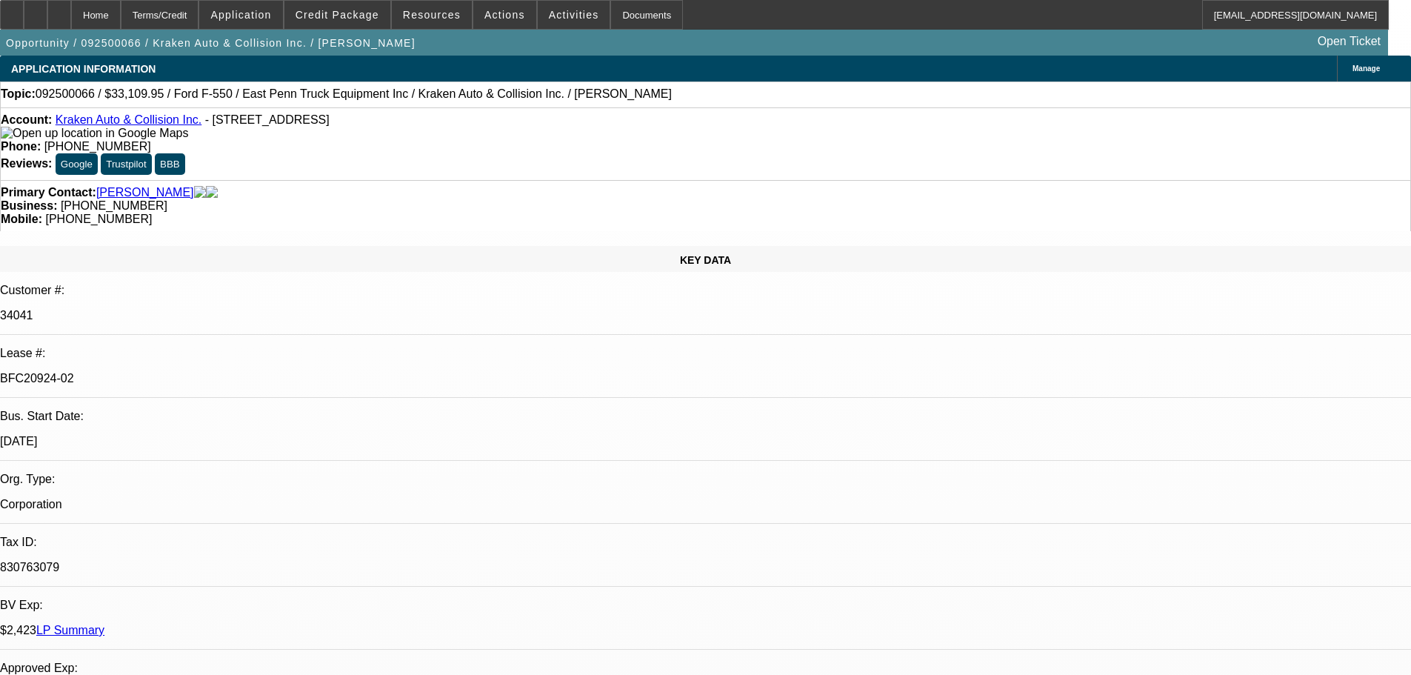
select select "0"
select select "0.1"
select select "4"
select select "0"
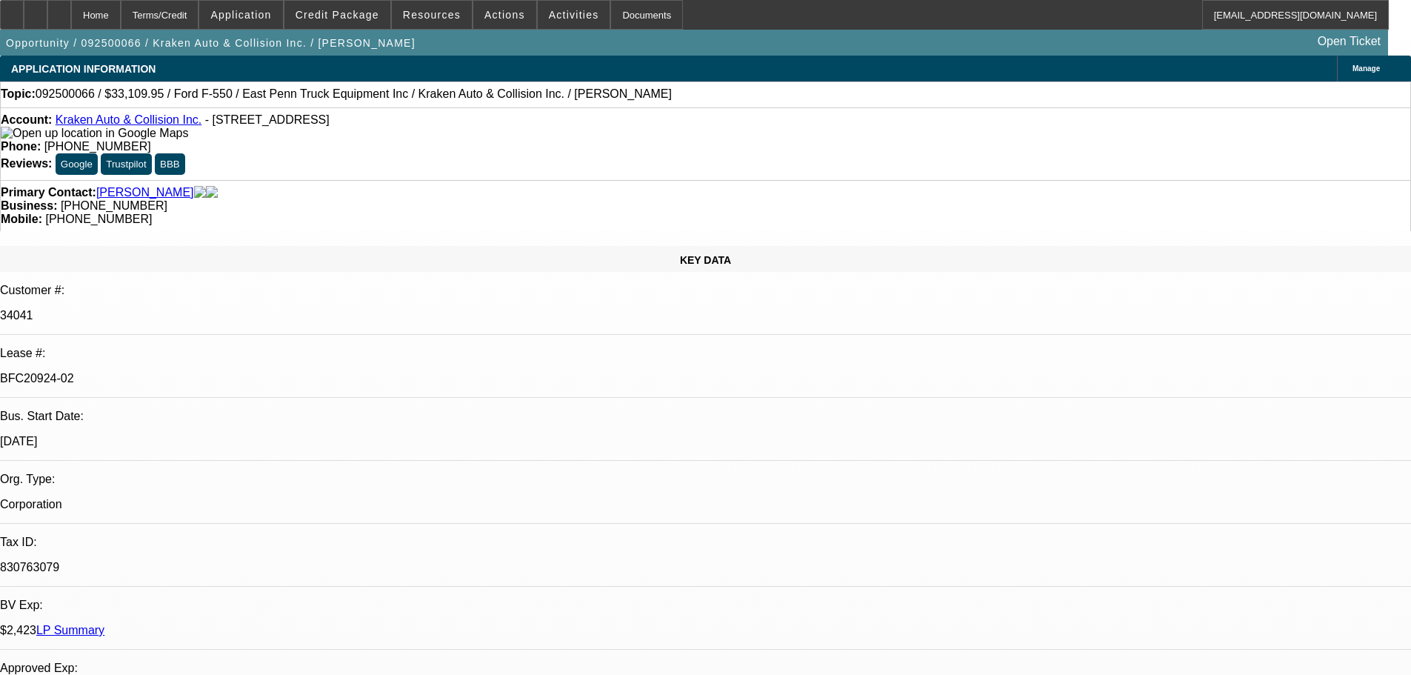
select select "0.1"
select select "4"
select select "0"
select select "0.1"
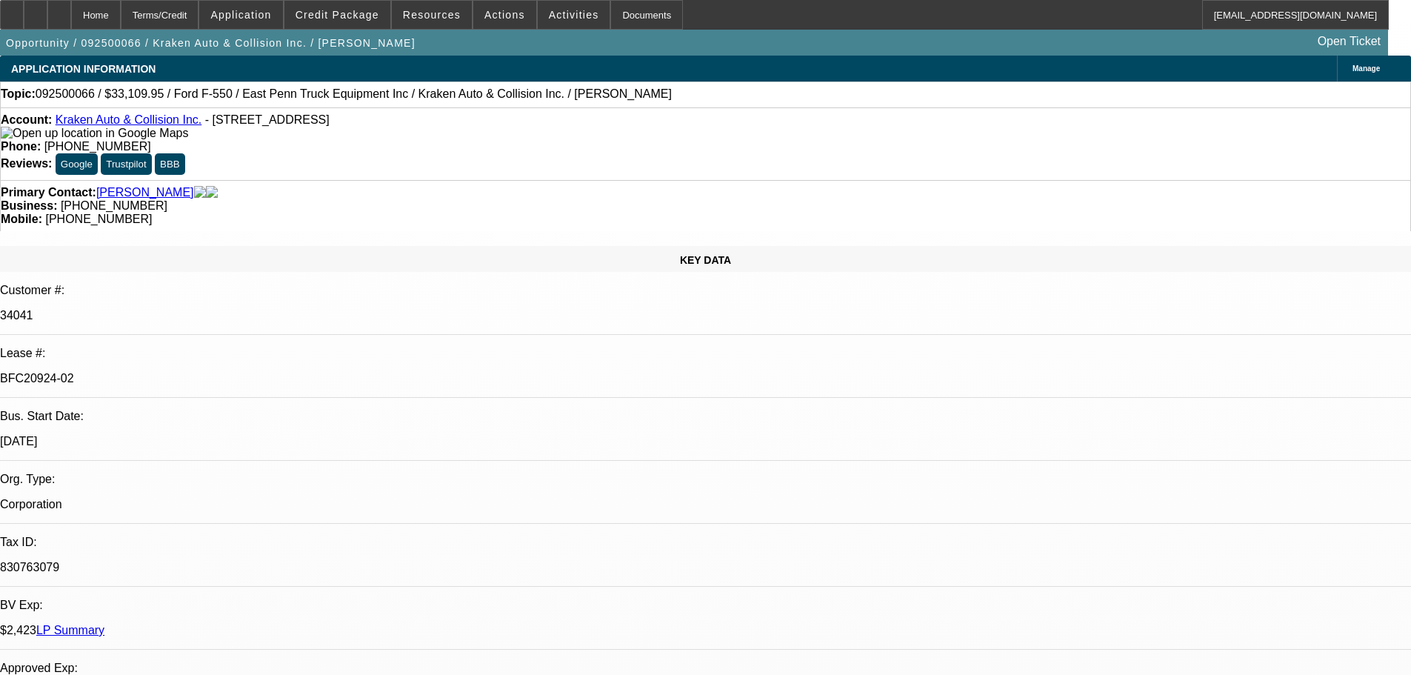
select select "4"
click at [71, 16] on div at bounding box center [59, 15] width 24 height 30
select select "0"
select select "0.1"
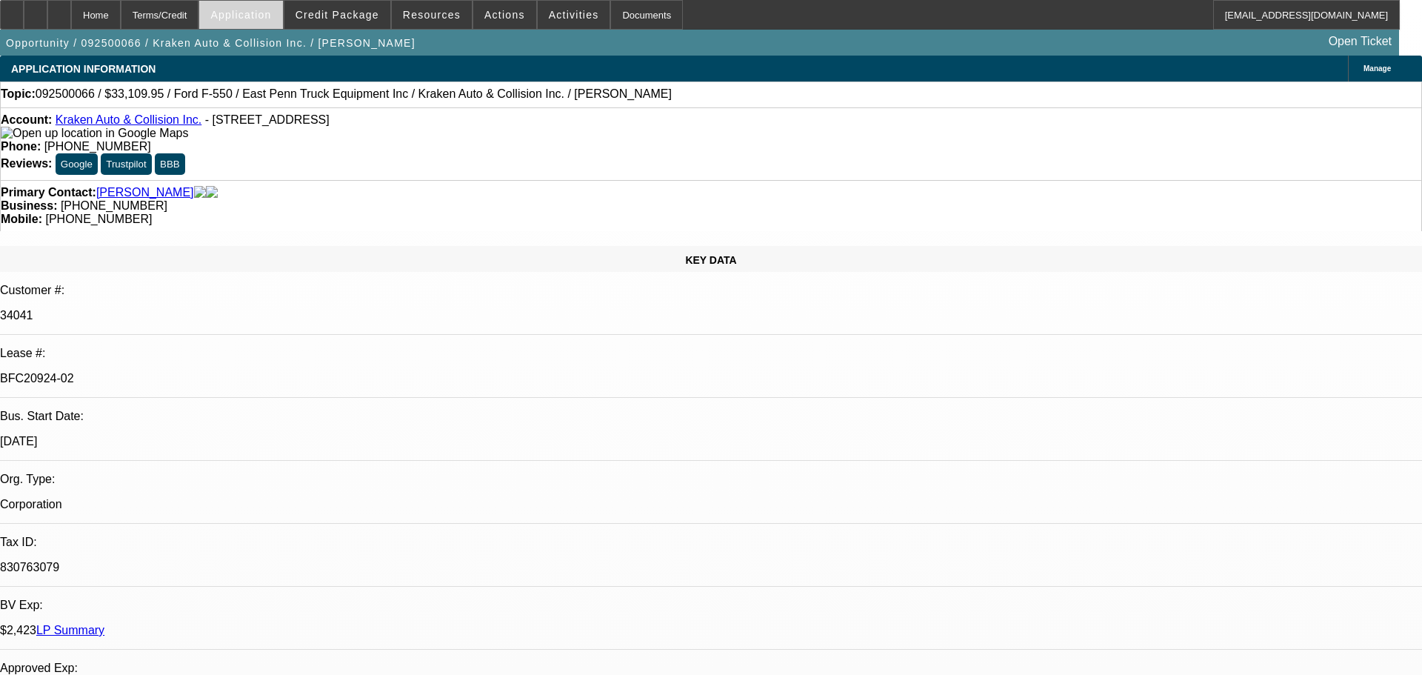
select select "4"
select select "0"
select select "0.1"
select select "4"
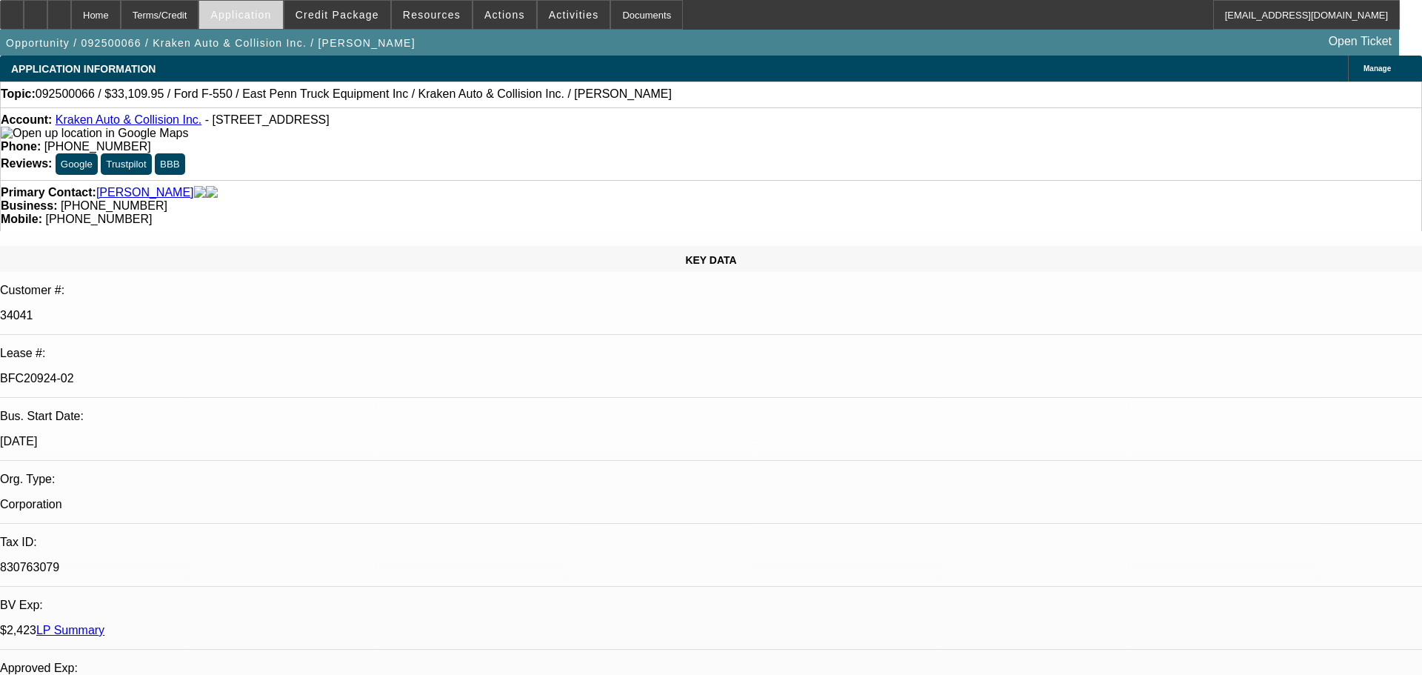
select select "0"
select select "0.1"
select select "4"
select select "0"
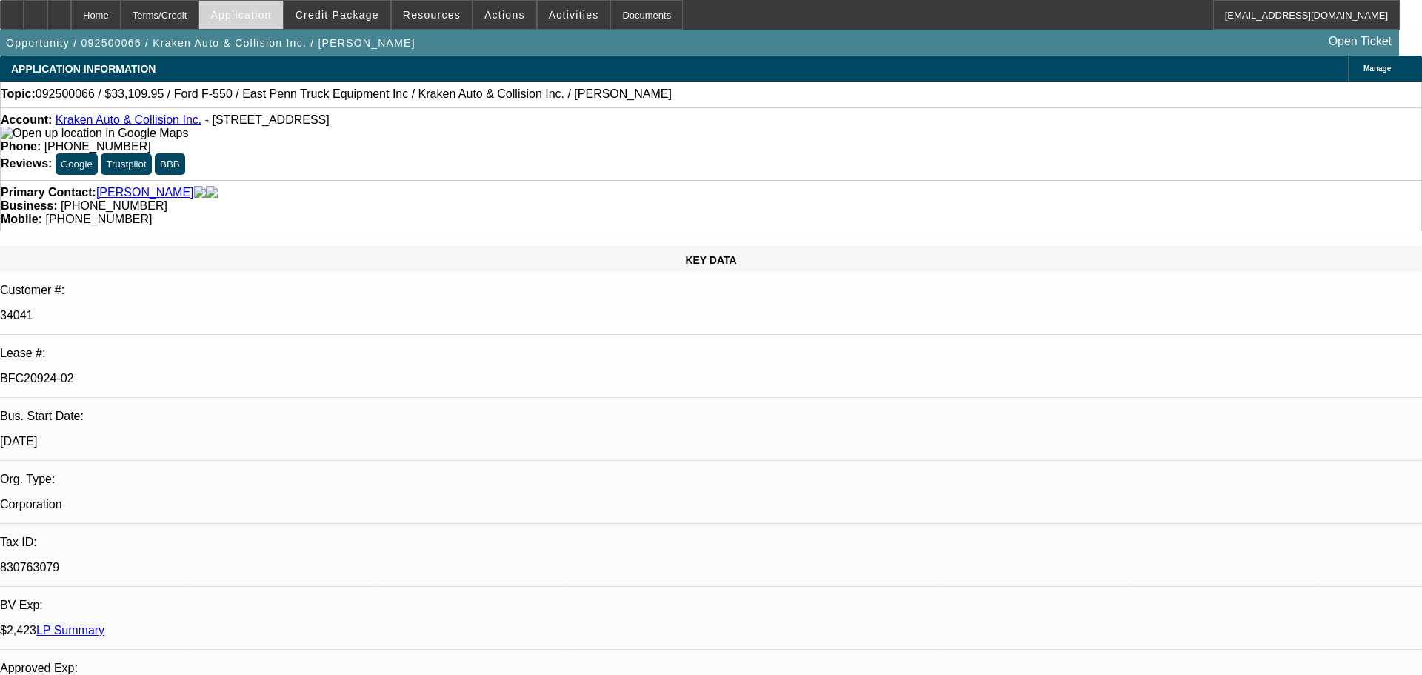
select select "0"
select select "0.1"
select select "4"
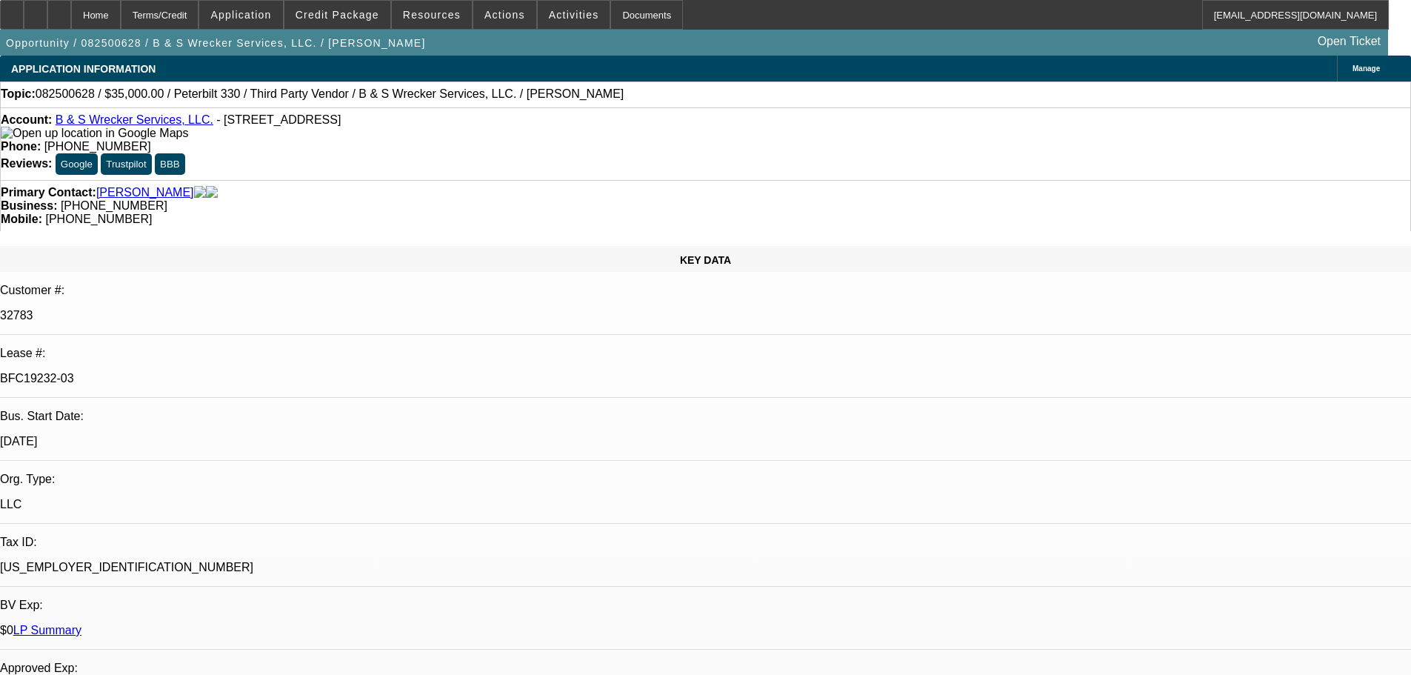
select select "0"
select select "6"
select select "0"
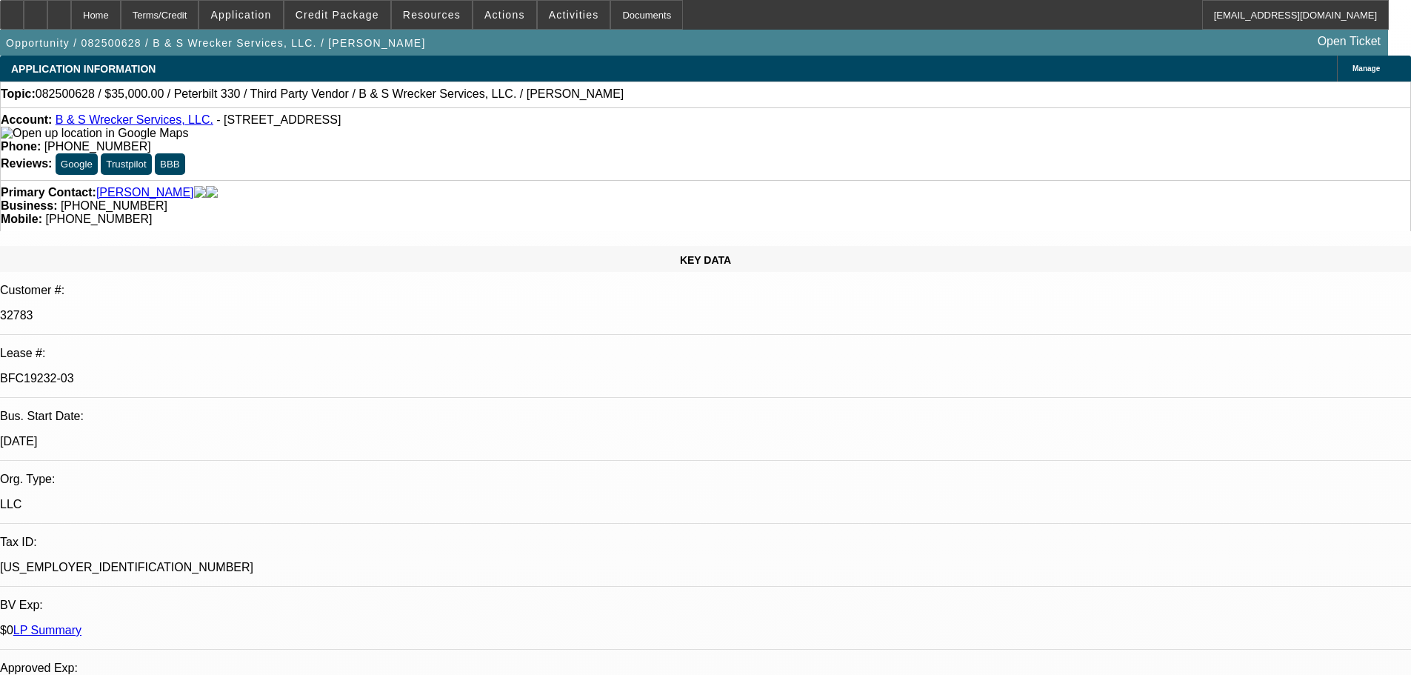
select select "0"
select select "6"
select select "0"
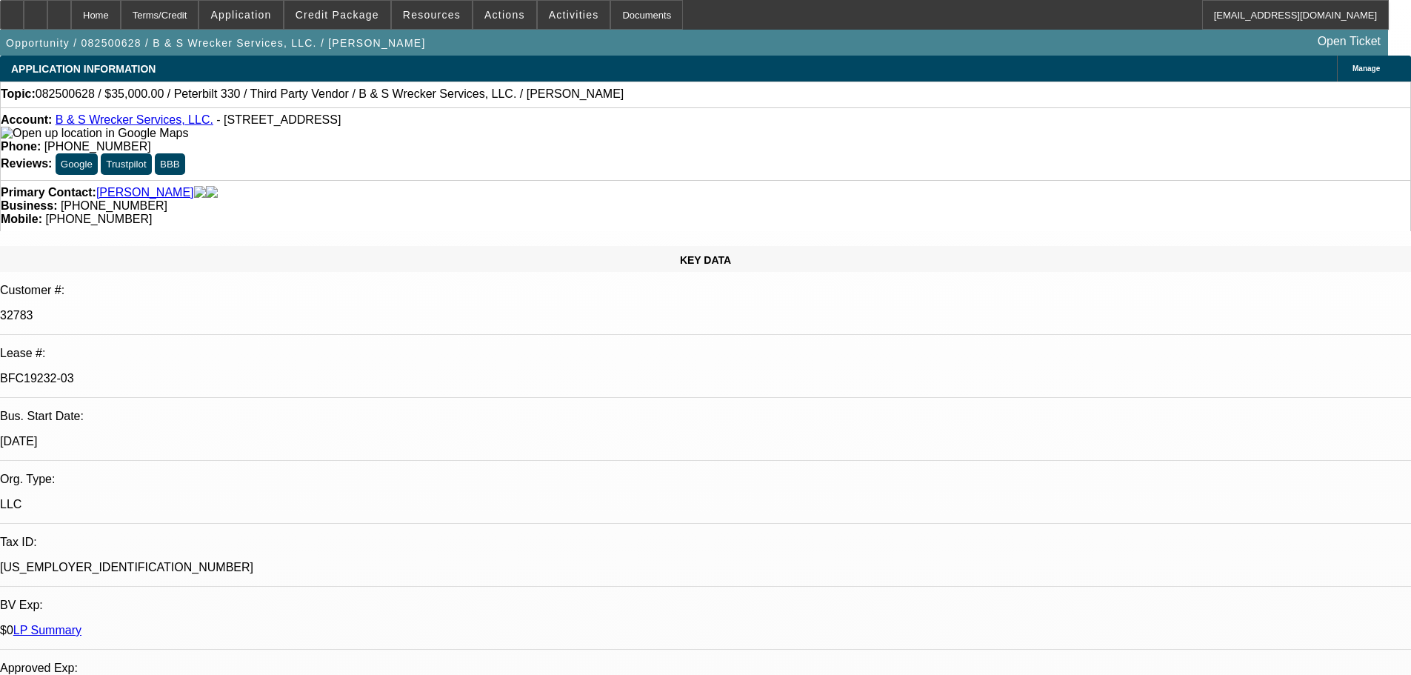
select select "0"
select select "6"
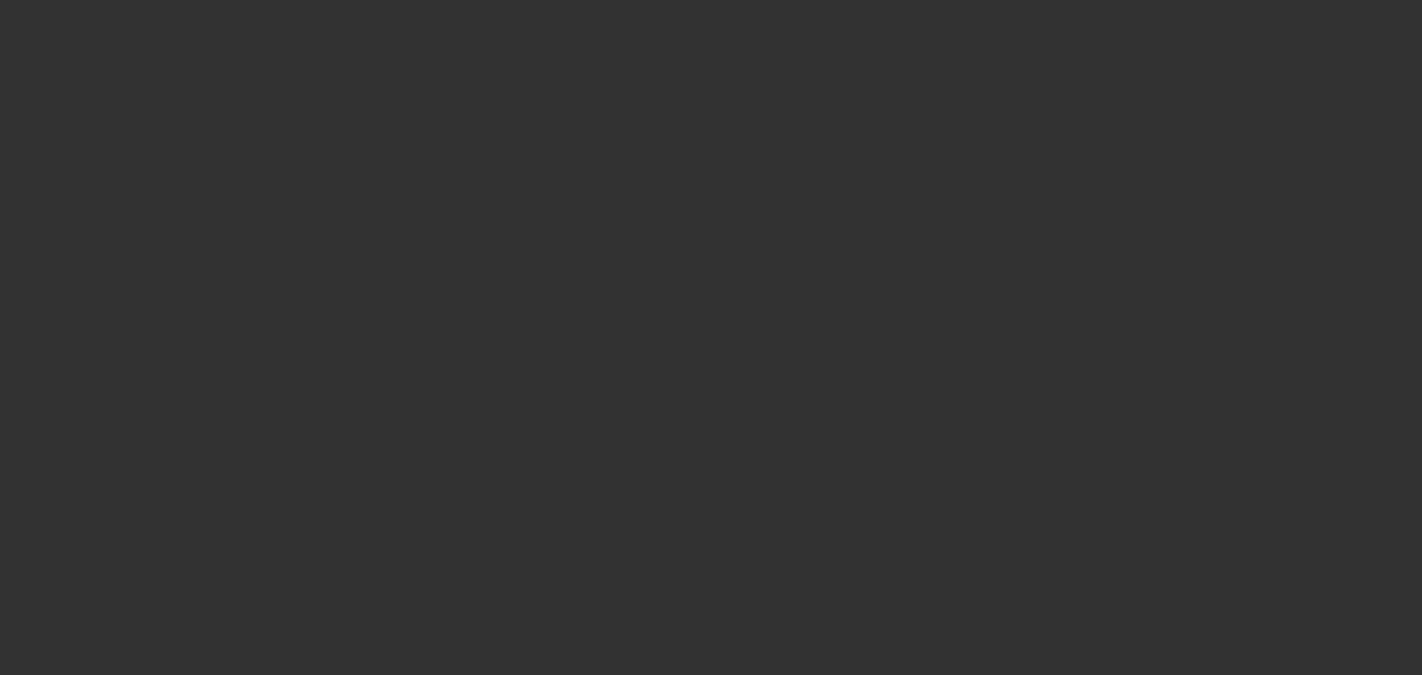
select select "0"
select select "6"
select select "0"
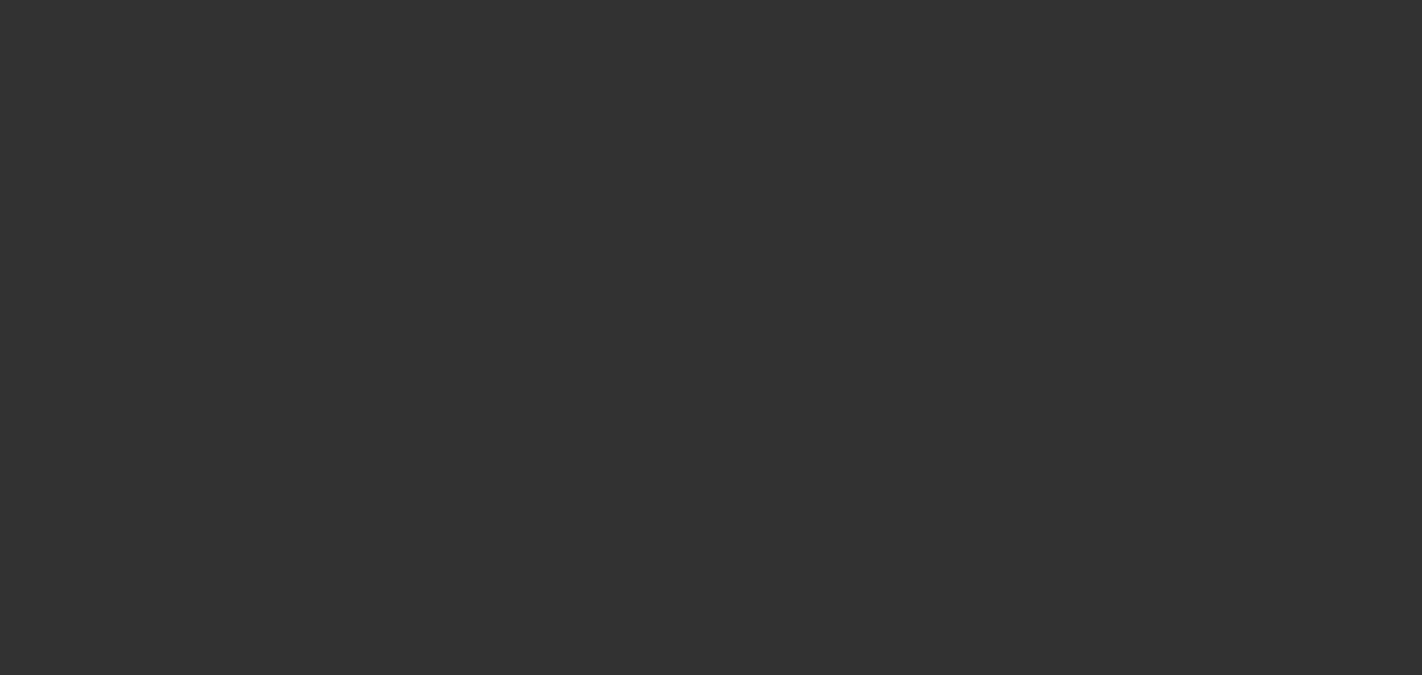
select select "0"
select select "6"
select select "0"
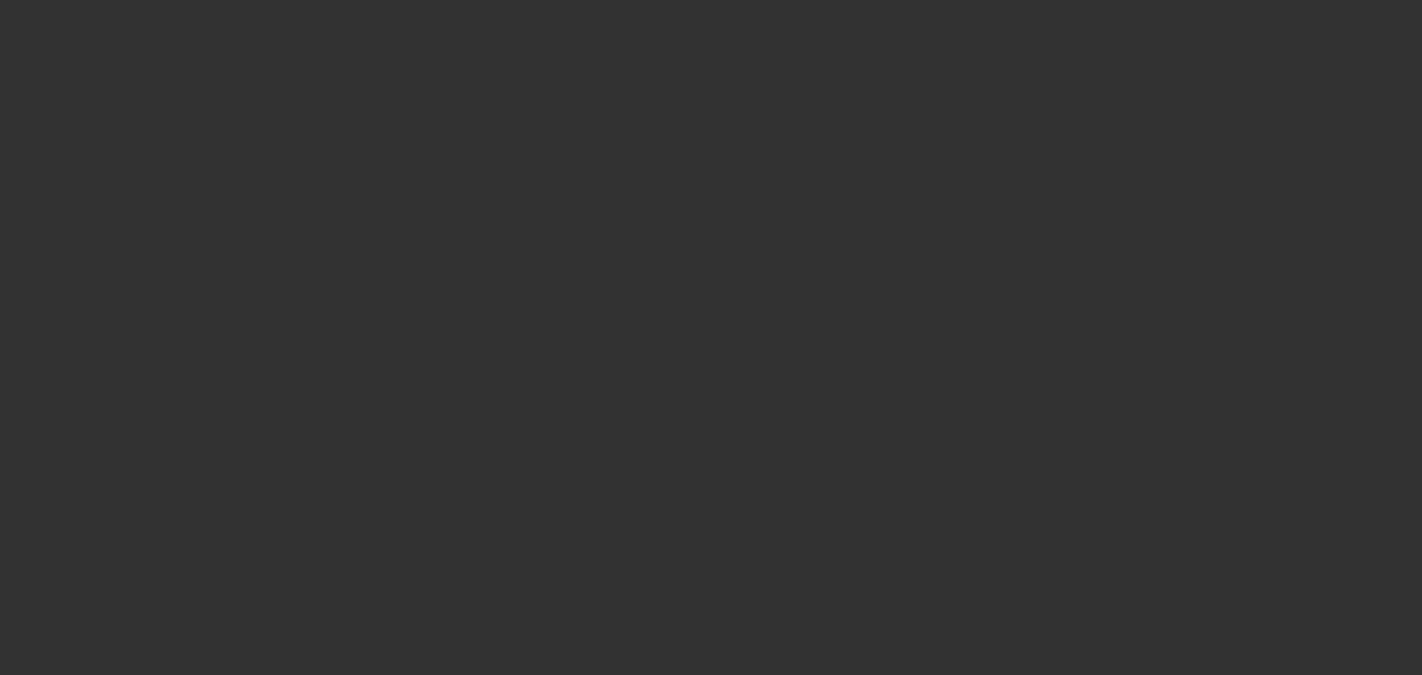
select select "0"
select select "6"
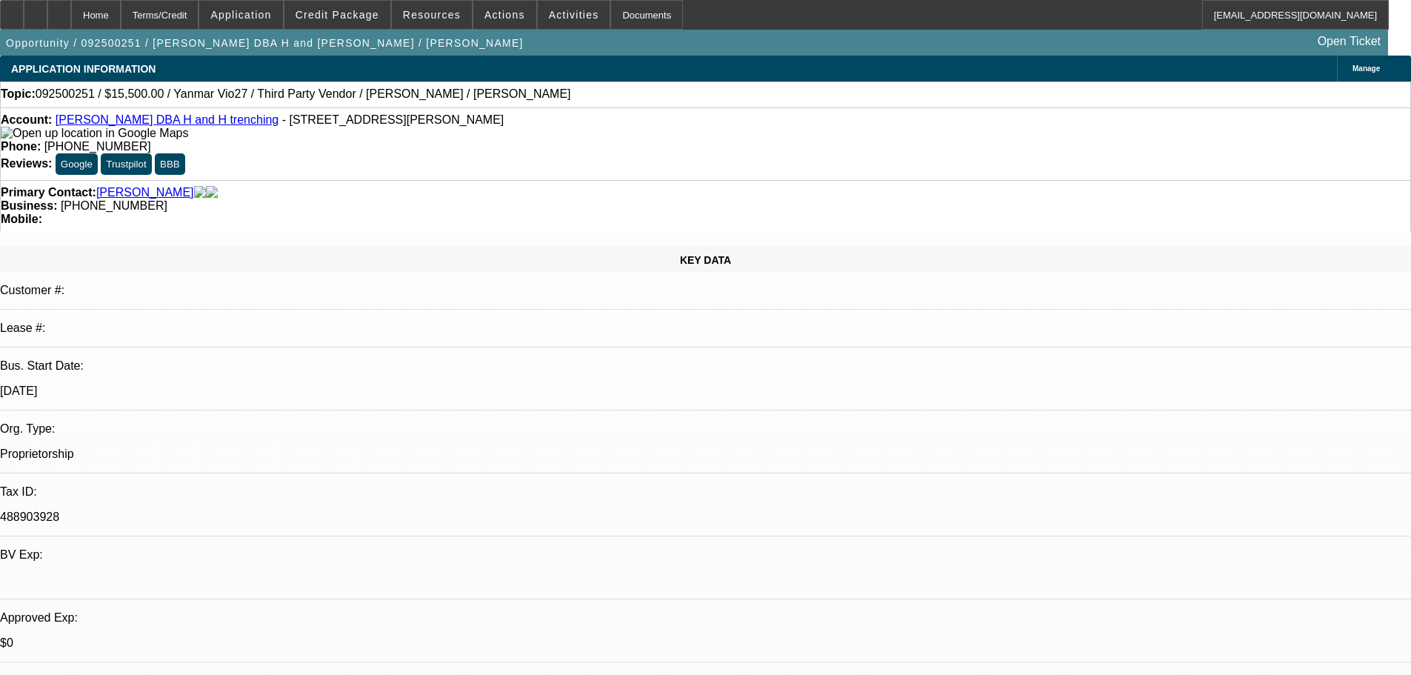
select select "0"
select select "6"
select select "0"
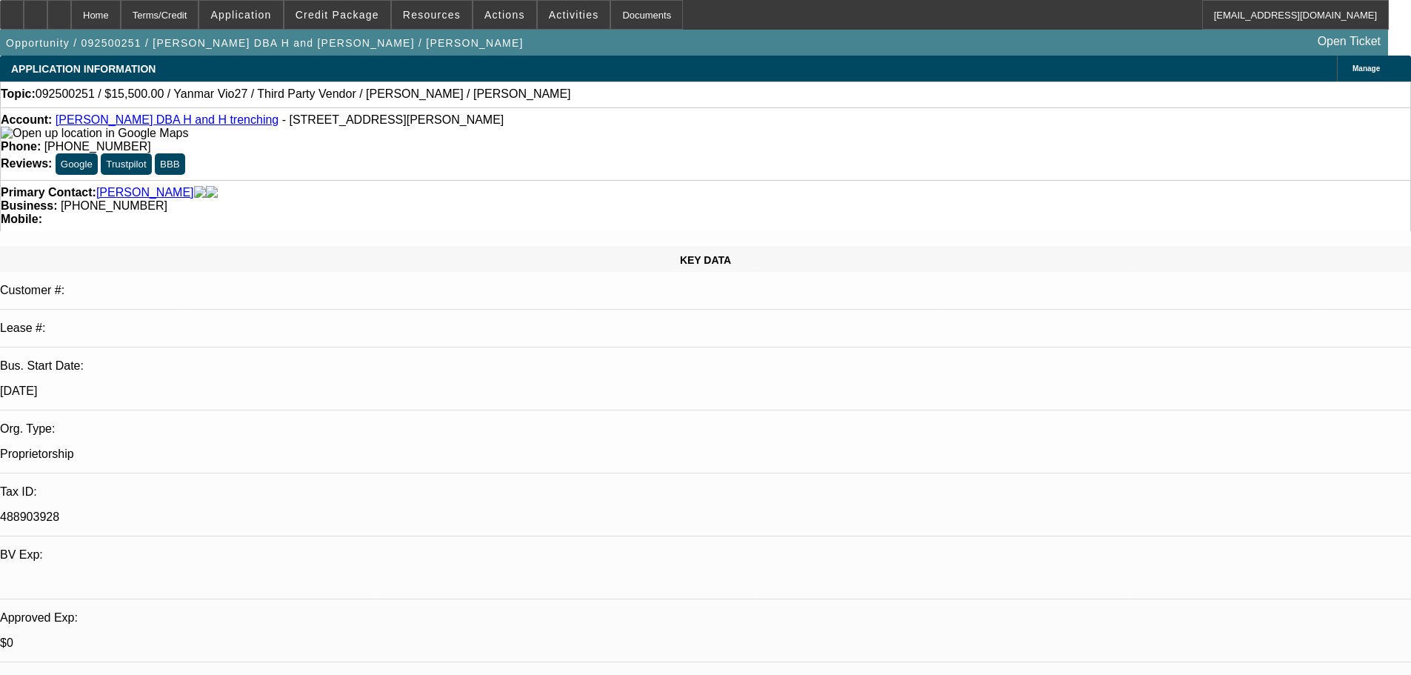
select select "0"
select select "0.1"
select select "4"
select select "0"
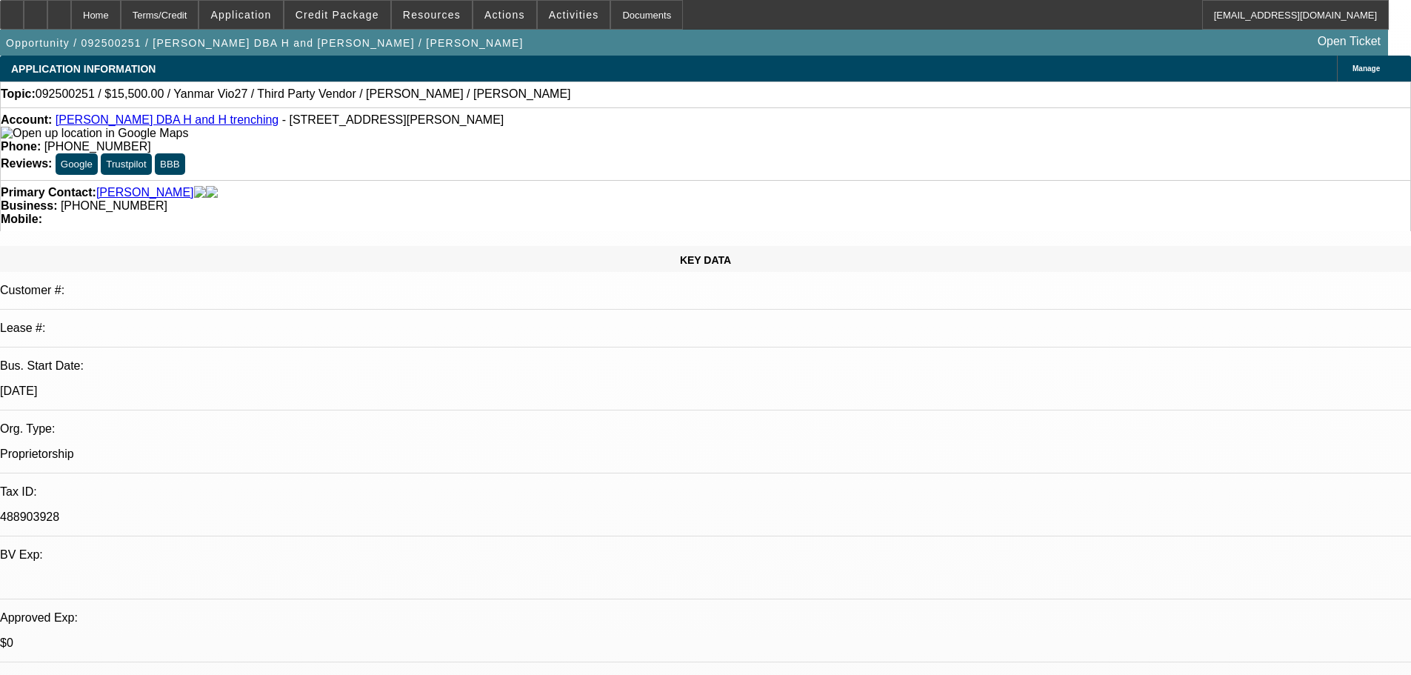
select select "0.1"
select select "4"
select select "0"
select select "0.1"
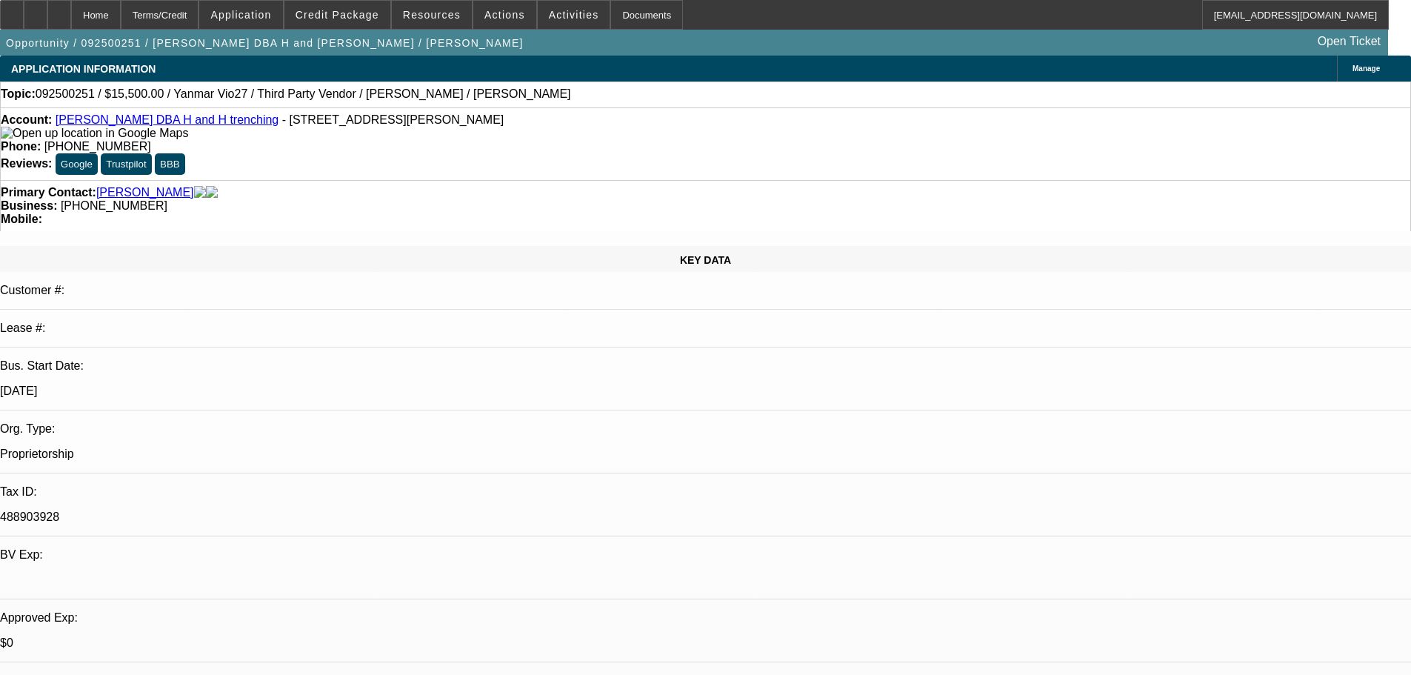
select select "4"
click at [71, 19] on div at bounding box center [59, 15] width 24 height 30
select select "0"
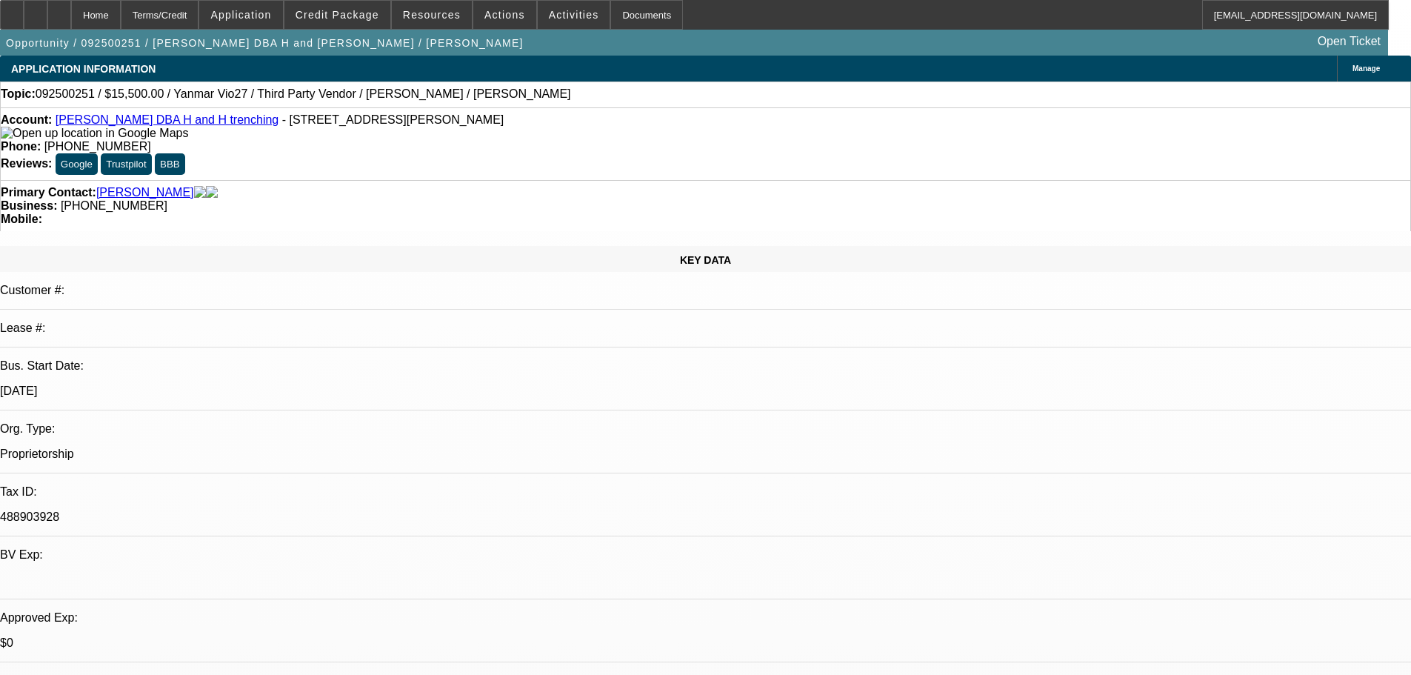
select select "0"
select select "0.1"
select select "0"
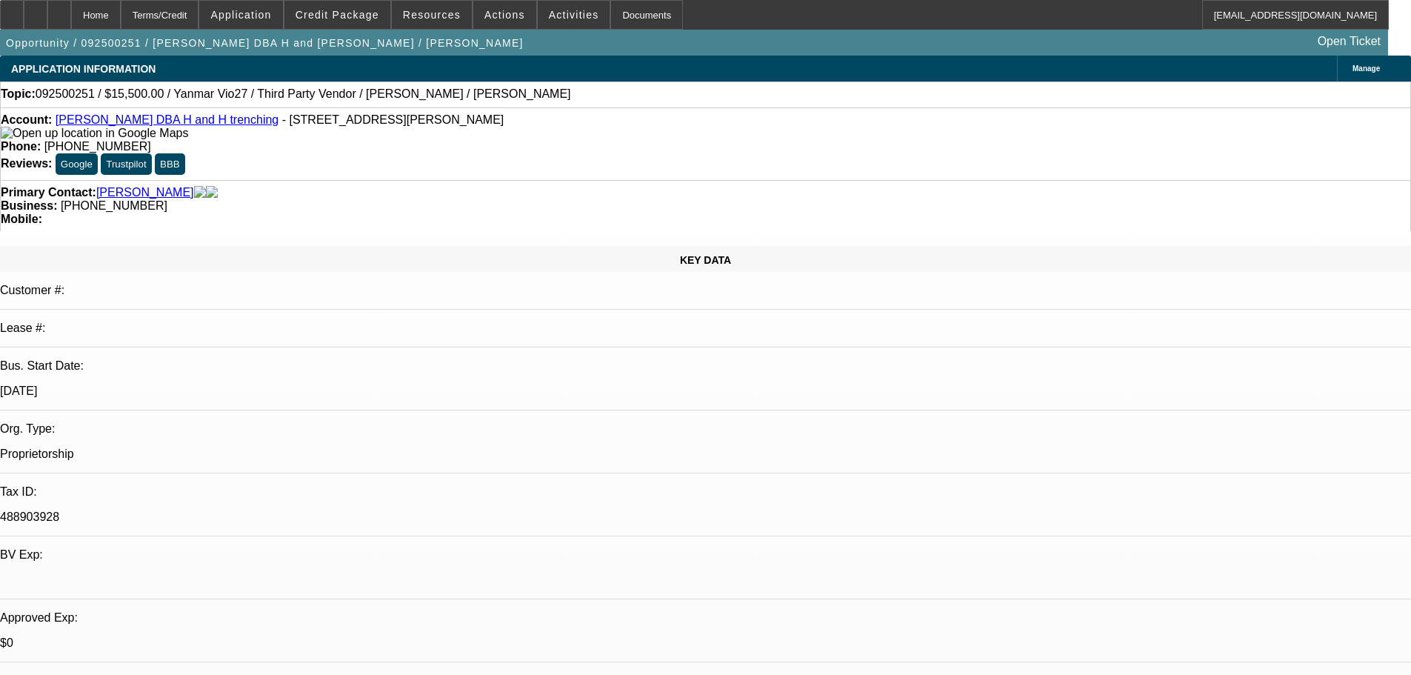
select select "0.1"
select select "0"
select select "0.1"
select select "1"
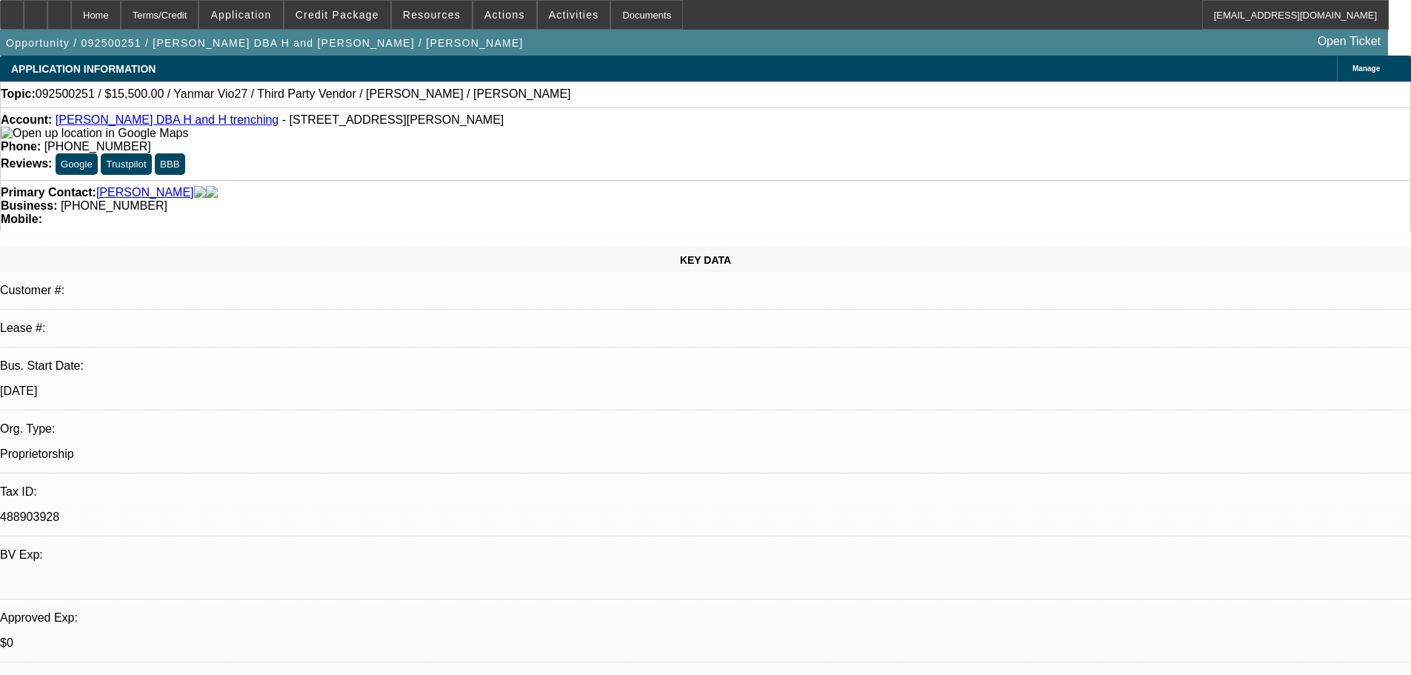
select select "1"
select select "6"
select select "1"
select select "4"
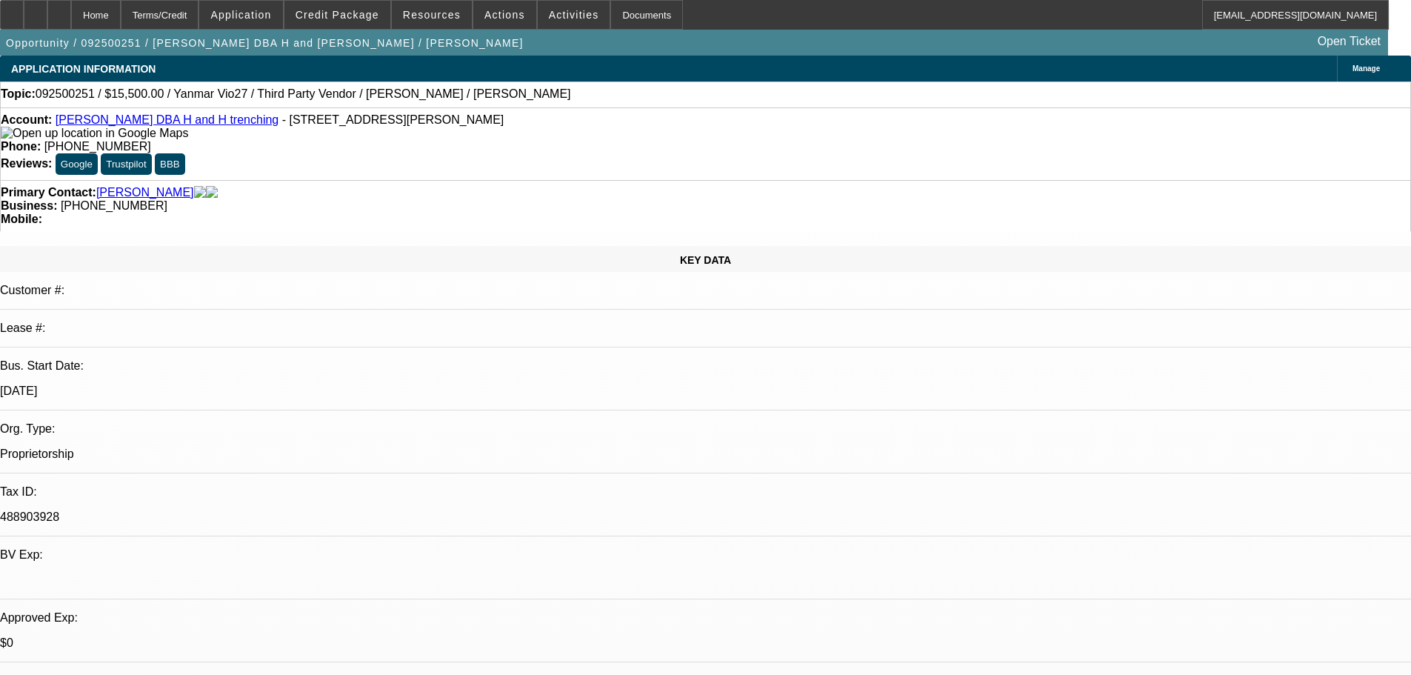
select select "1"
select select "4"
select select "1"
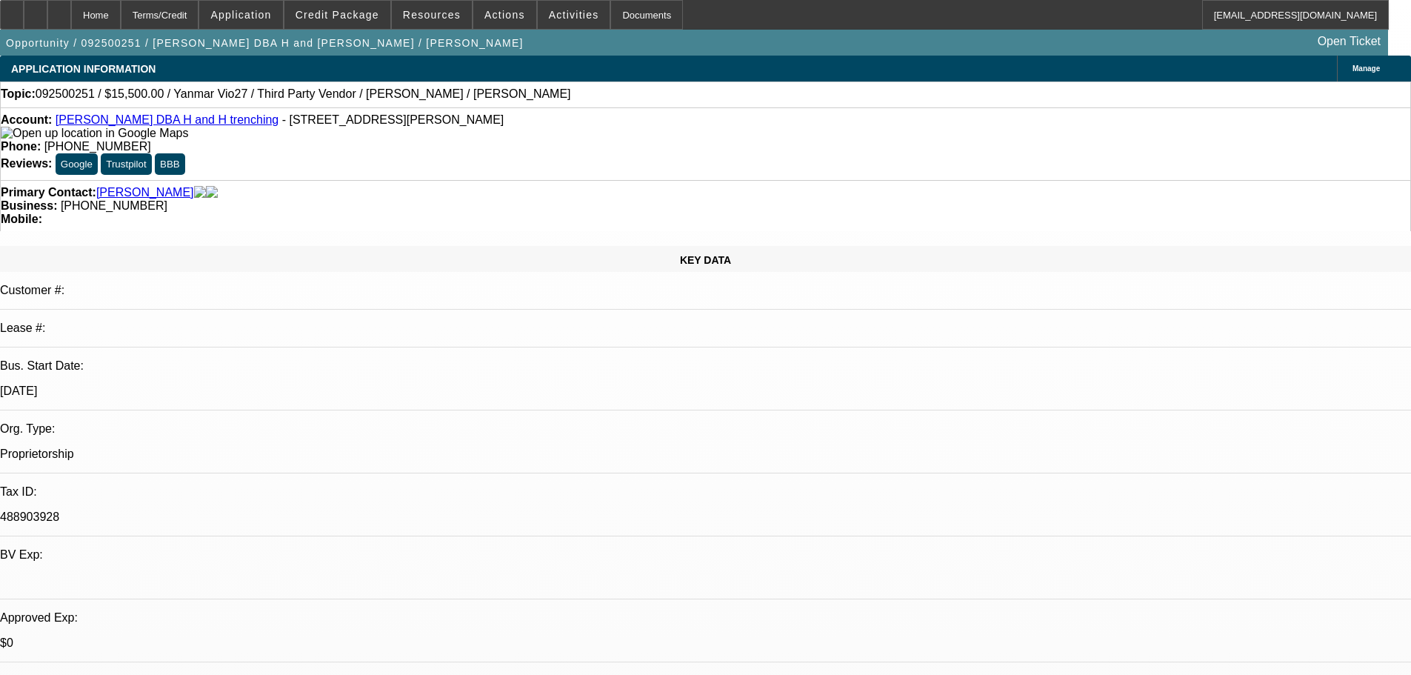
select select "4"
click at [598, 107] on div "Topic: 092500251 / $15,500.00 / Yanmar Vio27 / Third Party Vendor / [PERSON_NAM…" at bounding box center [705, 94] width 1411 height 26
